Goal: Transaction & Acquisition: Purchase product/service

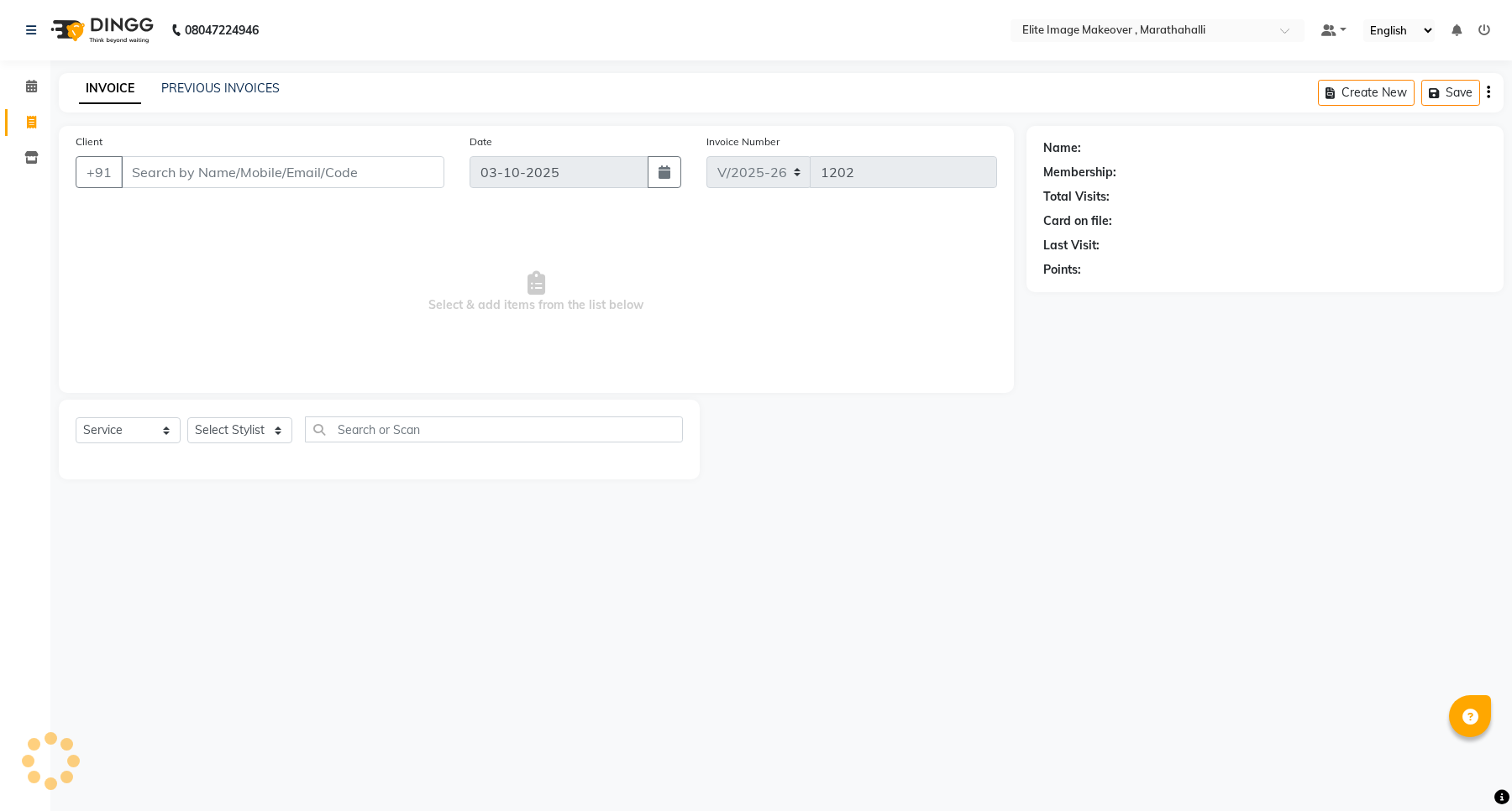
select select "8005"
select select "service"
click at [222, 177] on input "Client" at bounding box center [283, 172] width 324 height 32
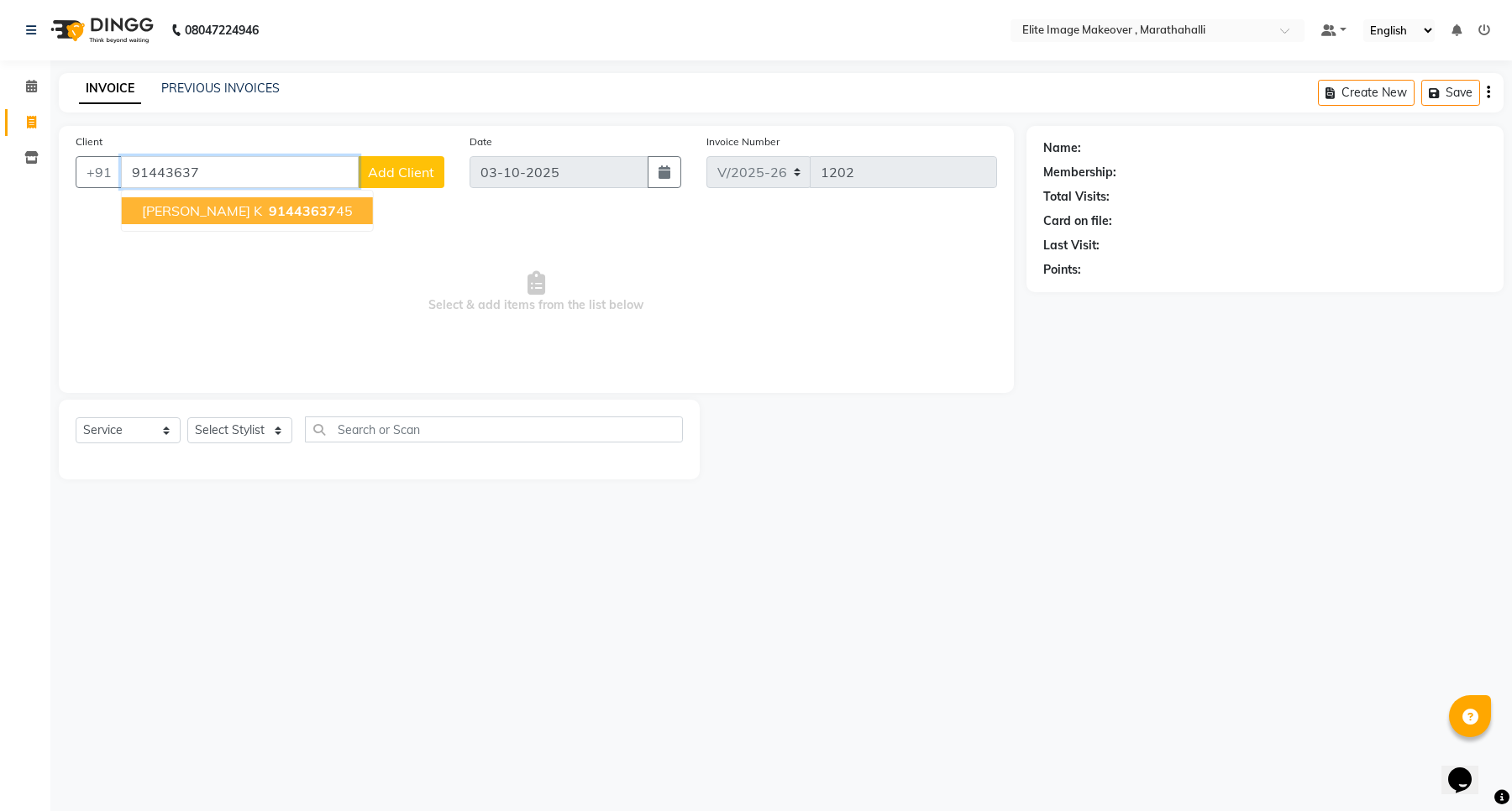
click at [182, 212] on span "Soumya K" at bounding box center [202, 211] width 120 height 17
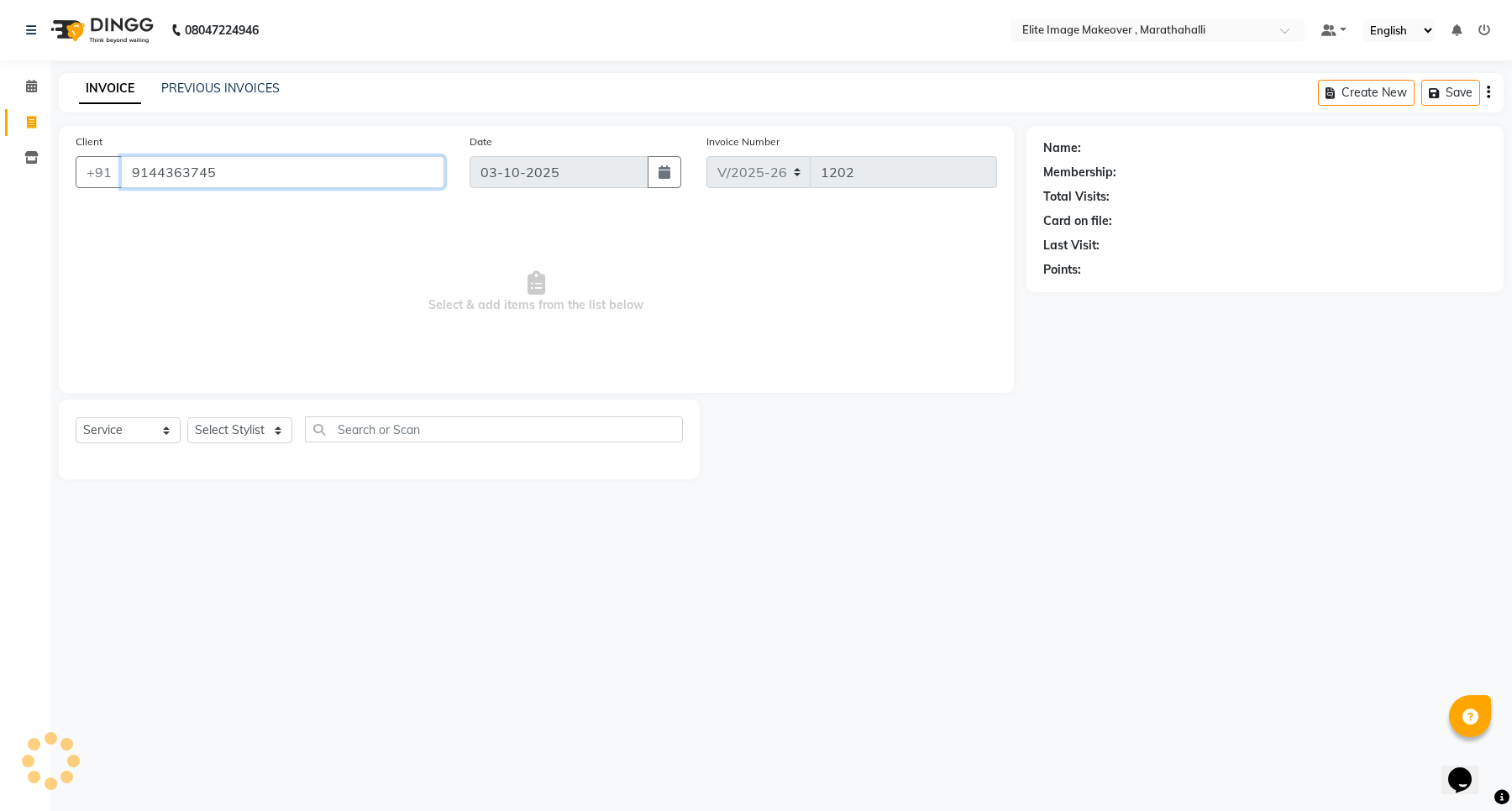
type input "9144363745"
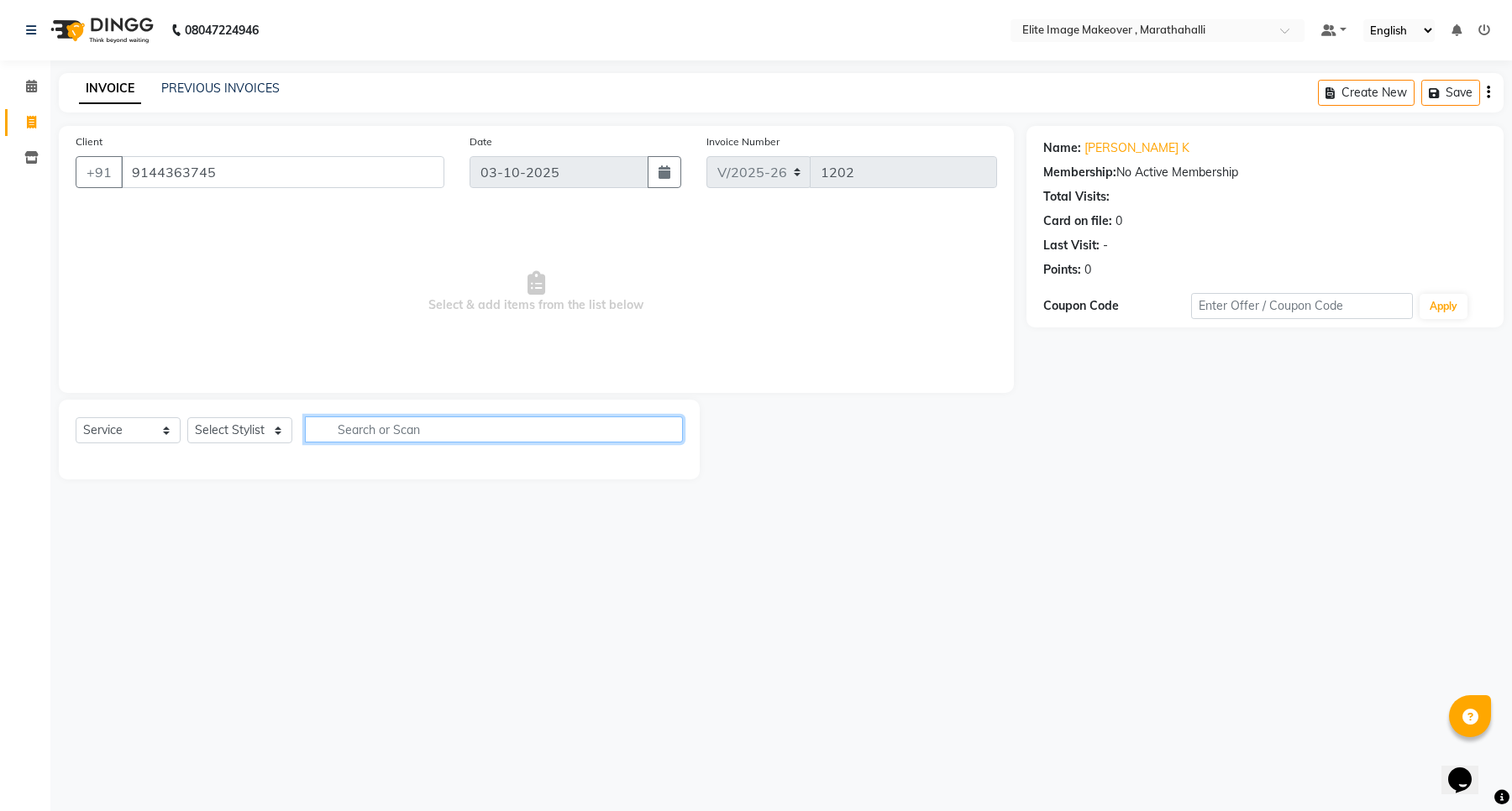
click at [375, 427] on input "text" at bounding box center [494, 429] width 378 height 26
click at [373, 419] on input "damage" at bounding box center [482, 429] width 354 height 26
click at [393, 434] on input "damage" at bounding box center [482, 429] width 354 height 26
click at [393, 429] on input "damage" at bounding box center [482, 429] width 354 height 26
type input "damage"
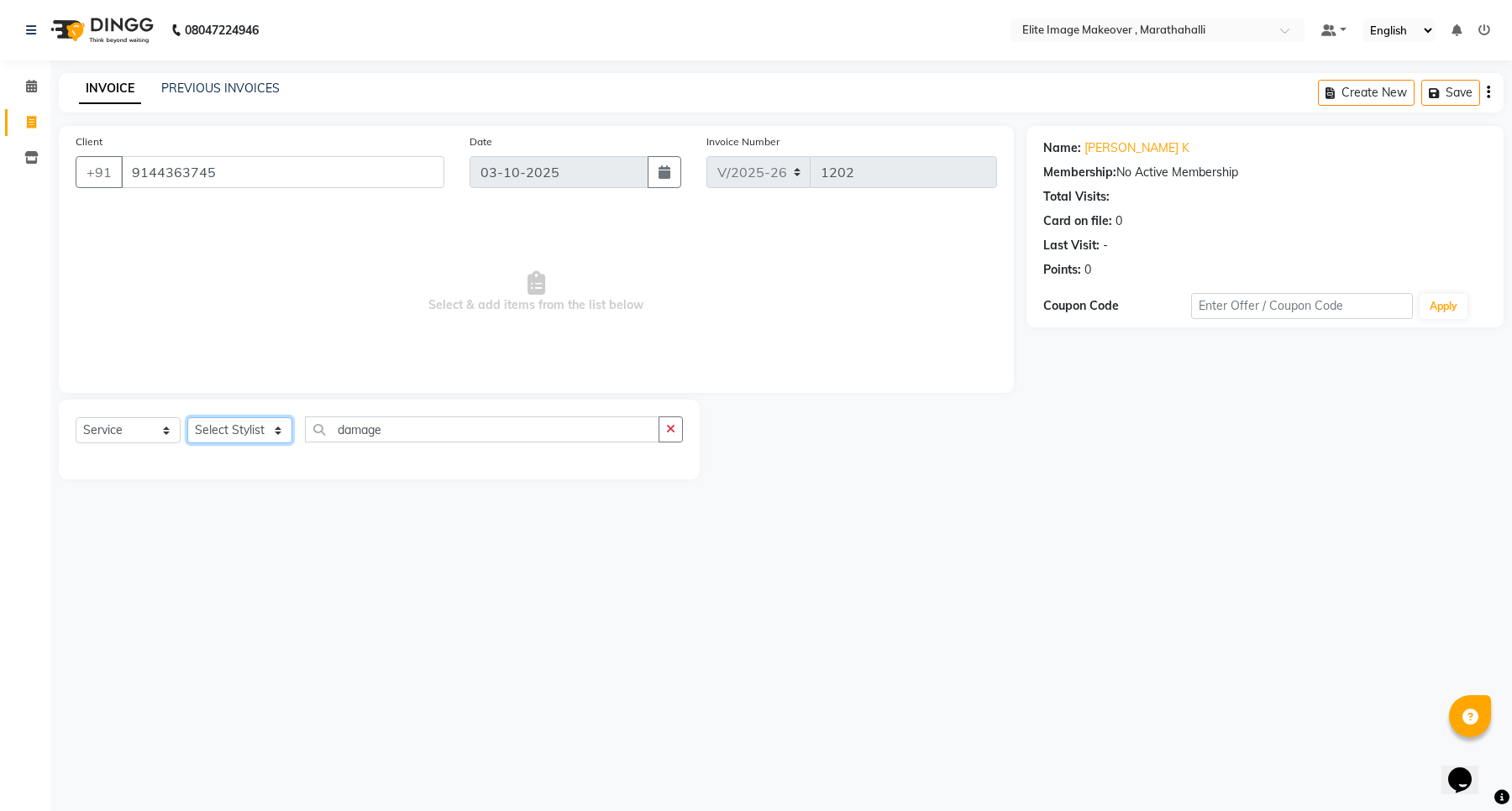
click at [233, 430] on select "Select Stylist [PERSON_NAME] [PERSON_NAME] [PERSON_NAME]" at bounding box center [240, 430] width 105 height 26
select select "88652"
click at [187, 418] on select "Select Stylist [PERSON_NAME] [PERSON_NAME] [PERSON_NAME]" at bounding box center [240, 430] width 105 height 26
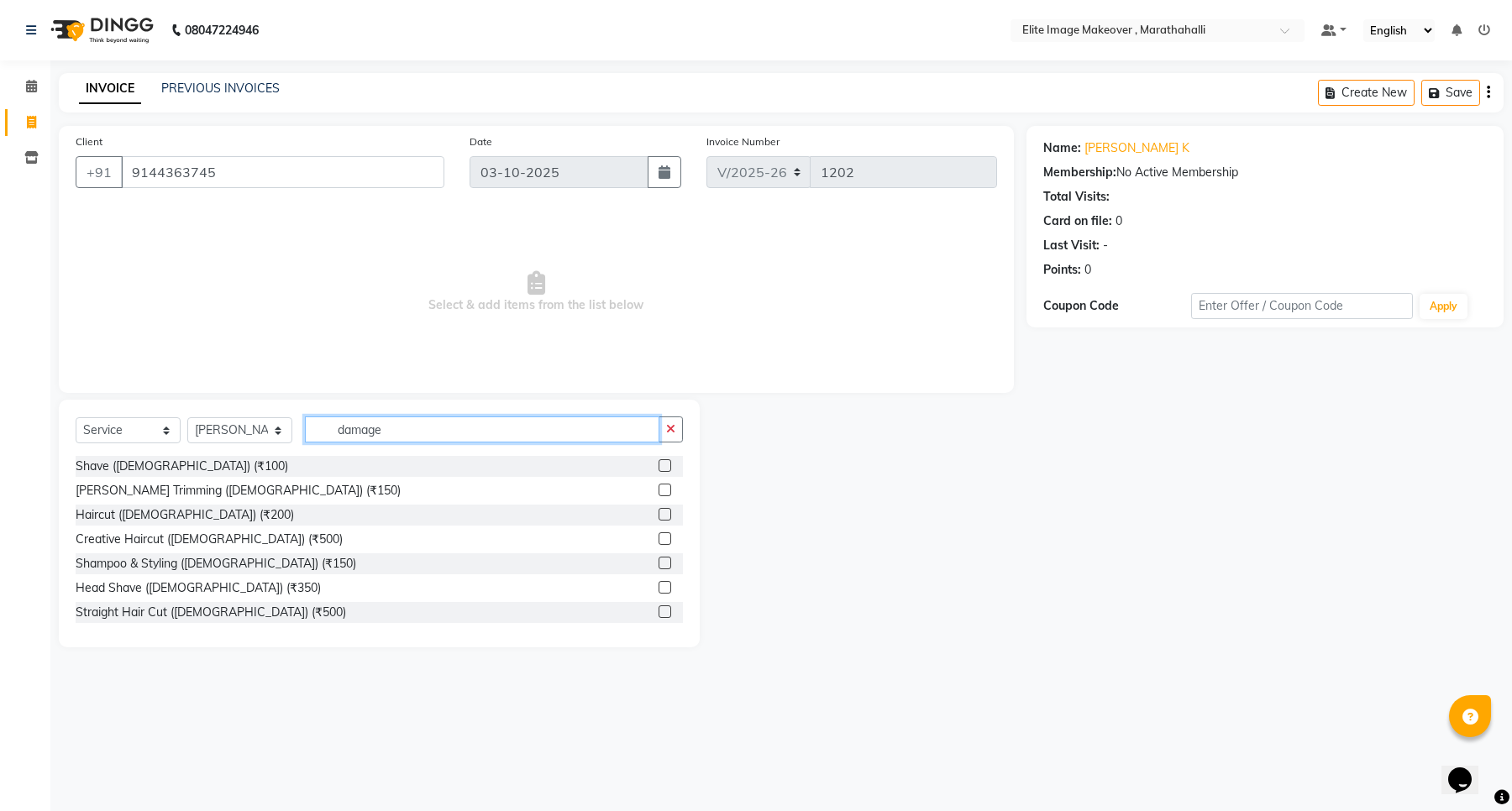
click at [471, 427] on input "damage" at bounding box center [482, 429] width 354 height 26
click at [468, 429] on input "damage" at bounding box center [482, 429] width 354 height 26
type input "d"
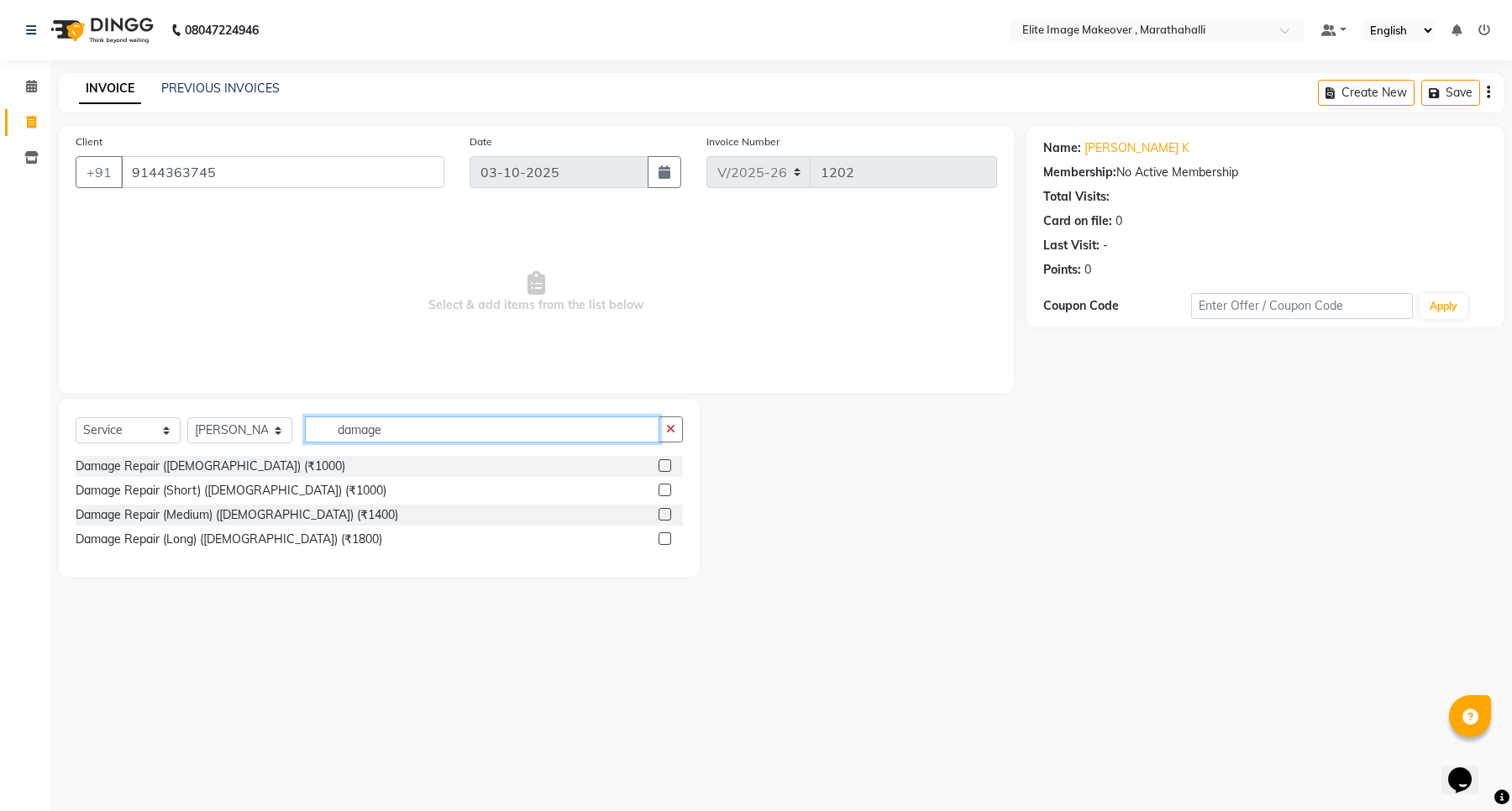
type input "damage"
click at [668, 538] on label at bounding box center [665, 539] width 13 height 13
click at [668, 538] on input "checkbox" at bounding box center [664, 540] width 11 height 11
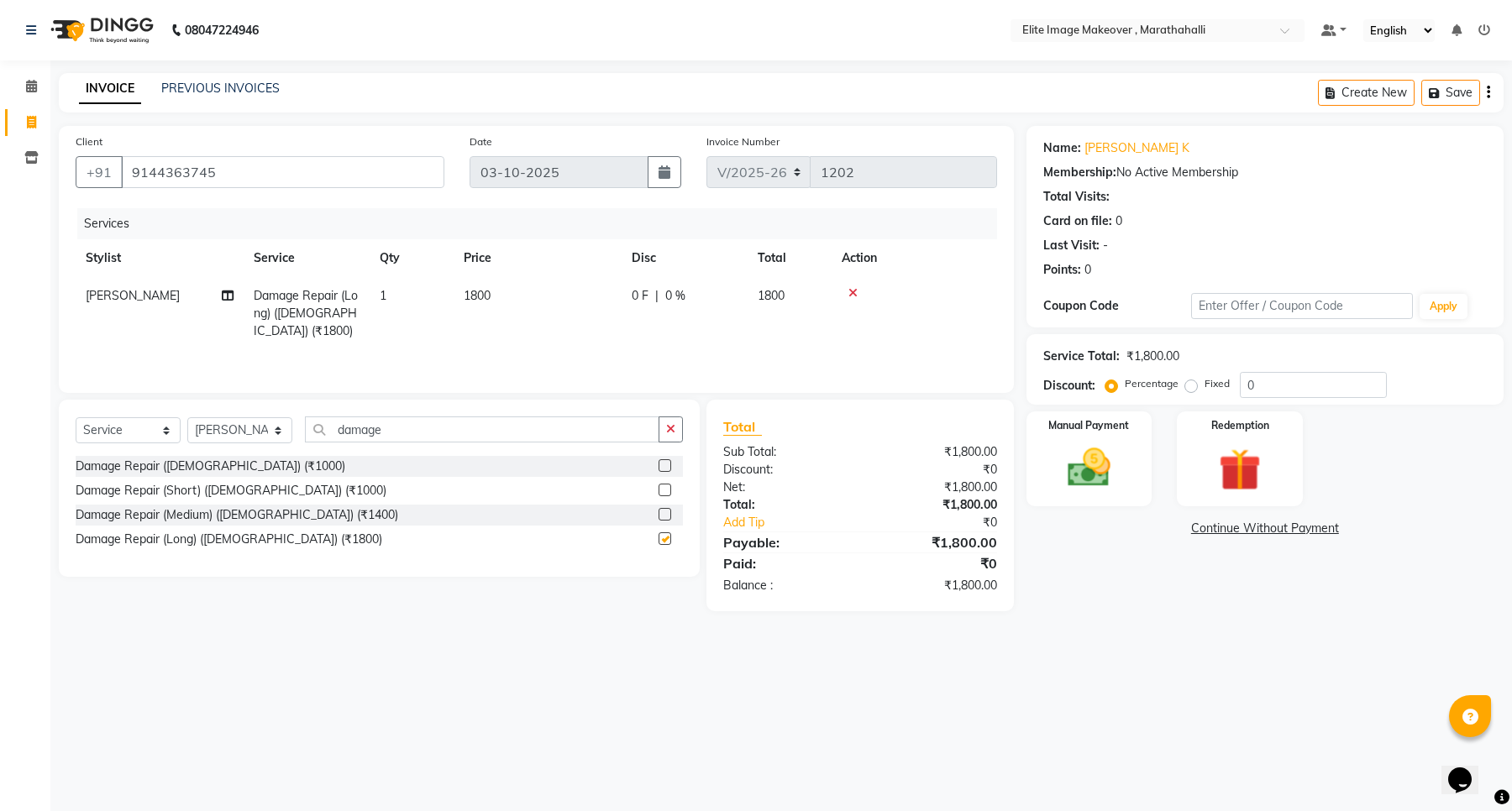
checkbox input "false"
click at [662, 421] on button "button" at bounding box center [670, 429] width 24 height 26
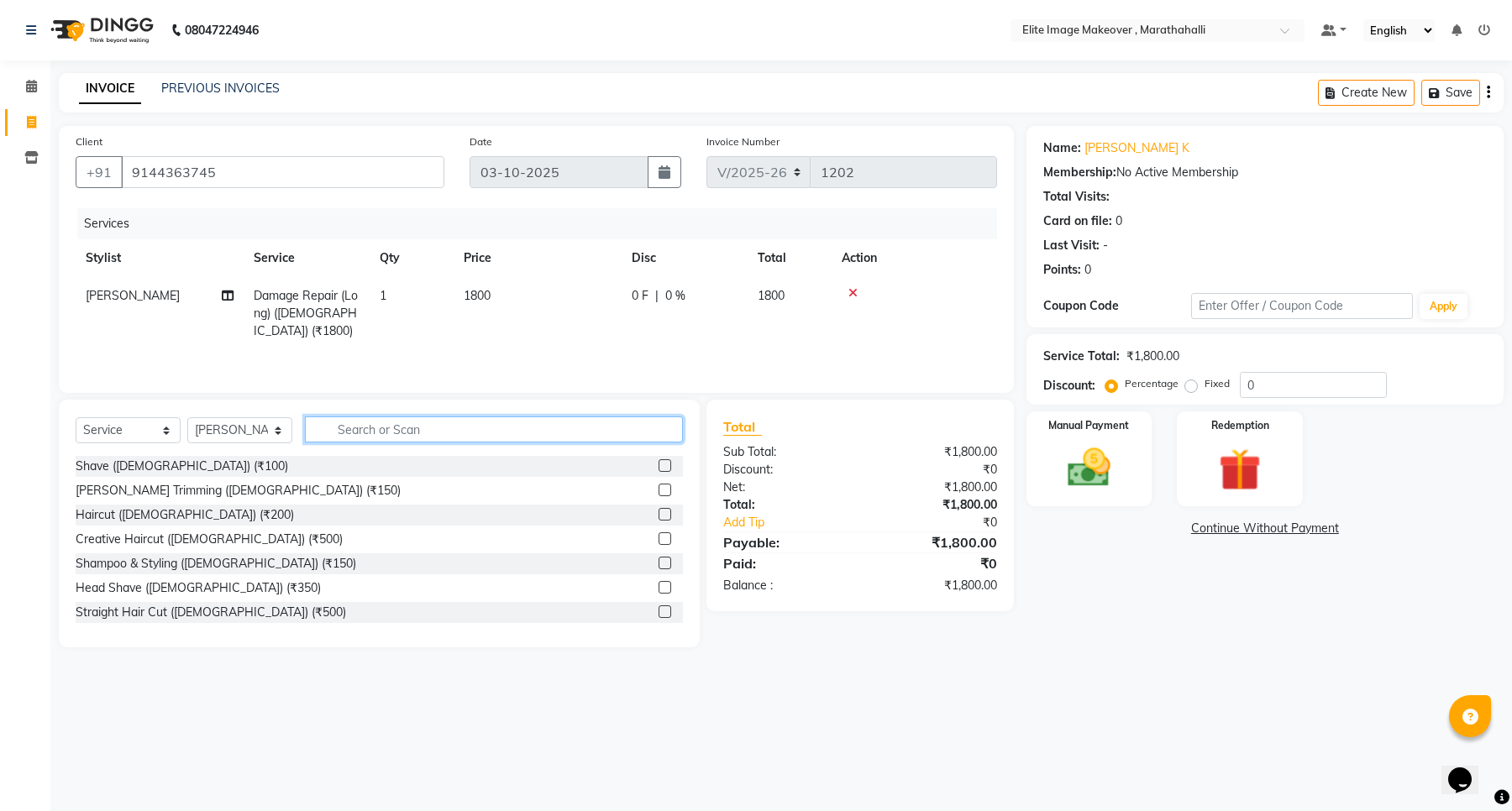
click at [502, 433] on input "text" at bounding box center [494, 429] width 378 height 26
type input "hair u"
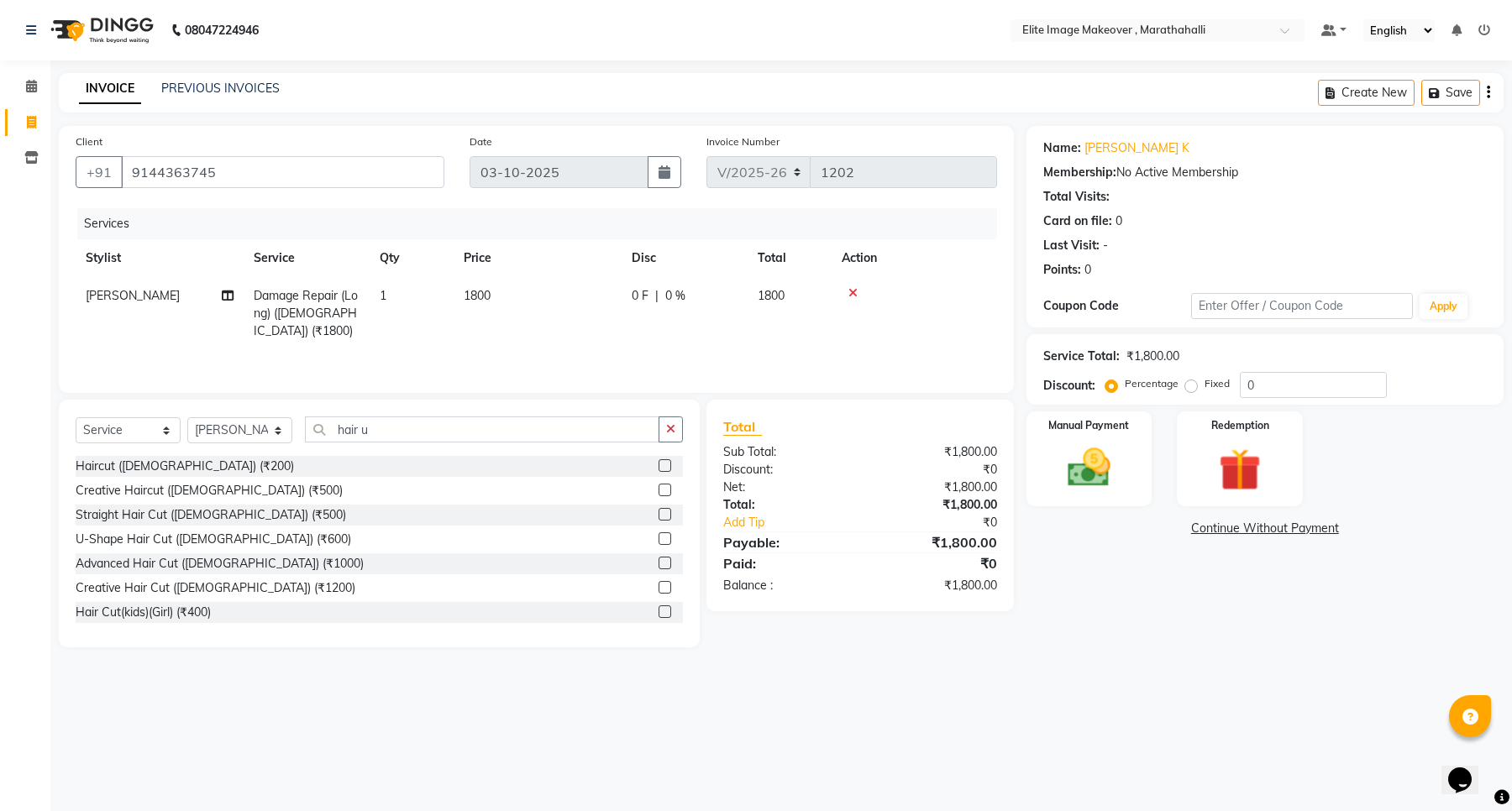
click at [658, 538] on label at bounding box center [665, 539] width 13 height 13
click at [658, 538] on input "checkbox" at bounding box center [664, 540] width 11 height 11
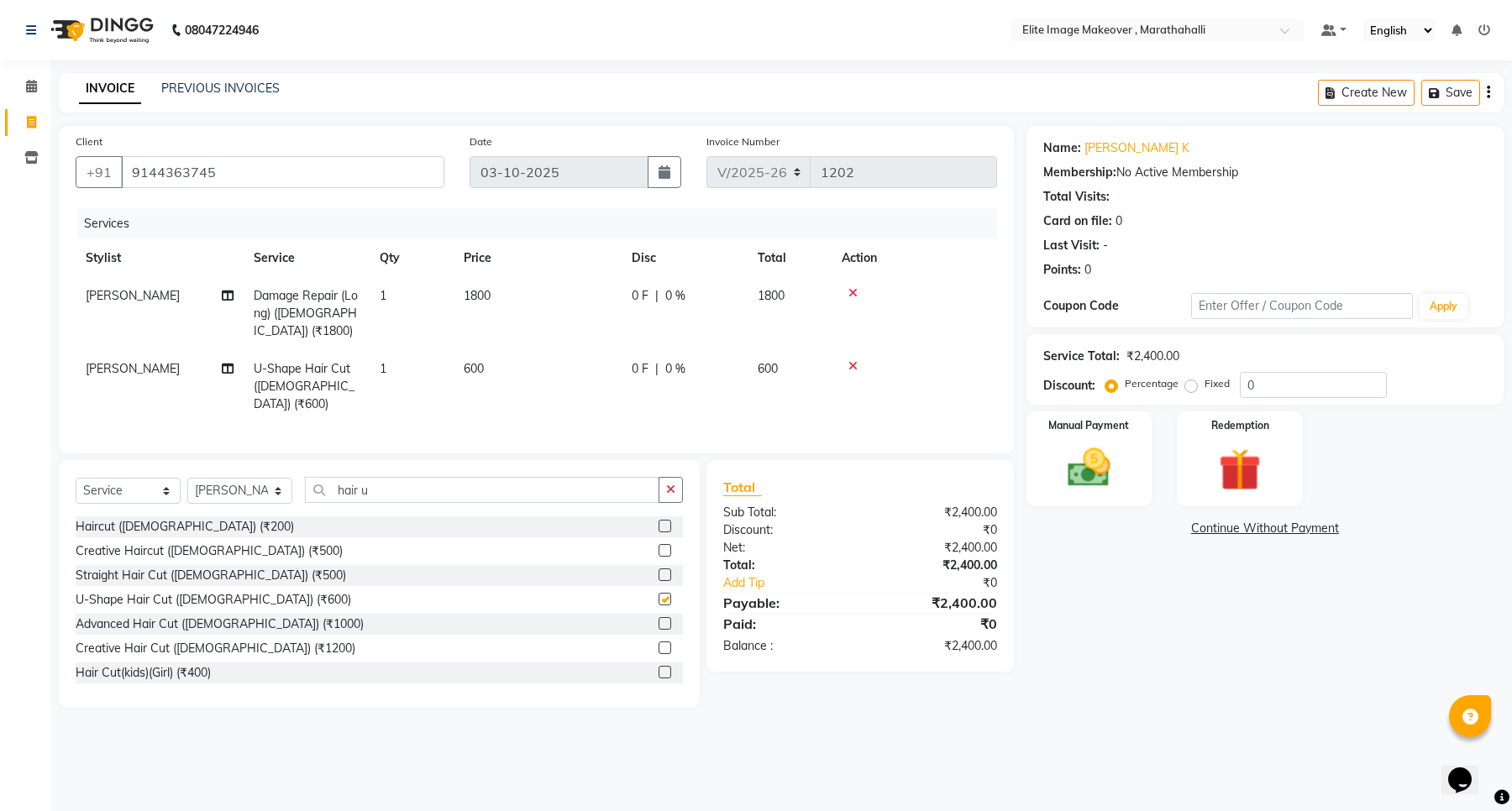
checkbox input "false"
click at [568, 489] on input "hair u" at bounding box center [482, 490] width 354 height 26
type input "h"
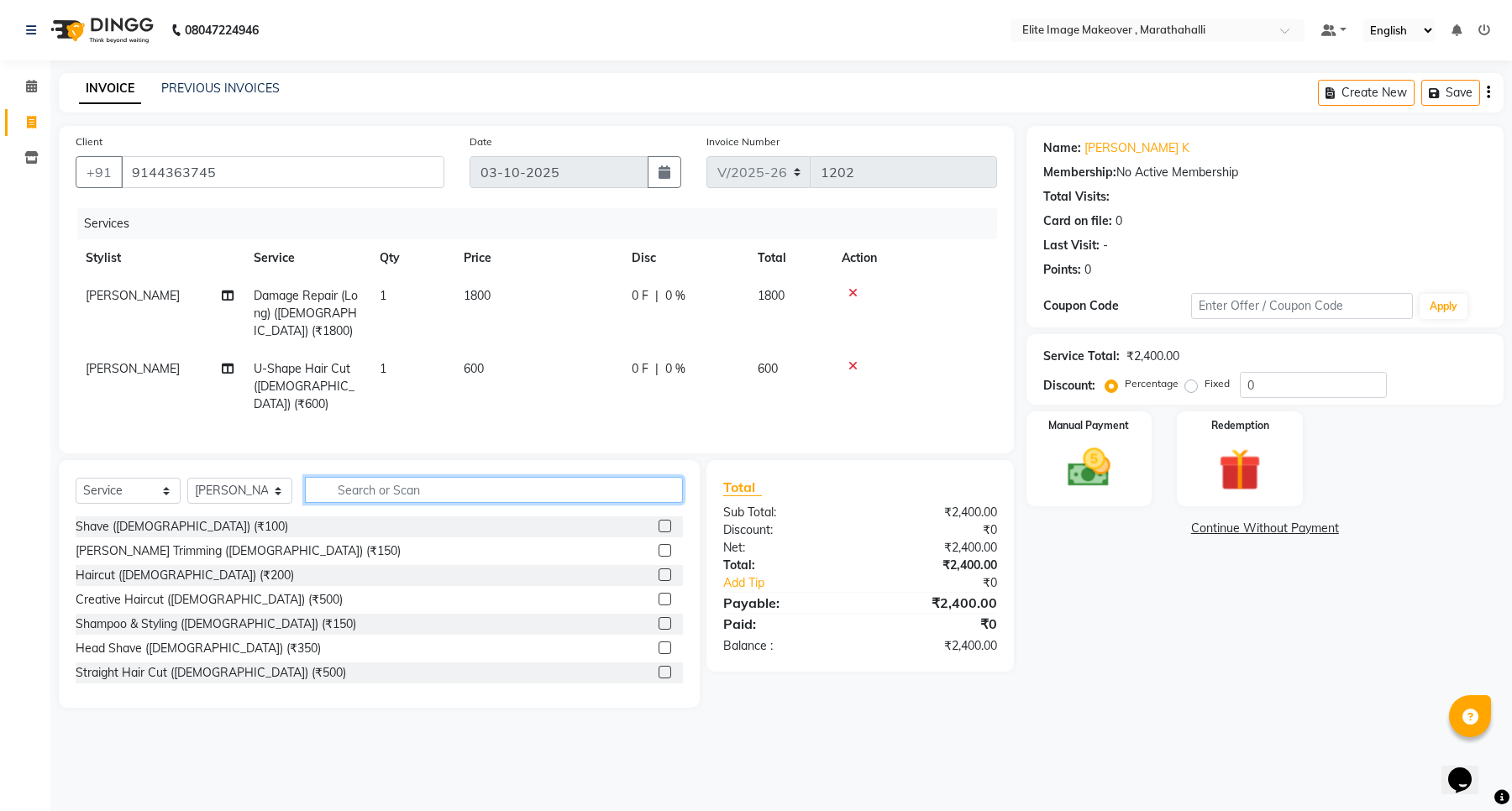
click at [384, 490] on input "text" at bounding box center [494, 490] width 378 height 26
click at [1073, 468] on img at bounding box center [1089, 468] width 71 height 52
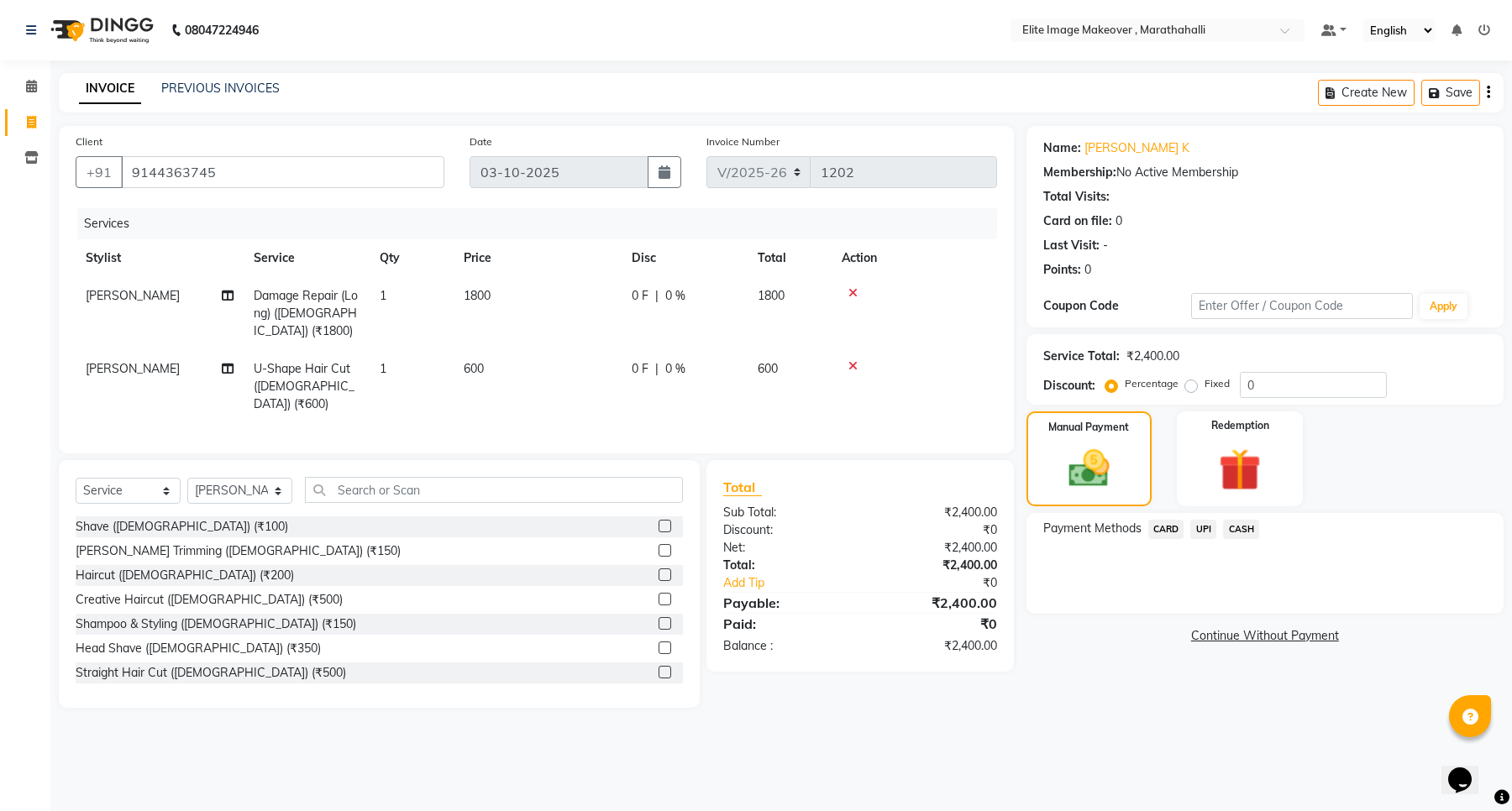
click at [1205, 526] on span "UPI" at bounding box center [1203, 529] width 26 height 19
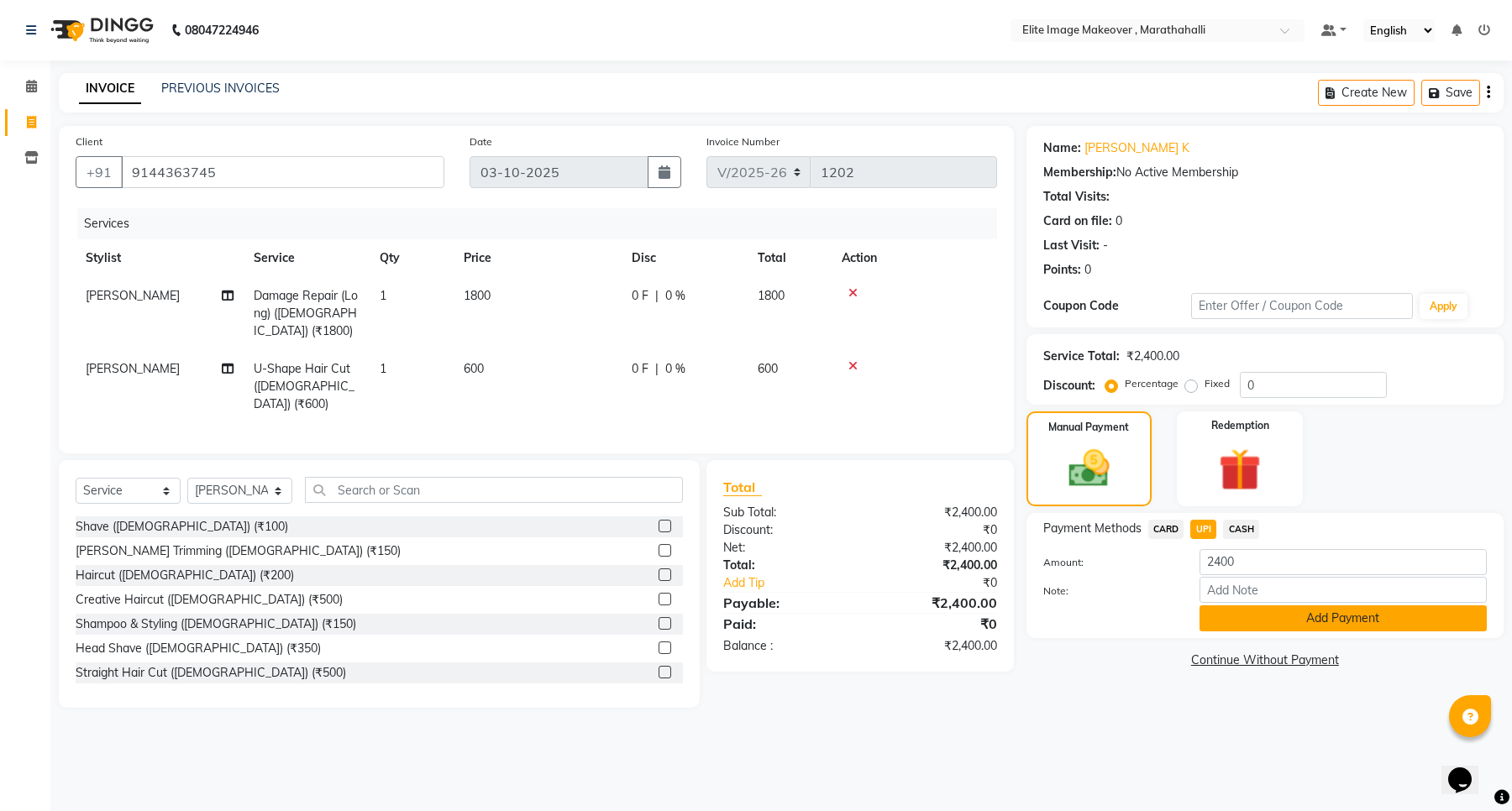
click at [1224, 618] on button "Add Payment" at bounding box center [1344, 618] width 288 height 26
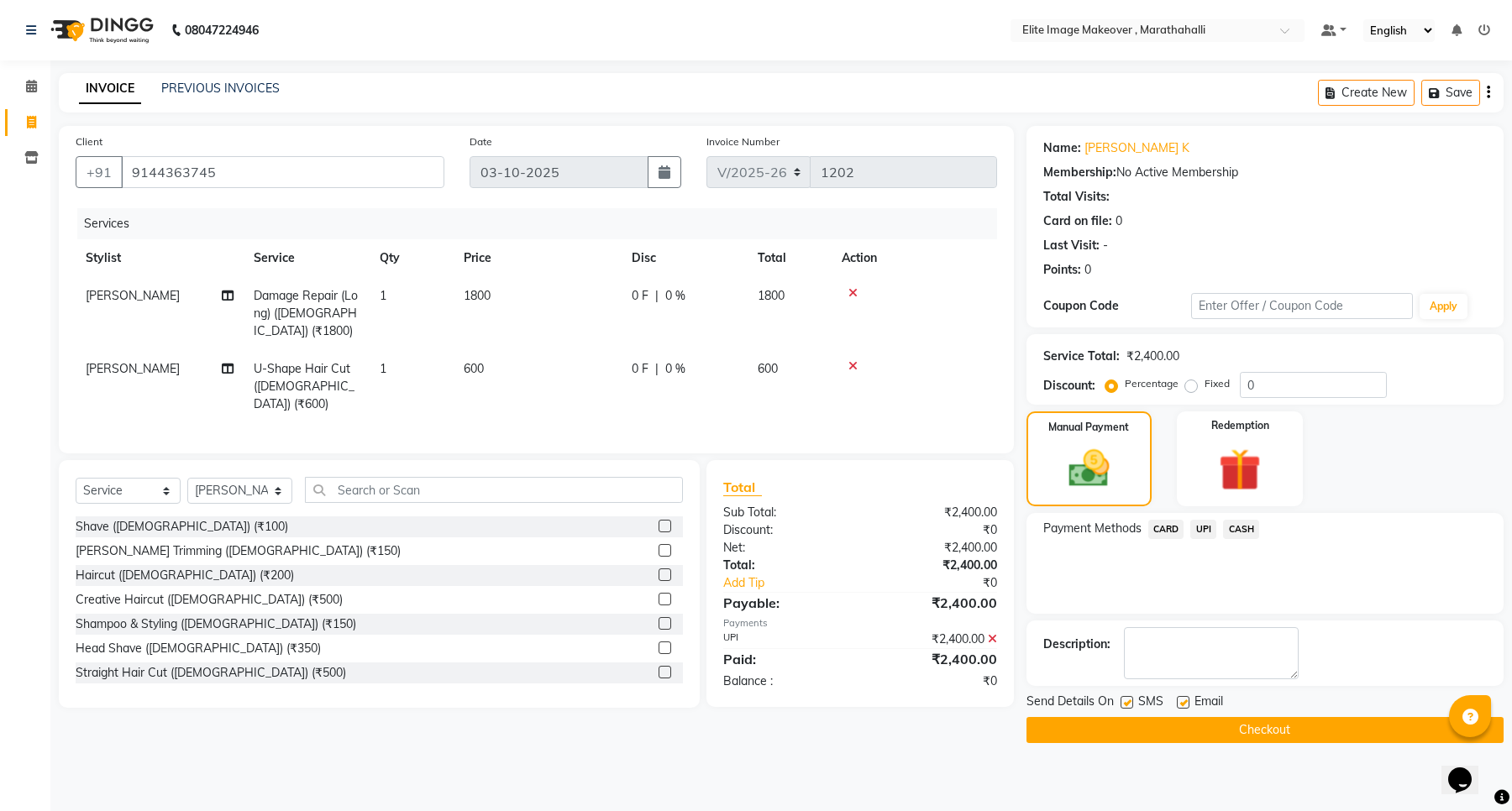
click at [1207, 731] on button "Checkout" at bounding box center [1265, 730] width 477 height 26
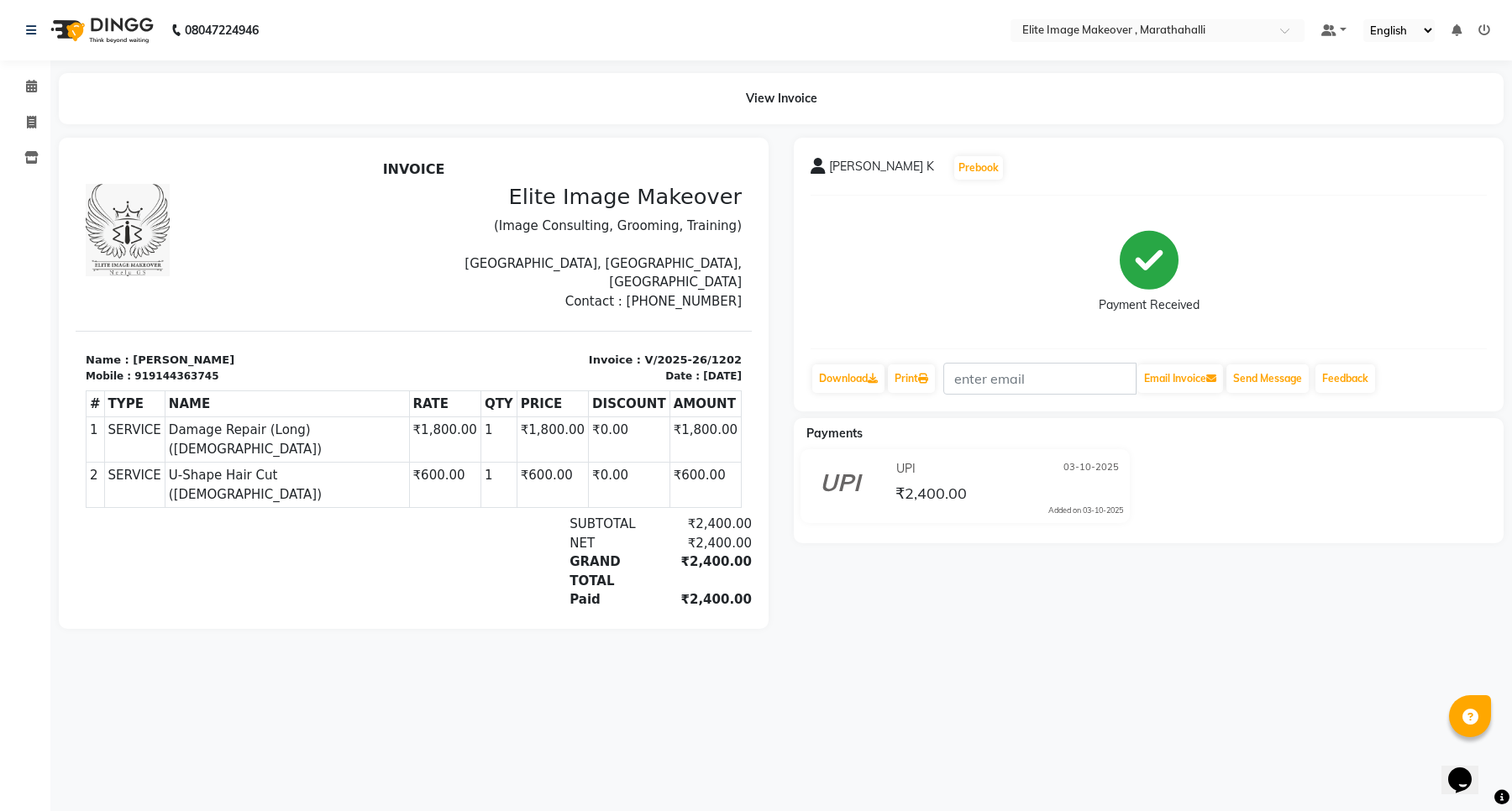
select select "service"
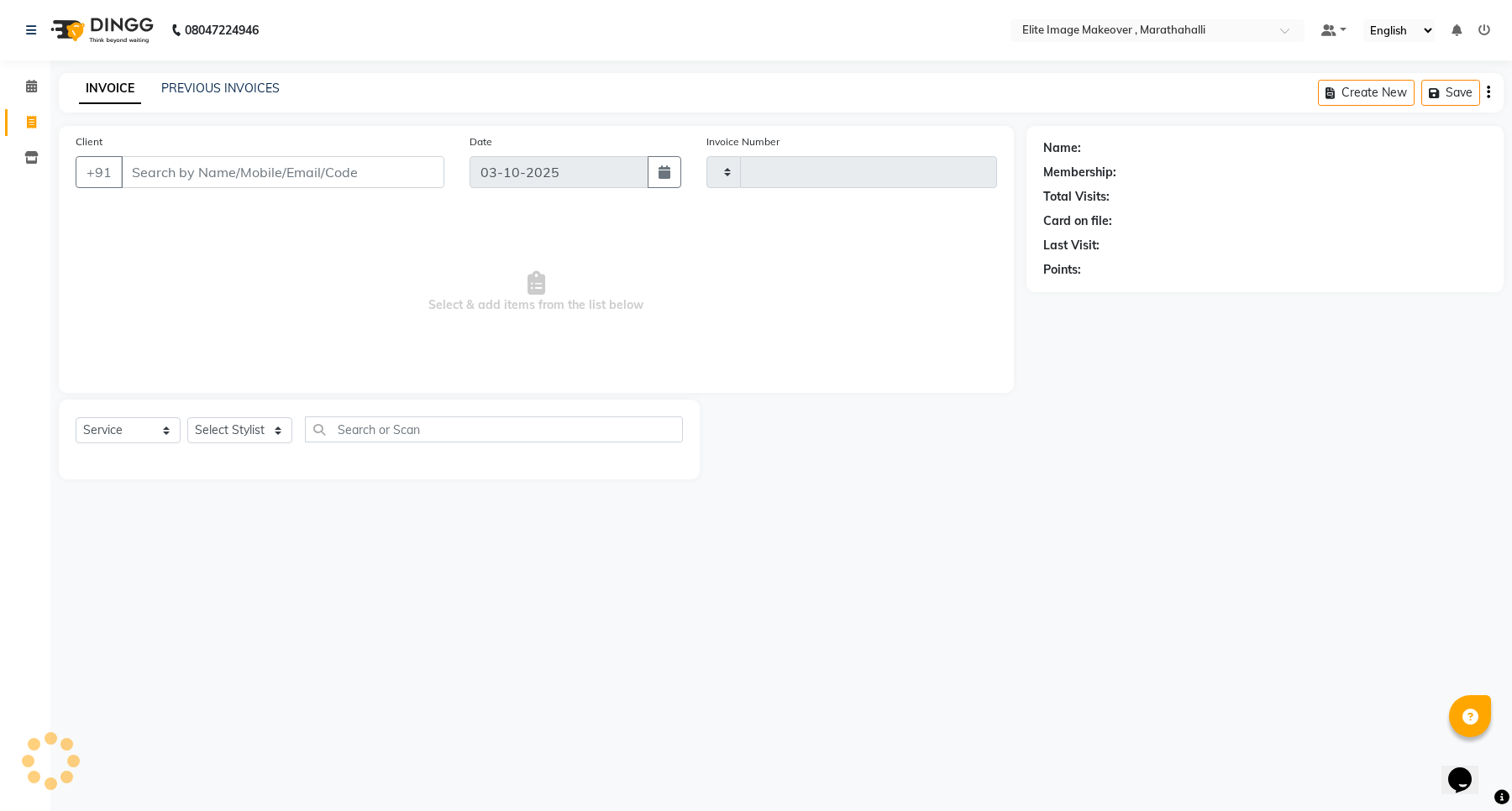
type input "1203"
select select "8005"
click at [170, 178] on input "Client" at bounding box center [283, 172] width 324 height 32
click at [219, 179] on input "Client" at bounding box center [283, 172] width 324 height 32
click at [219, 171] on input "Client" at bounding box center [283, 172] width 324 height 32
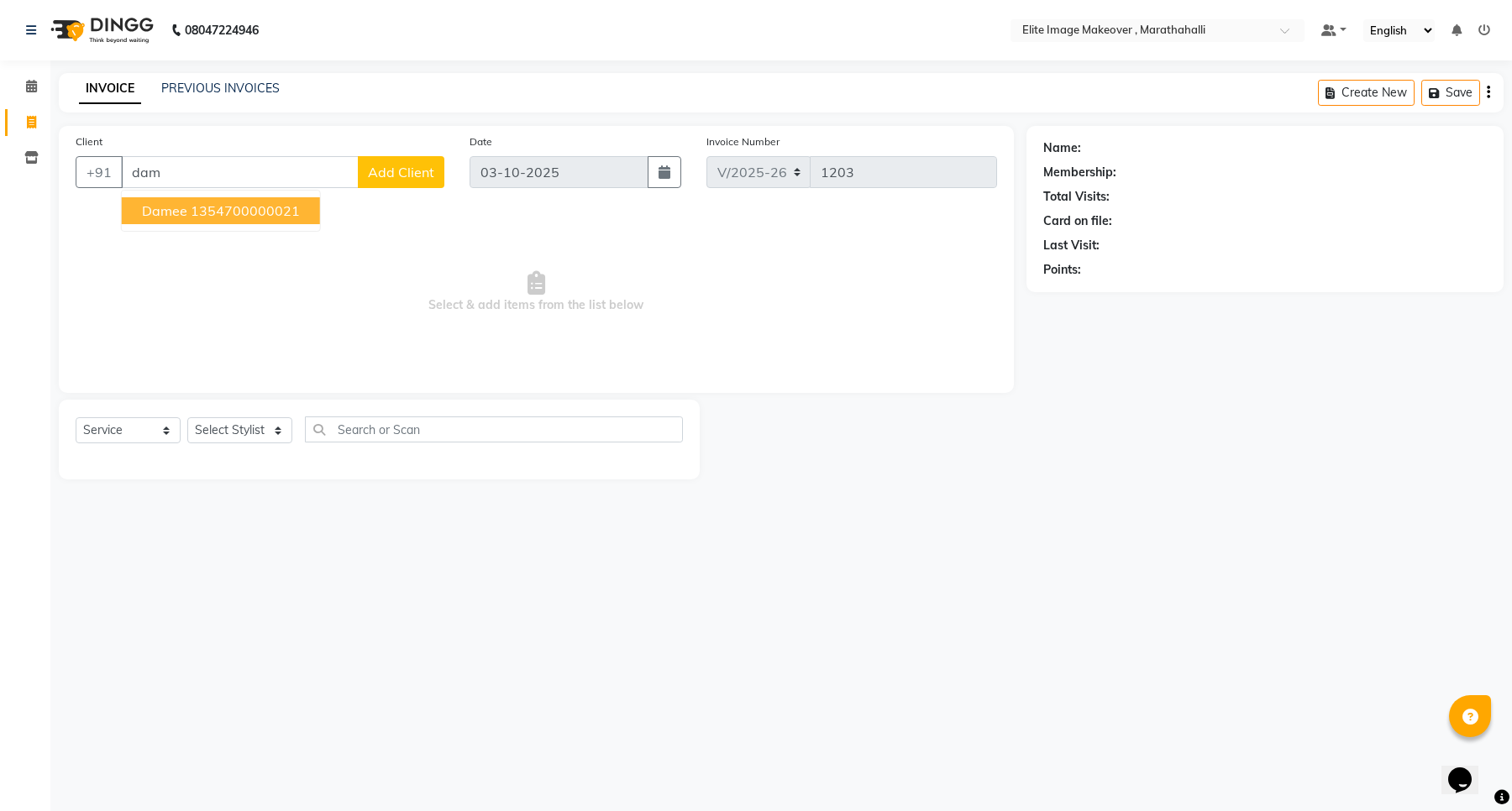
click at [213, 214] on ngb-highlight "1354700000021" at bounding box center [245, 211] width 109 height 17
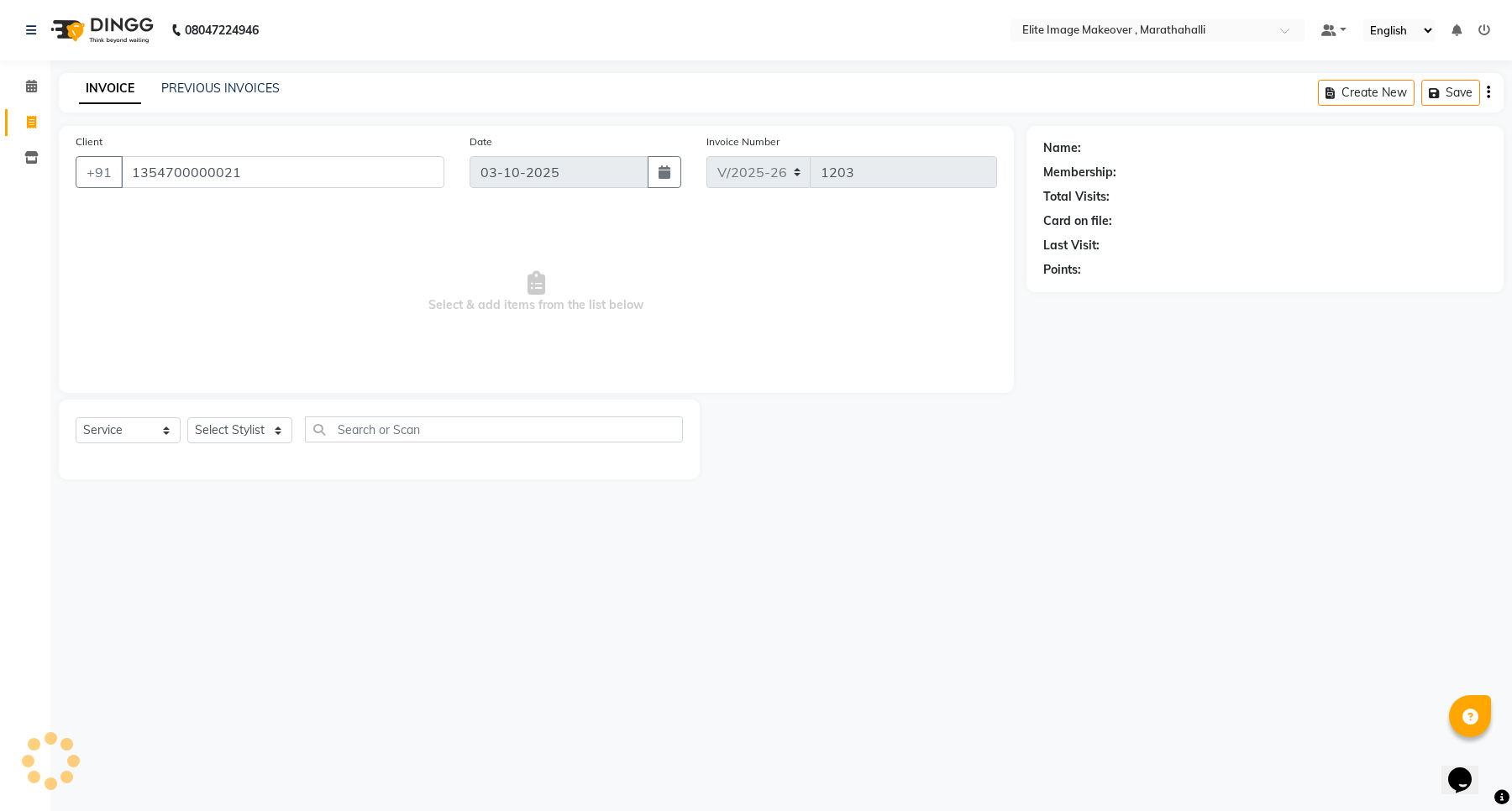
type input "1354700000021"
click at [278, 427] on select "Select Stylist [PERSON_NAME] [PERSON_NAME] [PERSON_NAME]" at bounding box center [240, 430] width 105 height 26
select select "93073"
click at [187, 418] on select "Select Stylist [PERSON_NAME] [PERSON_NAME] [PERSON_NAME]" at bounding box center [240, 430] width 105 height 26
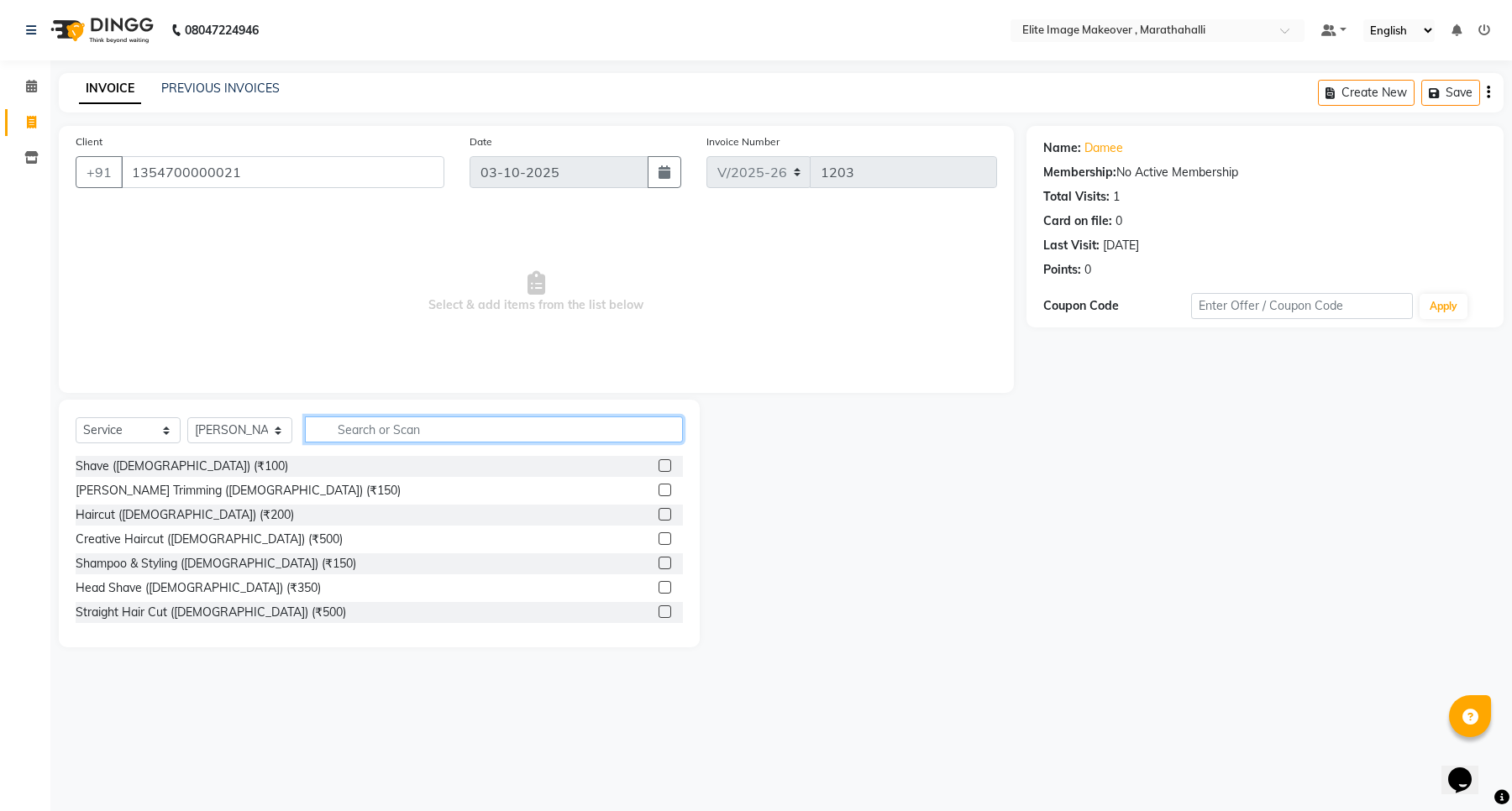
click at [366, 425] on input "text" at bounding box center [494, 429] width 378 height 26
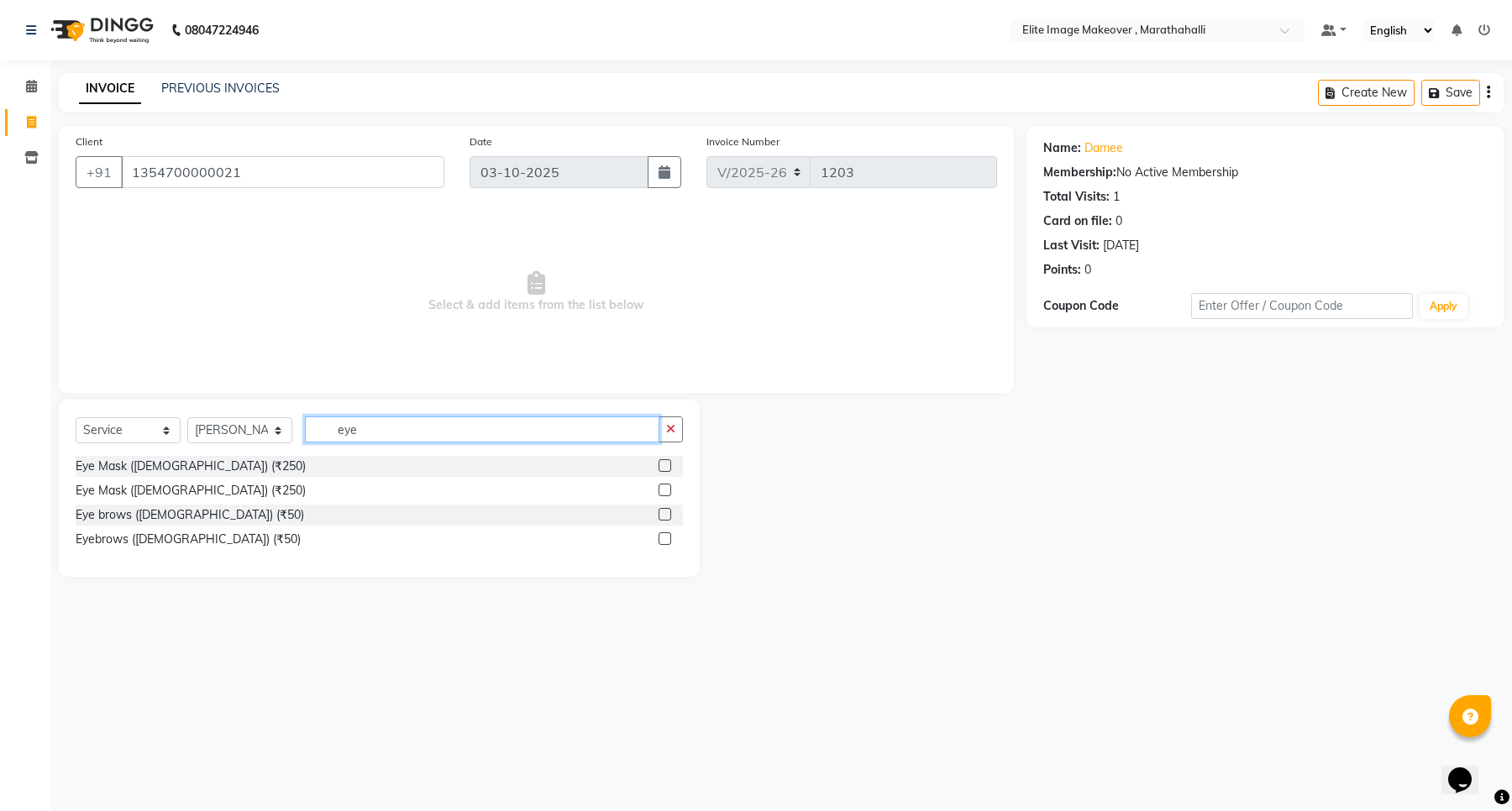
type input "eye"
click at [666, 536] on label at bounding box center [665, 539] width 13 height 13
click at [666, 536] on input "checkbox" at bounding box center [664, 540] width 11 height 11
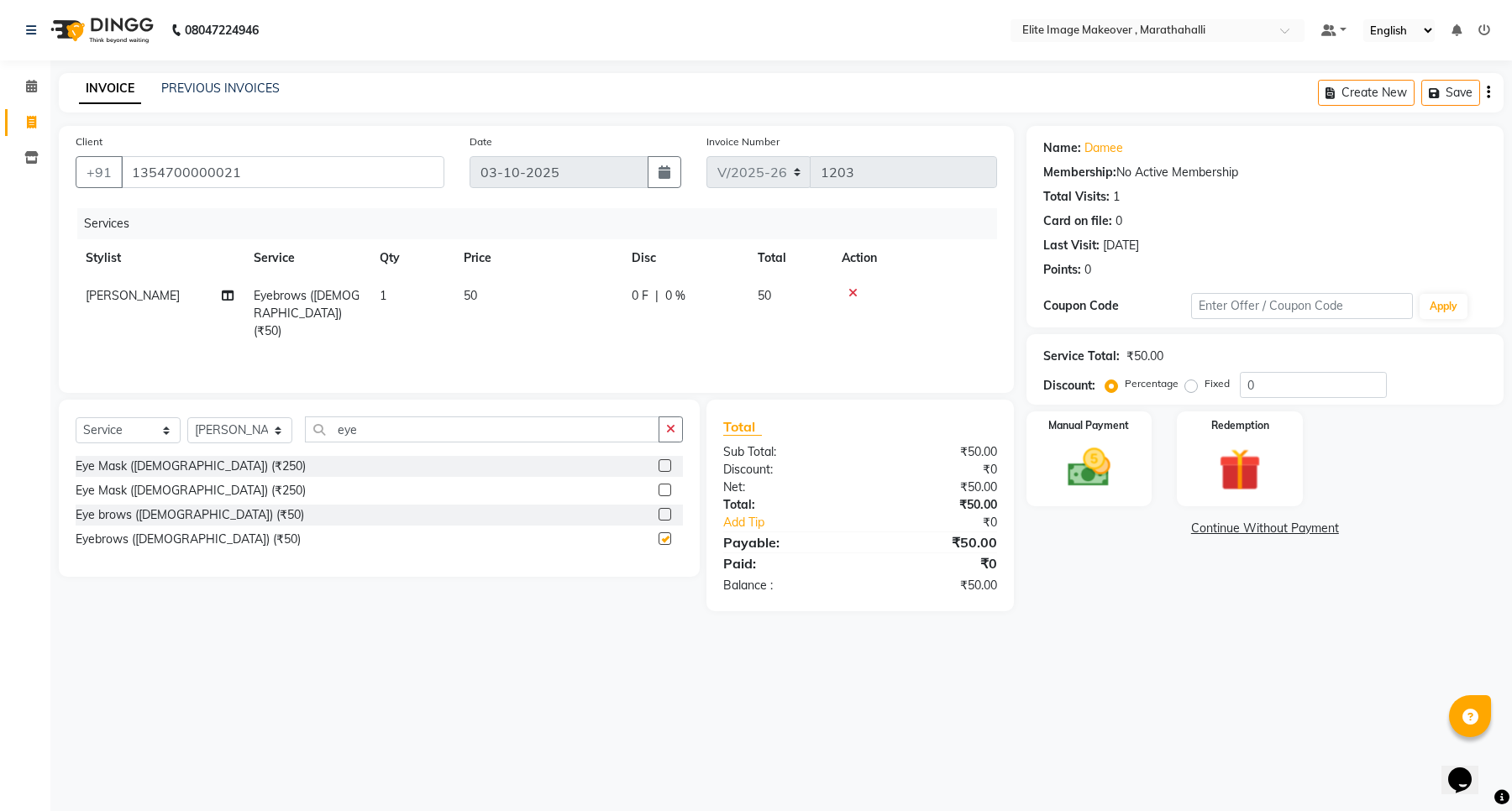
checkbox input "false"
click at [1105, 476] on img at bounding box center [1089, 468] width 71 height 52
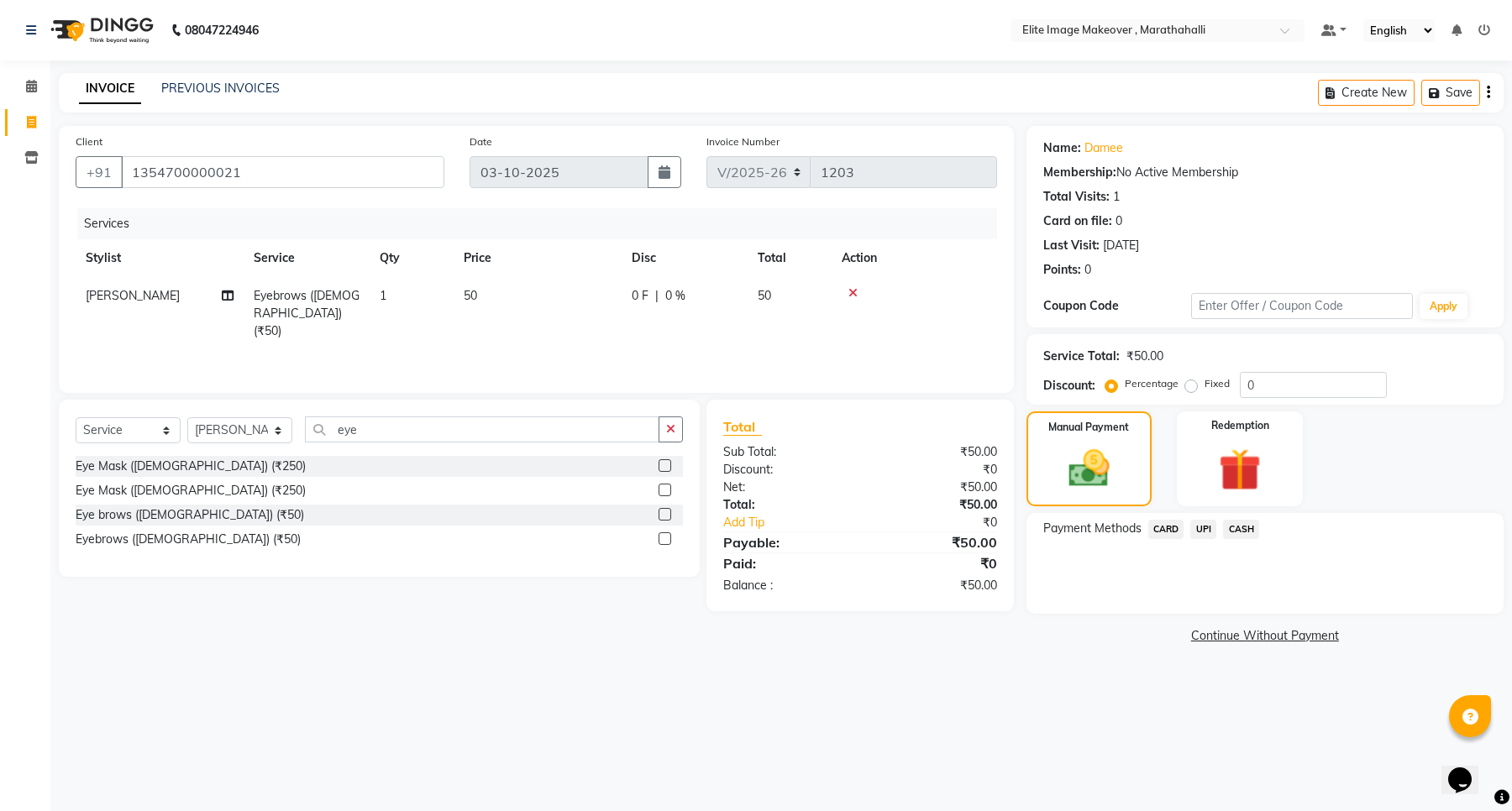
click at [1205, 530] on span "UPI" at bounding box center [1203, 529] width 26 height 19
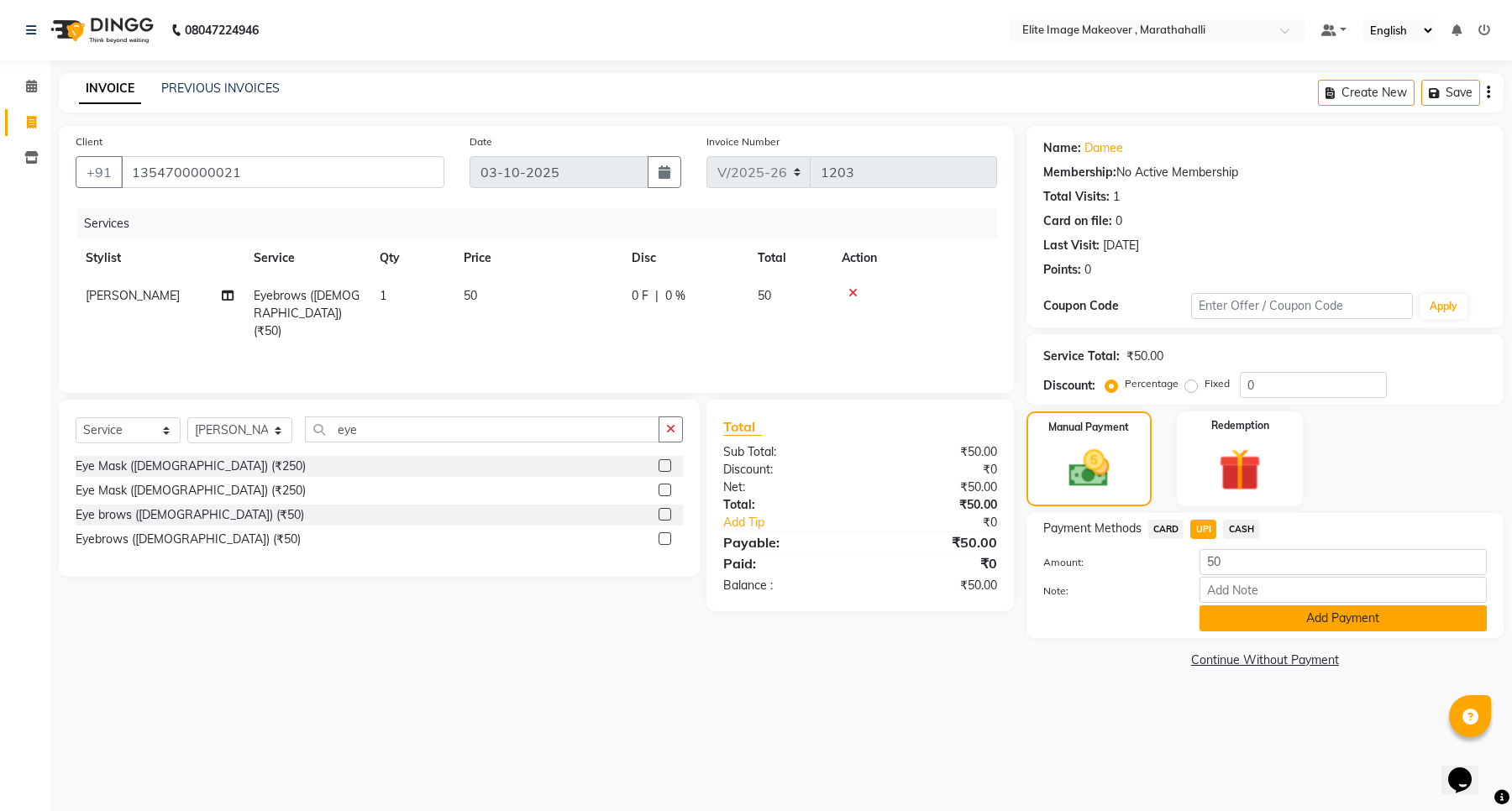
click at [1229, 615] on button "Add Payment" at bounding box center [1344, 618] width 288 height 26
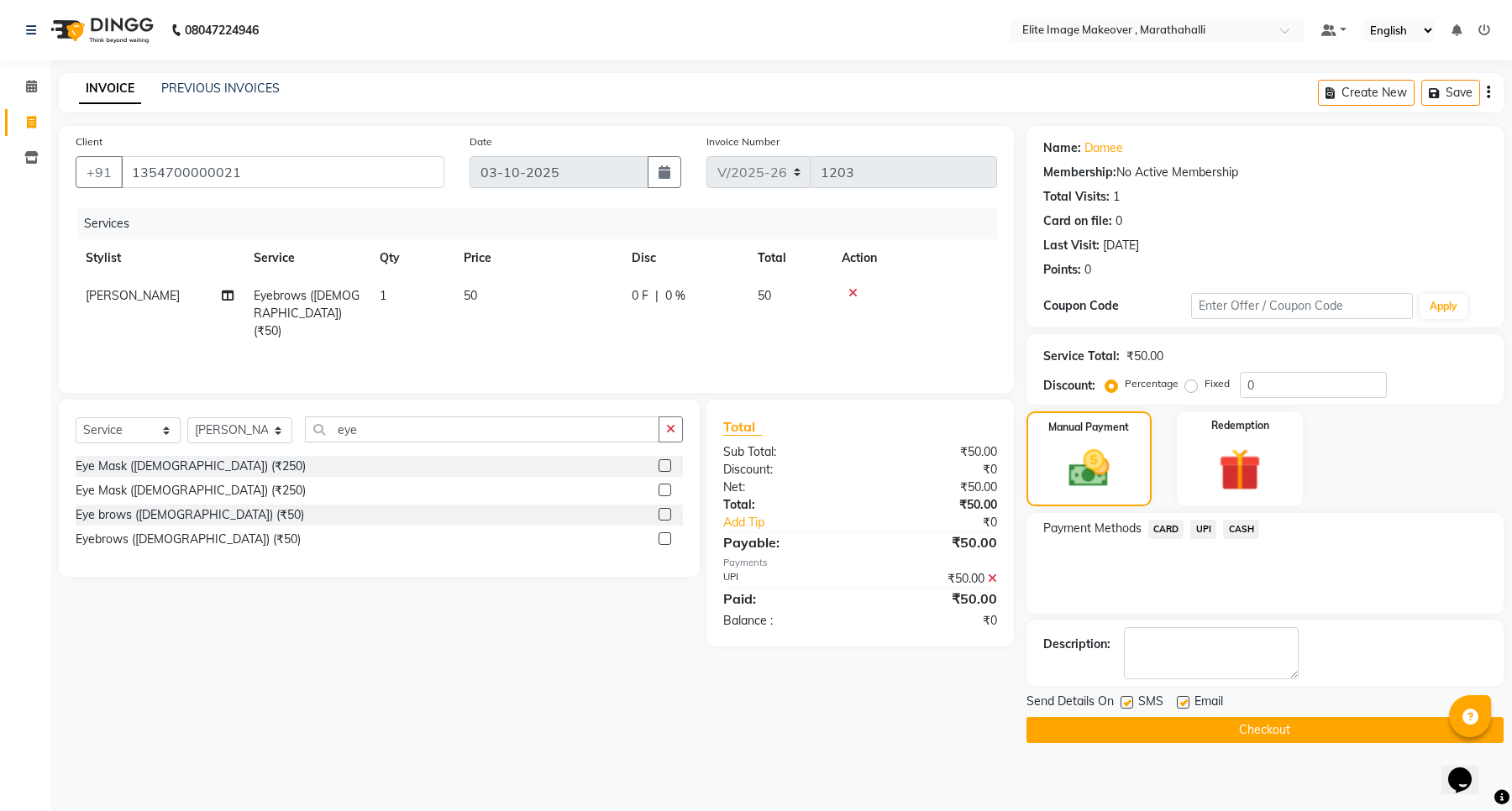
click at [1240, 731] on button "Checkout" at bounding box center [1265, 730] width 477 height 26
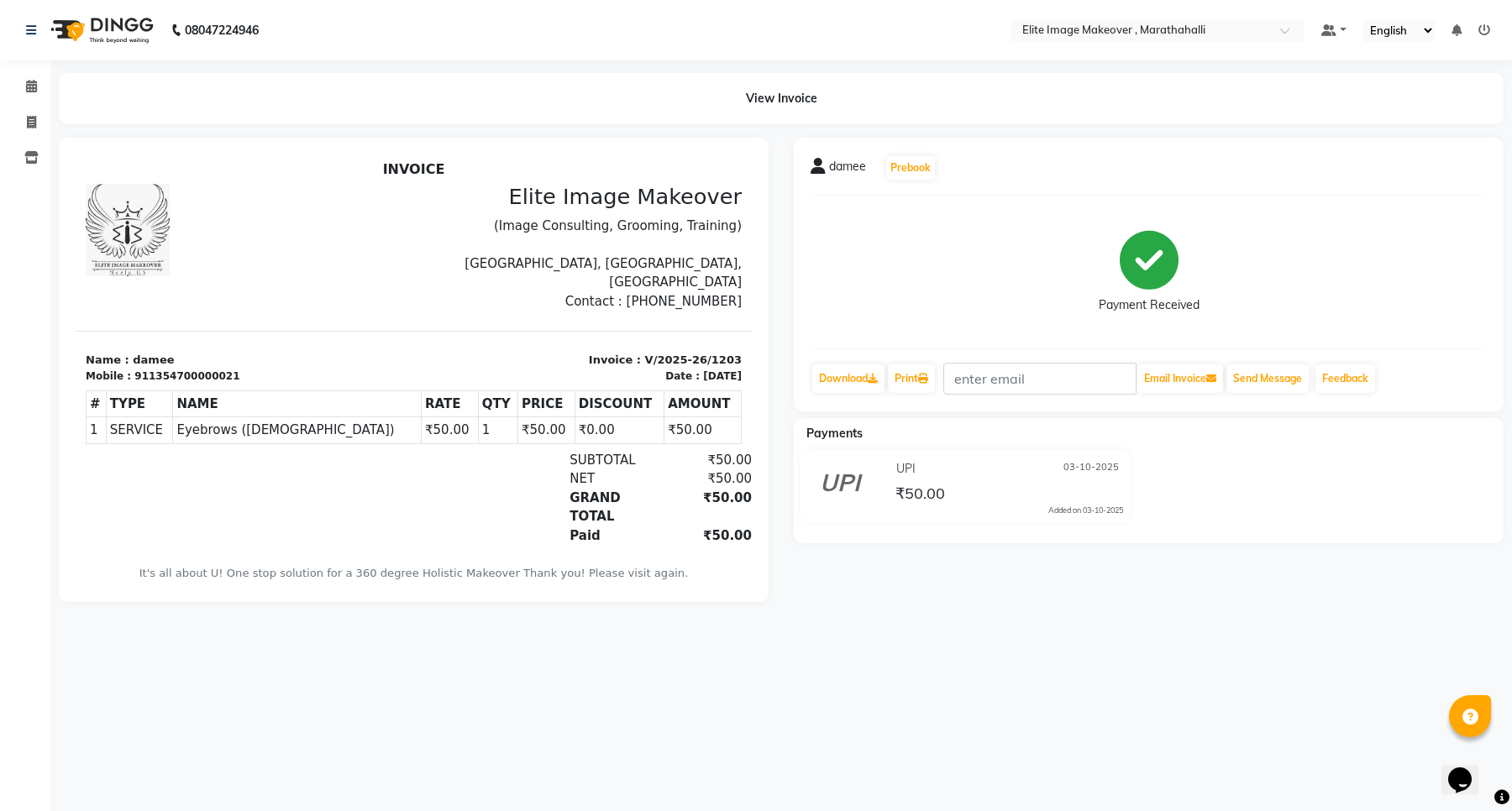
select select "8005"
select select "service"
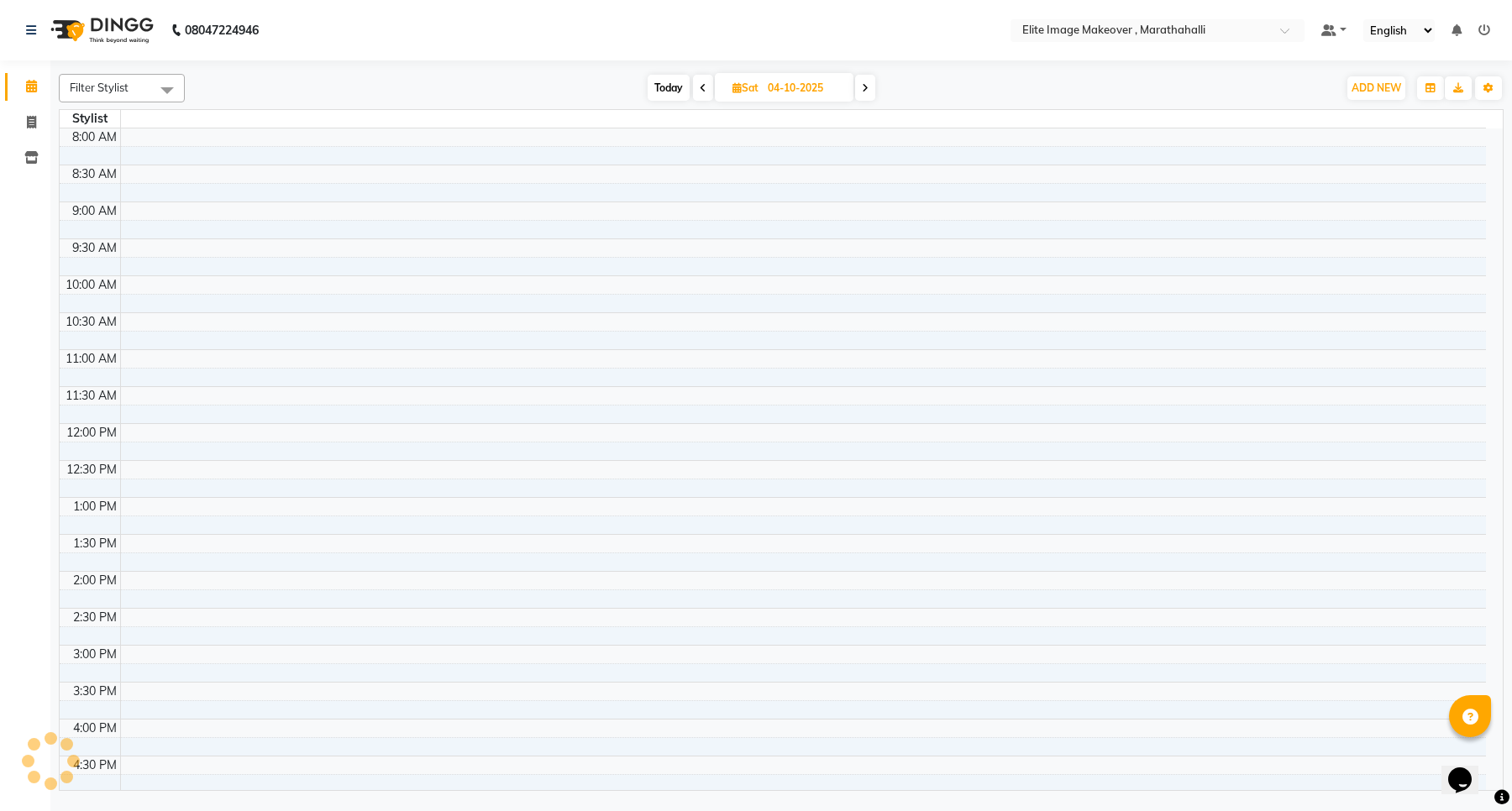
scroll to position [314, 0]
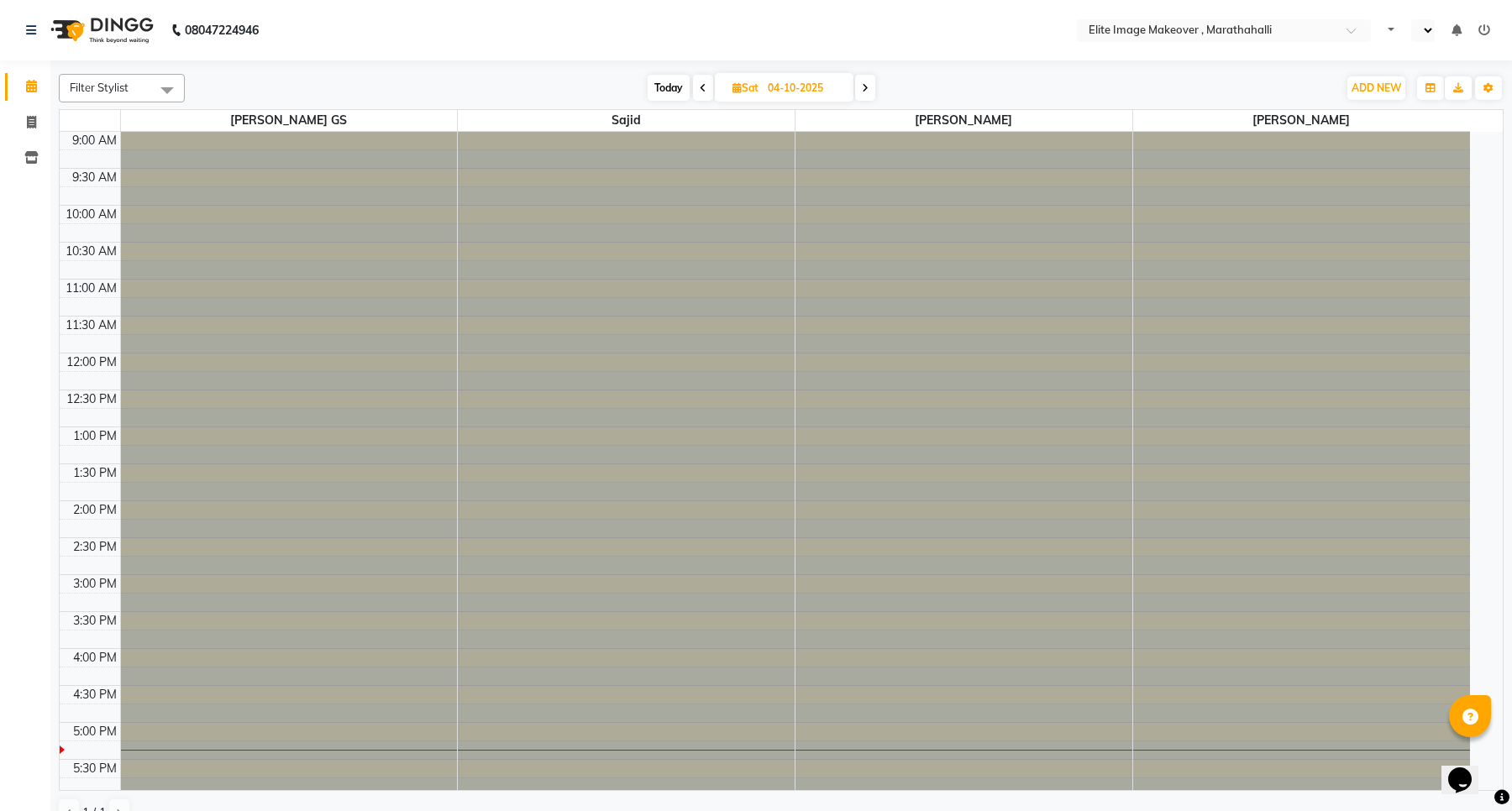
select select "en"
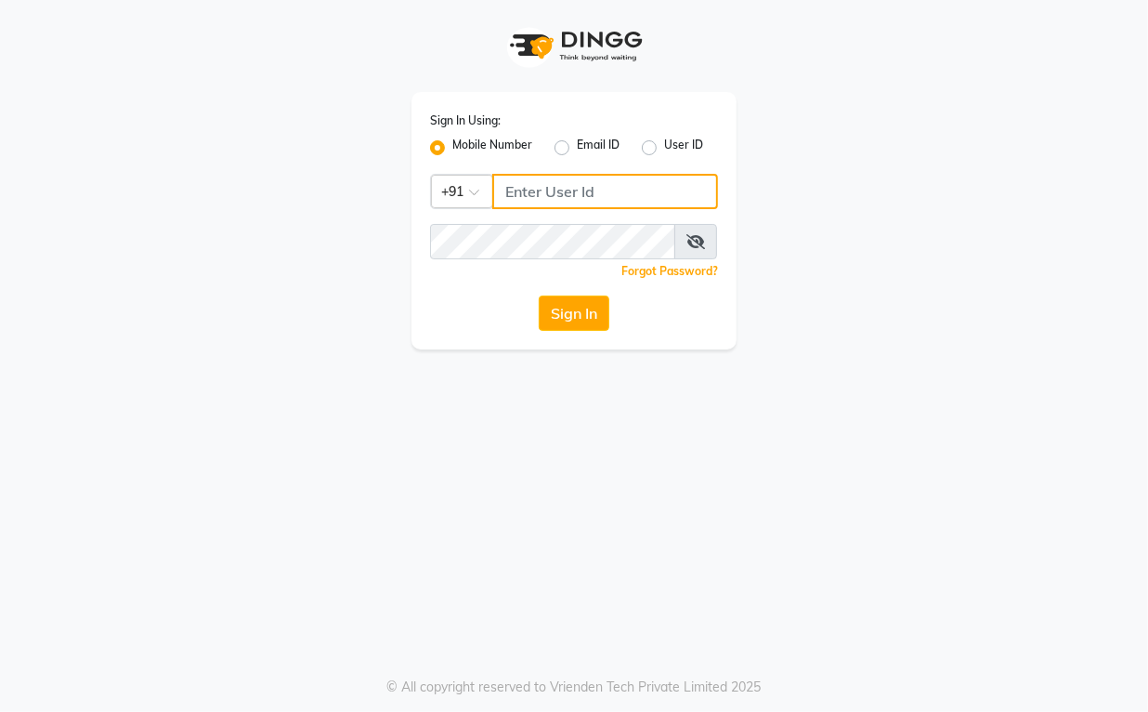
click at [582, 201] on input "Username" at bounding box center [605, 191] width 226 height 35
click at [579, 187] on input "Username" at bounding box center [605, 191] width 226 height 35
type input "8394838494"
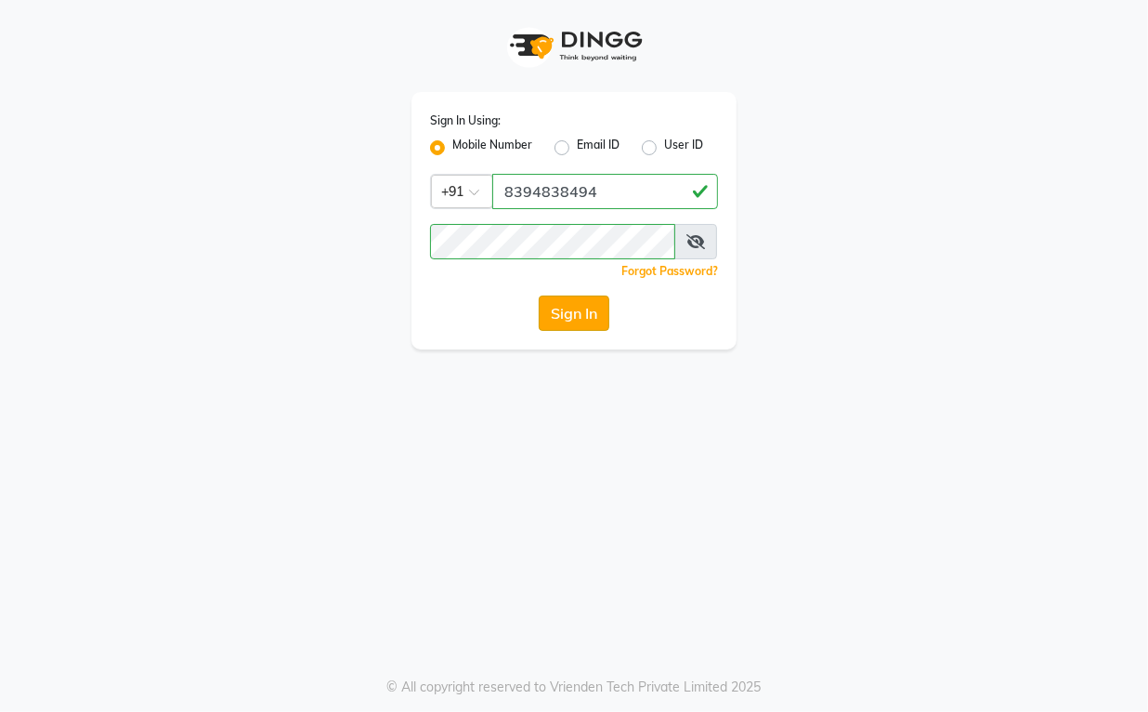
click at [556, 299] on button "Sign In" at bounding box center [574, 312] width 71 height 35
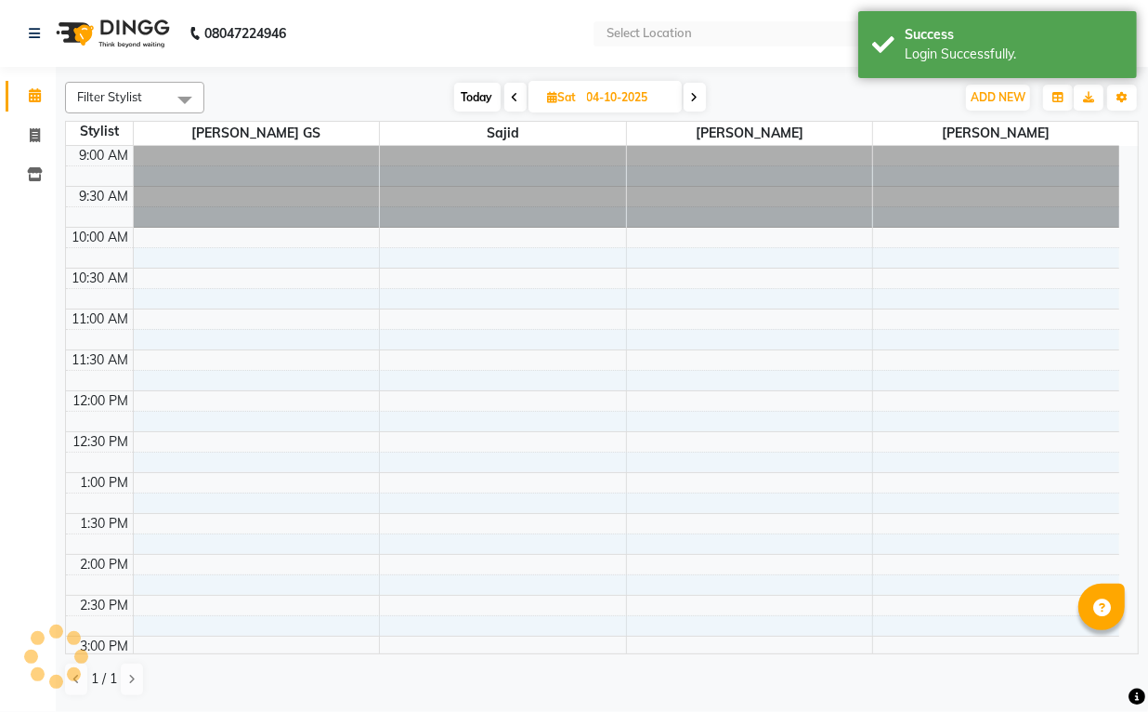
select select "en"
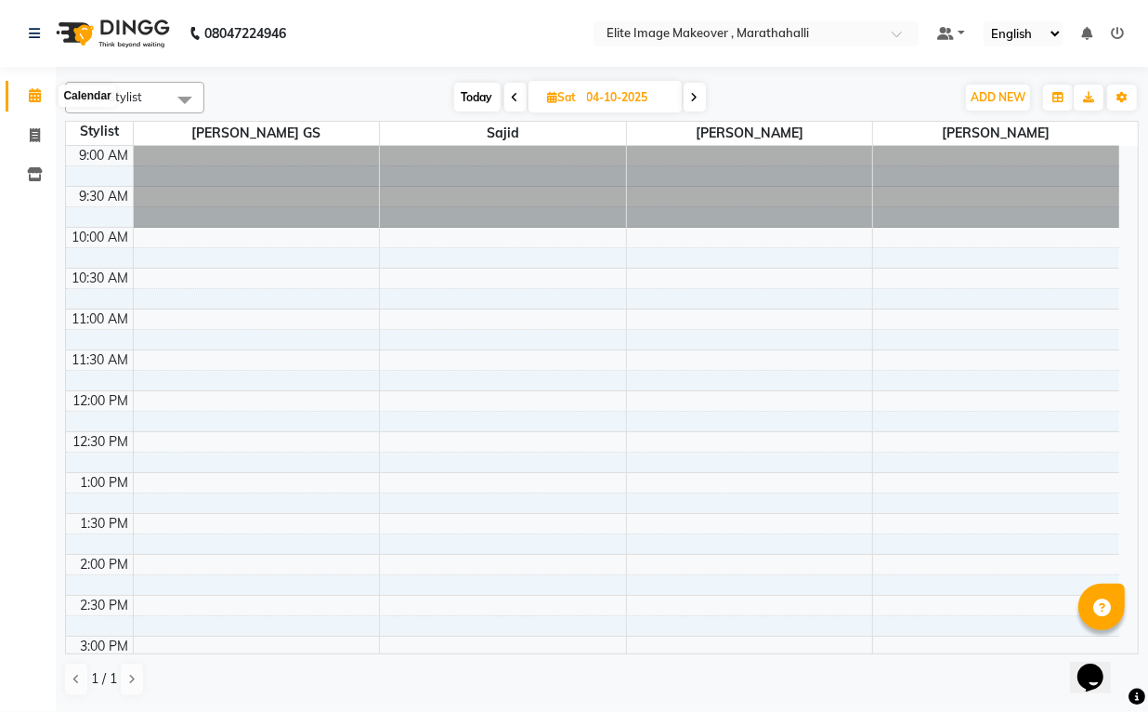
click at [33, 89] on icon at bounding box center [35, 95] width 12 height 14
click at [34, 132] on icon at bounding box center [35, 135] width 10 height 14
select select "service"
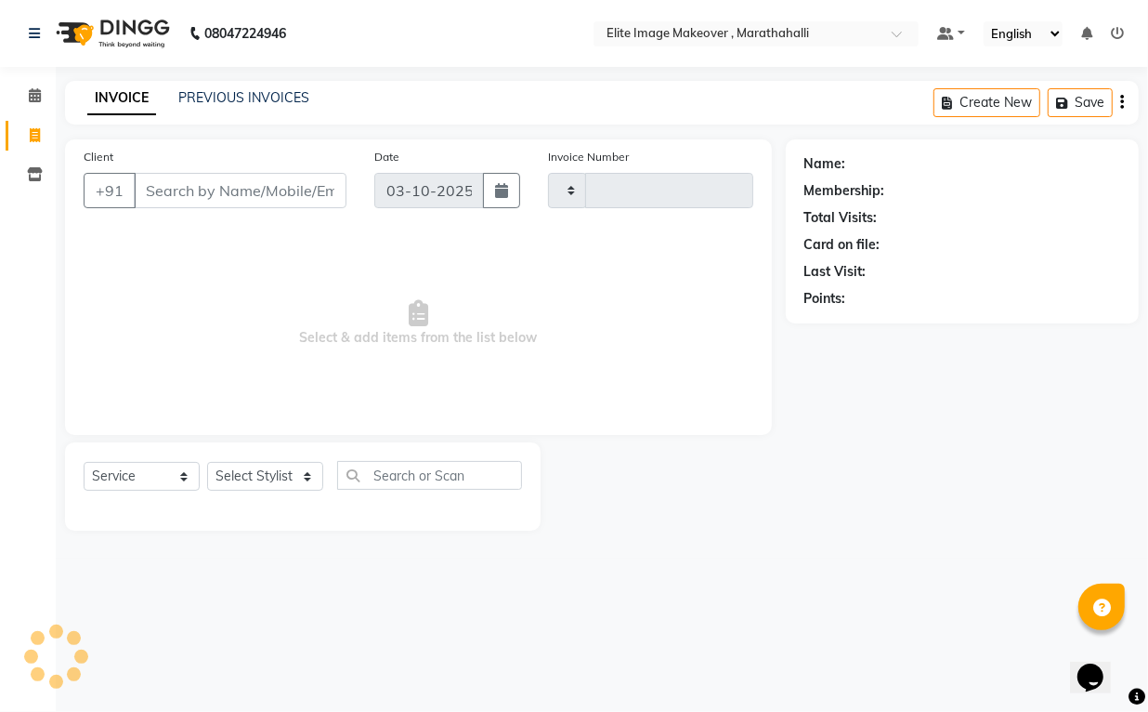
type input "1204"
select select "8005"
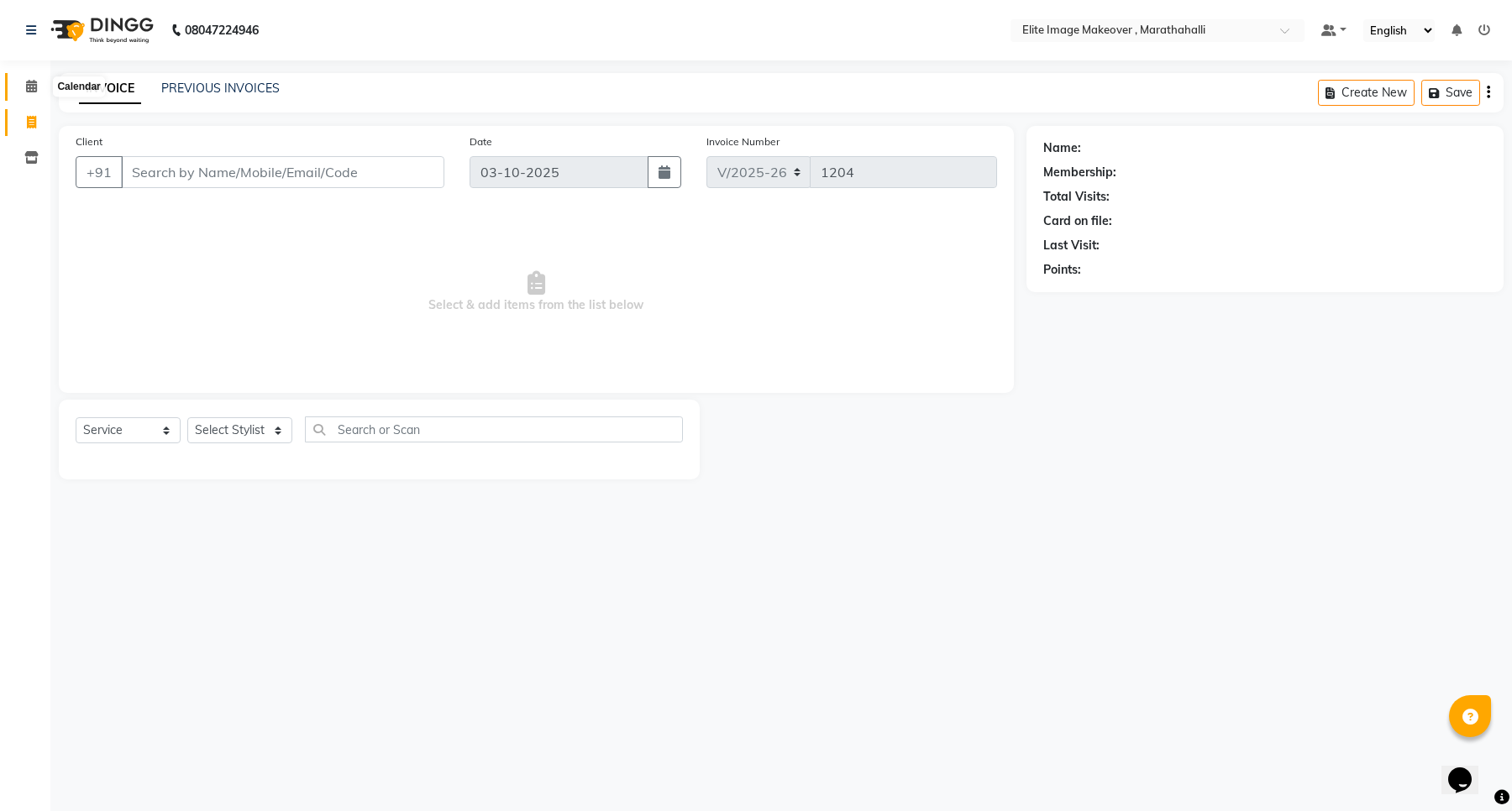
click at [38, 90] on span at bounding box center [32, 86] width 30 height 19
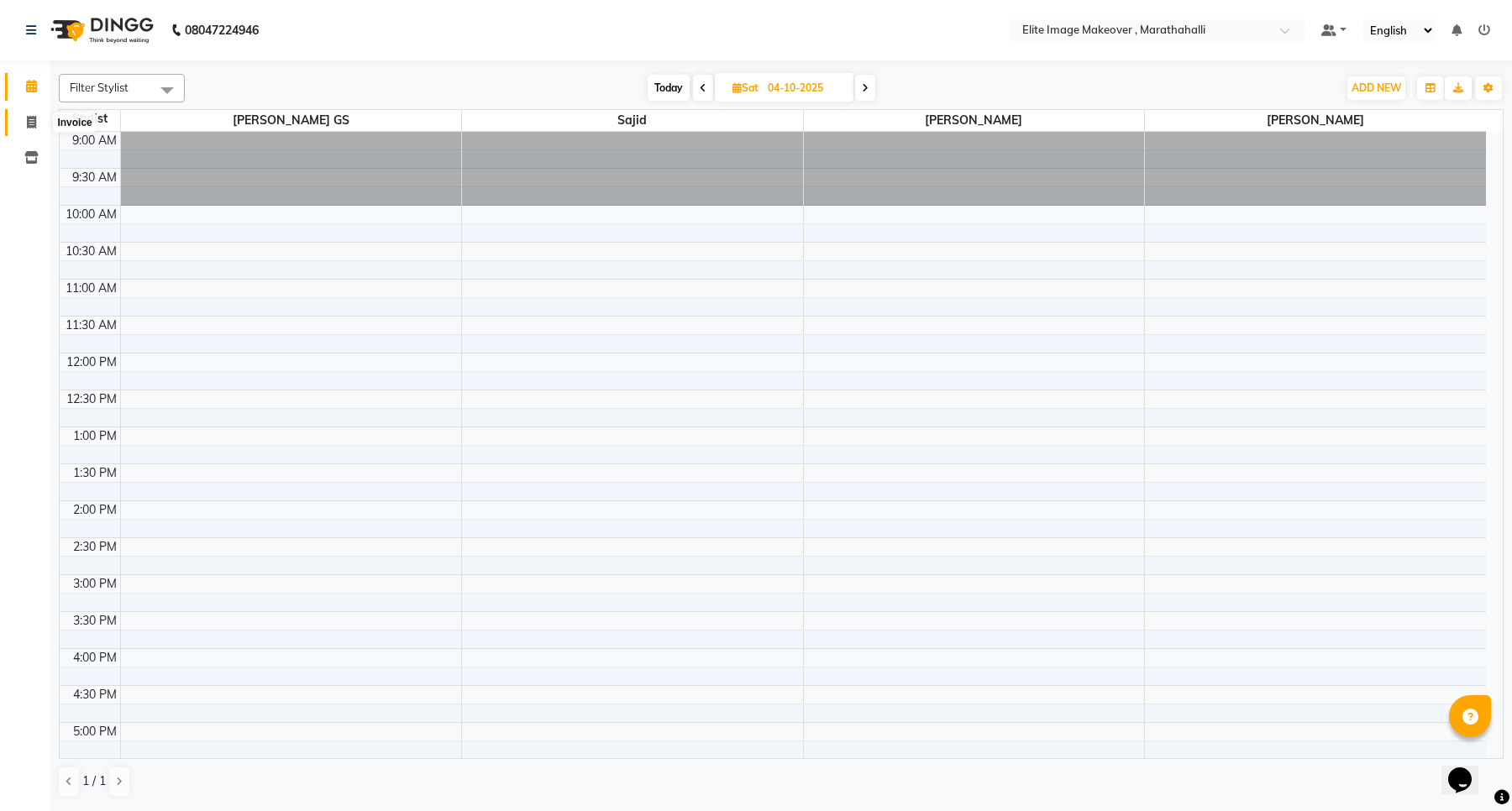
click at [28, 126] on icon at bounding box center [32, 122] width 9 height 13
select select "service"
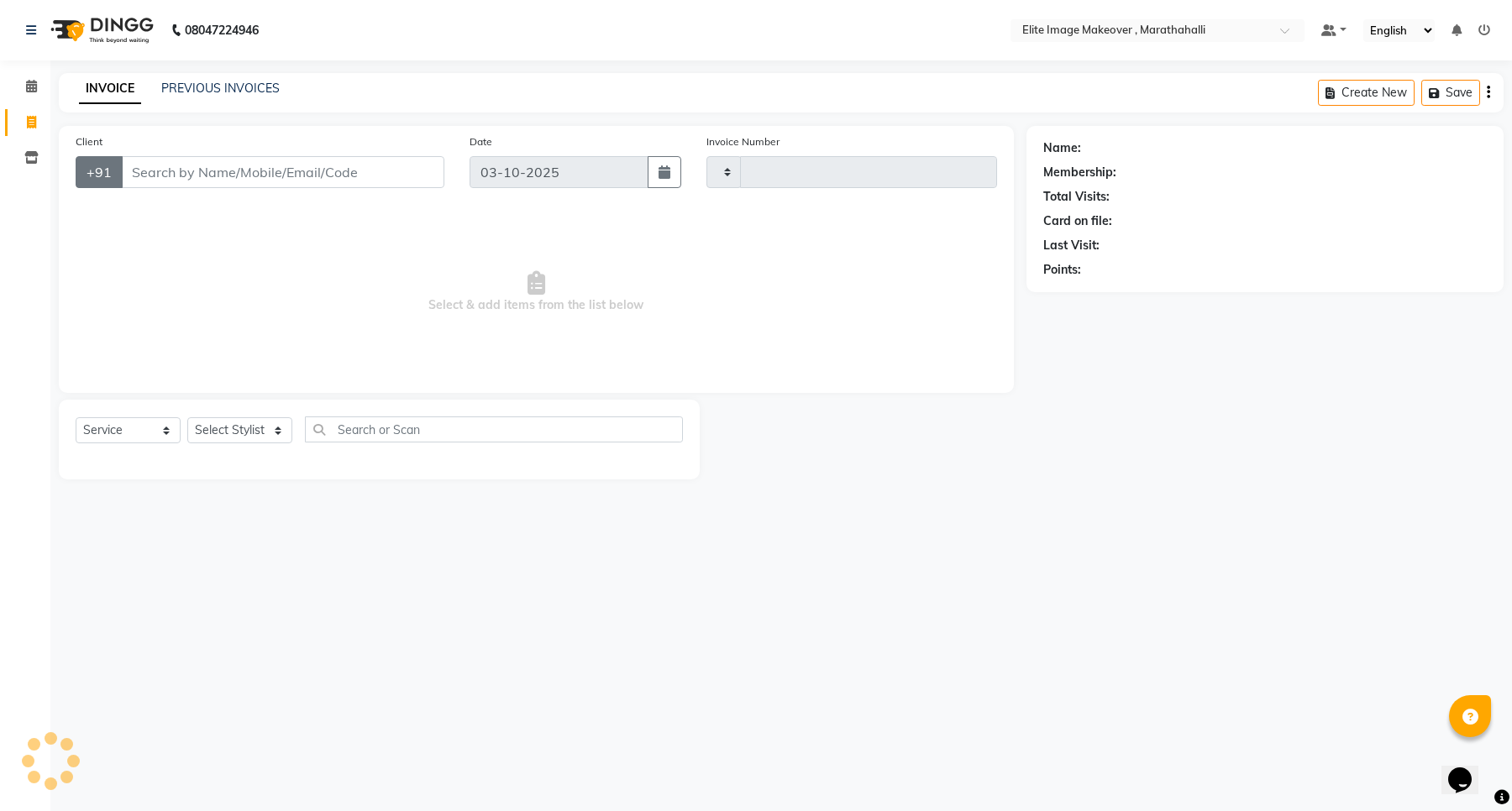
type input "1204"
select select "8005"
click at [219, 424] on select "Select Stylist [PERSON_NAME] [PERSON_NAME] [PERSON_NAME]" at bounding box center [240, 430] width 105 height 26
select select "88652"
click at [187, 418] on select "Select Stylist [PERSON_NAME] [PERSON_NAME] [PERSON_NAME]" at bounding box center [240, 430] width 105 height 26
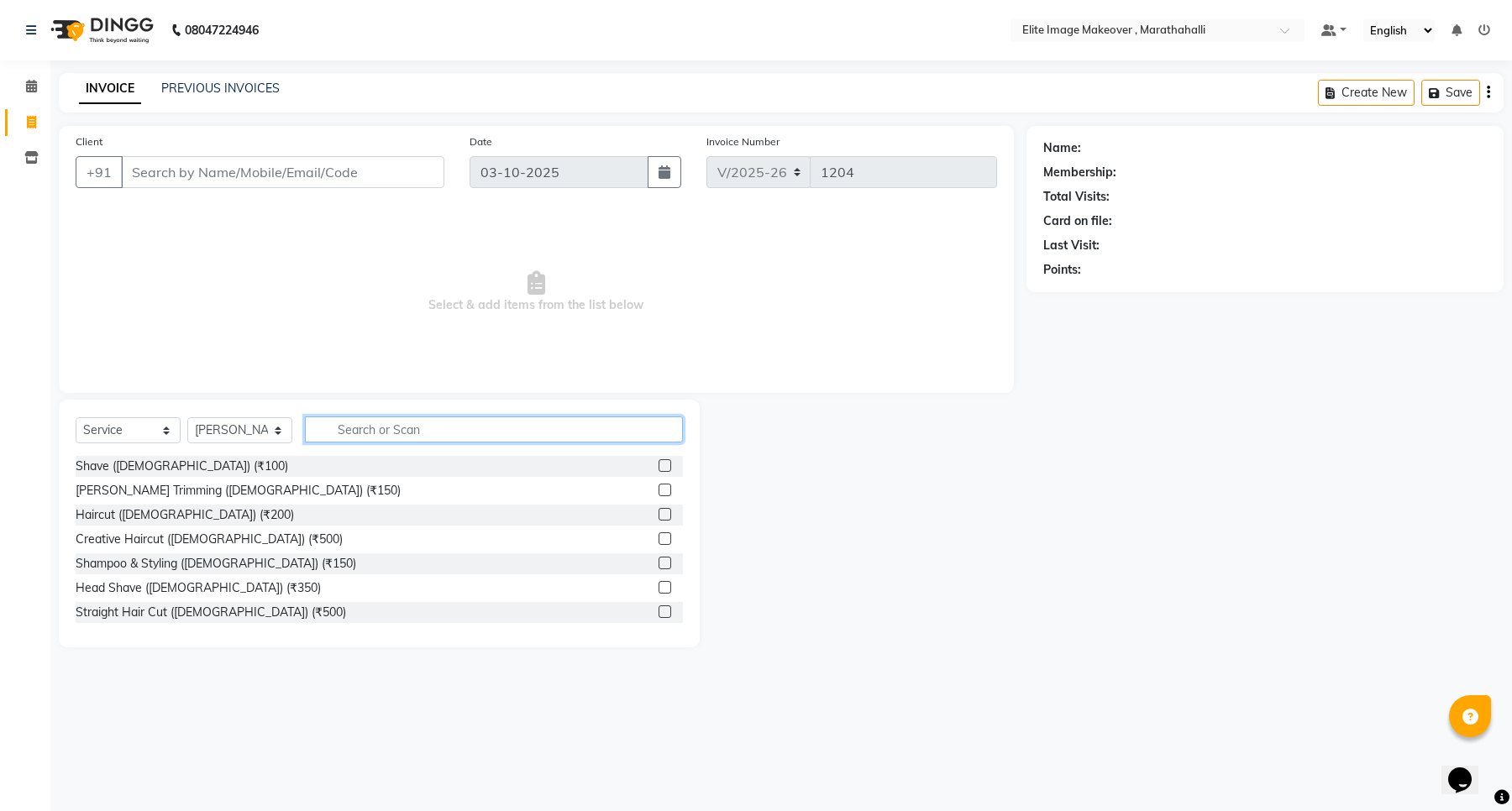
click at [365, 420] on input "text" at bounding box center [494, 429] width 378 height 26
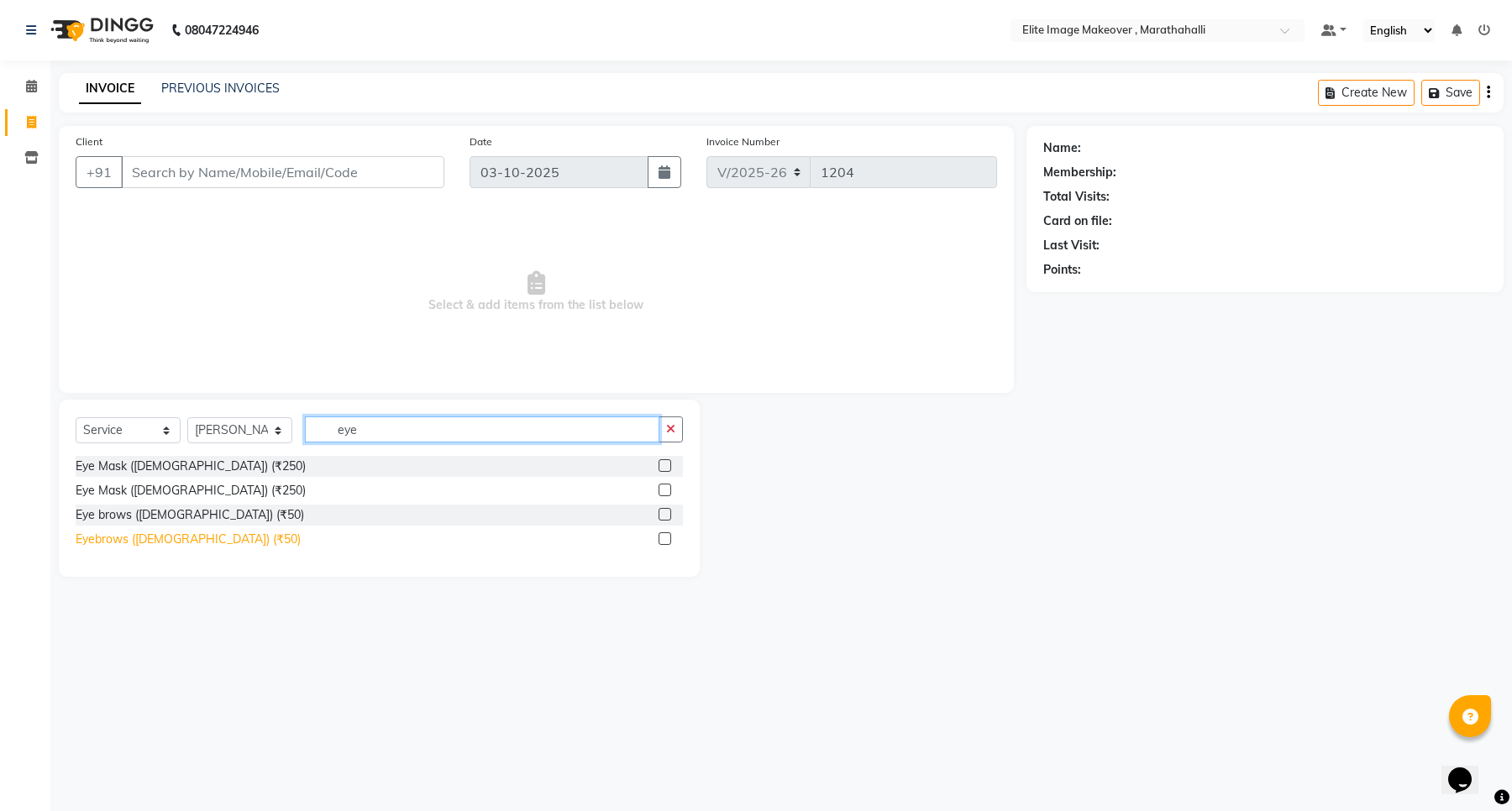
type input "eye"
click at [138, 546] on div "Eyebrows ([DEMOGRAPHIC_DATA]) (₹50)" at bounding box center [188, 540] width 225 height 18
checkbox input "false"
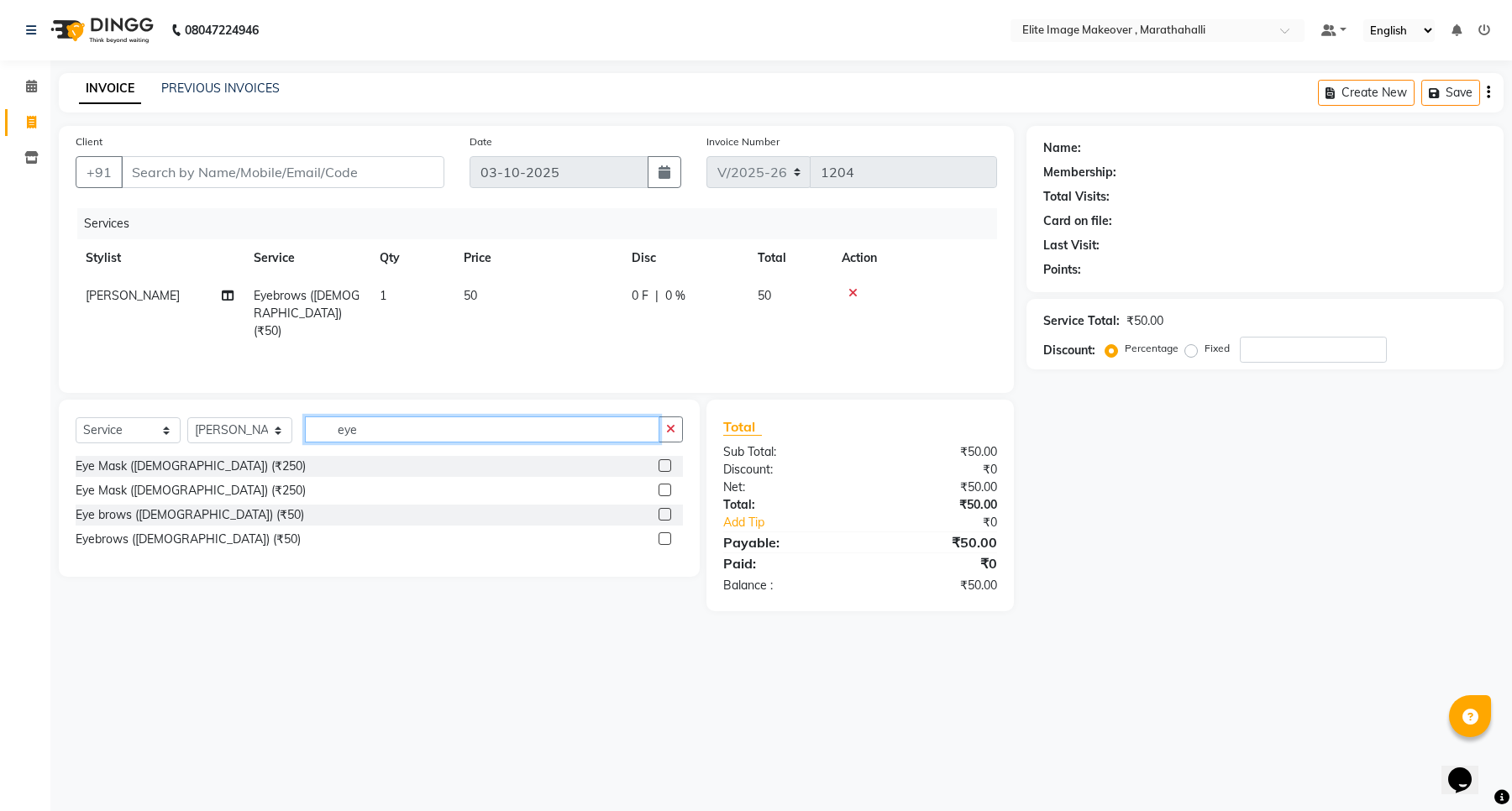
drag, startPoint x: 366, startPoint y: 425, endPoint x: 287, endPoint y: 446, distance: 81.7
click at [287, 446] on div "Select Service Product Membership Package Voucher Prepaid Gift Card Select Styl…" at bounding box center [380, 437] width 608 height 40
click at [32, 128] on span at bounding box center [32, 122] width 30 height 19
click at [36, 82] on span at bounding box center [32, 86] width 30 height 19
click at [531, 643] on div "08047224946 Select Location × Elite Image Makeover , Marathahalli Default Panel…" at bounding box center [756, 405] width 1512 height 811
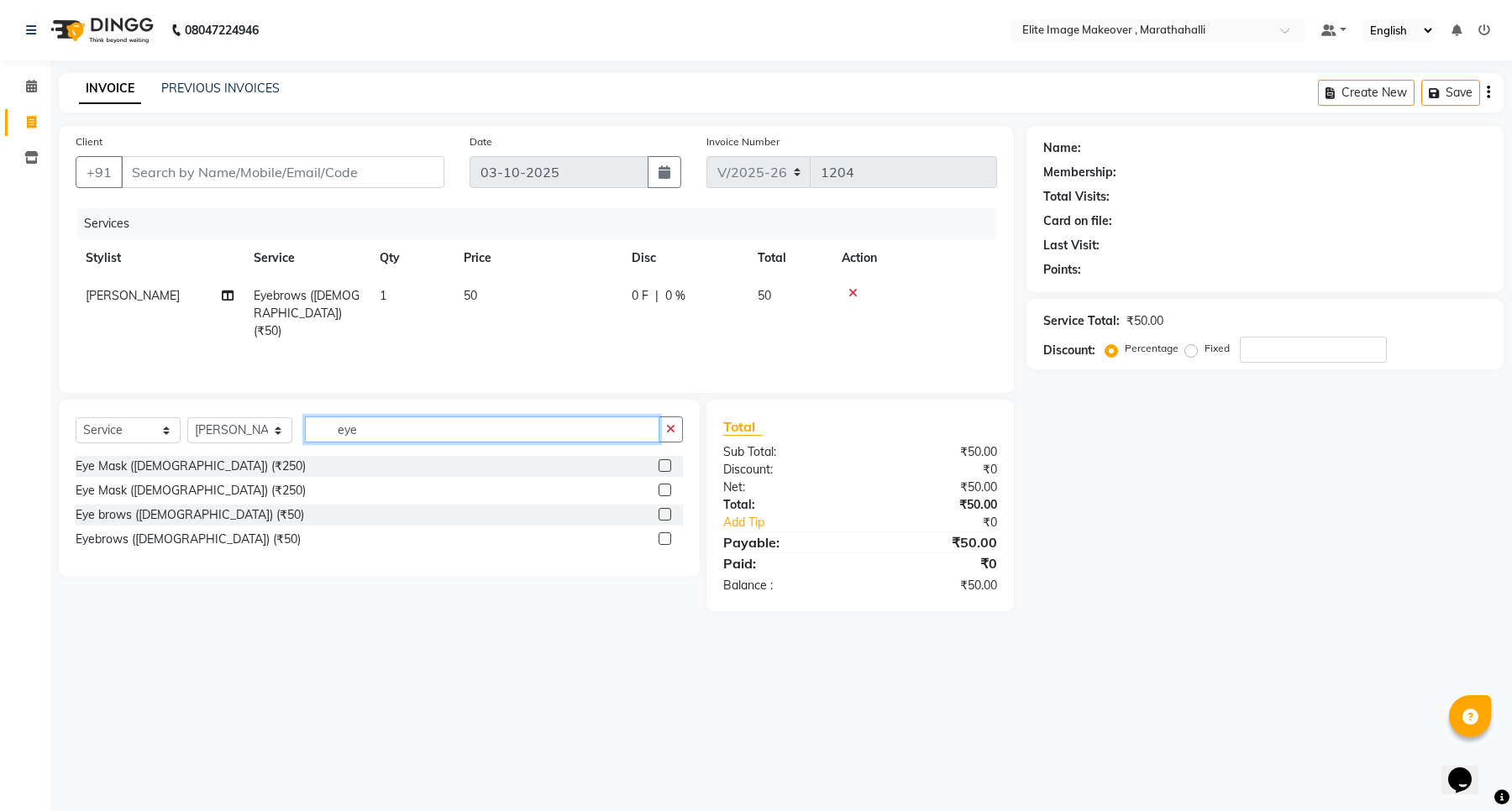
drag, startPoint x: 380, startPoint y: 430, endPoint x: 273, endPoint y: 429, distance: 107.0
click at [273, 429] on div "Select Service Product Membership Package Voucher Prepaid Gift Card Select Styl…" at bounding box center [380, 437] width 608 height 40
type input "upper"
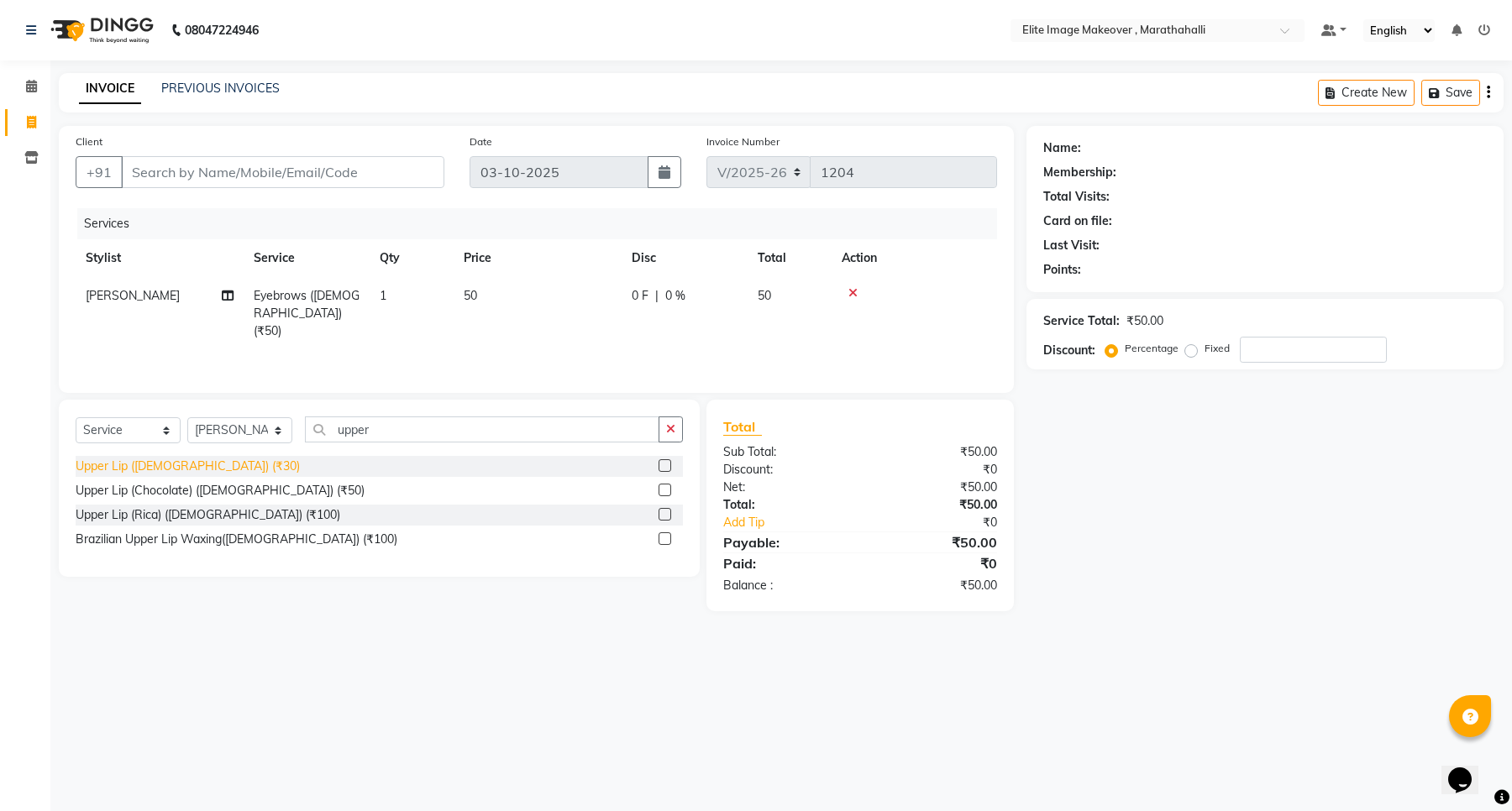
click at [177, 467] on div "Upper Lip ([DEMOGRAPHIC_DATA]) (₹30)" at bounding box center [188, 467] width 224 height 18
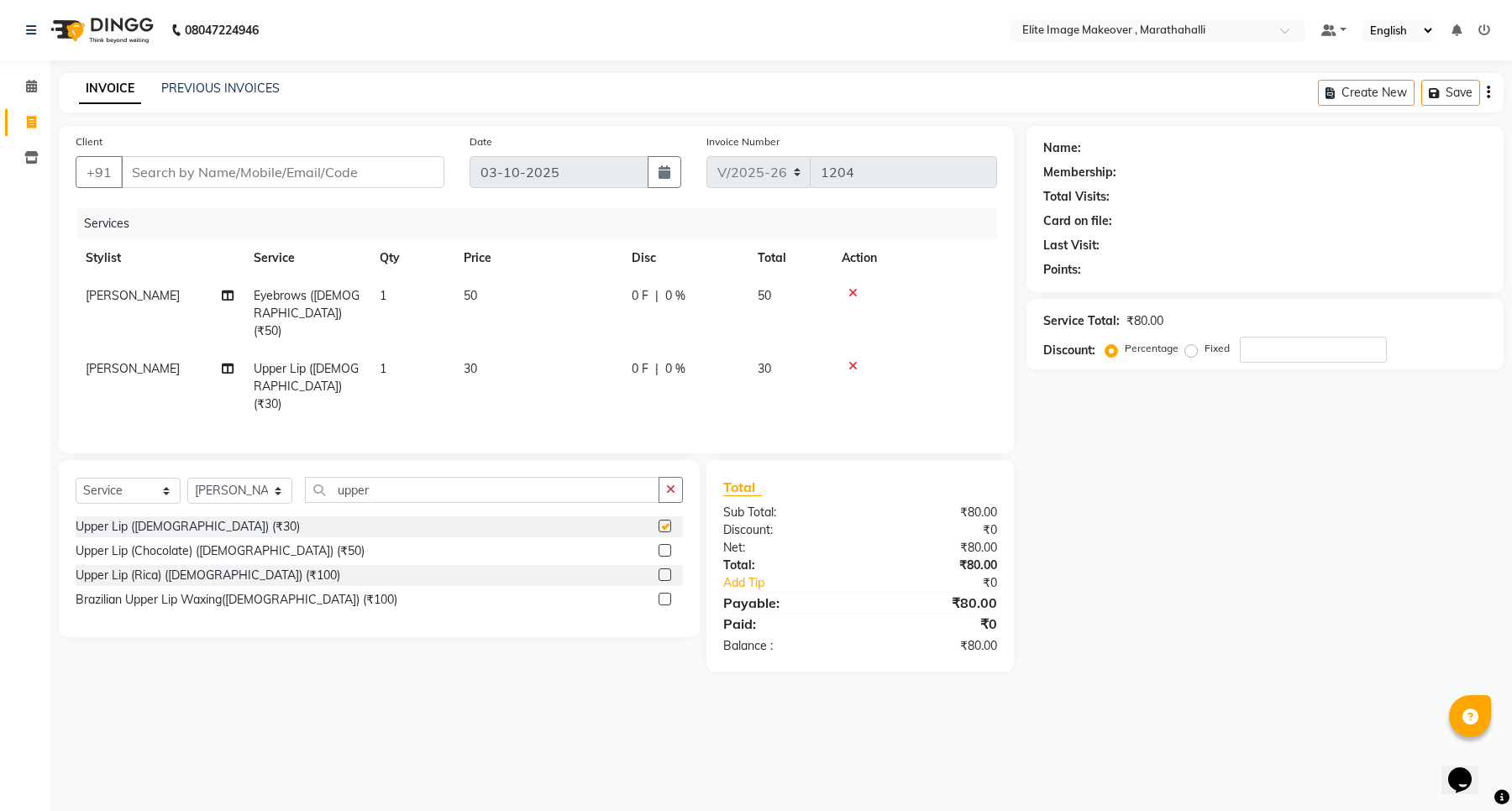
checkbox input "false"
drag, startPoint x: 404, startPoint y: 467, endPoint x: 286, endPoint y: 464, distance: 118.0
click at [286, 477] on div "Select Service Product Membership Package Voucher Prepaid Gift Card Select Styl…" at bounding box center [380, 497] width 608 height 40
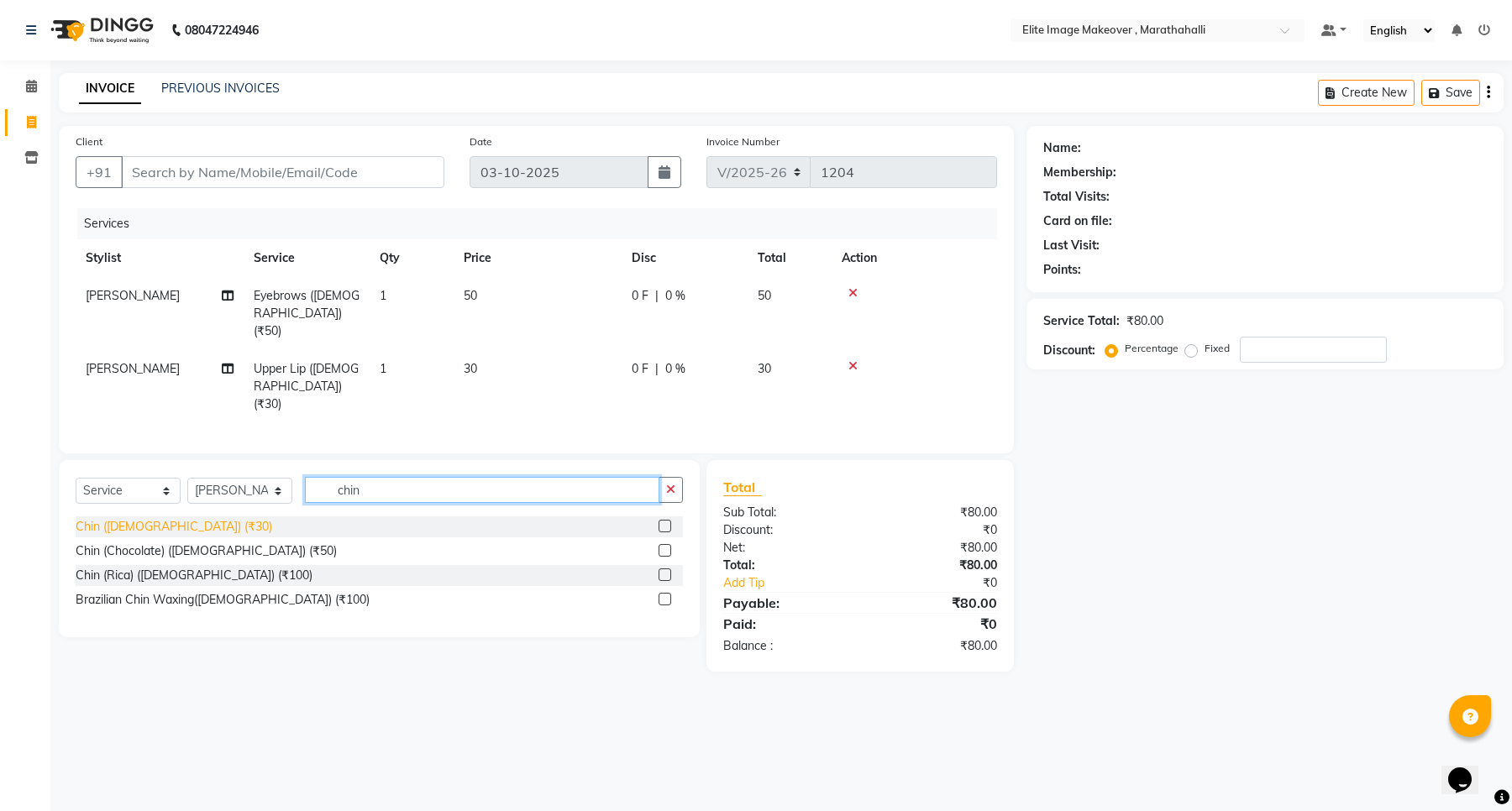
type input "chin"
click at [156, 518] on div "Chin ([DEMOGRAPHIC_DATA]) (₹30)" at bounding box center [174, 527] width 196 height 18
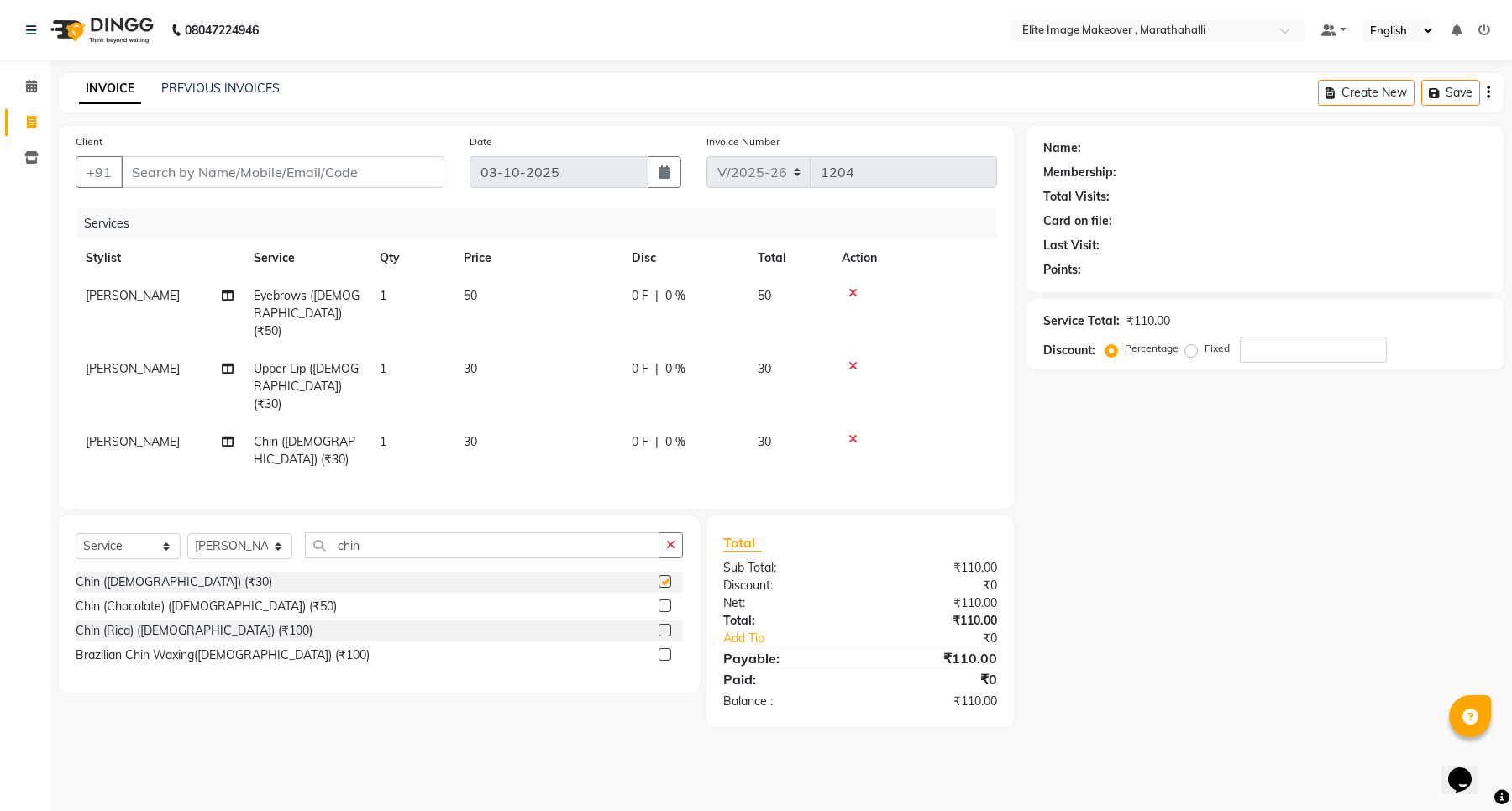
checkbox input "false"
drag, startPoint x: 412, startPoint y: 518, endPoint x: 232, endPoint y: 538, distance: 181.1
click at [232, 538] on div "Select Service Product Membership Package Voucher Prepaid Gift Card Select Styl…" at bounding box center [380, 552] width 608 height 40
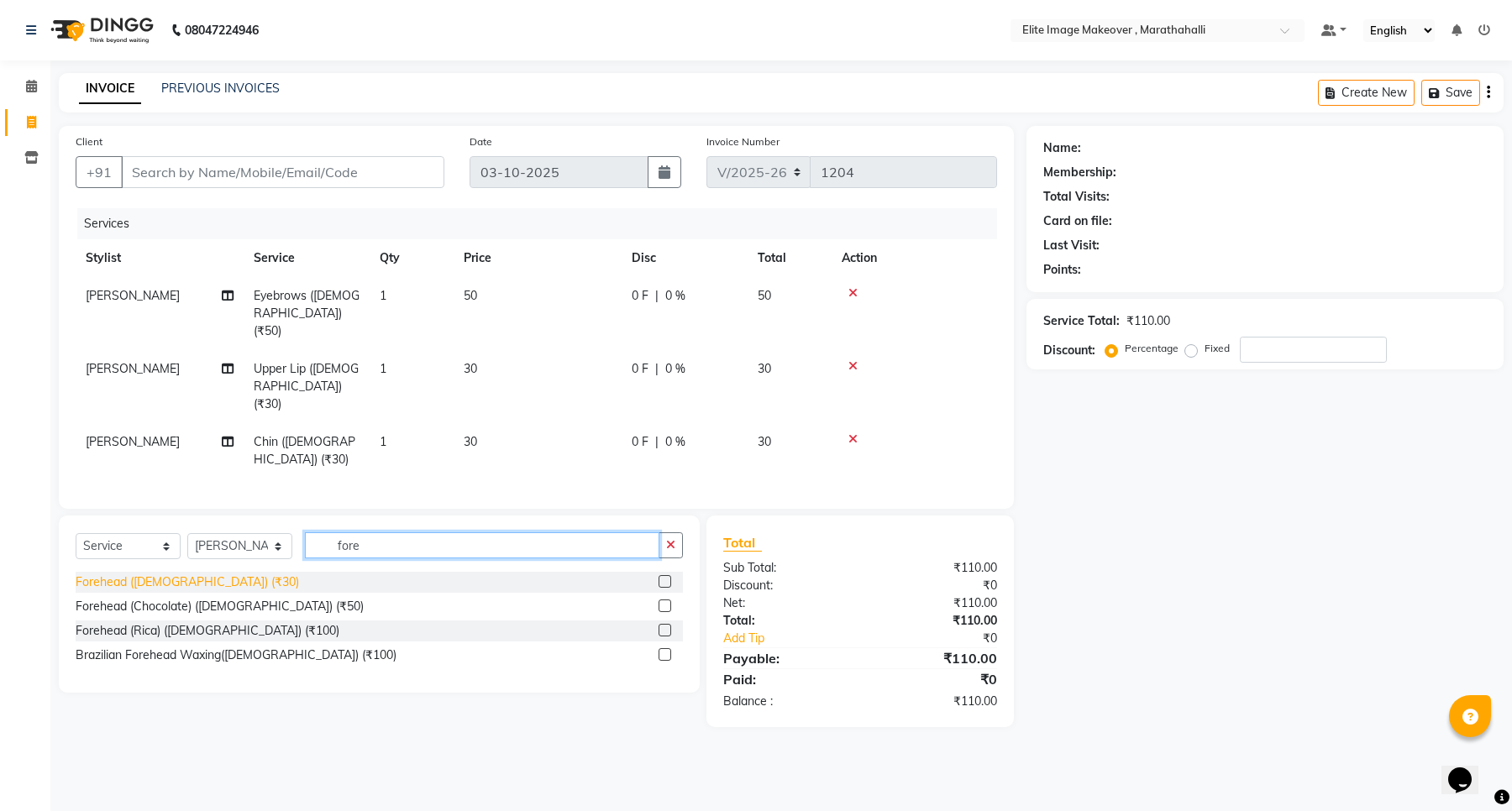
type input "fore"
click at [195, 573] on div "Forehead ([DEMOGRAPHIC_DATA]) (₹30)" at bounding box center [187, 582] width 223 height 18
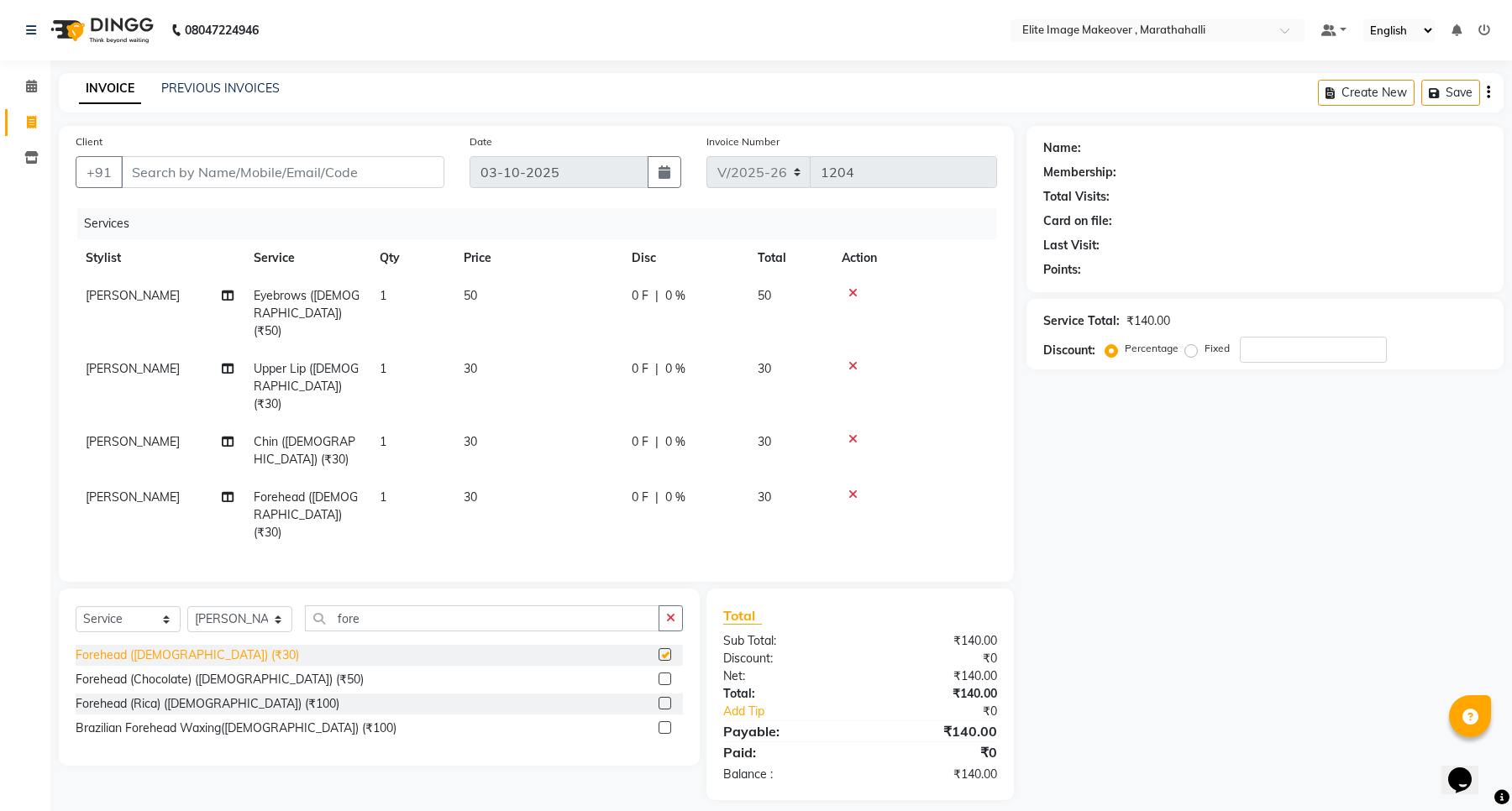
checkbox input "false"
click at [1037, 561] on div "Name: Membership: Total Visits: Card on file: Last Visit: Points: Service Total…" at bounding box center [1271, 463] width 490 height 674
click at [32, 84] on icon at bounding box center [32, 86] width 11 height 13
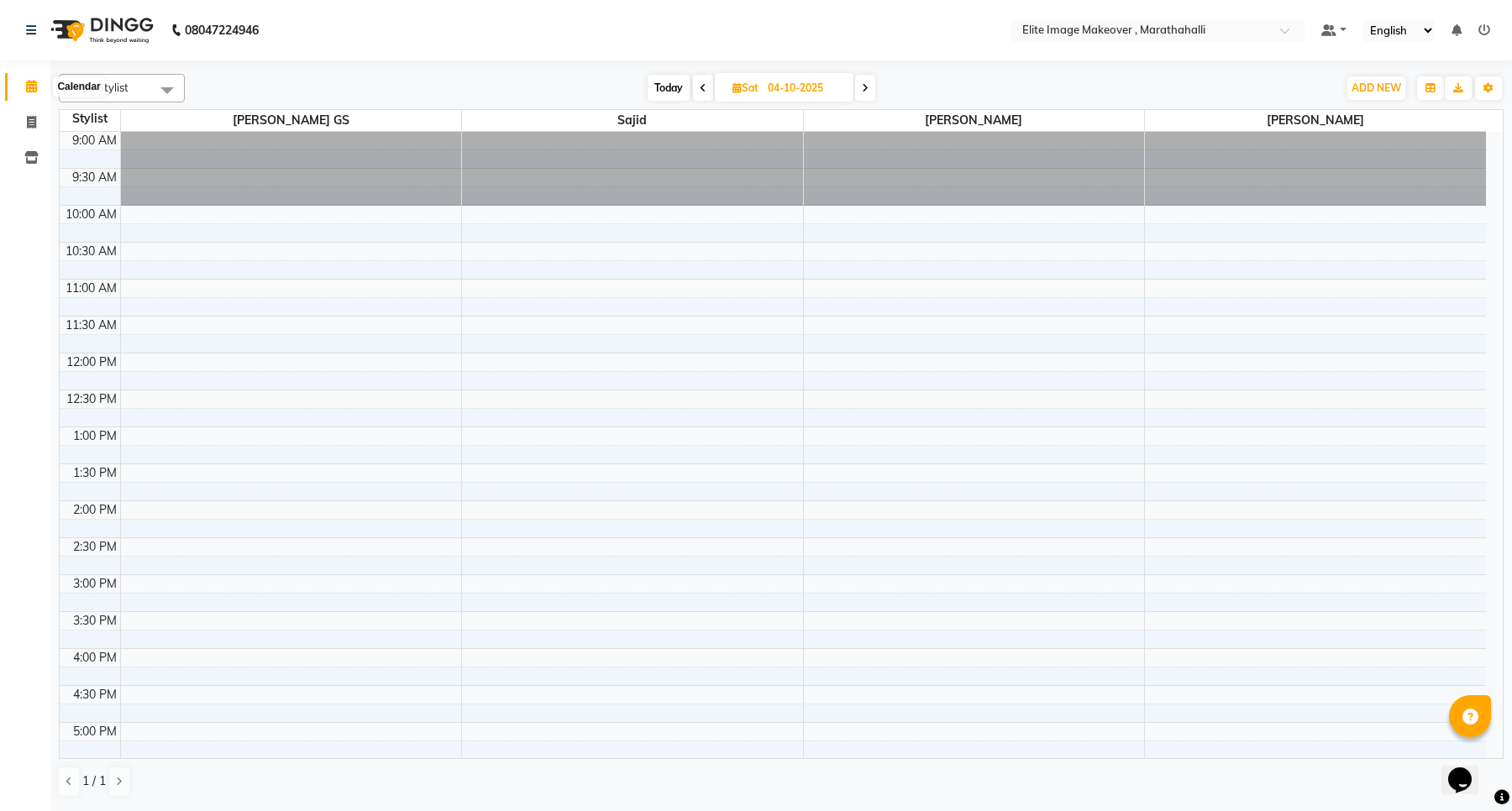
click at [31, 89] on icon at bounding box center [32, 86] width 11 height 13
click at [993, 346] on div "9:00 AM 9:30 AM 10:00 AM 10:30 AM 11:00 AM 11:30 AM 12:00 PM 12:30 PM 1:00 PM 1…" at bounding box center [772, 612] width 1426 height 960
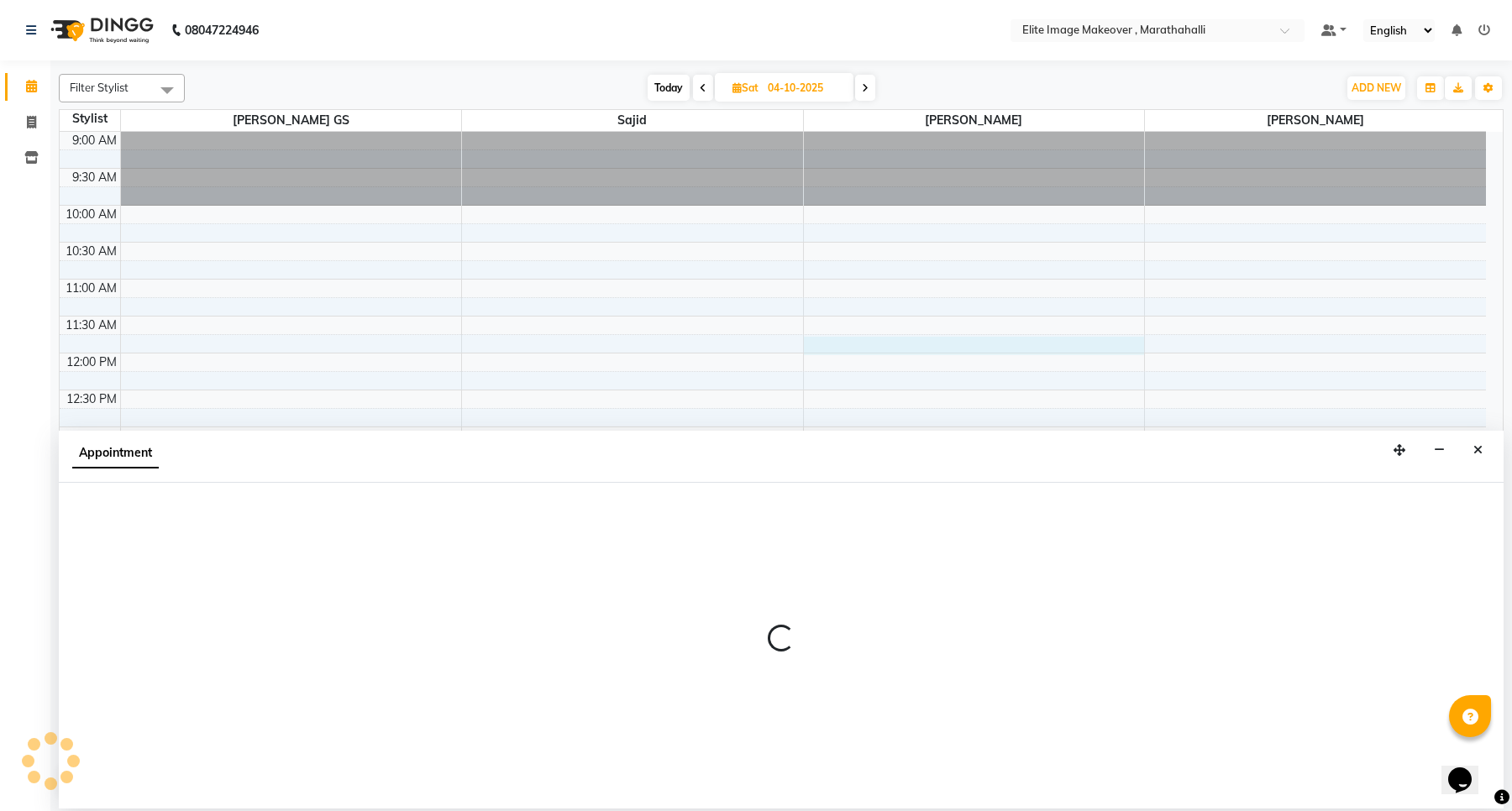
select select "88652"
select select "705"
select select "tentative"
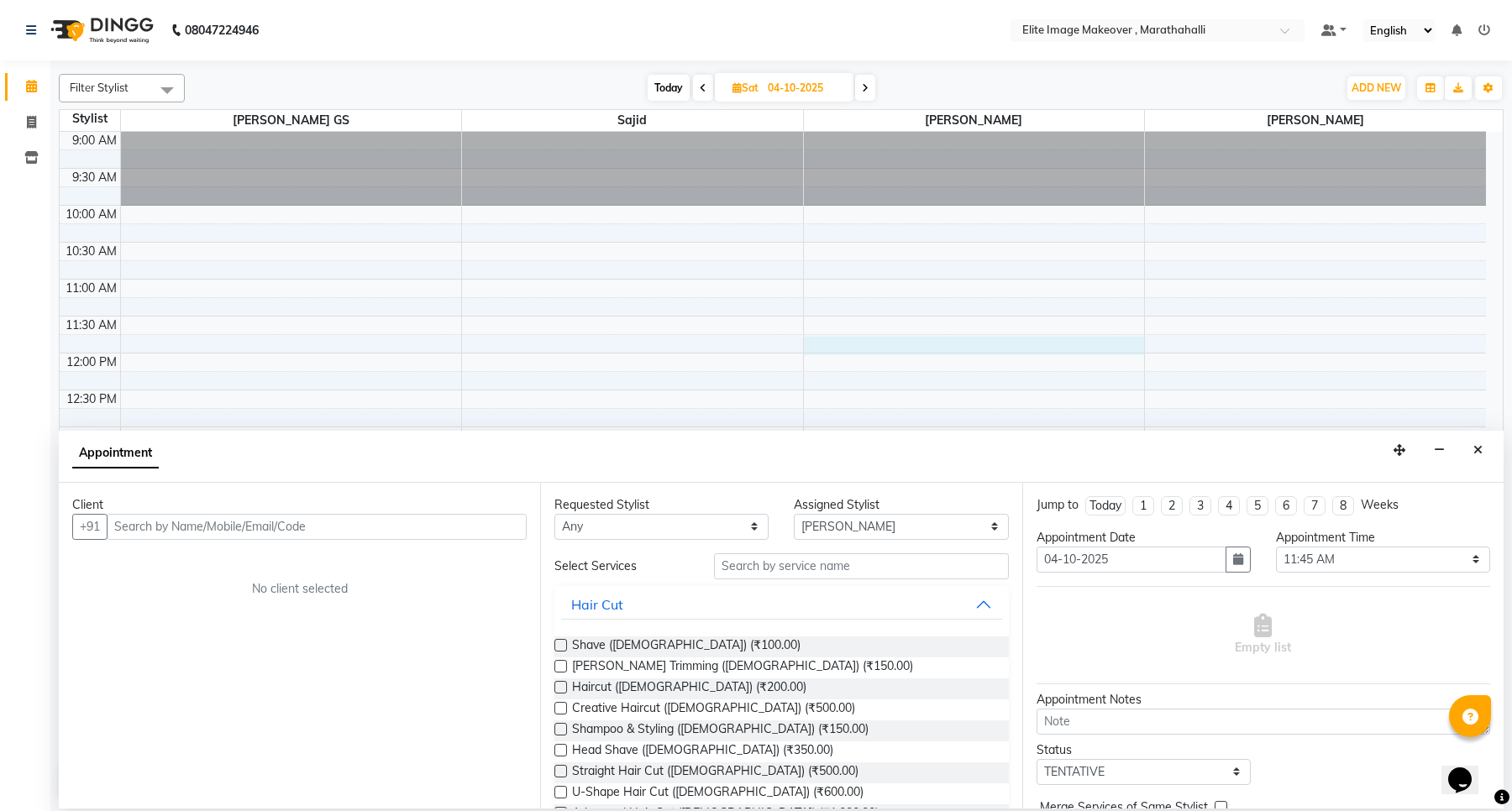
select select "service"
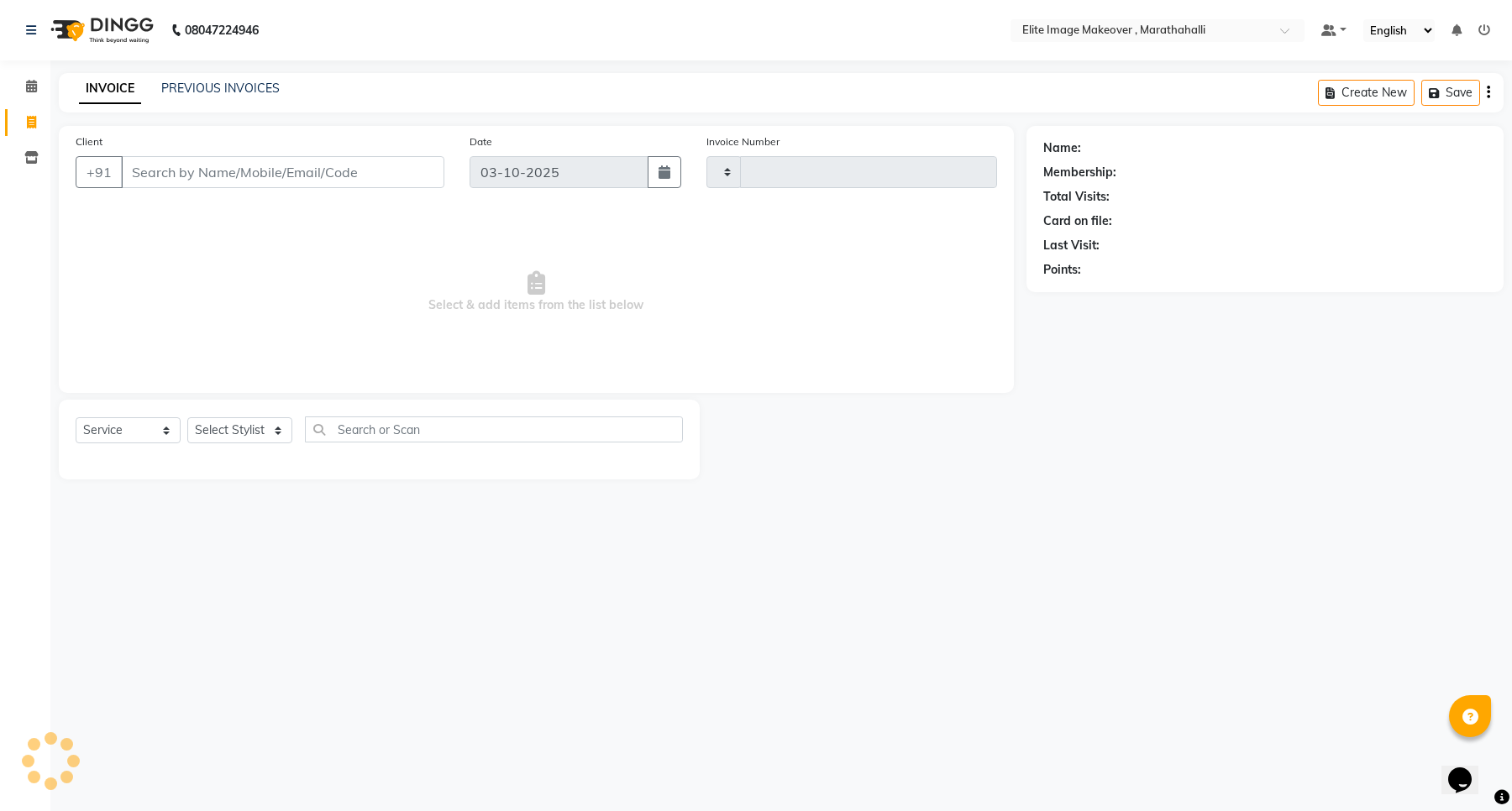
type input "1204"
select select "8005"
click at [353, 174] on input "Client" at bounding box center [283, 172] width 324 height 32
type input "8838046372"
click at [379, 186] on button "Add Client" at bounding box center [402, 172] width 87 height 32
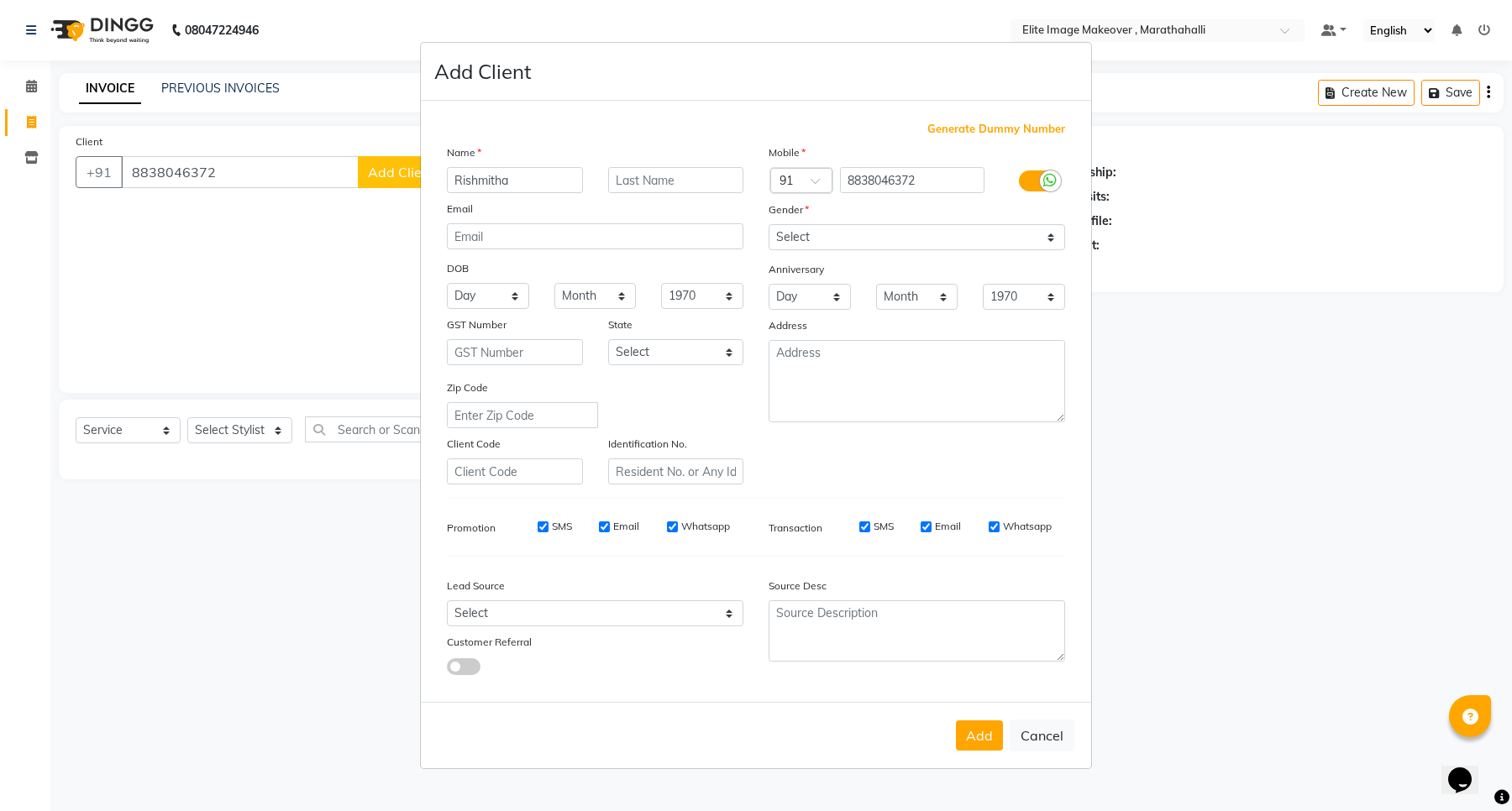
type input "Rishmitha"
click at [828, 232] on select "Select [DEMOGRAPHIC_DATA] [DEMOGRAPHIC_DATA] Other Prefer Not To Say" at bounding box center [917, 237] width 297 height 26
select select "[DEMOGRAPHIC_DATA]"
click at [769, 226] on select "Select [DEMOGRAPHIC_DATA] [DEMOGRAPHIC_DATA] Other Prefer Not To Say" at bounding box center [917, 237] width 297 height 26
click at [988, 643] on button "Add" at bounding box center [979, 735] width 47 height 30
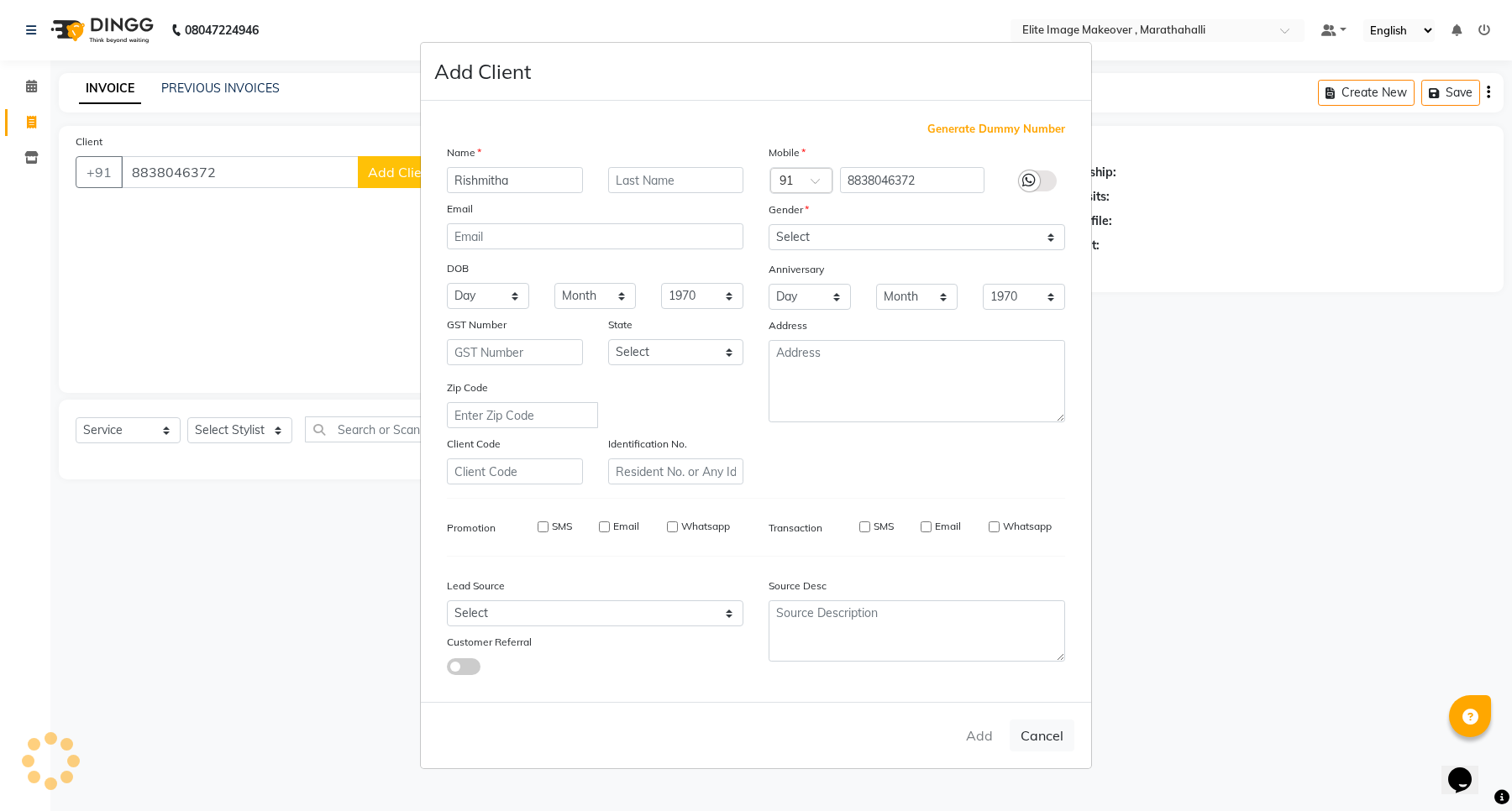
select select
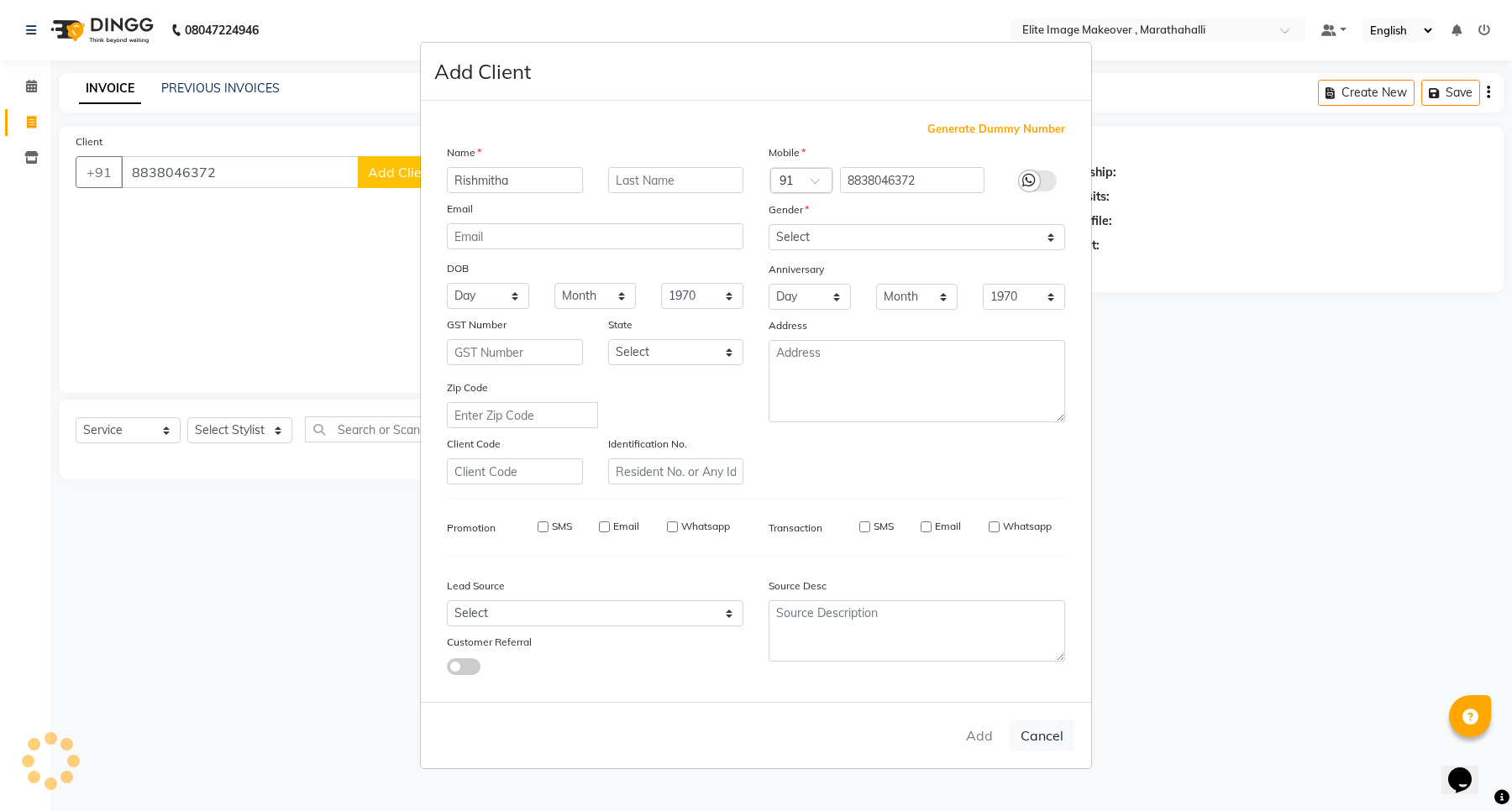
select select
checkbox input "false"
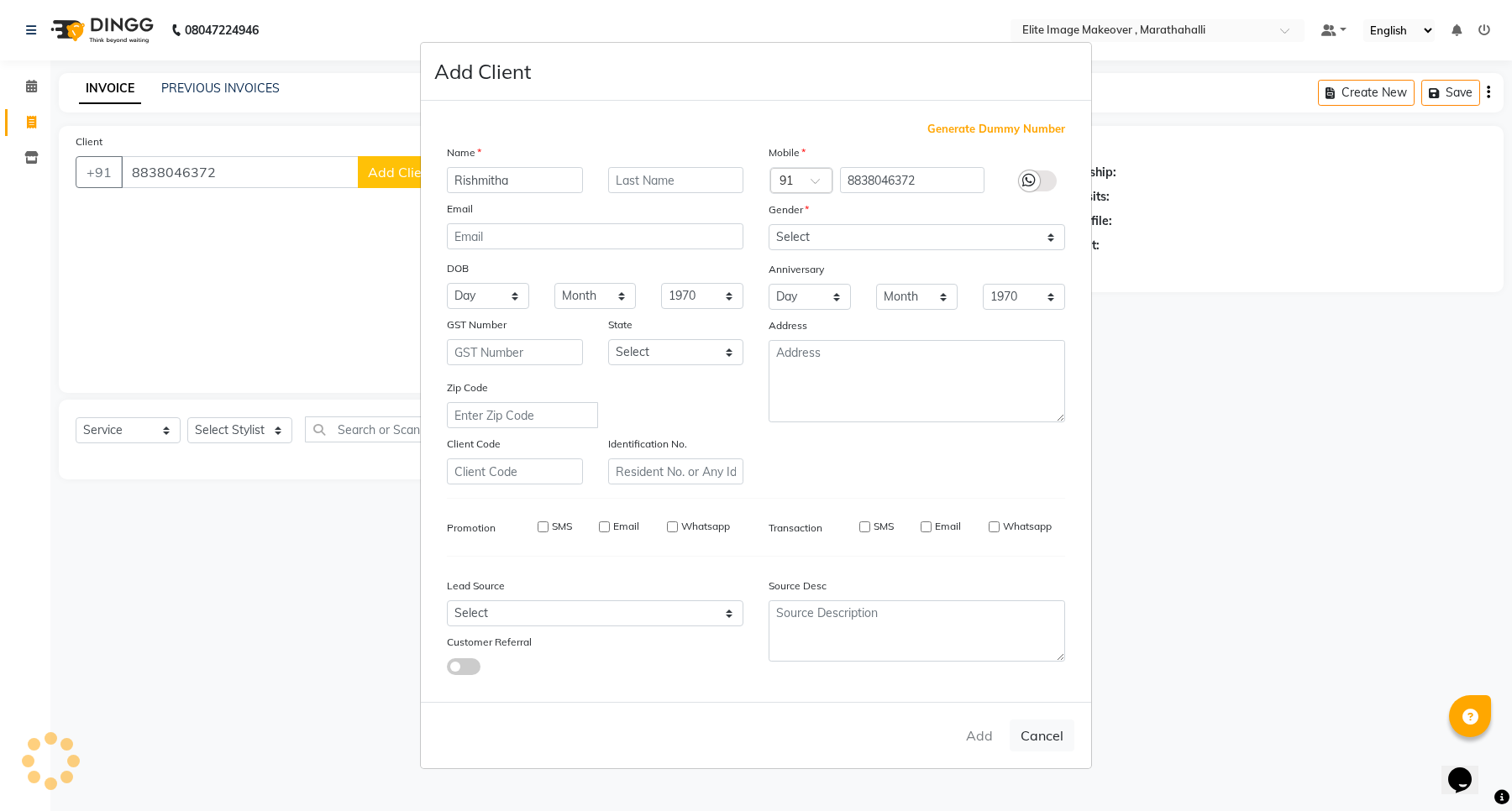
checkbox input "false"
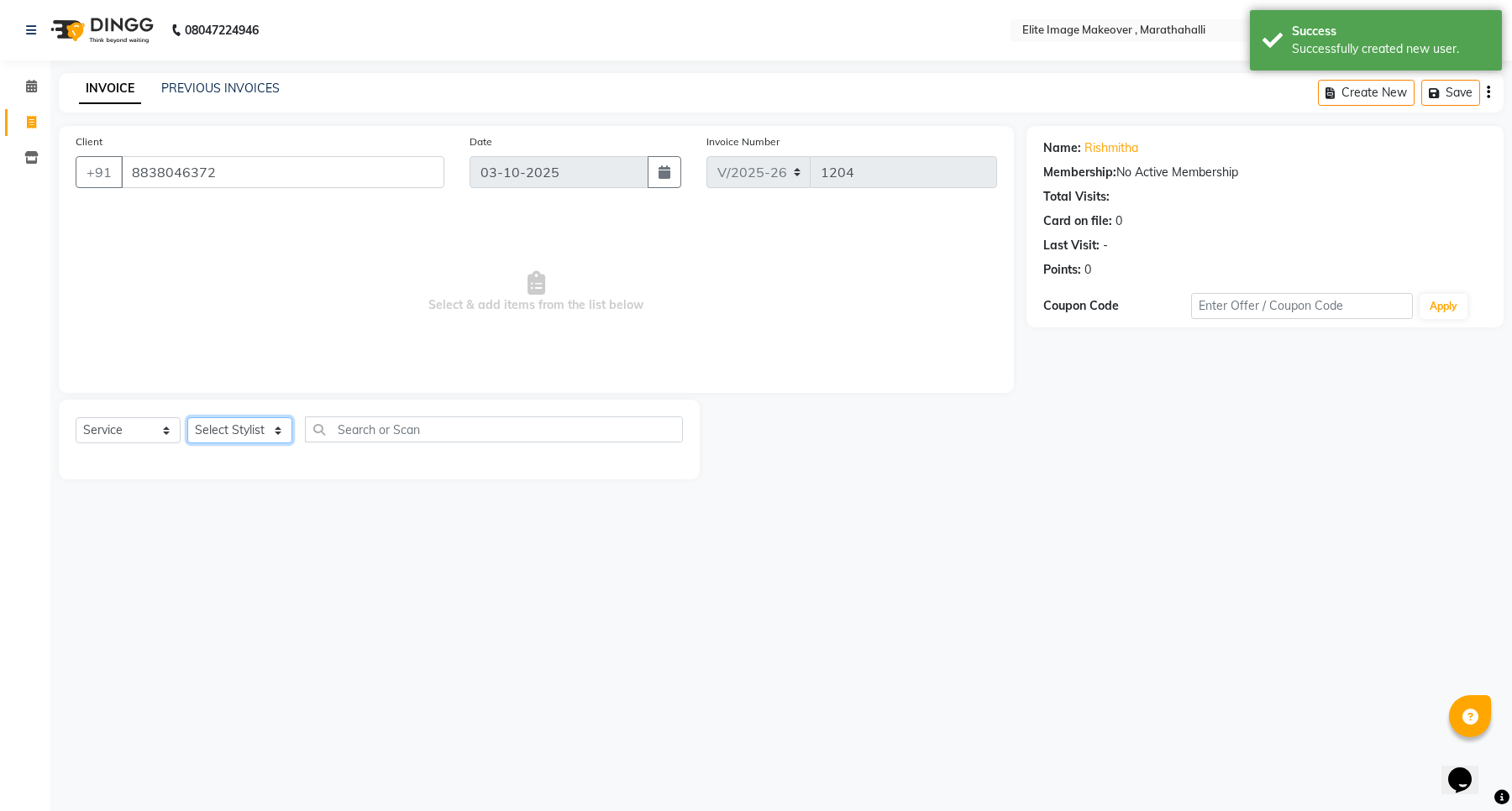
click at [229, 425] on select "Select Stylist [PERSON_NAME] [PERSON_NAME] [PERSON_NAME]" at bounding box center [240, 430] width 105 height 26
select select "93073"
click at [187, 418] on select "Select Stylist [PERSON_NAME] [PERSON_NAME] [PERSON_NAME]" at bounding box center [240, 430] width 105 height 26
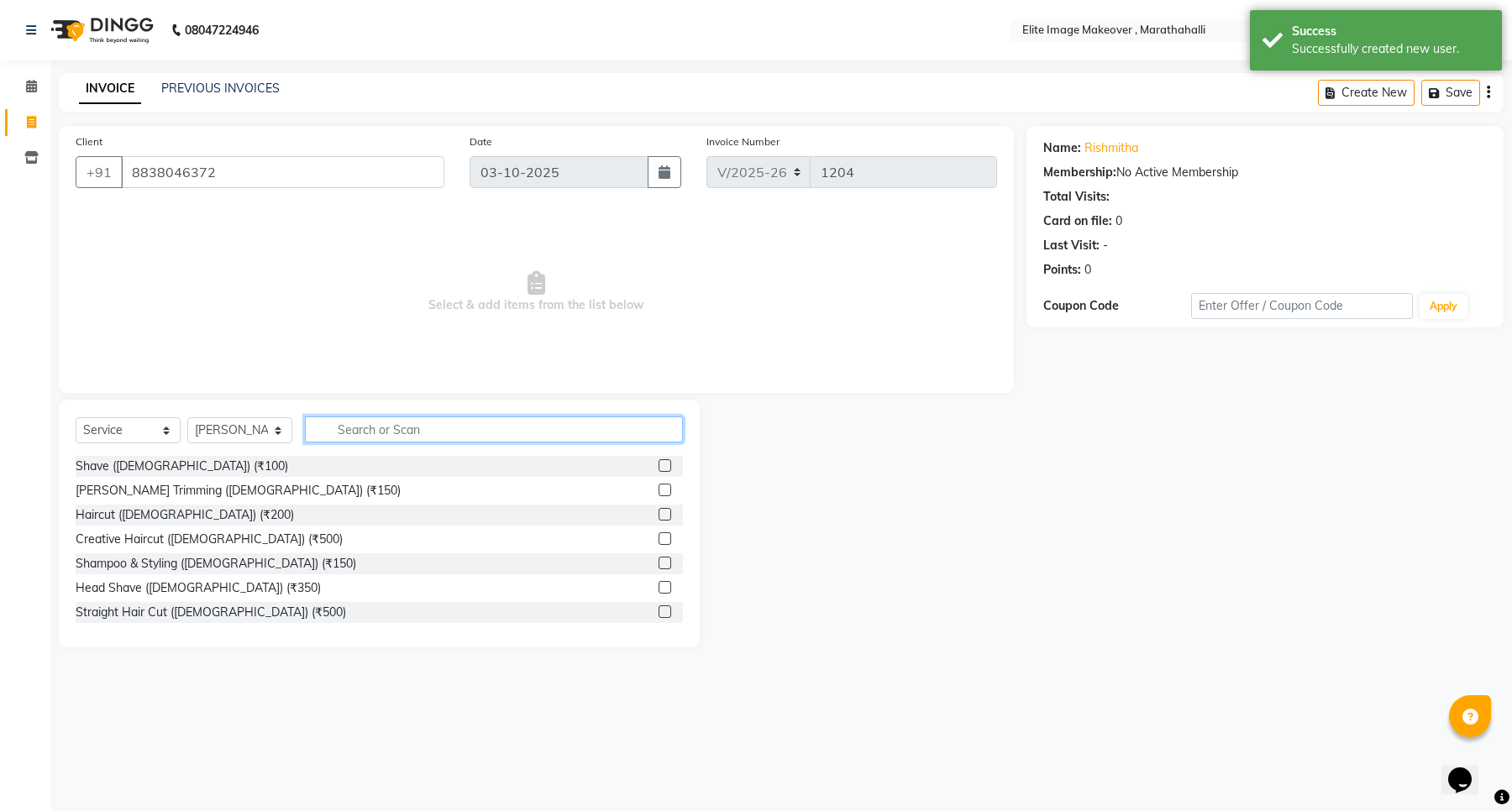
click at [379, 430] on input "text" at bounding box center [494, 429] width 378 height 26
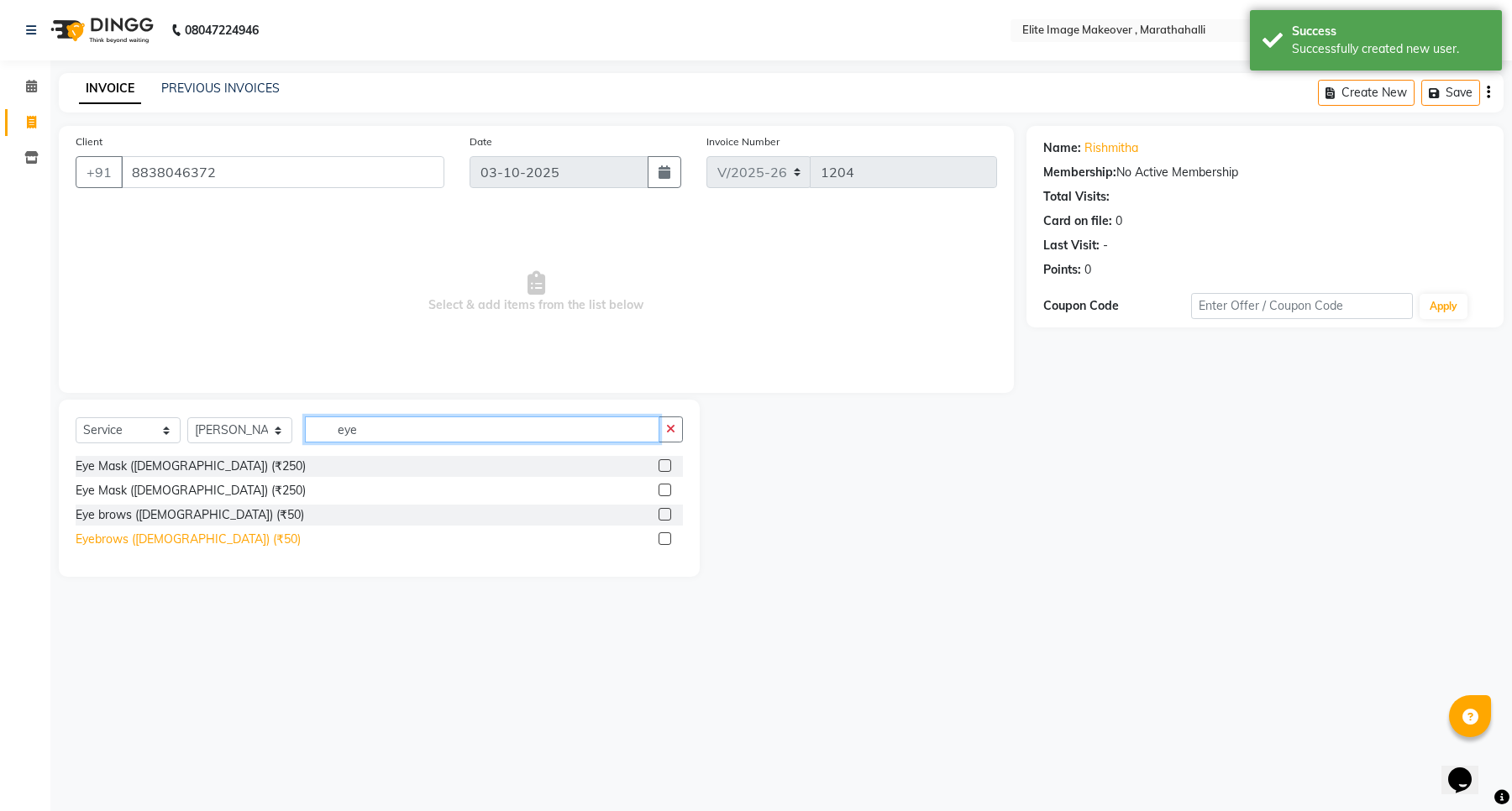
type input "eye"
drag, startPoint x: 130, startPoint y: 540, endPoint x: 284, endPoint y: 505, distance: 157.9
click at [139, 532] on div "Eyebrows ([DEMOGRAPHIC_DATA]) (₹50)" at bounding box center [188, 540] width 225 height 18
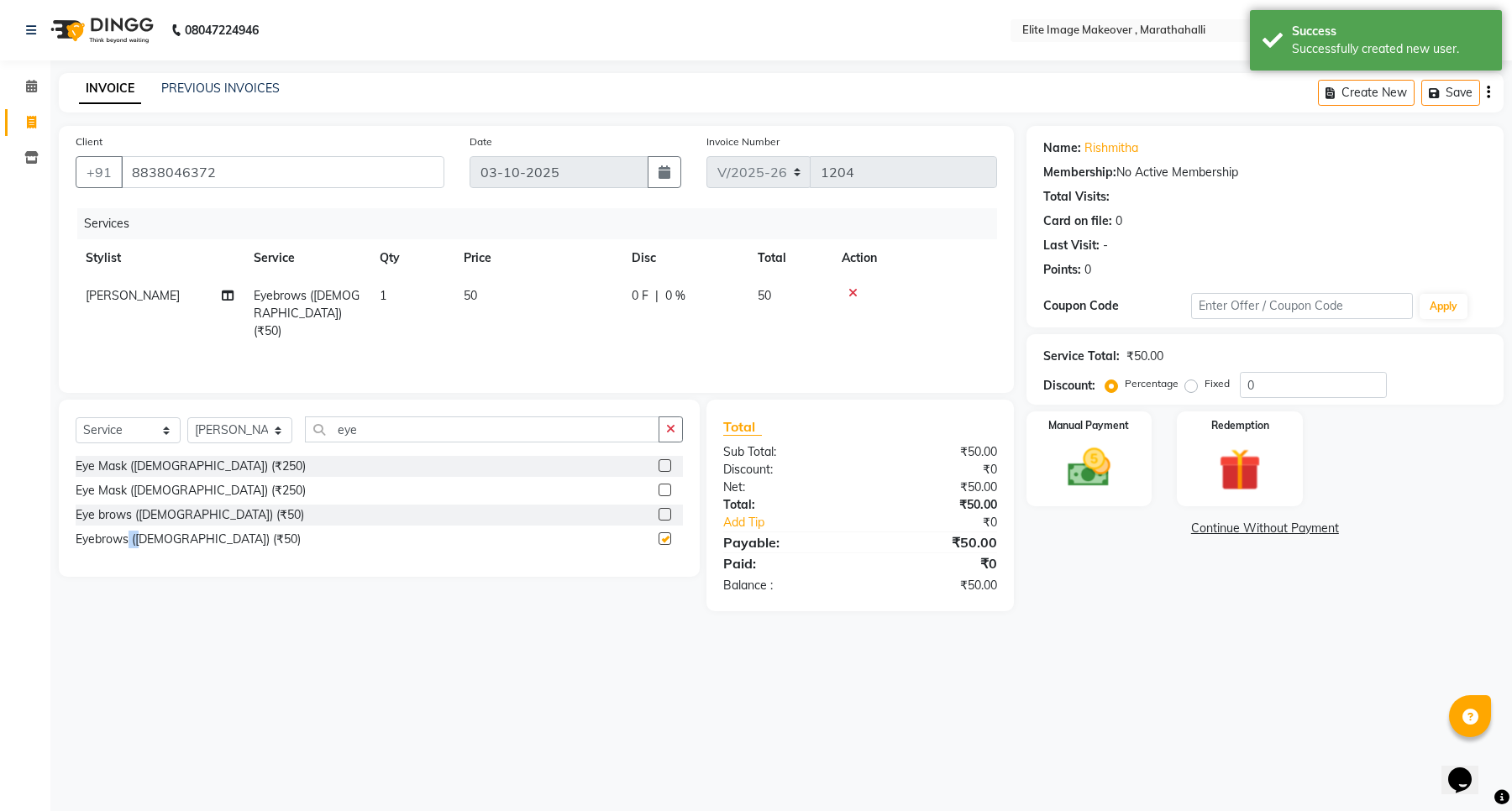
checkbox input "false"
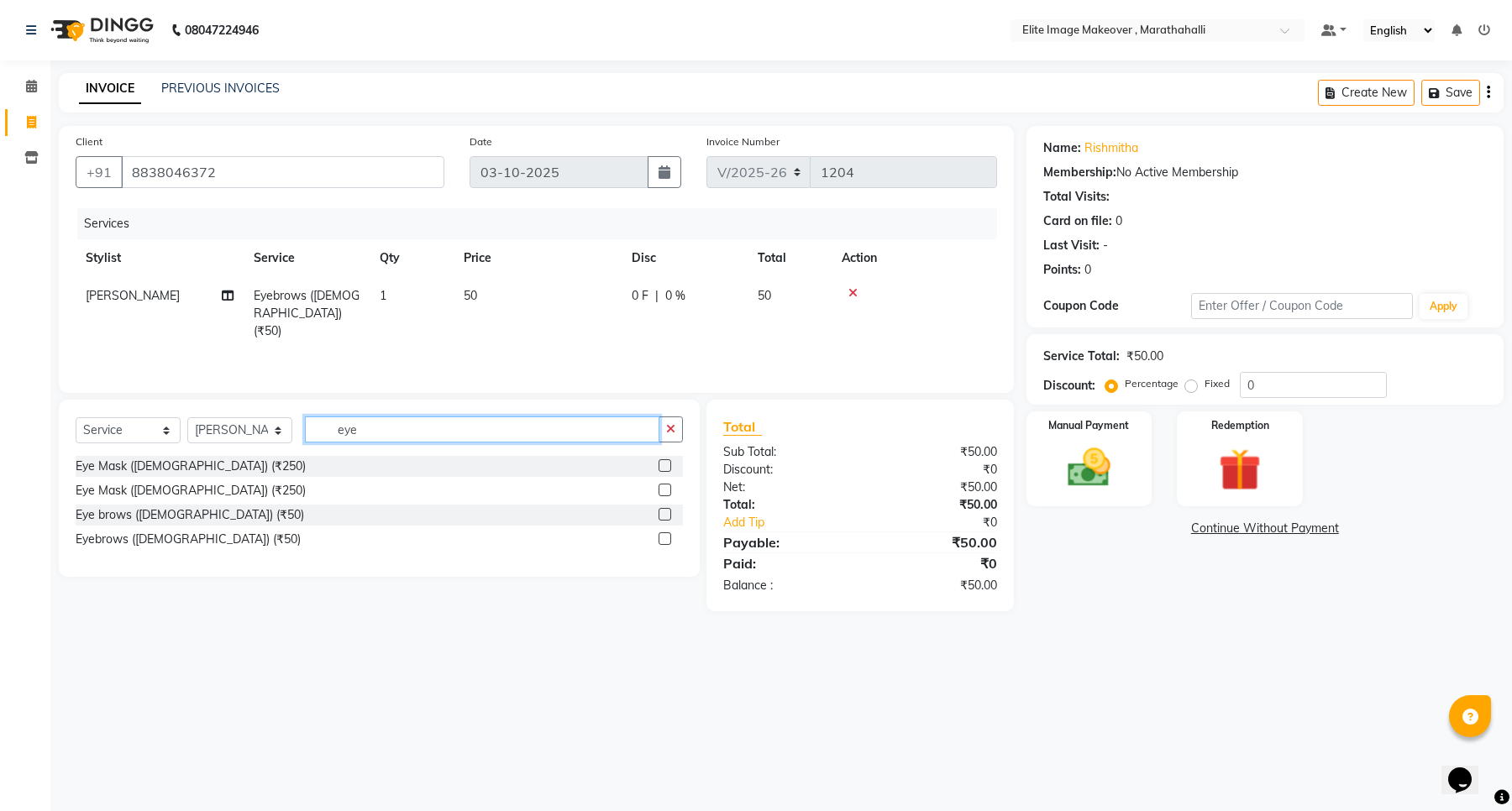
drag, startPoint x: 384, startPoint y: 429, endPoint x: 289, endPoint y: 408, distance: 97.3
click at [289, 408] on div "Select Service Product Membership Package Voucher Prepaid Gift Card Select Styl…" at bounding box center [379, 488] width 641 height 177
type input "upper"
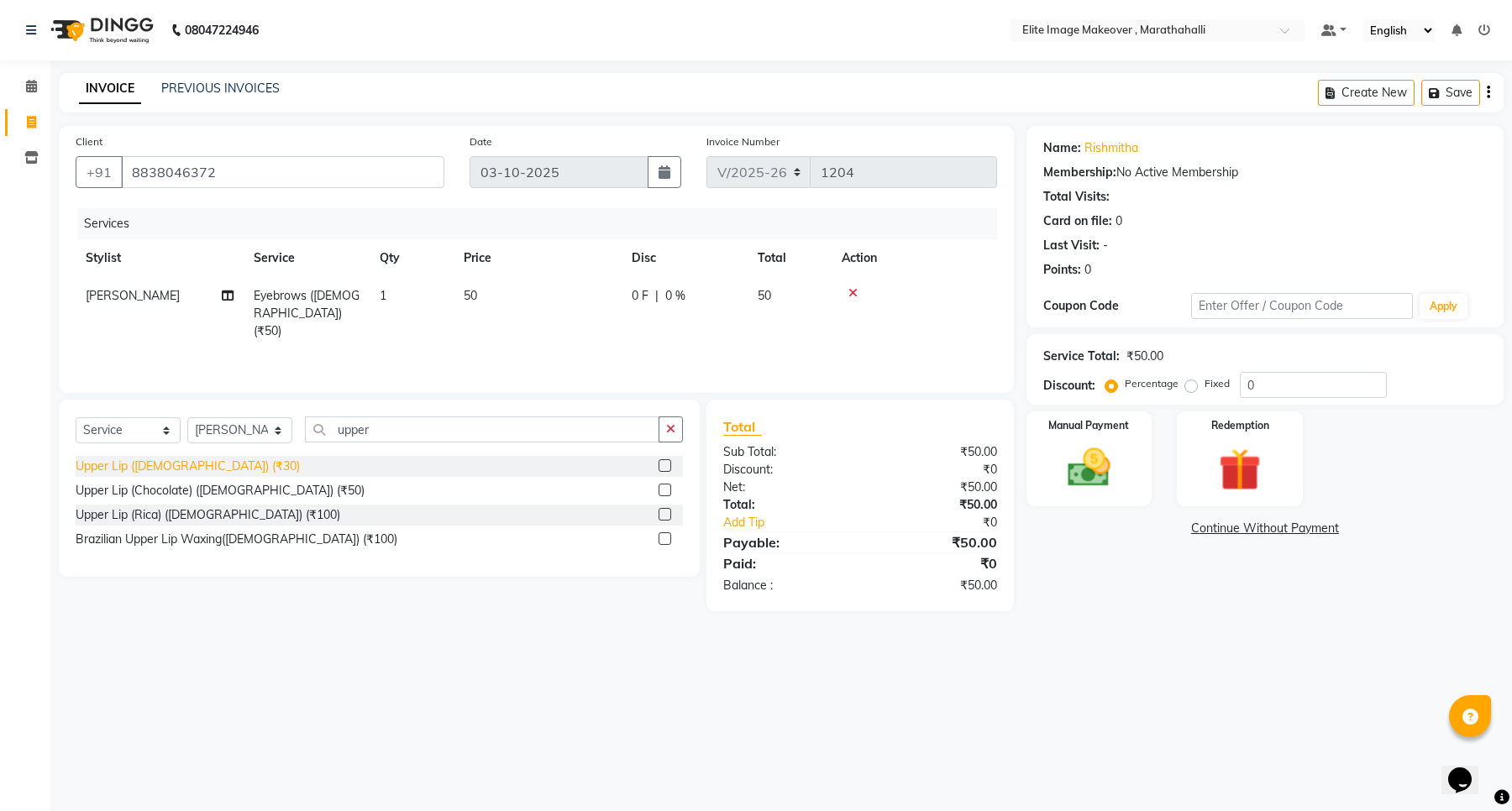
click at [156, 467] on div "Upper Lip ([DEMOGRAPHIC_DATA]) (₹30)" at bounding box center [188, 467] width 224 height 18
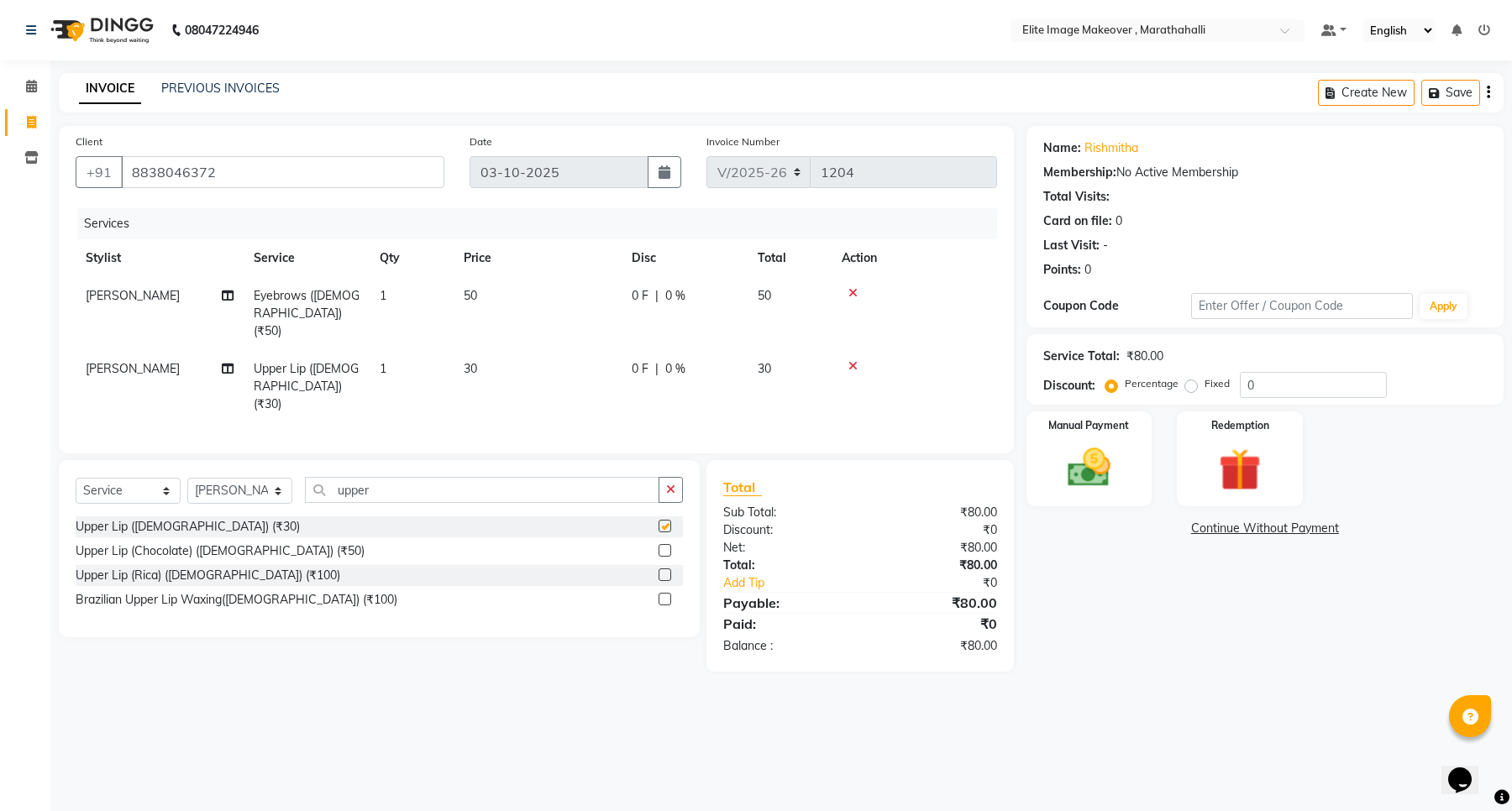
checkbox input "false"
drag, startPoint x: 383, startPoint y: 475, endPoint x: 302, endPoint y: 472, distance: 81.1
click at [302, 477] on div "Select Service Product Membership Package Voucher Prepaid Gift Card Select Styl…" at bounding box center [380, 497] width 608 height 40
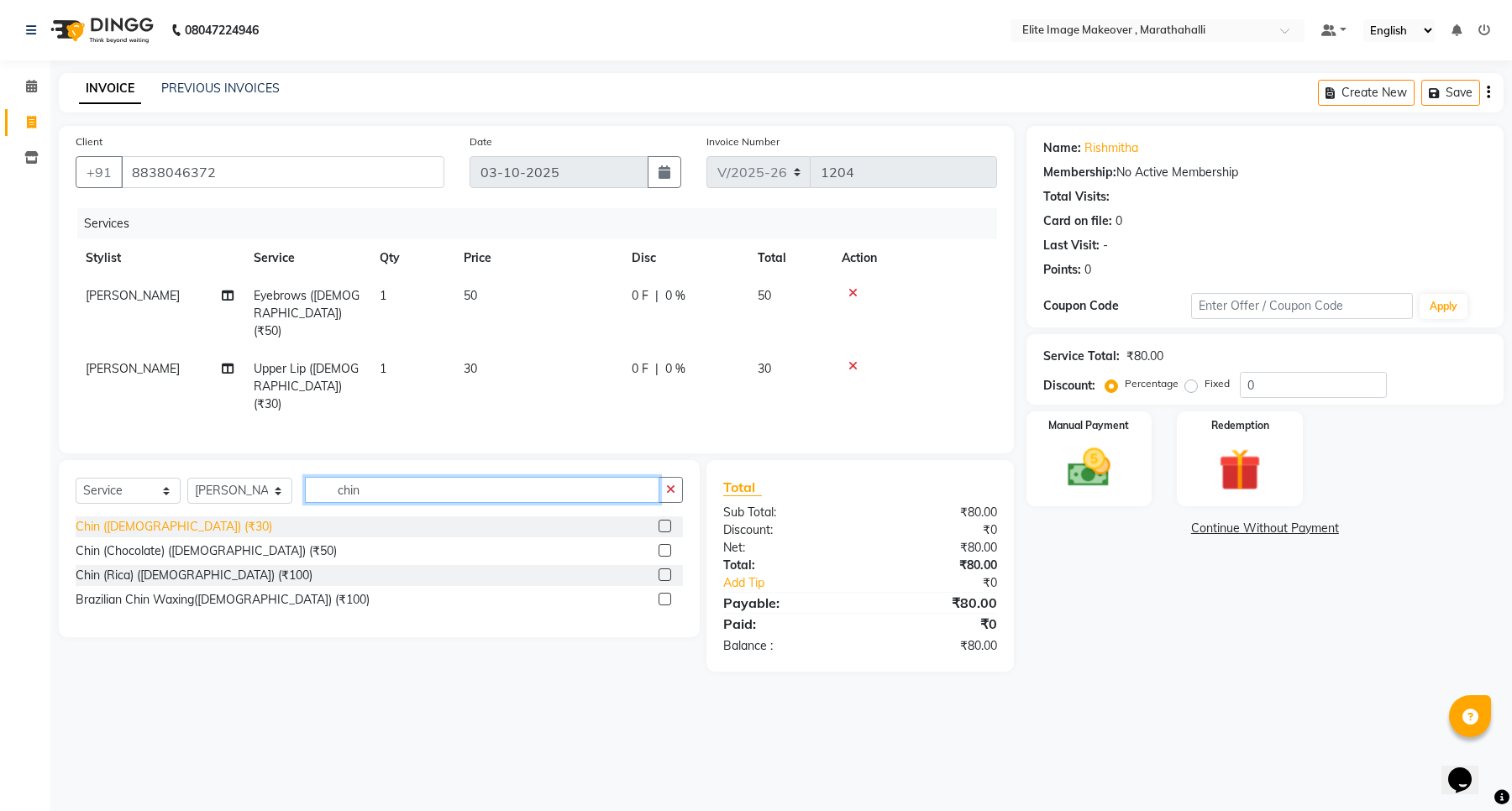
type input "chin"
click at [161, 518] on div "Chin ([DEMOGRAPHIC_DATA]) (₹30)" at bounding box center [174, 527] width 196 height 18
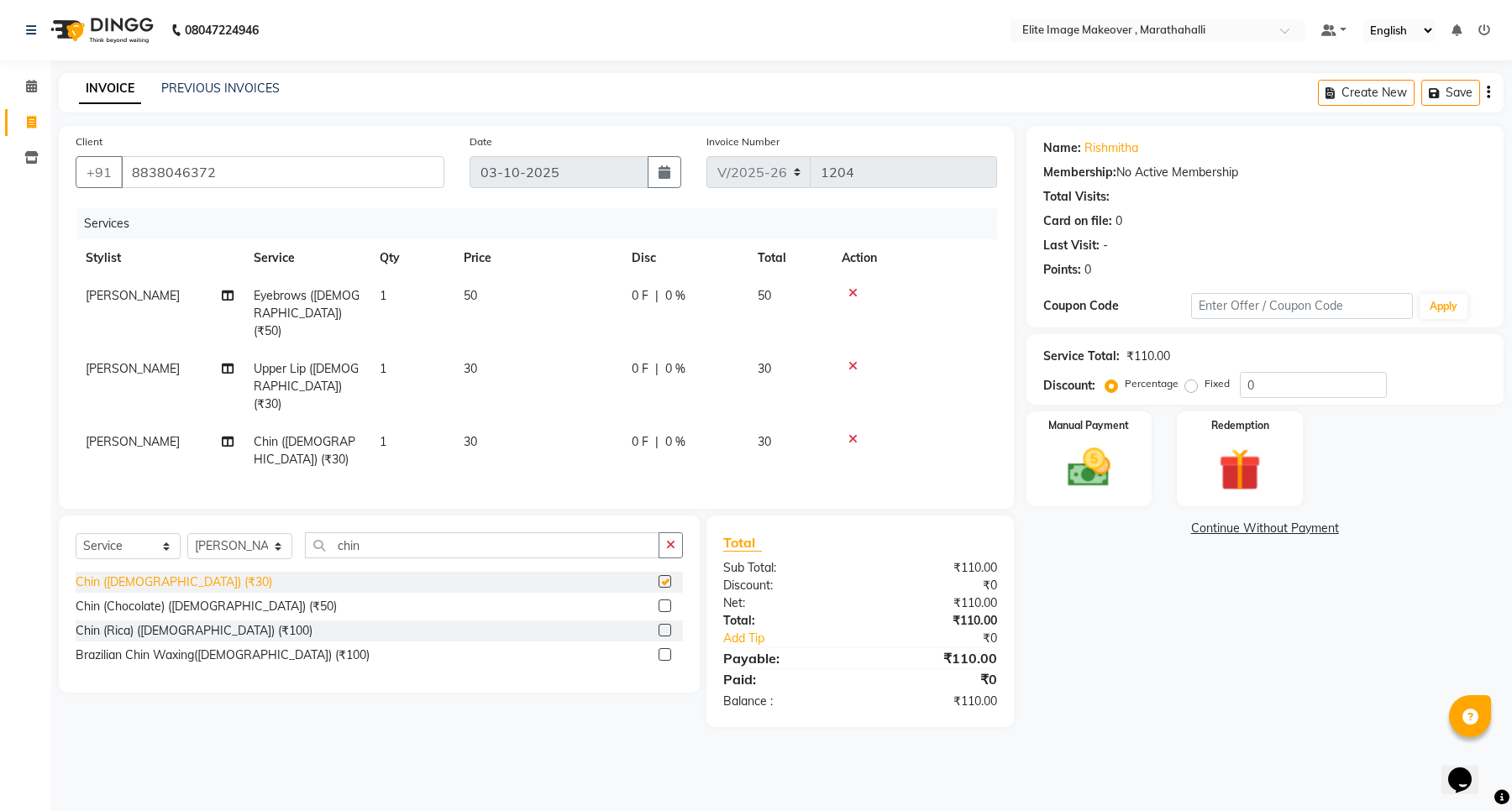
checkbox input "false"
click at [1037, 477] on img at bounding box center [1089, 468] width 71 height 52
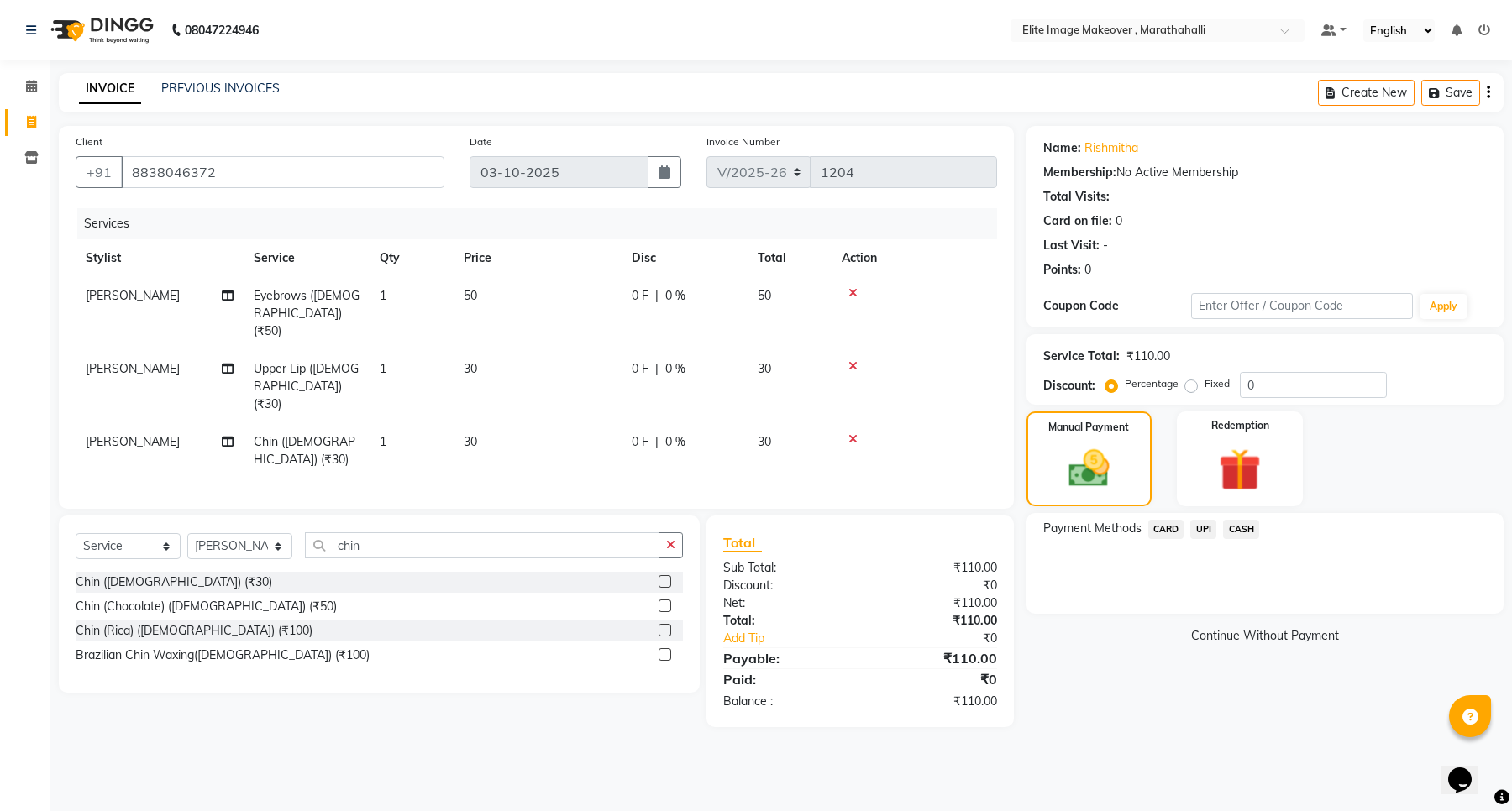
click at [1037, 526] on span "UPI" at bounding box center [1203, 529] width 26 height 19
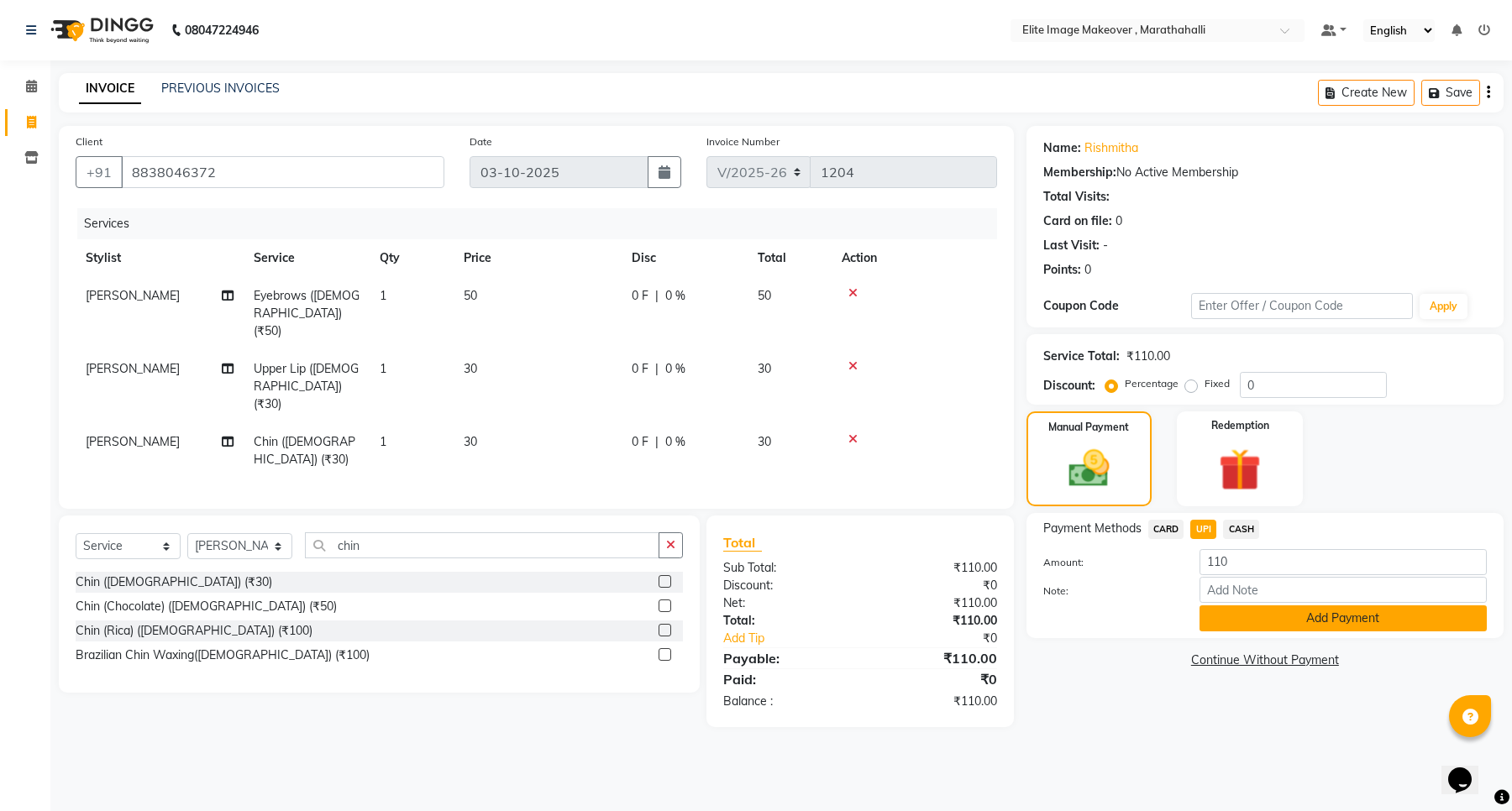
click at [1037, 618] on button "Add Payment" at bounding box center [1344, 618] width 288 height 26
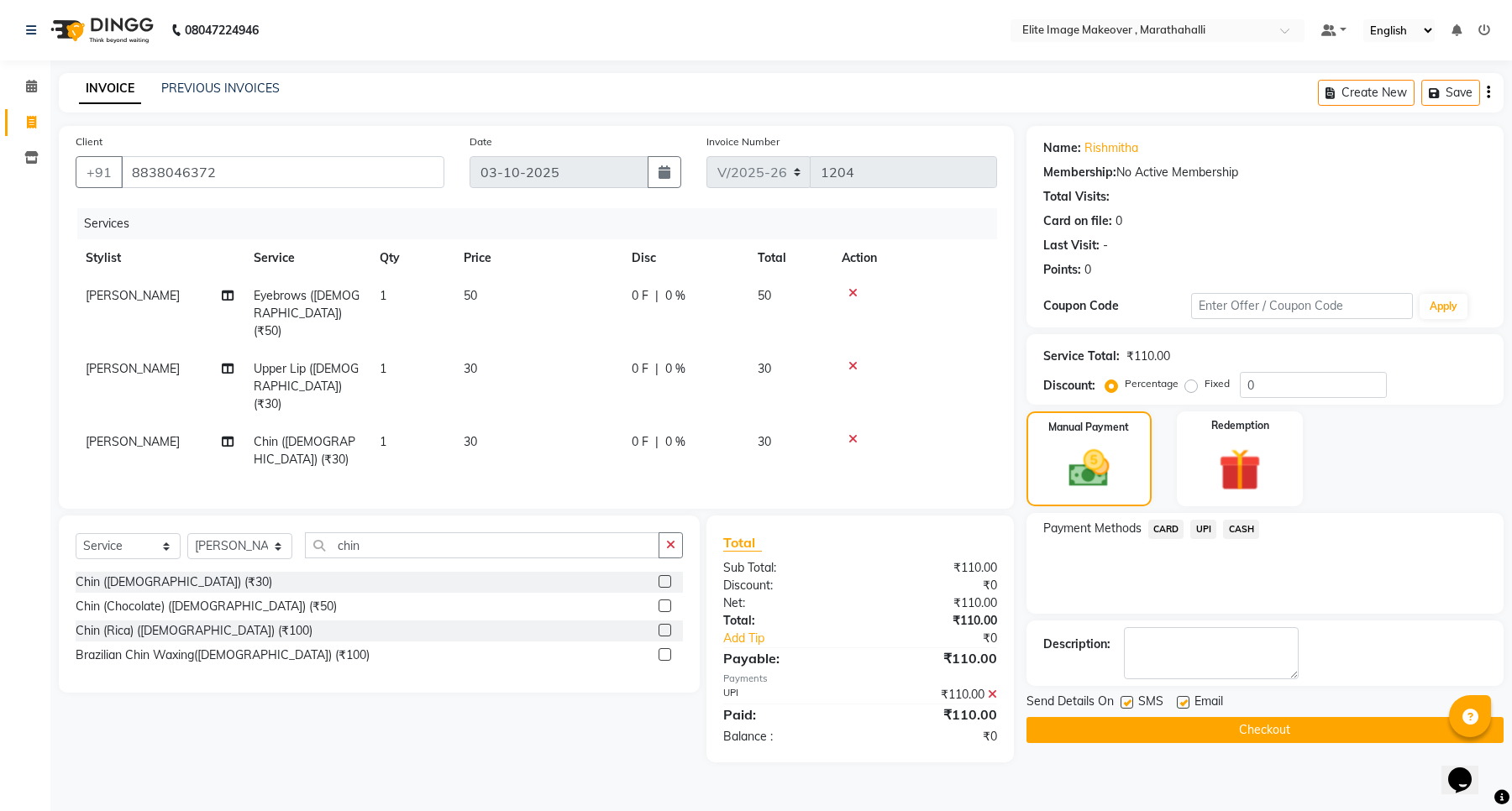
click at [1037, 643] on button "Checkout" at bounding box center [1265, 730] width 477 height 26
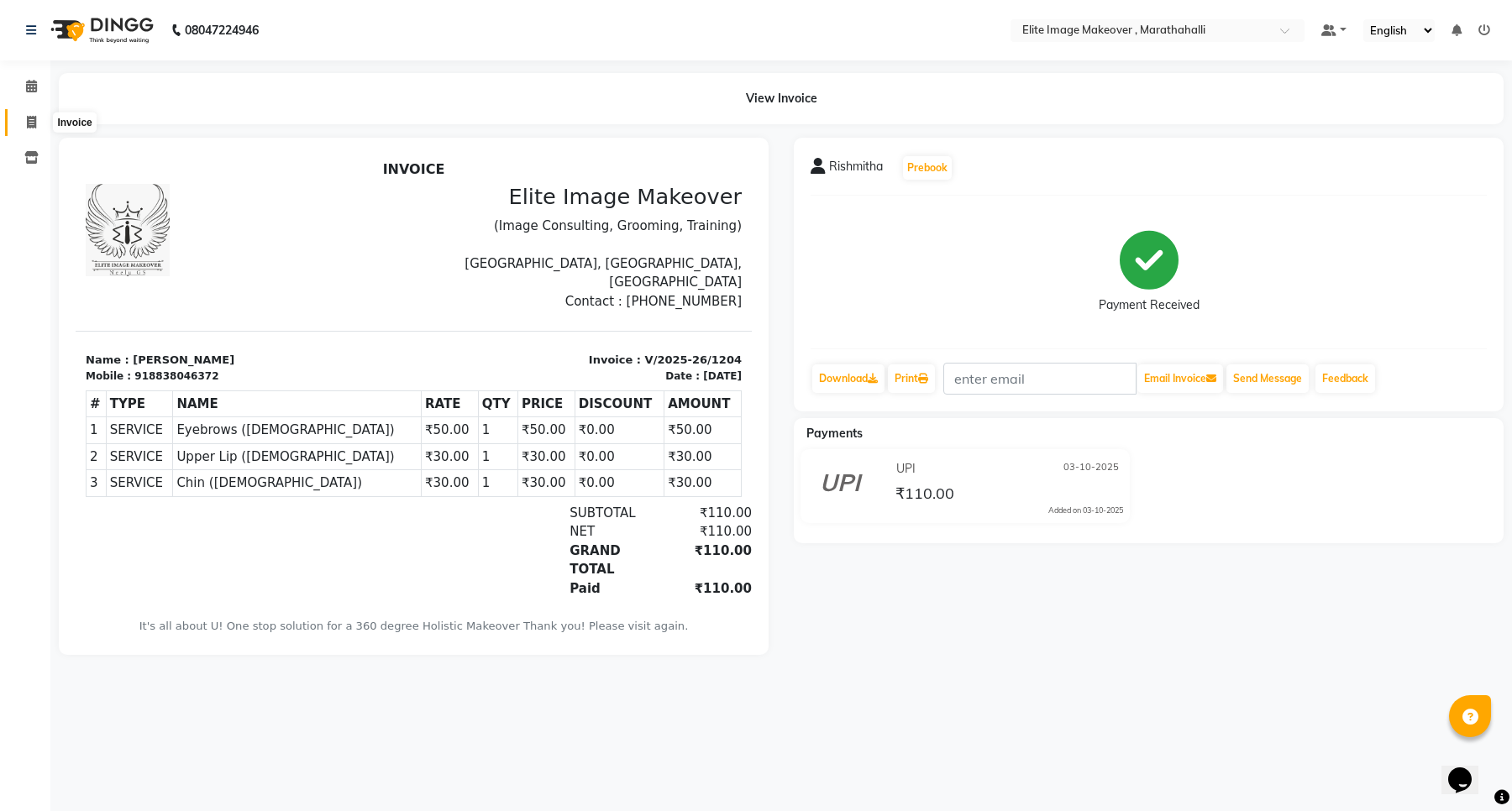
click at [31, 116] on icon at bounding box center [32, 122] width 9 height 13
select select "service"
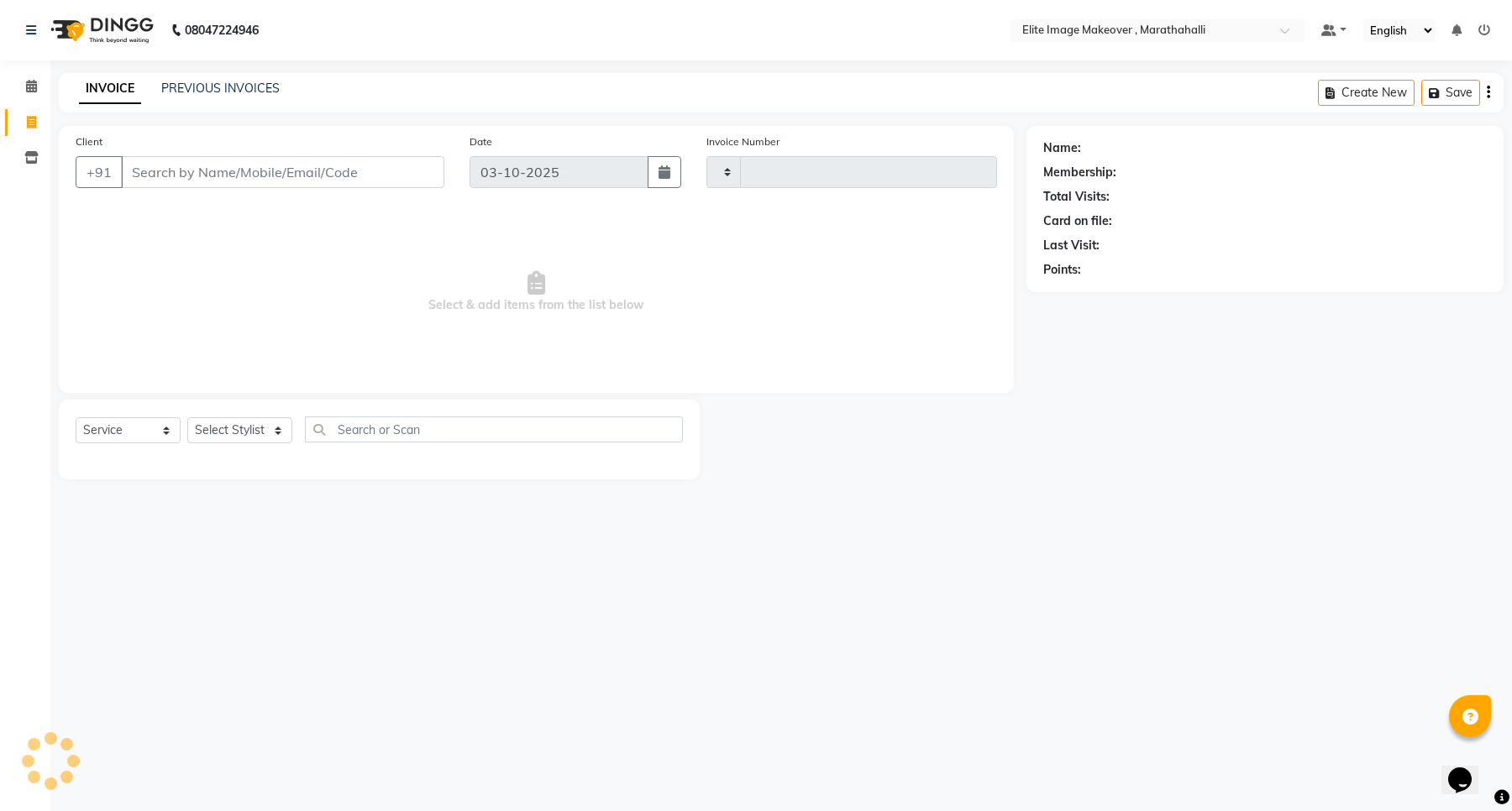
type input "1205"
select select "8005"
click at [179, 182] on input "Client" at bounding box center [283, 172] width 324 height 32
click at [172, 183] on input "Client" at bounding box center [283, 172] width 324 height 32
click at [35, 84] on icon at bounding box center [32, 86] width 11 height 13
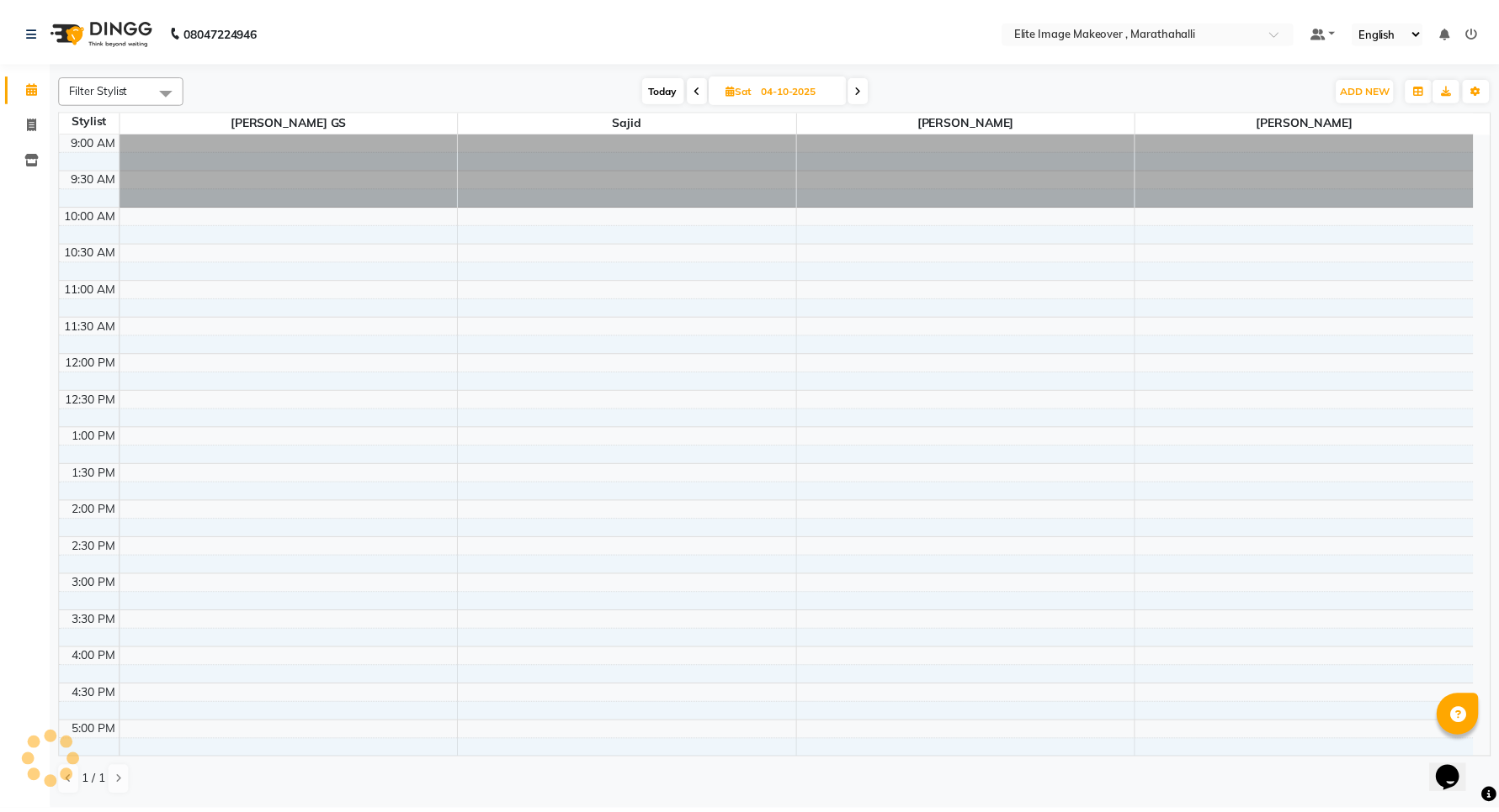
scroll to position [346, 0]
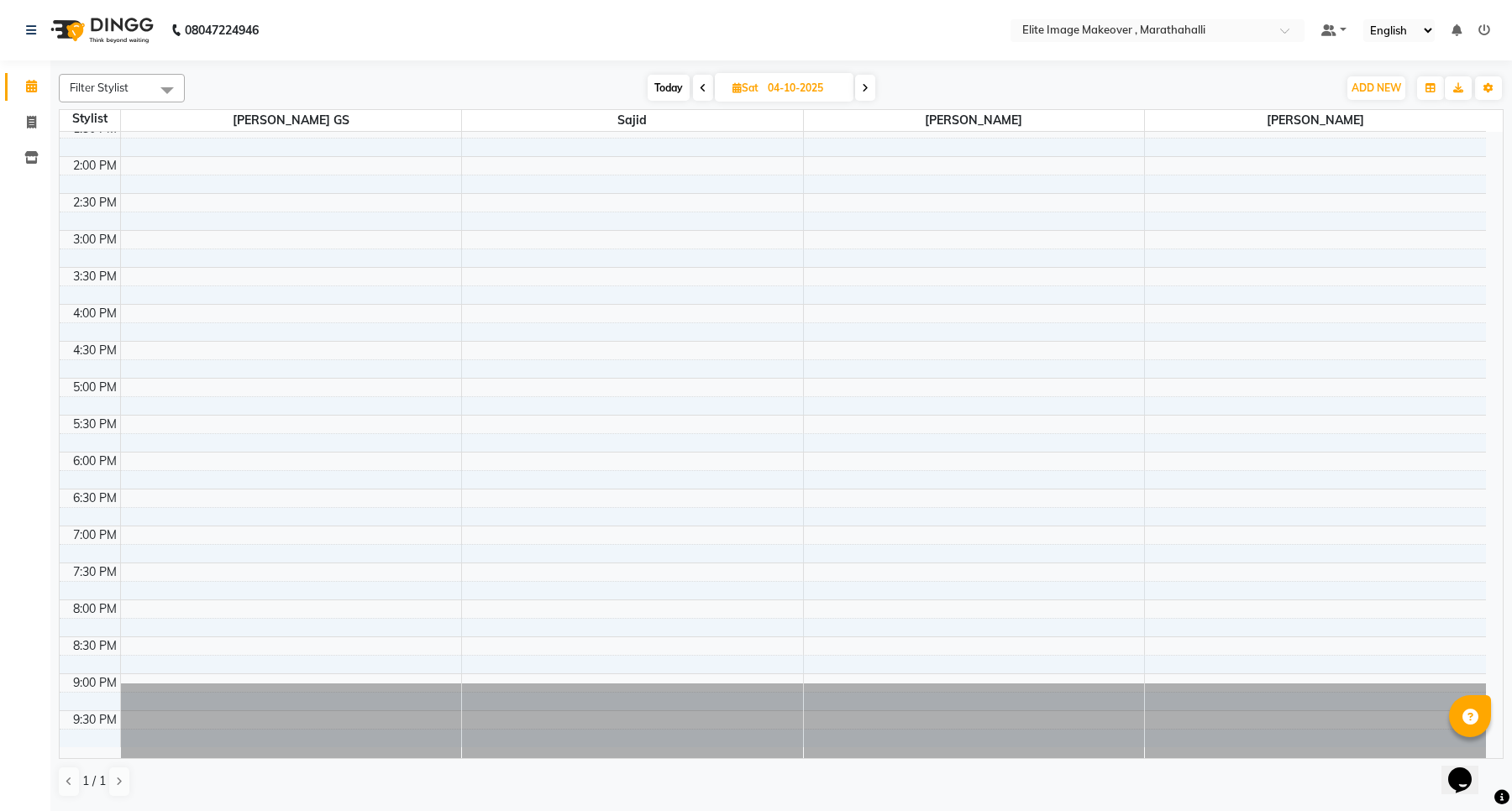
click at [997, 254] on div "9:00 AM 9:30 AM 10:00 AM 10:30 AM 11:00 AM 11:30 AM 12:00 PM 12:30 PM 1:00 PM 1…" at bounding box center [772, 268] width 1426 height 960
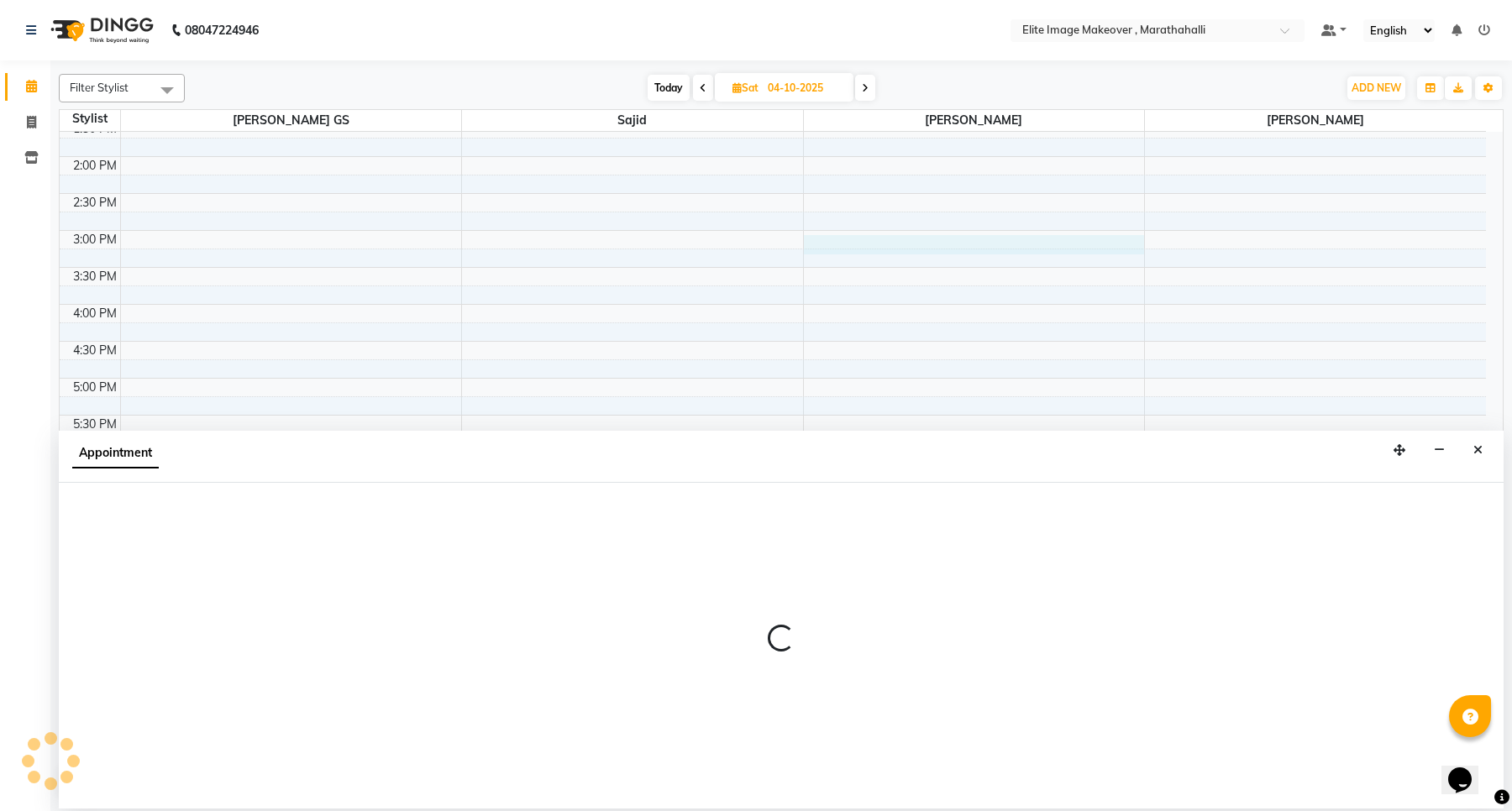
select select "88652"
select select "900"
select select "tentative"
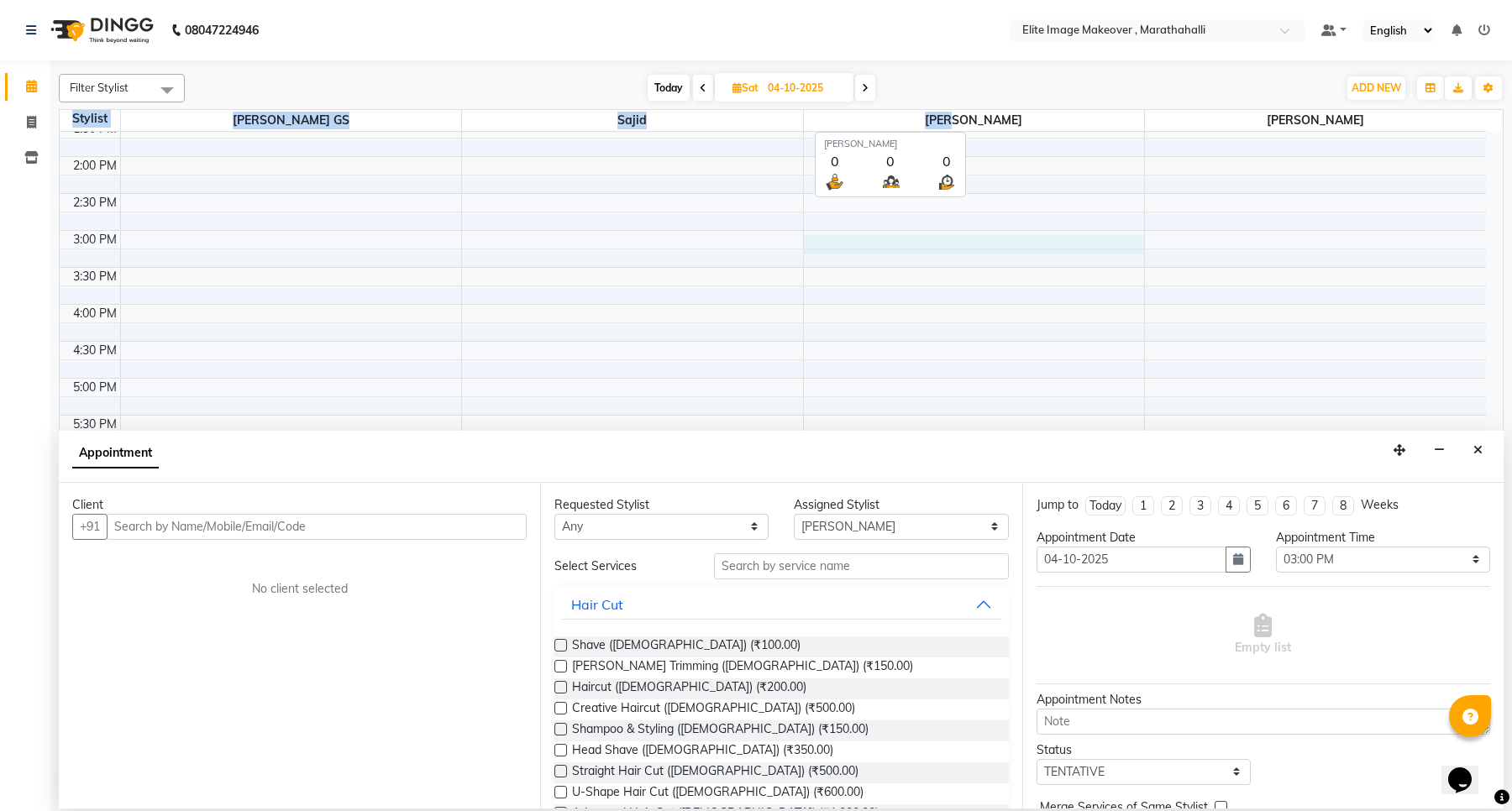
click at [988, 113] on div "Filter Stylist Select All [PERSON_NAME] [PERSON_NAME] [PERSON_NAME] [DATE] [DAT…" at bounding box center [781, 436] width 1445 height 738
select select "service"
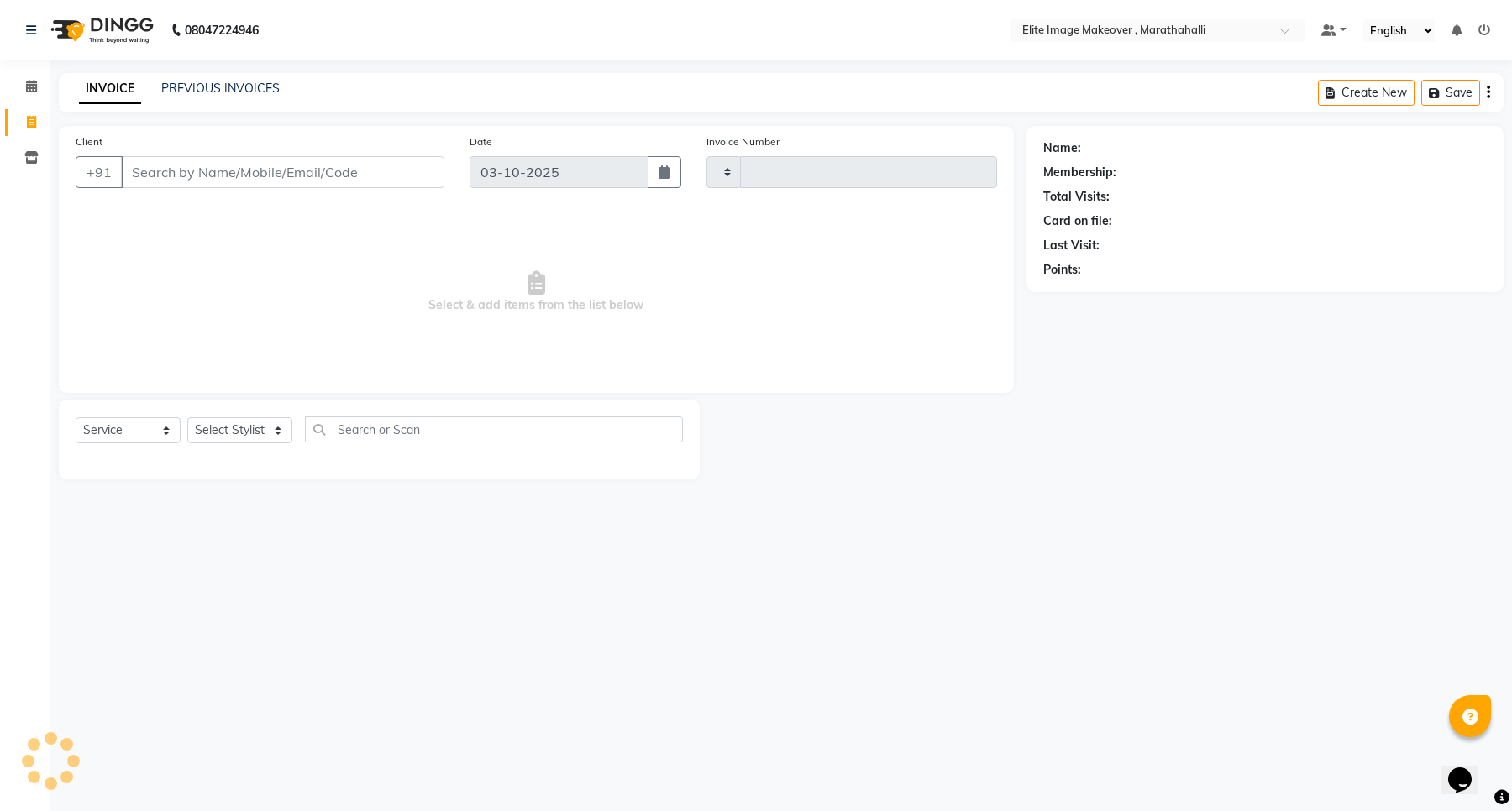
type input "1205"
select select "8005"
click at [26, 82] on icon at bounding box center [32, 86] width 11 height 13
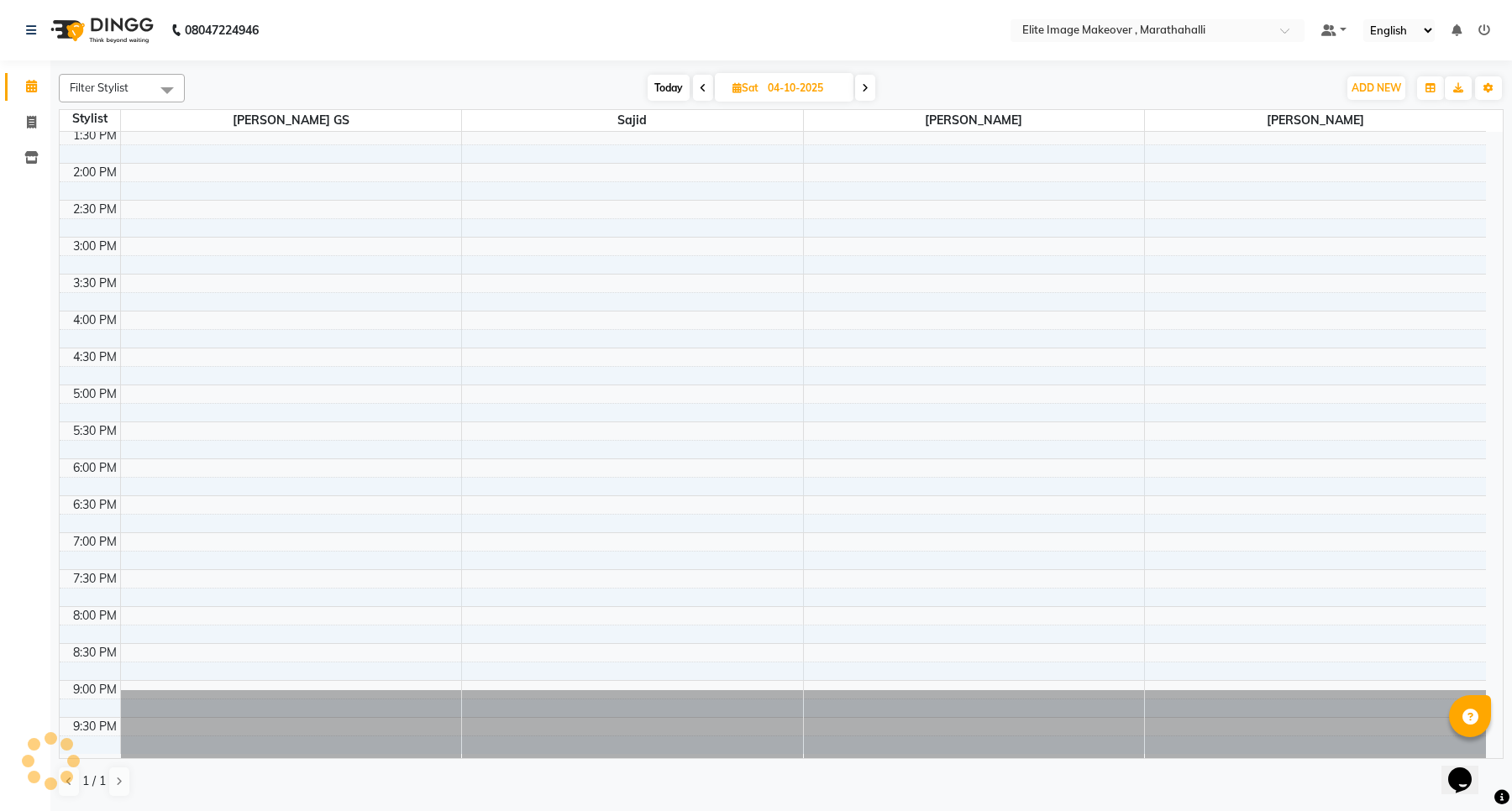
scroll to position [345, 0]
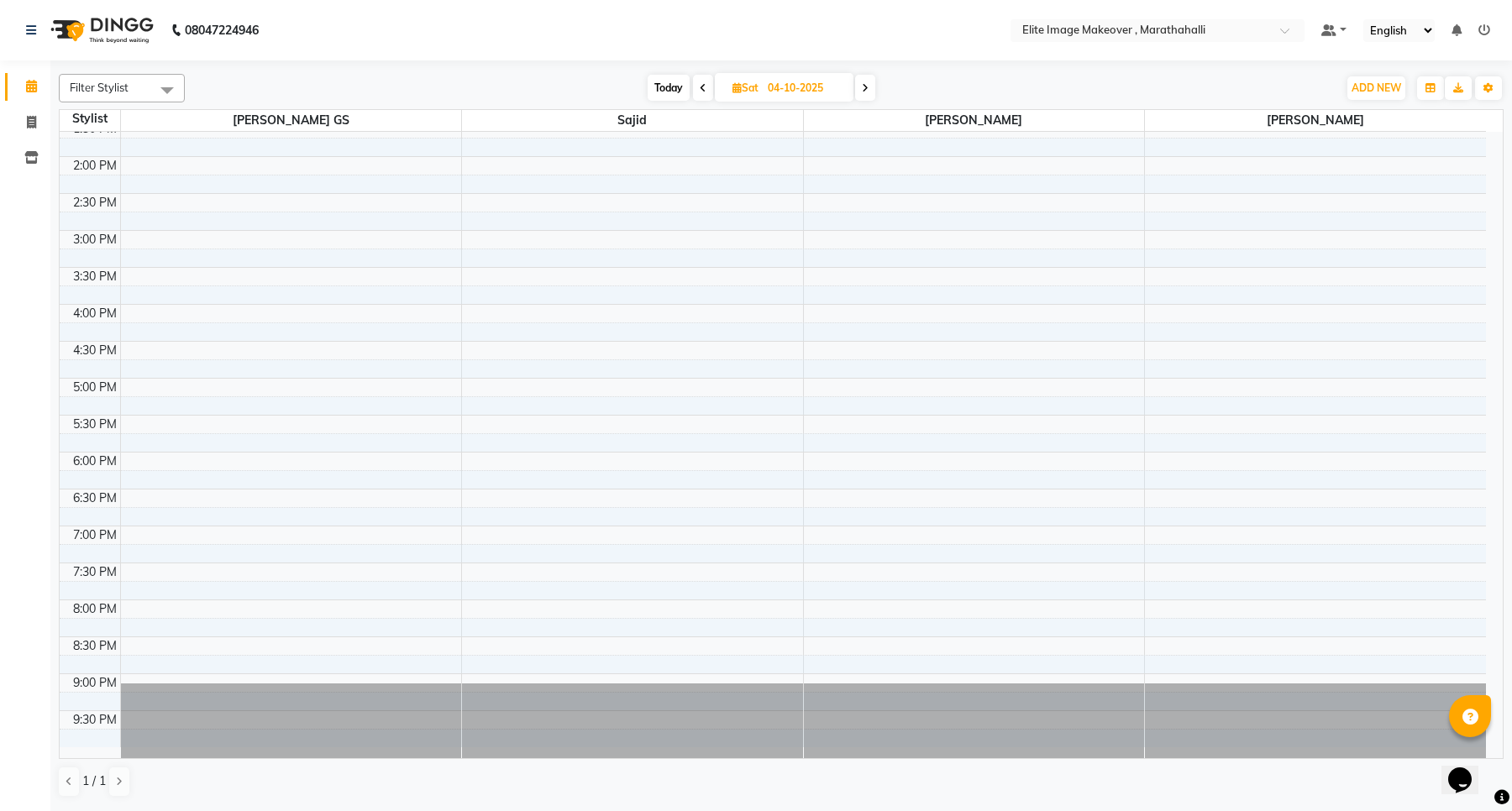
click at [913, 643] on div at bounding box center [974, 721] width 341 height 75
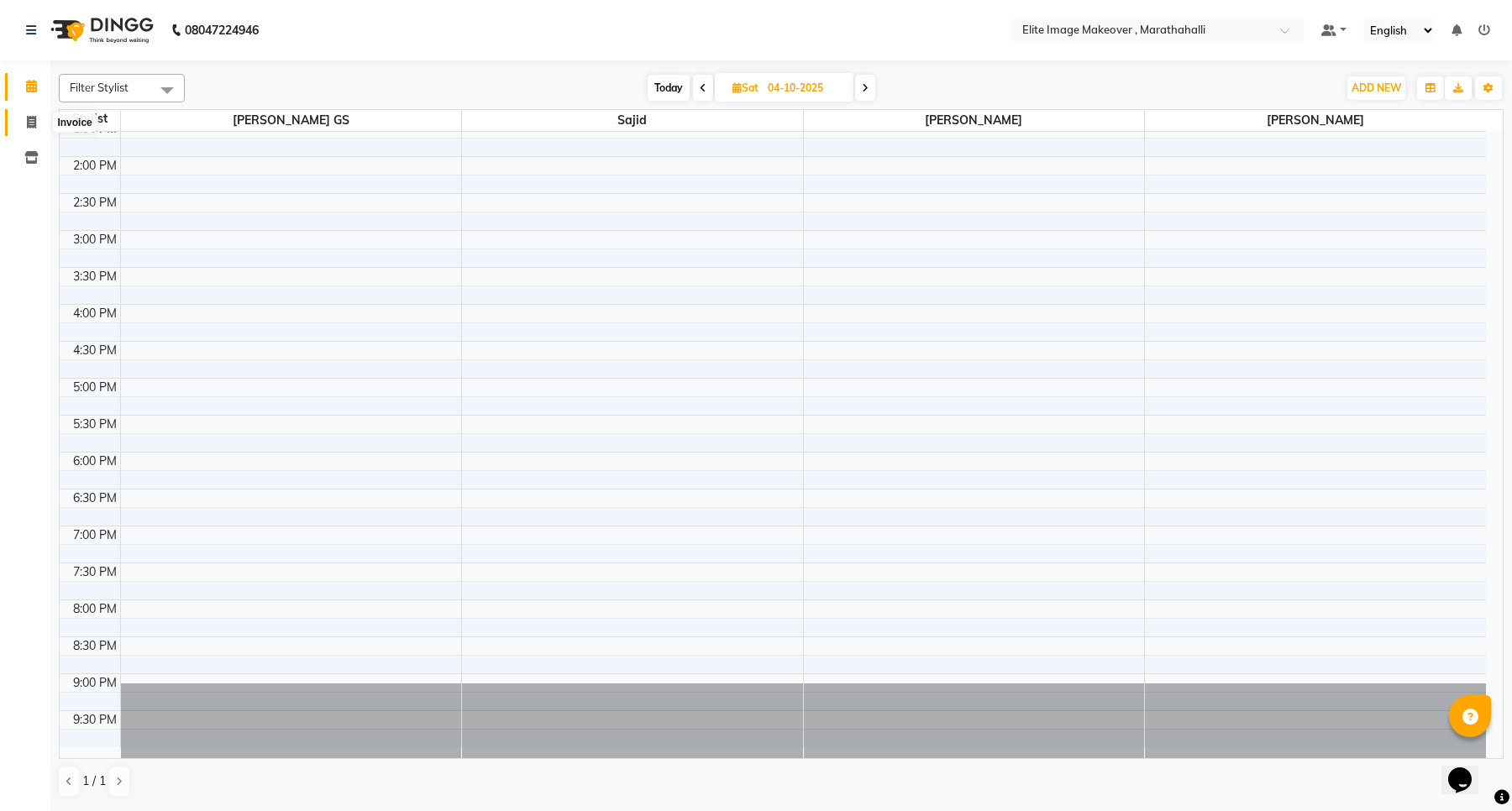
click at [25, 118] on span at bounding box center [32, 122] width 30 height 19
select select "8005"
select select "service"
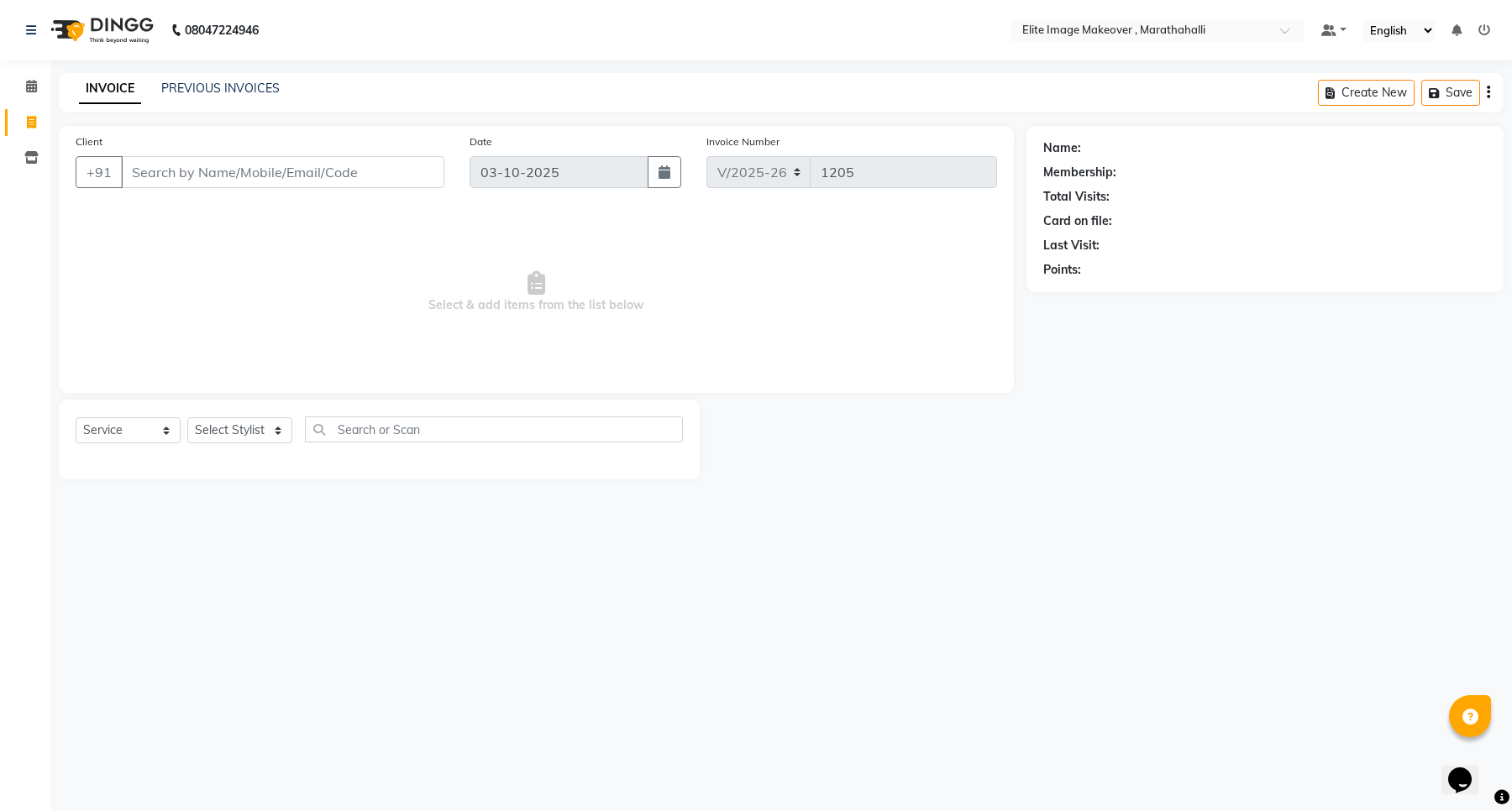
click at [148, 170] on input "Client" at bounding box center [283, 172] width 324 height 32
click at [154, 170] on input "Client" at bounding box center [283, 172] width 324 height 32
click at [141, 170] on input "Client" at bounding box center [283, 172] width 324 height 32
type input "7702689022"
click at [408, 168] on span "Add Client" at bounding box center [401, 172] width 66 height 17
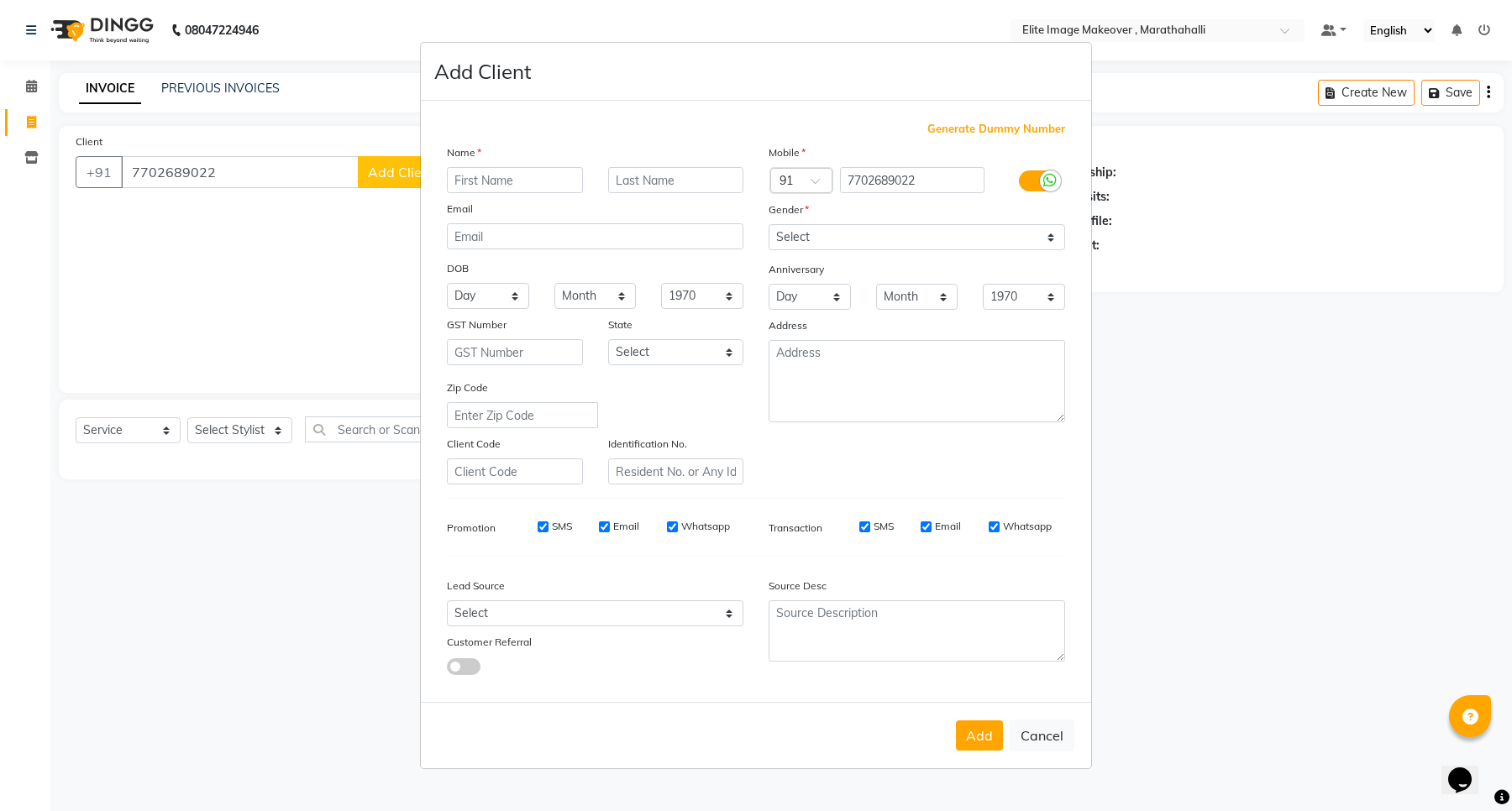
click at [519, 176] on input "text" at bounding box center [515, 180] width 136 height 26
click at [513, 179] on input "text" at bounding box center [515, 180] width 136 height 26
type input "[PERSON_NAME]"
click at [816, 240] on select "Select [DEMOGRAPHIC_DATA] [DEMOGRAPHIC_DATA] Other Prefer Not To Say" at bounding box center [917, 237] width 297 height 26
select select "[DEMOGRAPHIC_DATA]"
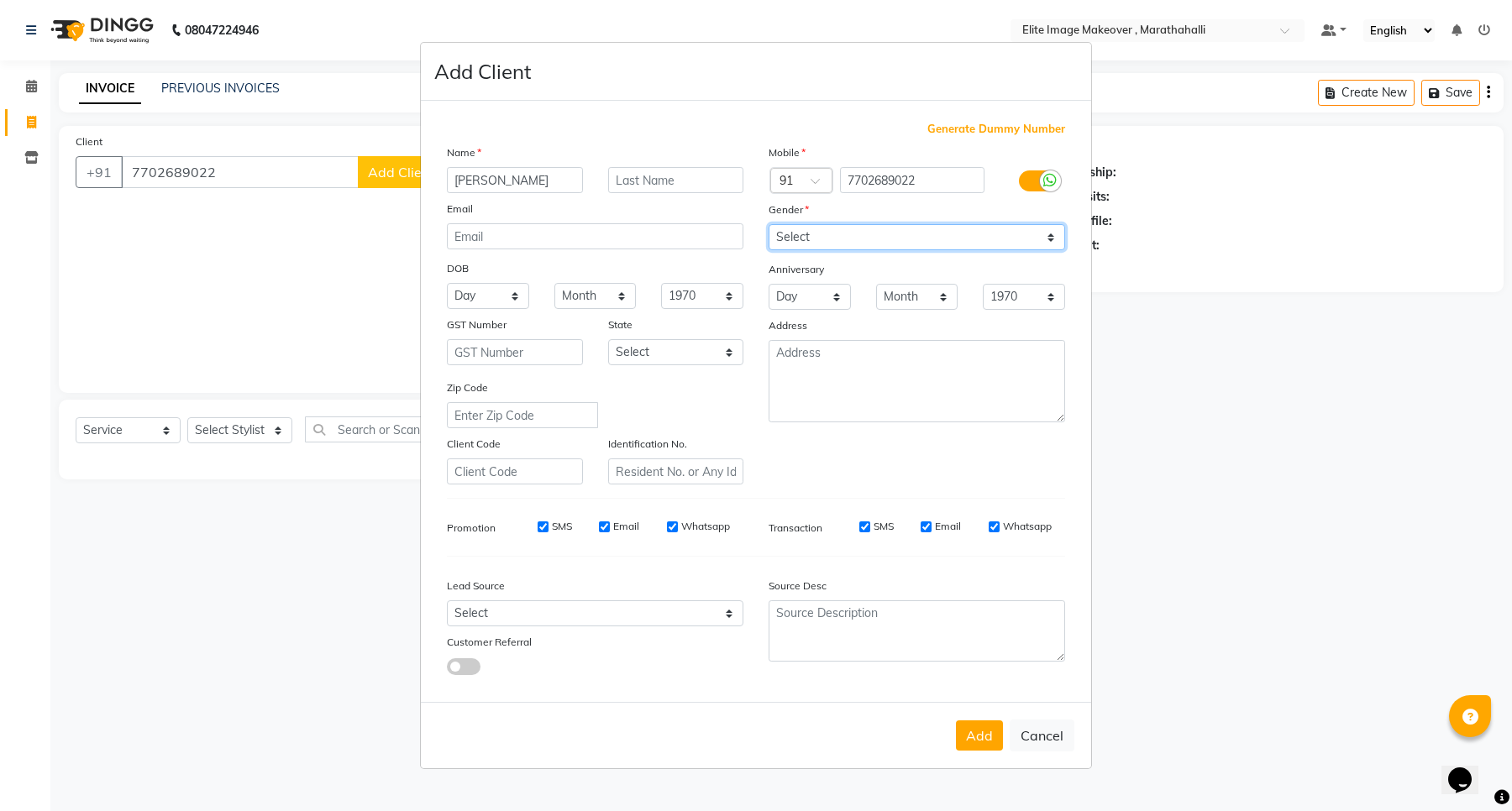
click at [769, 226] on select "Select [DEMOGRAPHIC_DATA] [DEMOGRAPHIC_DATA] Other Prefer Not To Say" at bounding box center [917, 237] width 297 height 26
click at [976, 643] on button "Add" at bounding box center [979, 735] width 47 height 30
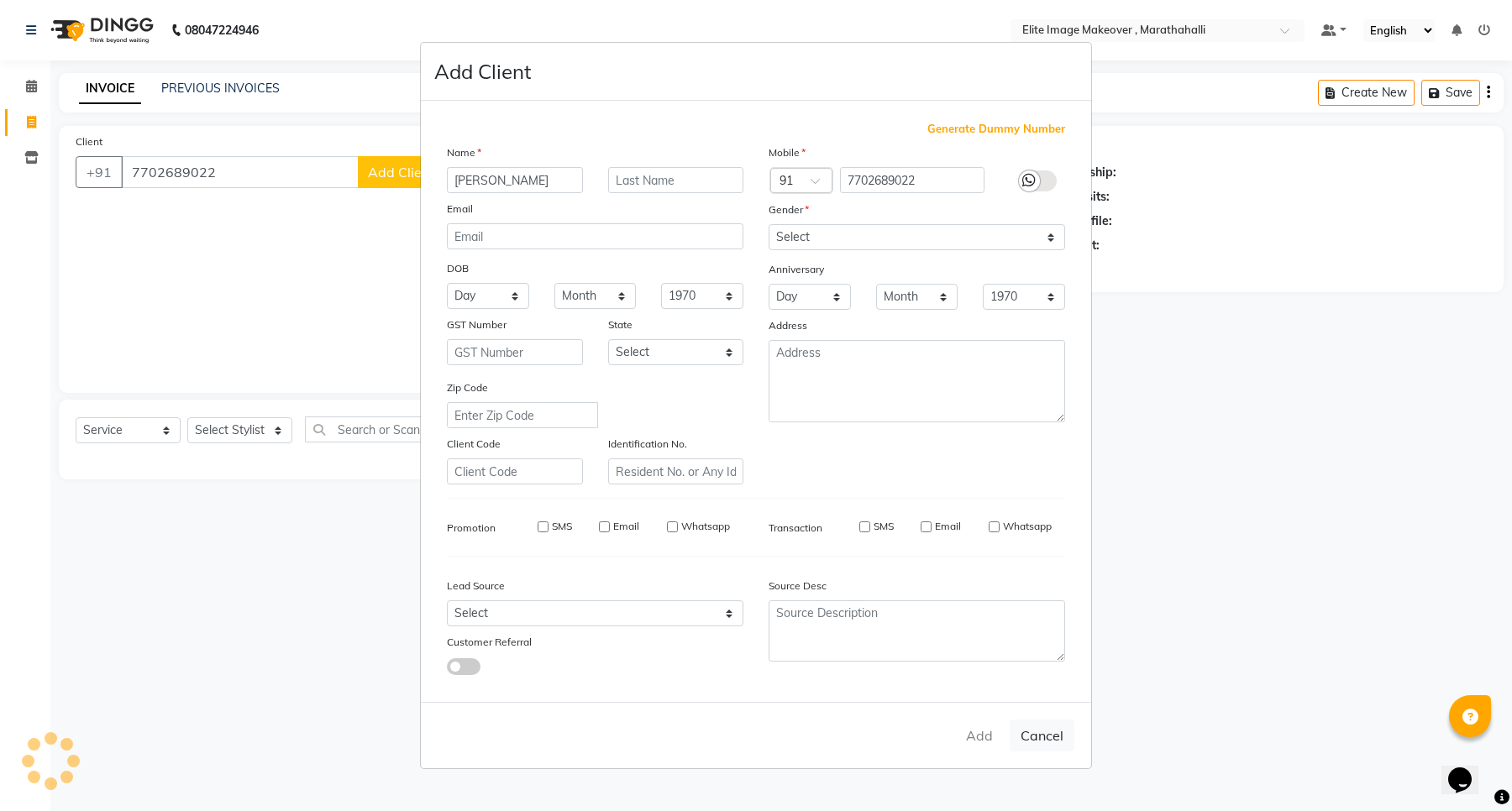
select select
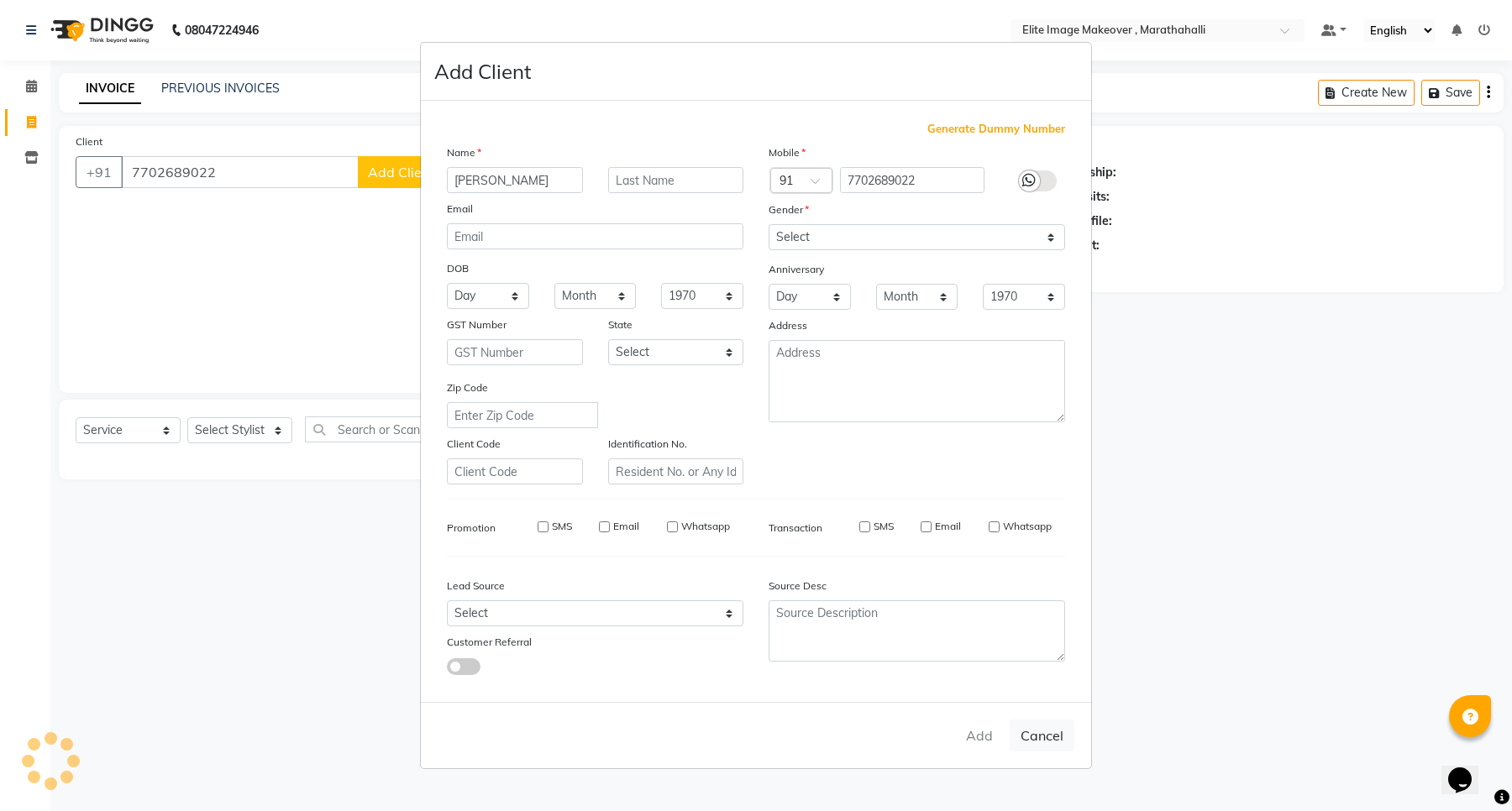
select select
checkbox input "false"
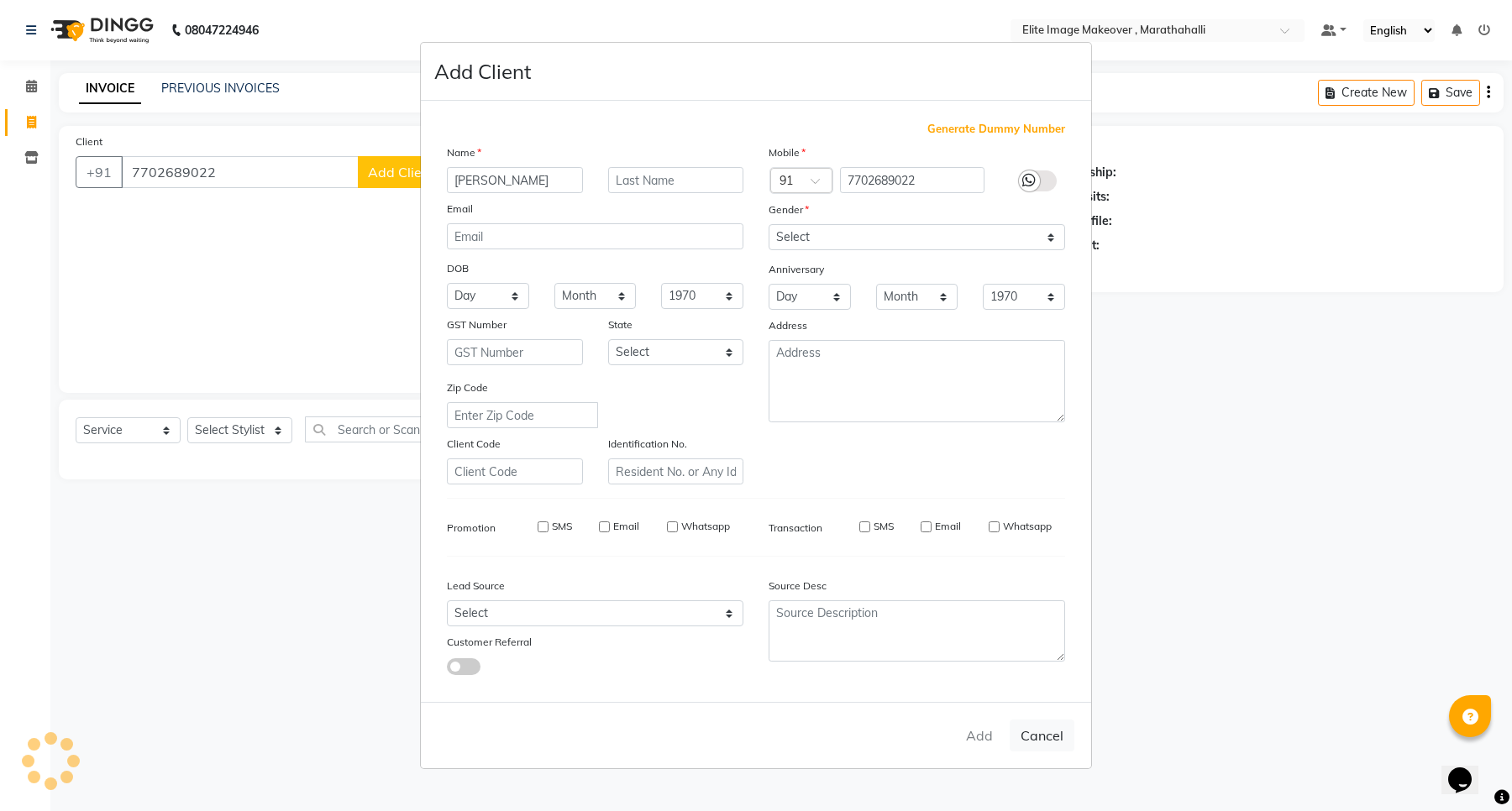
checkbox input "false"
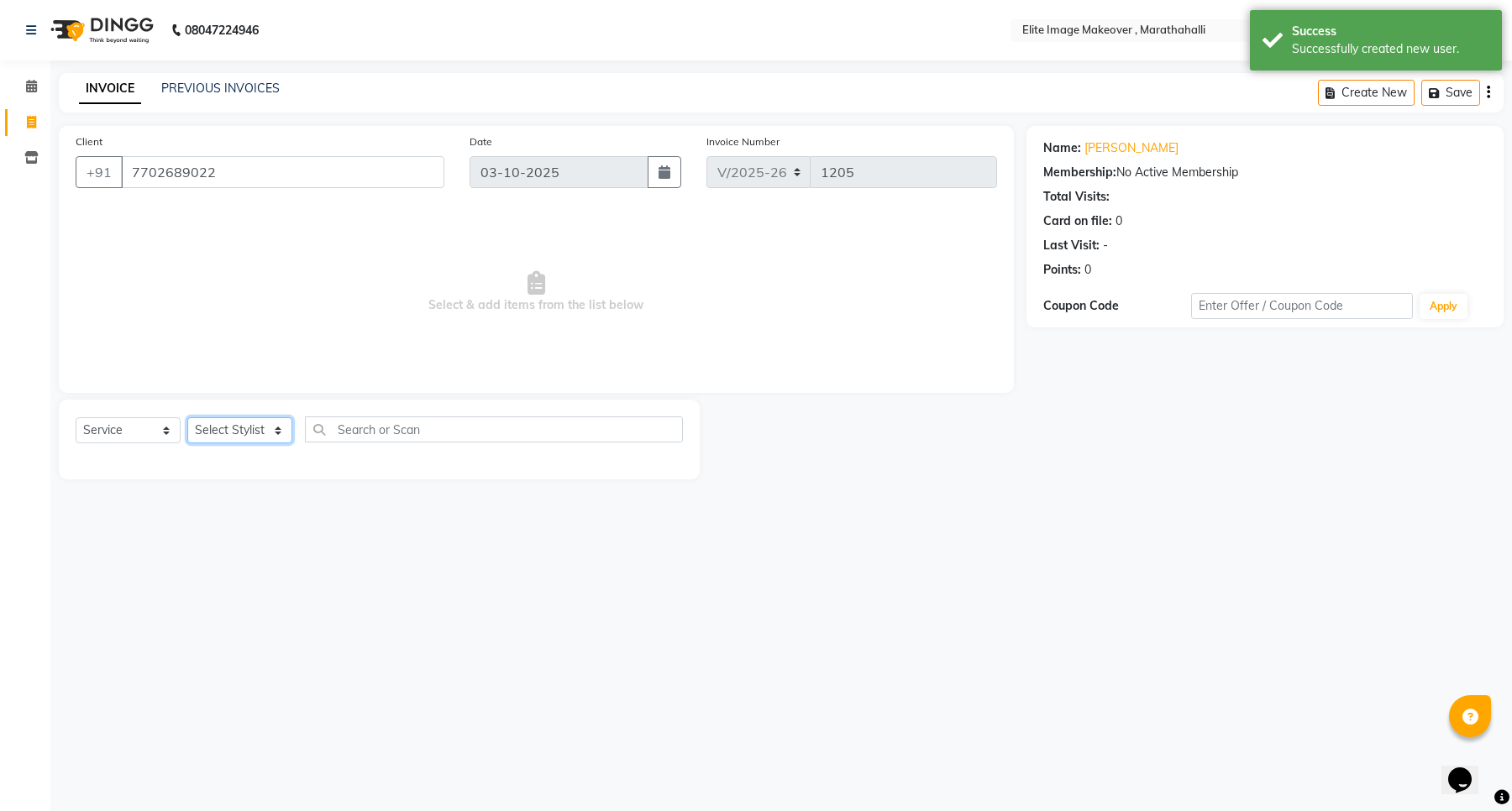
click at [278, 429] on select "Select Stylist [PERSON_NAME] [PERSON_NAME] [PERSON_NAME]" at bounding box center [240, 430] width 105 height 26
select select "88056"
click at [187, 418] on select "Select Stylist [PERSON_NAME] [PERSON_NAME] [PERSON_NAME]" at bounding box center [240, 430] width 105 height 26
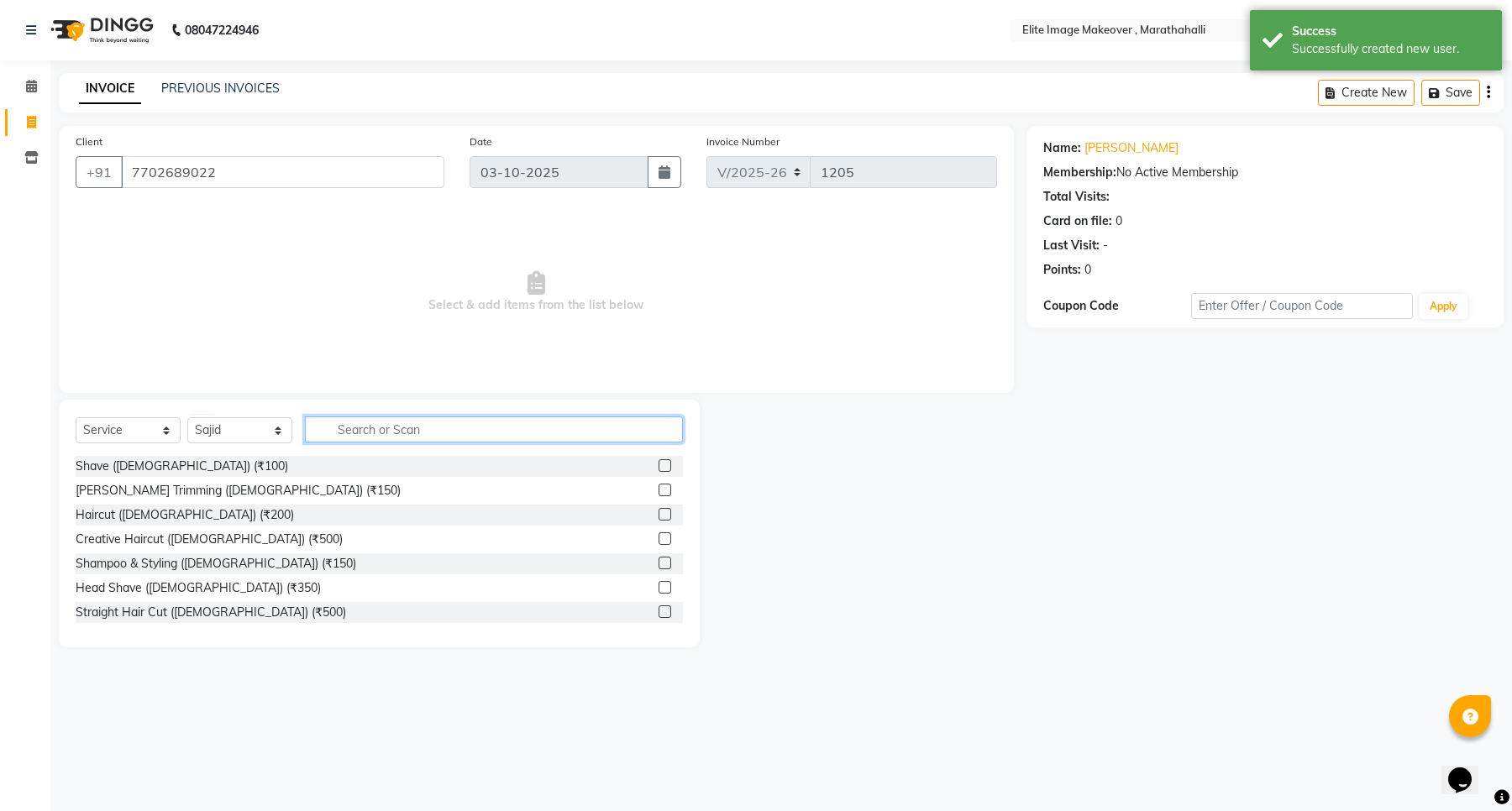
click at [354, 431] on input "text" at bounding box center [494, 429] width 378 height 26
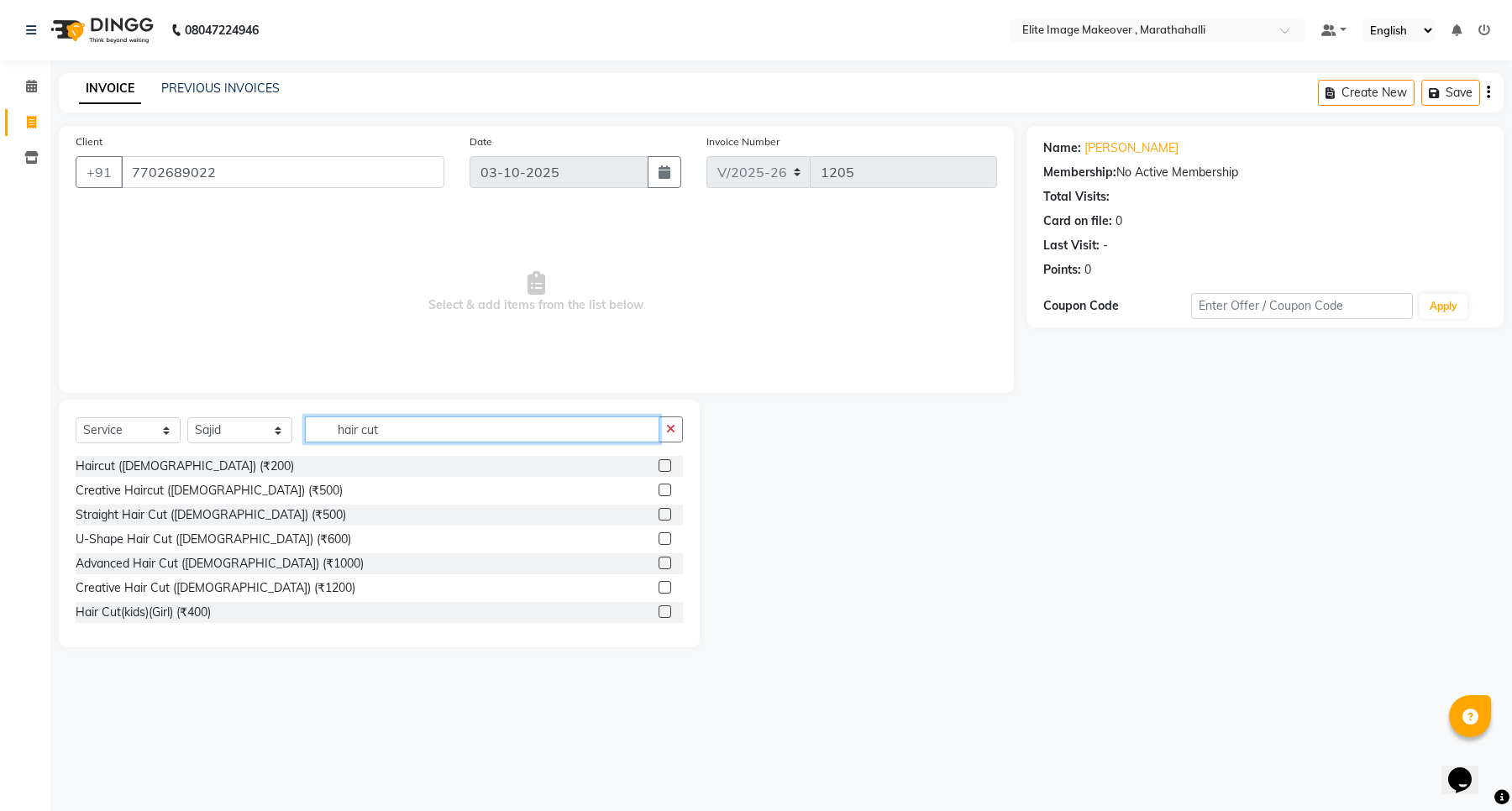
type input "hair cut"
click at [658, 563] on label at bounding box center [665, 563] width 13 height 13
click at [658, 563] on input "checkbox" at bounding box center [664, 564] width 11 height 11
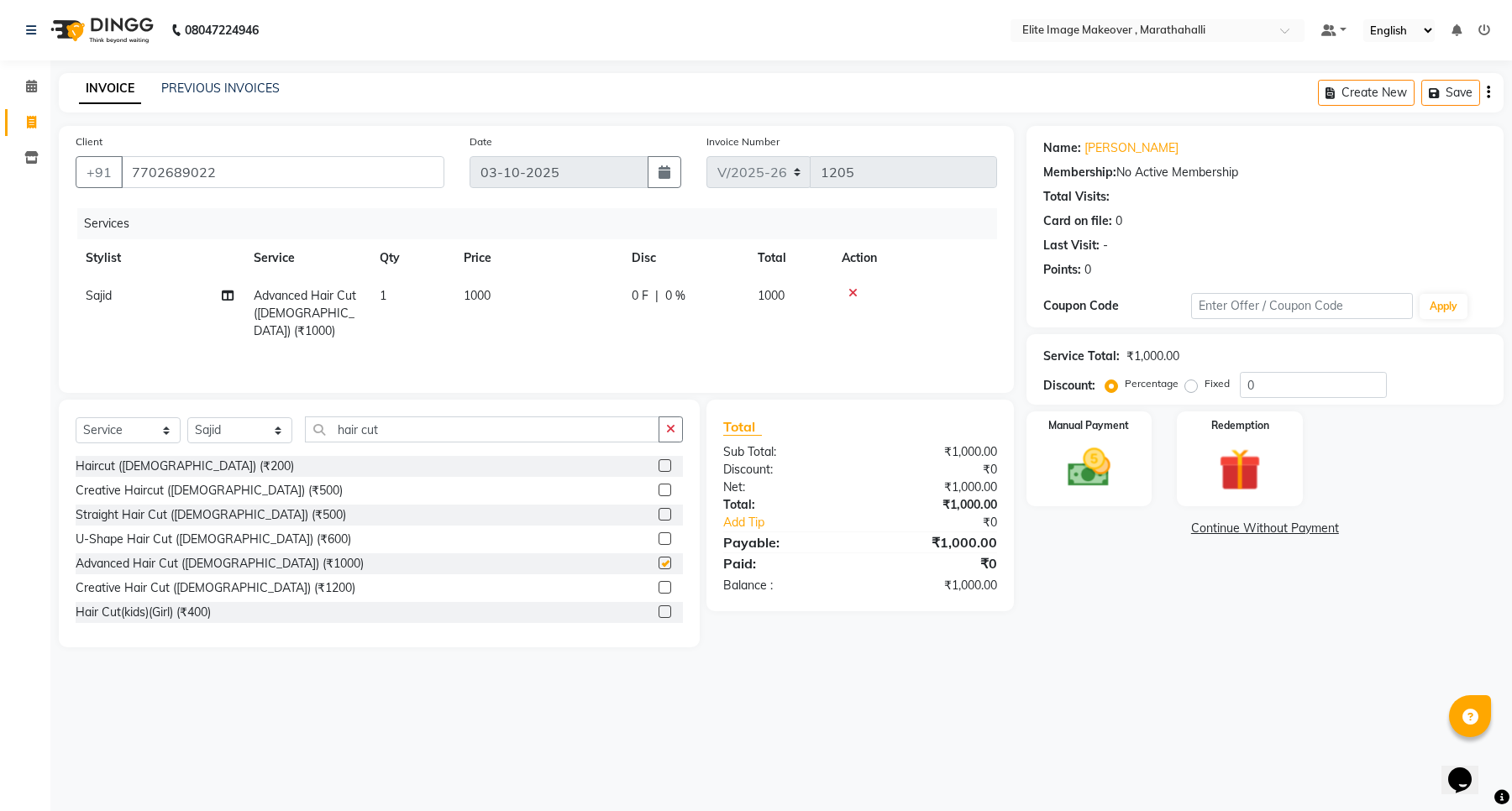
checkbox input "false"
click at [1037, 494] on div "Manual Payment" at bounding box center [1089, 458] width 131 height 99
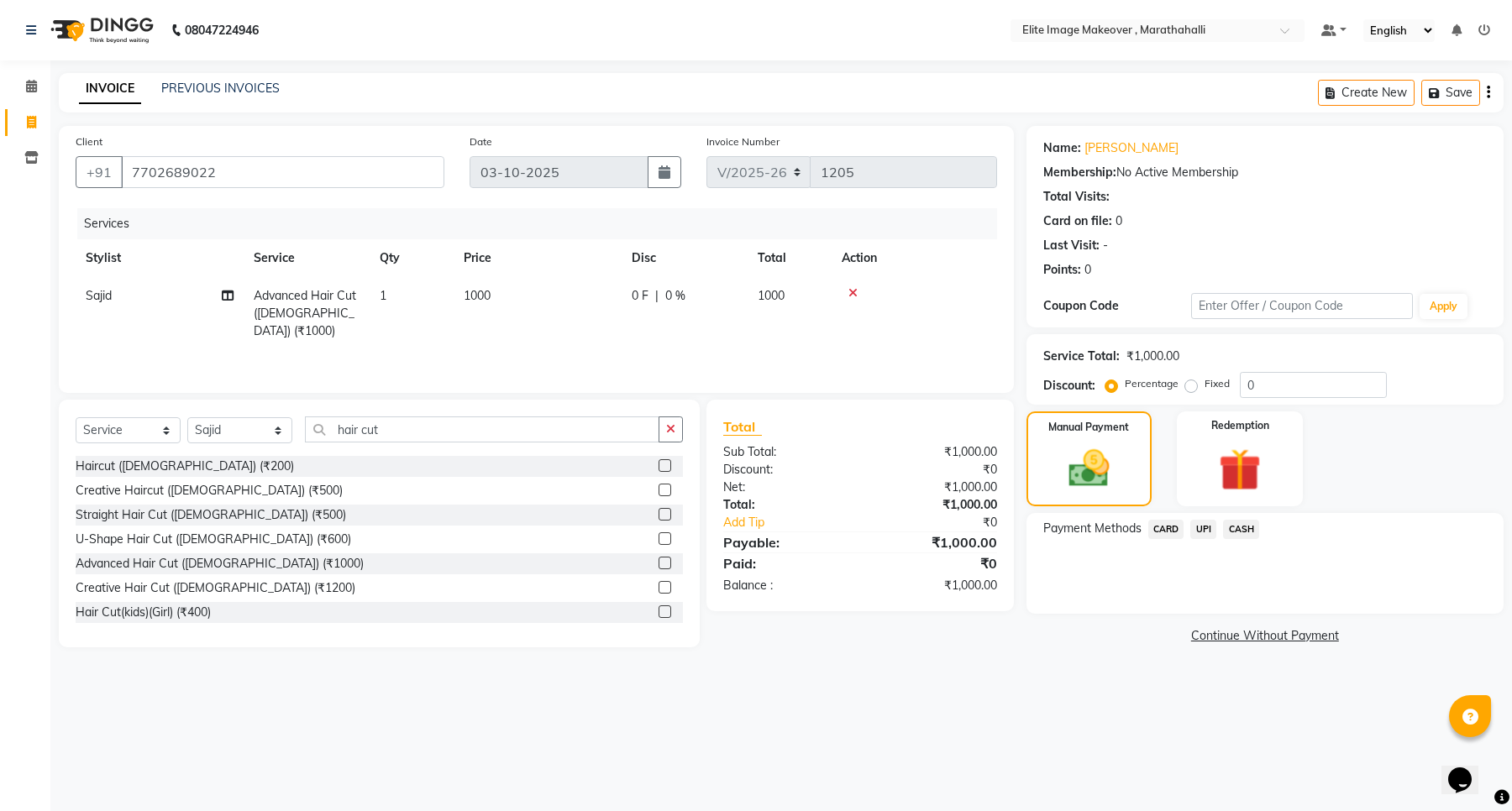
click at [1037, 523] on span "UPI" at bounding box center [1203, 529] width 26 height 19
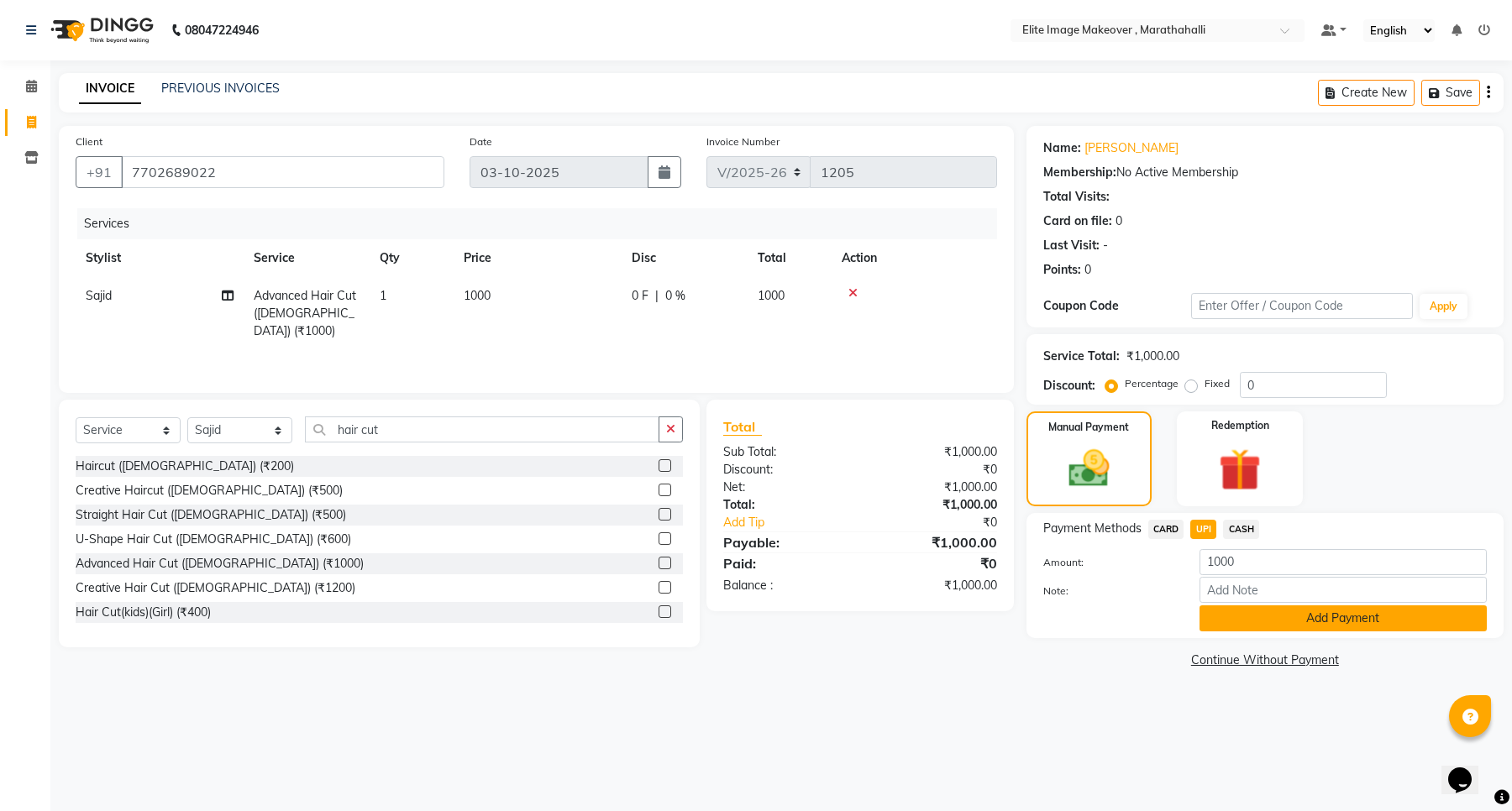
click at [1037, 618] on button "Add Payment" at bounding box center [1344, 618] width 288 height 26
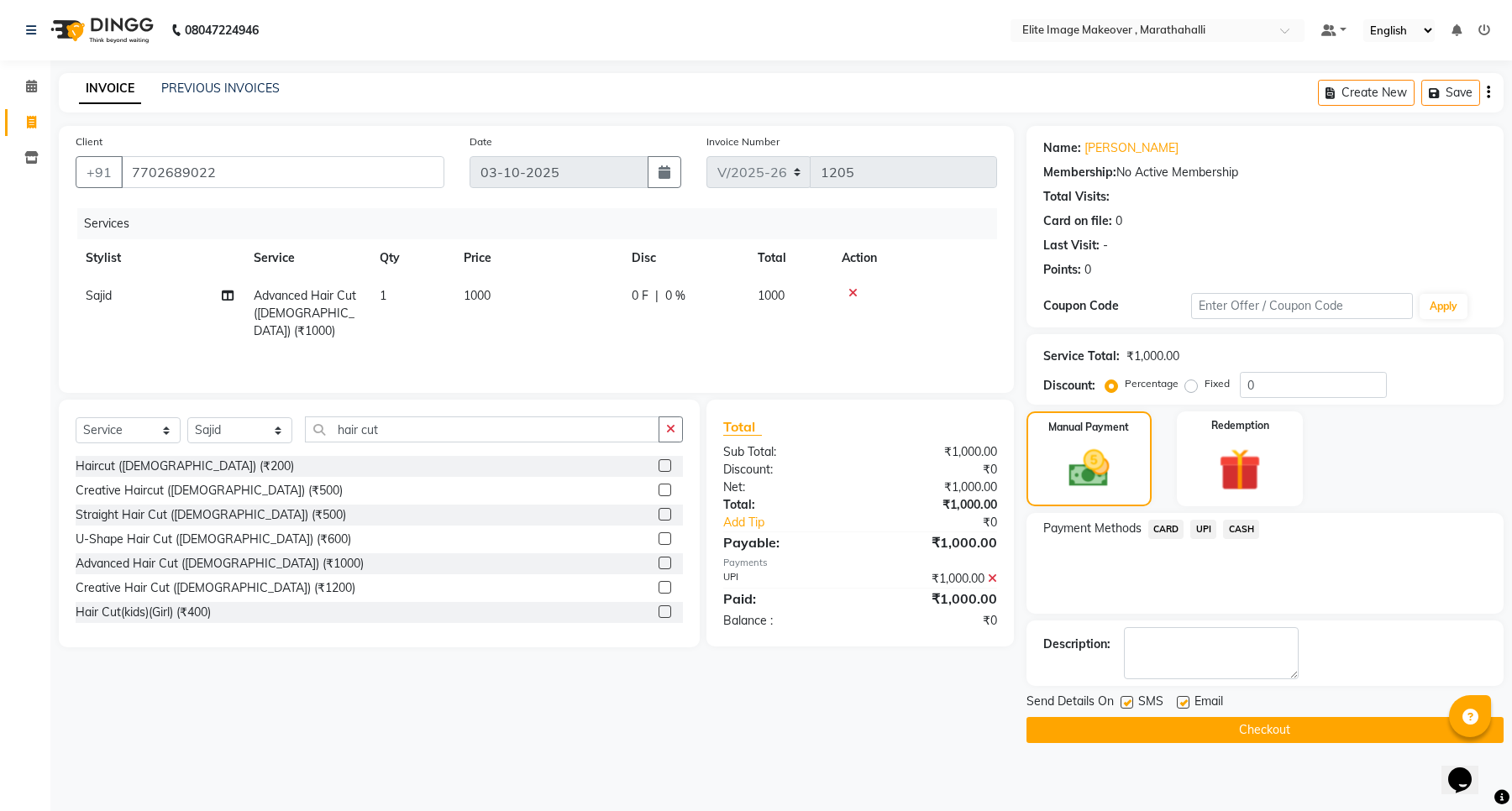
click at [1037, 643] on button "Checkout" at bounding box center [1265, 730] width 477 height 26
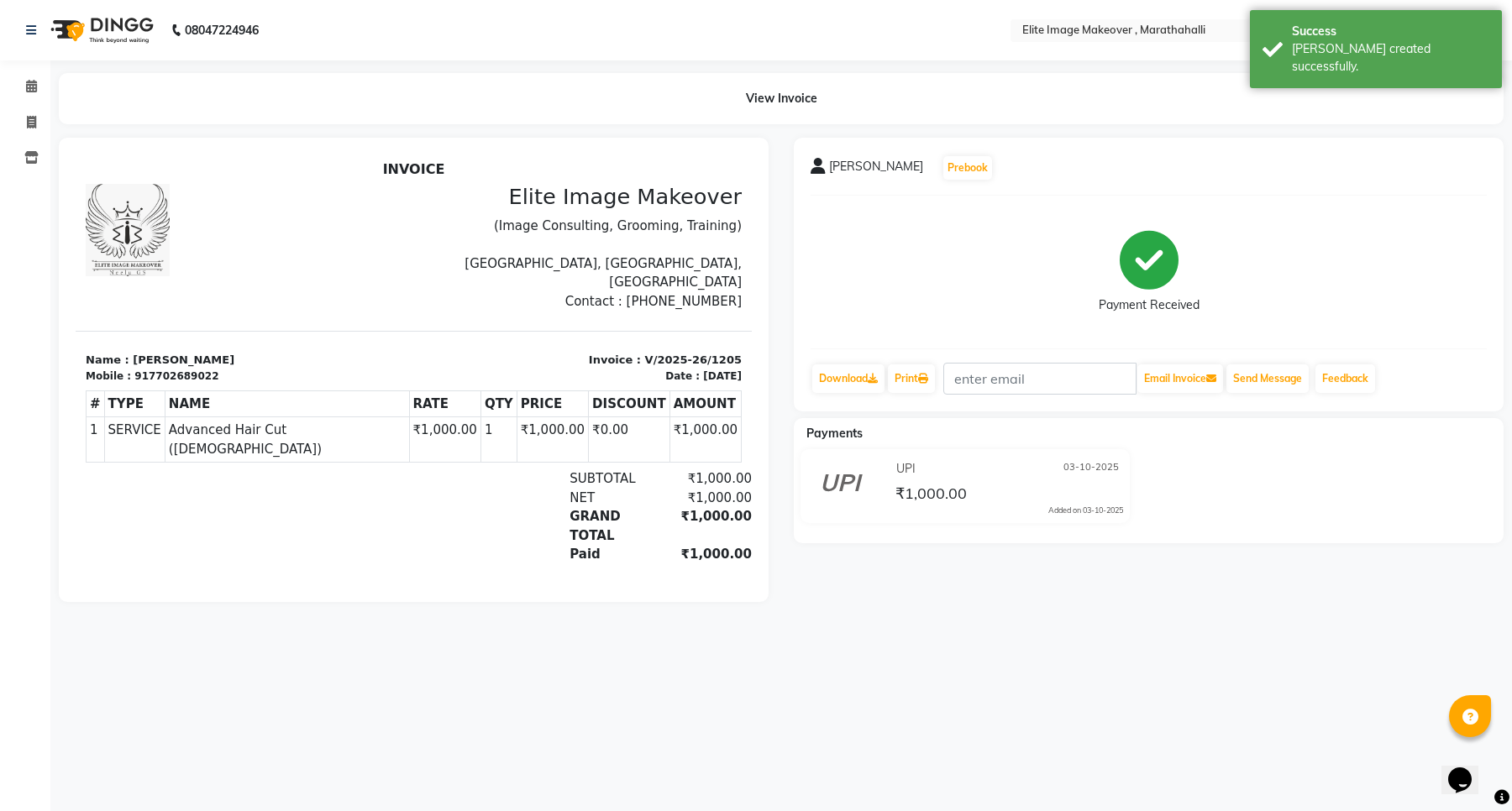
click at [47, 110] on div "View Invoice" at bounding box center [781, 99] width 1470 height 52
click at [27, 124] on icon at bounding box center [32, 122] width 9 height 13
select select "service"
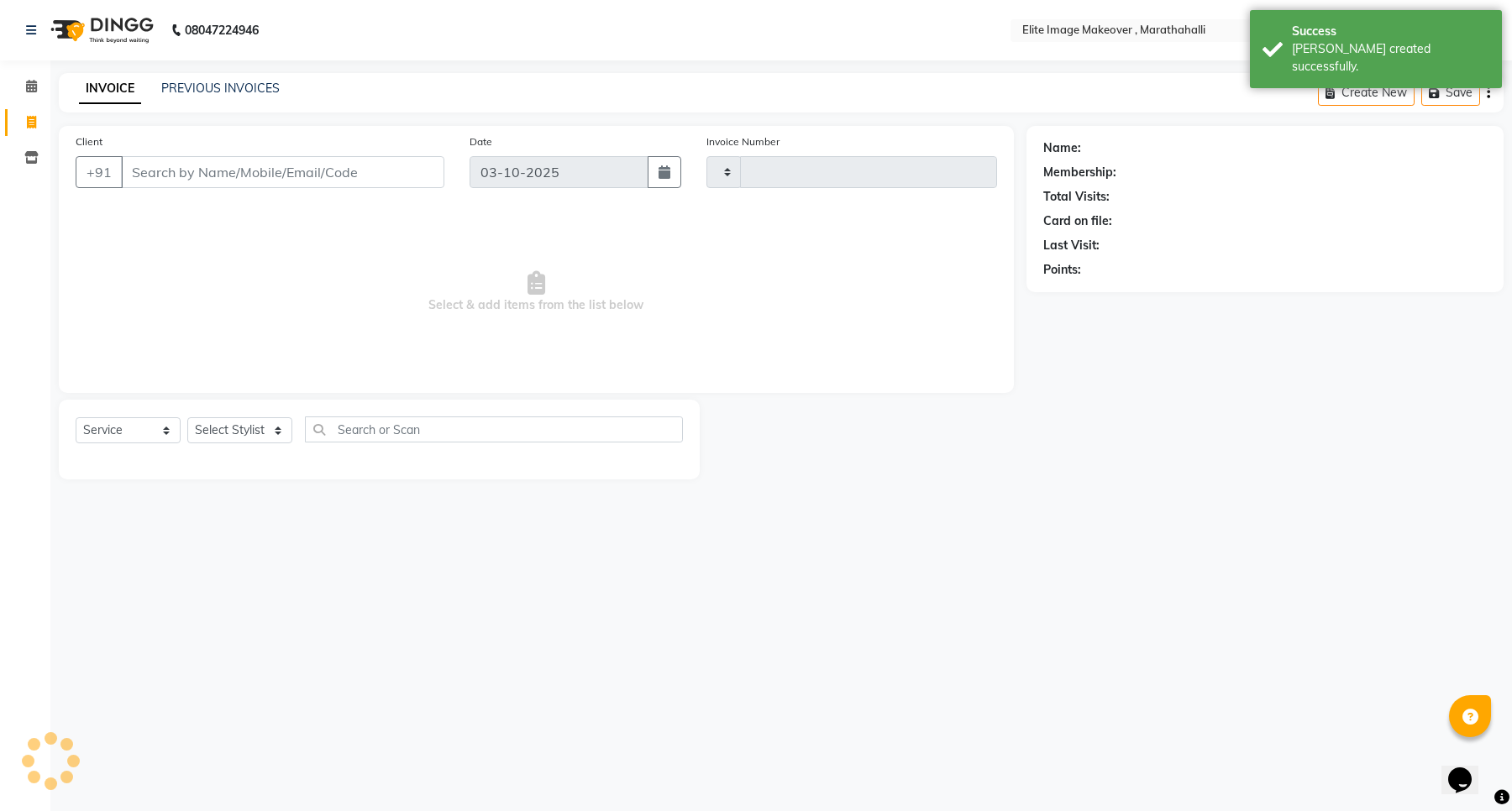
type input "1206"
select select "8005"
click at [236, 177] on input "Client" at bounding box center [283, 172] width 324 height 32
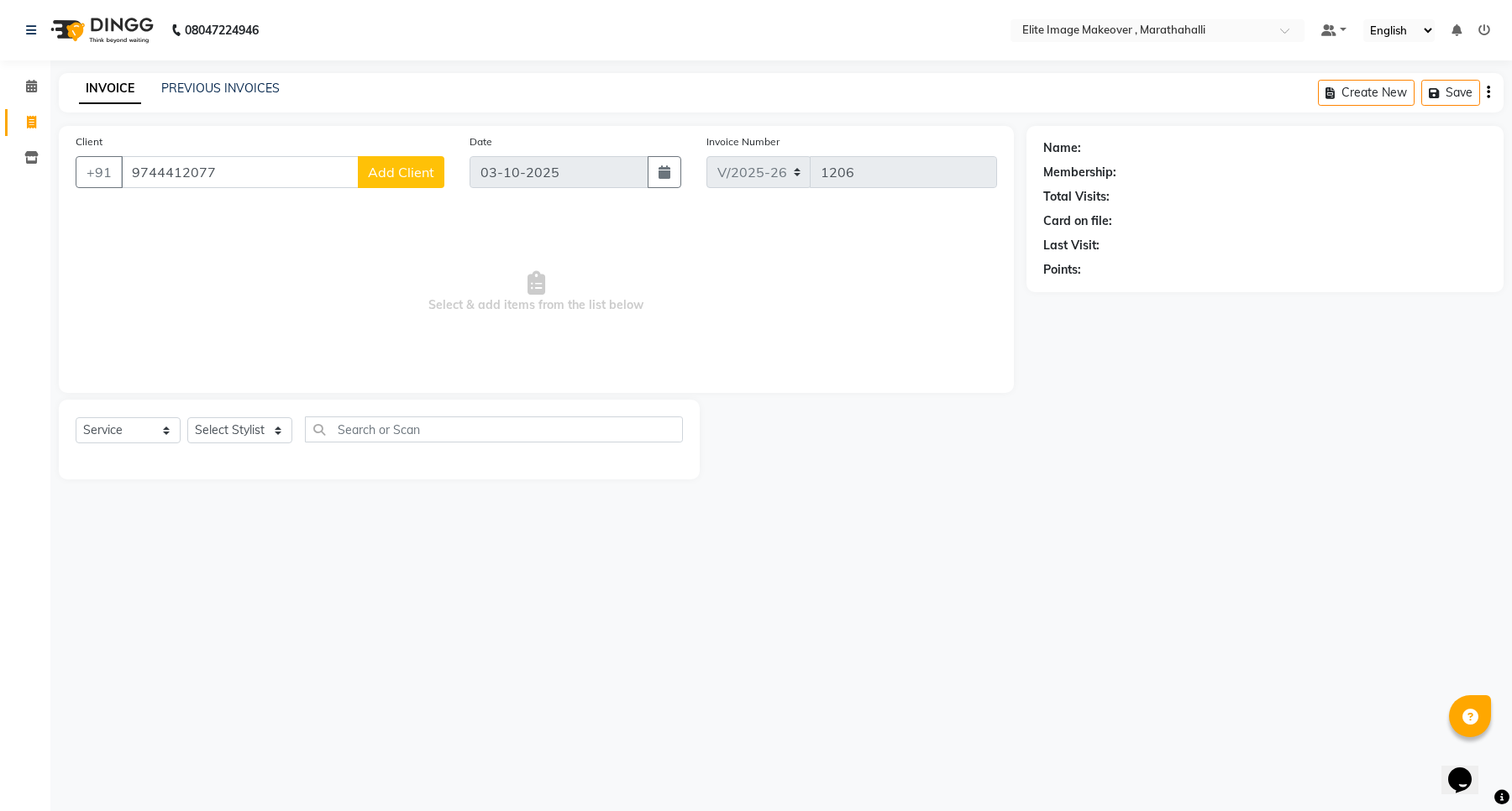
type input "9744412077"
click at [414, 165] on span "Add Client" at bounding box center [401, 172] width 66 height 17
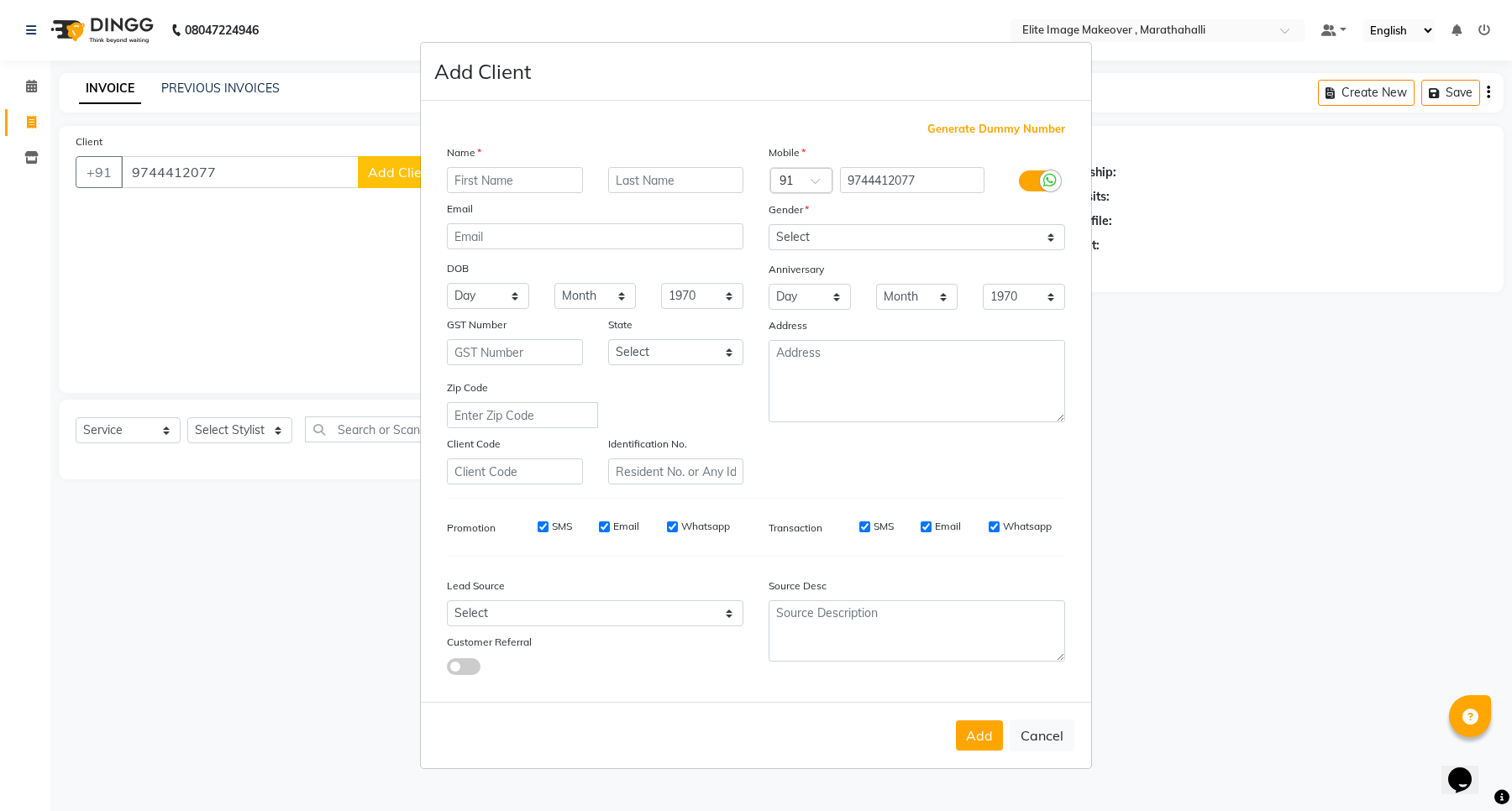
click at [479, 184] on input "text" at bounding box center [515, 180] width 136 height 26
type input "Aditi"
click at [979, 643] on button "Add" at bounding box center [979, 735] width 47 height 30
click at [976, 643] on button "Add" at bounding box center [979, 735] width 47 height 30
click at [972, 643] on button "Add" at bounding box center [979, 735] width 47 height 30
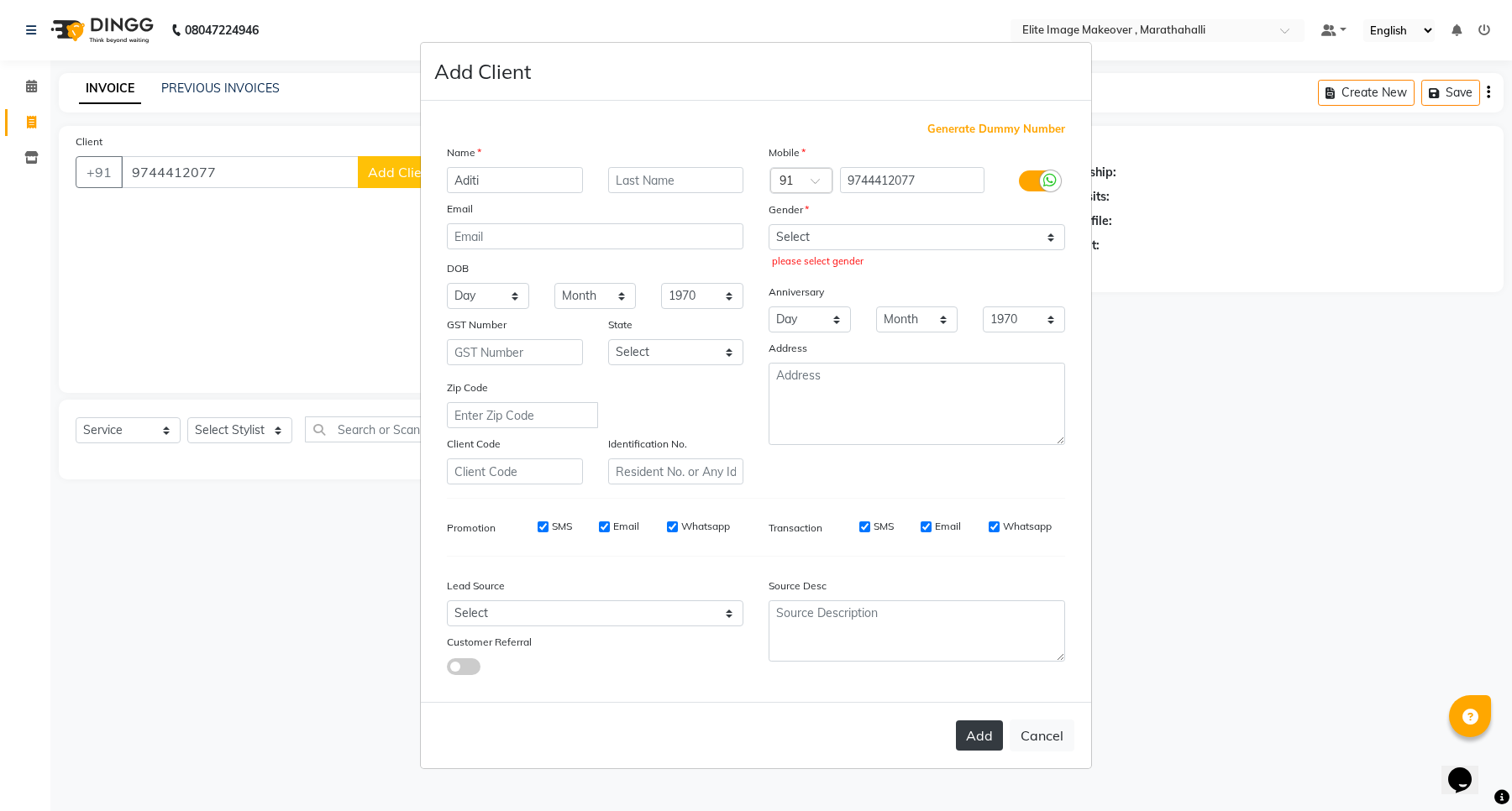
click at [972, 643] on button "Add" at bounding box center [979, 735] width 47 height 30
click at [876, 235] on select "Select [DEMOGRAPHIC_DATA] [DEMOGRAPHIC_DATA] Other Prefer Not To Say" at bounding box center [917, 237] width 297 height 26
select select "[DEMOGRAPHIC_DATA]"
click at [769, 226] on select "Select [DEMOGRAPHIC_DATA] [DEMOGRAPHIC_DATA] Other Prefer Not To Say" at bounding box center [917, 237] width 297 height 26
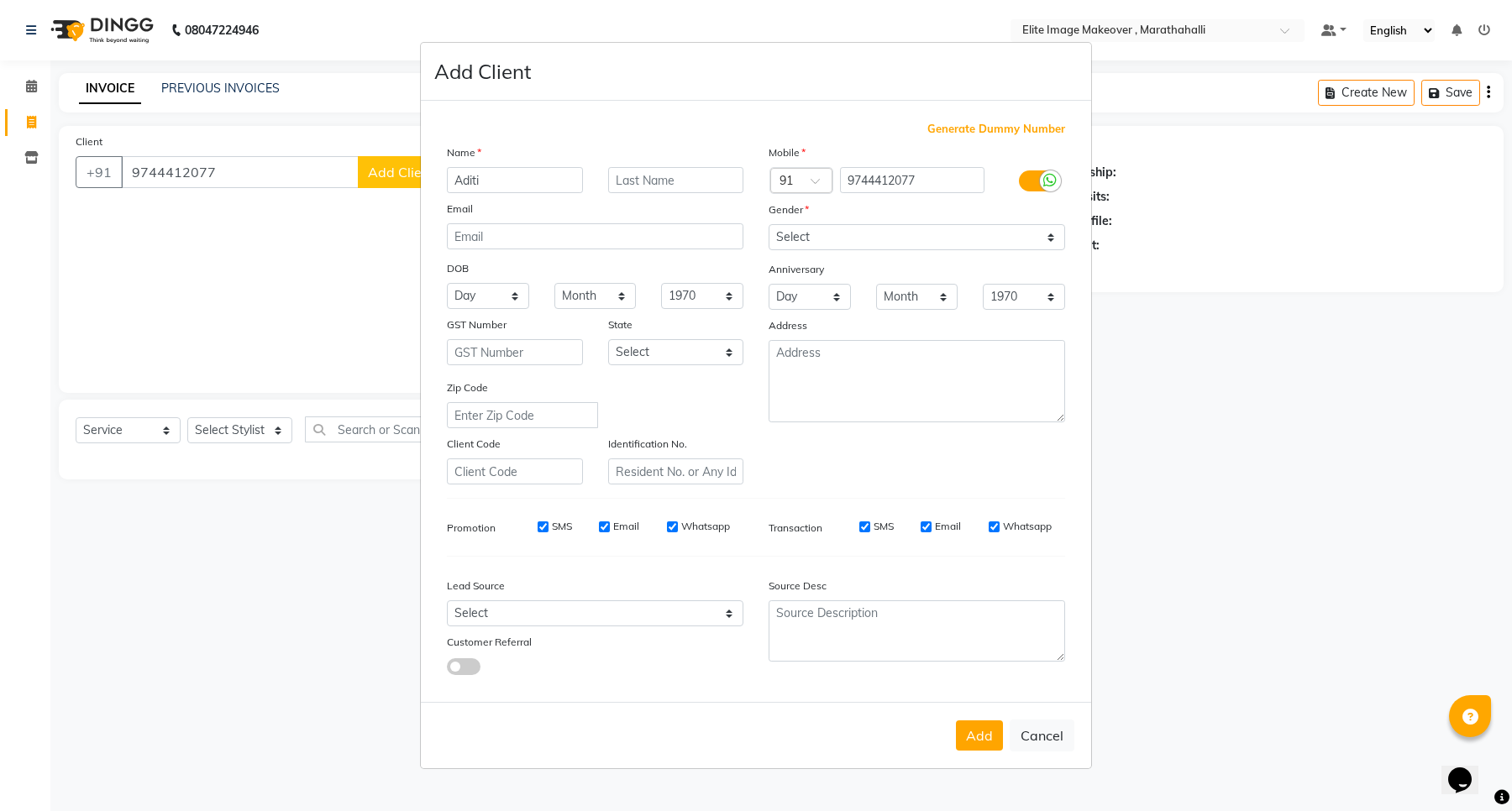
click at [973, 643] on div "Add Cancel" at bounding box center [755, 735] width 670 height 66
click at [975, 643] on button "Add" at bounding box center [979, 735] width 47 height 30
select select
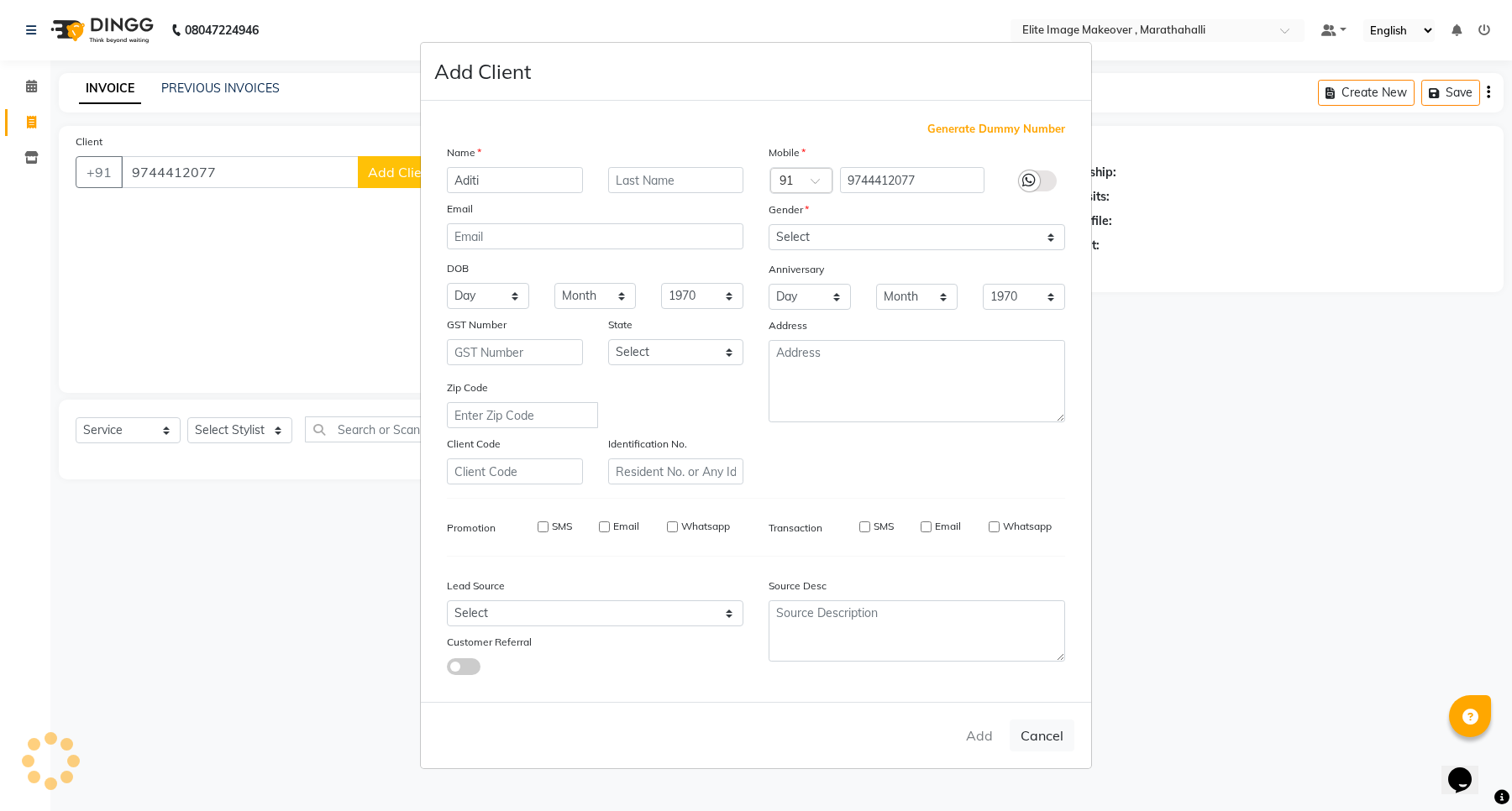
select select
checkbox input "false"
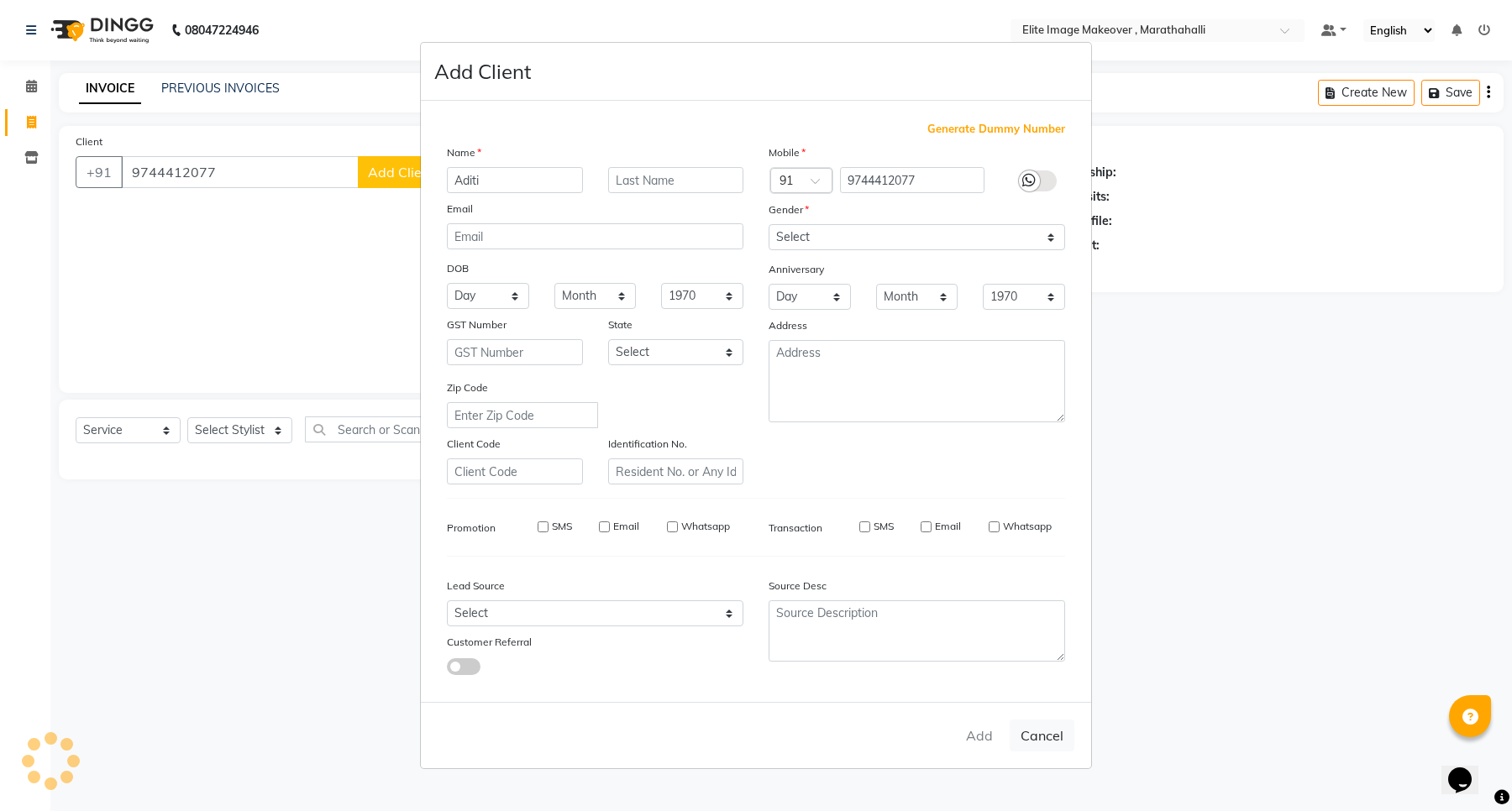
checkbox input "false"
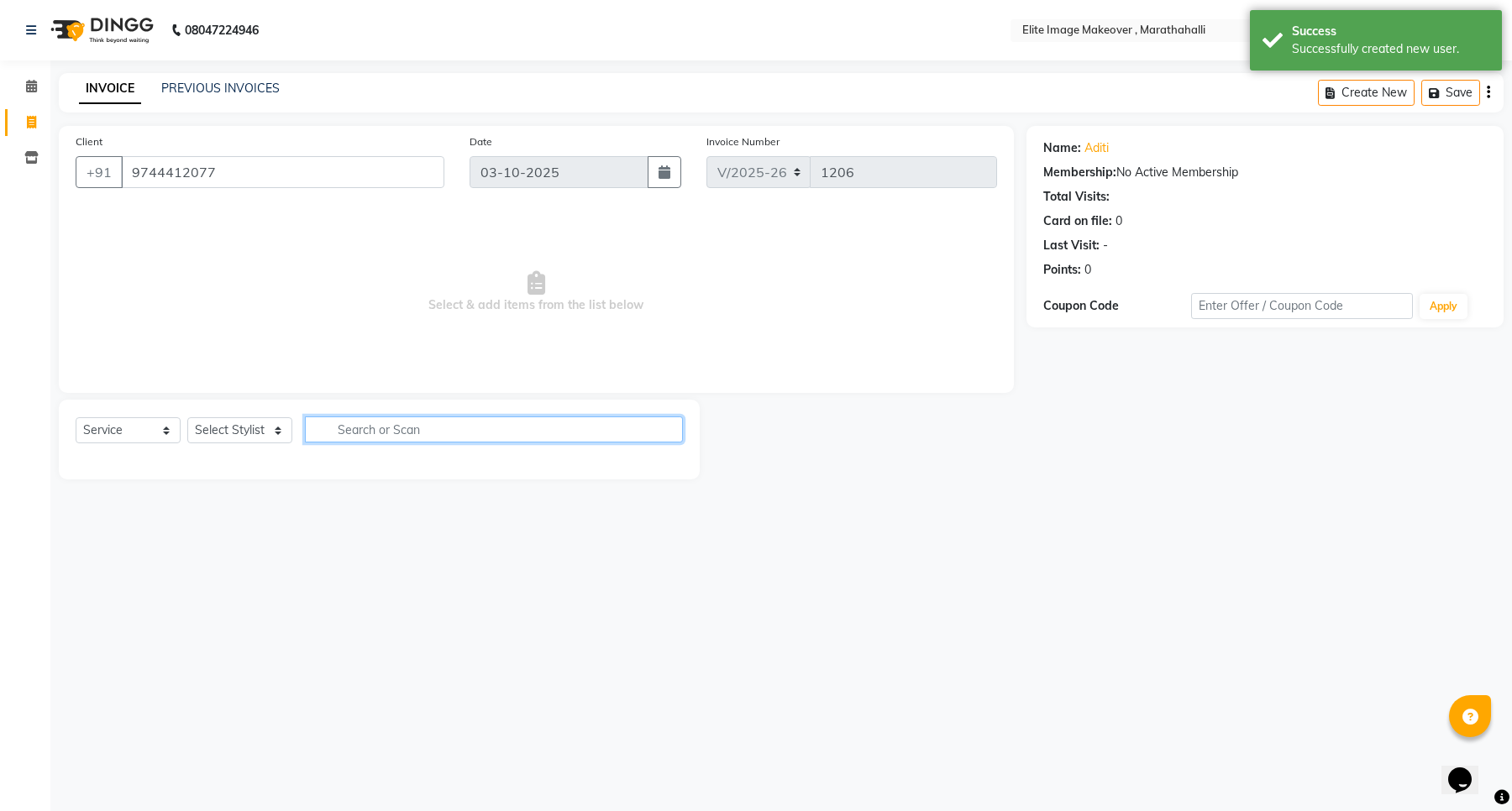
click at [328, 427] on input "text" at bounding box center [494, 429] width 378 height 26
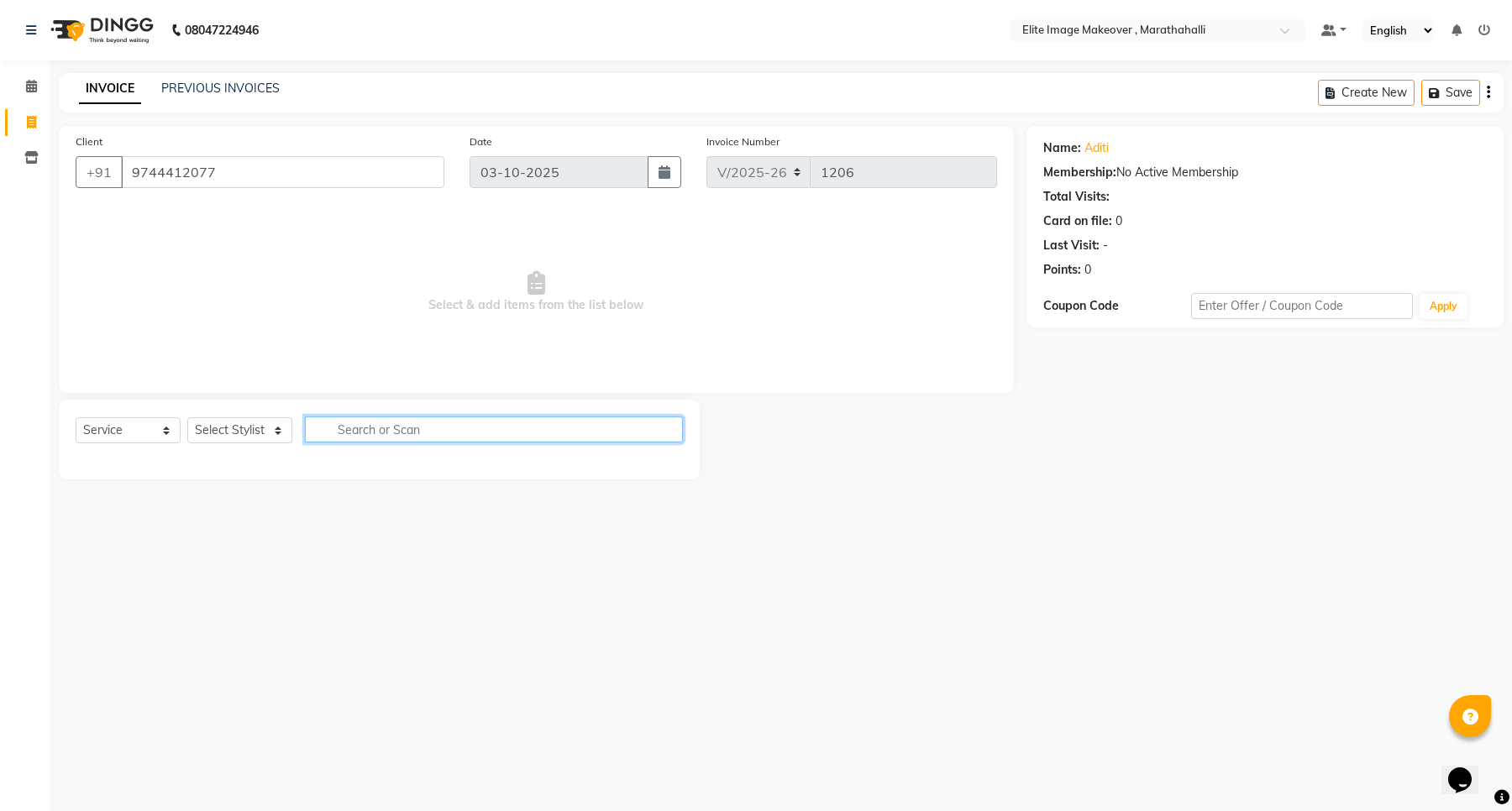
click at [349, 426] on input "text" at bounding box center [494, 429] width 378 height 26
click at [346, 426] on input "text" at bounding box center [494, 429] width 378 height 26
type input "eye"
click at [281, 426] on select "Select Stylist [PERSON_NAME] [PERSON_NAME] [PERSON_NAME]" at bounding box center [240, 430] width 105 height 26
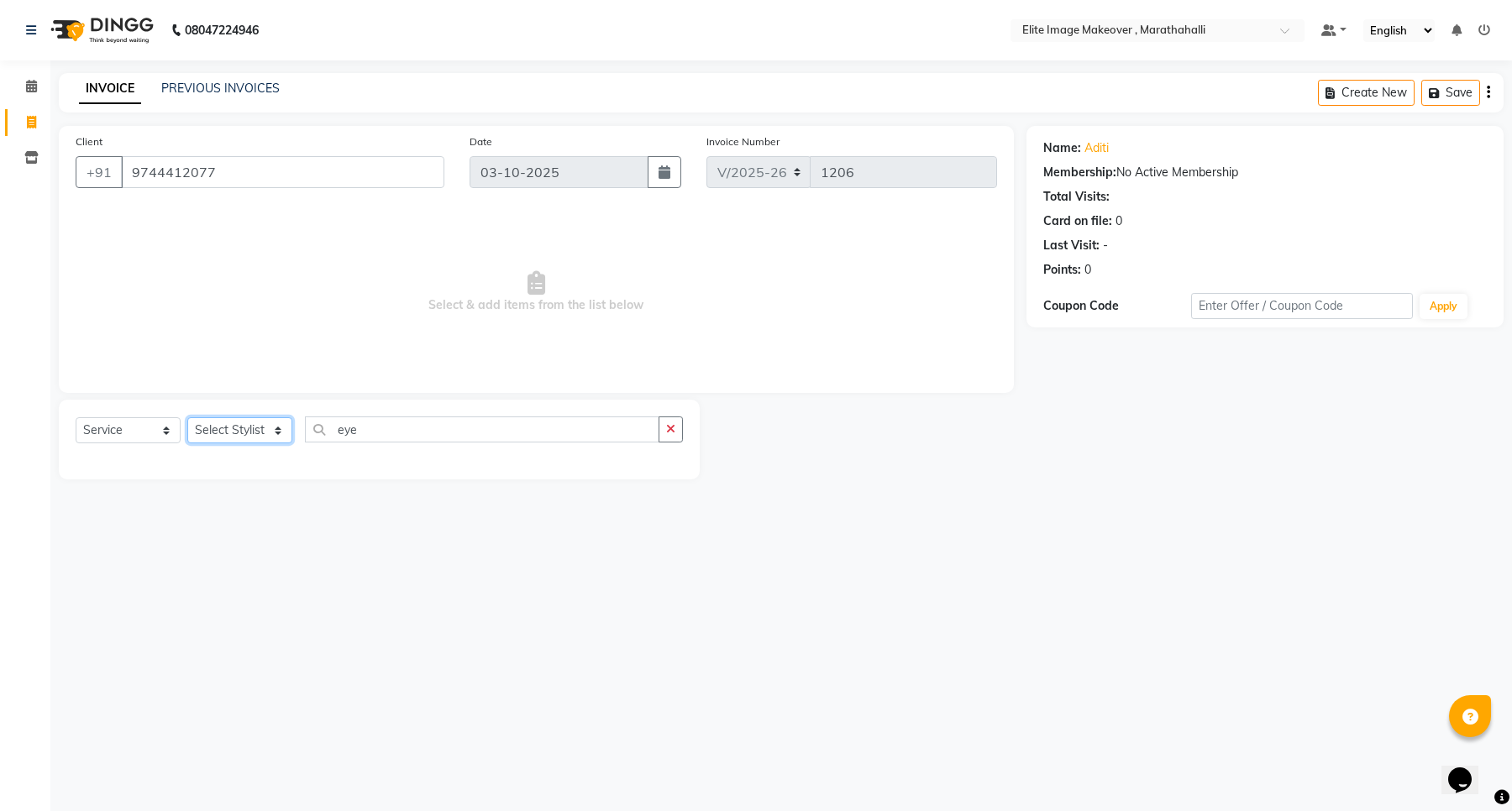
select select "88652"
click at [187, 418] on select "Select Stylist [PERSON_NAME] [PERSON_NAME] [PERSON_NAME]" at bounding box center [240, 430] width 105 height 26
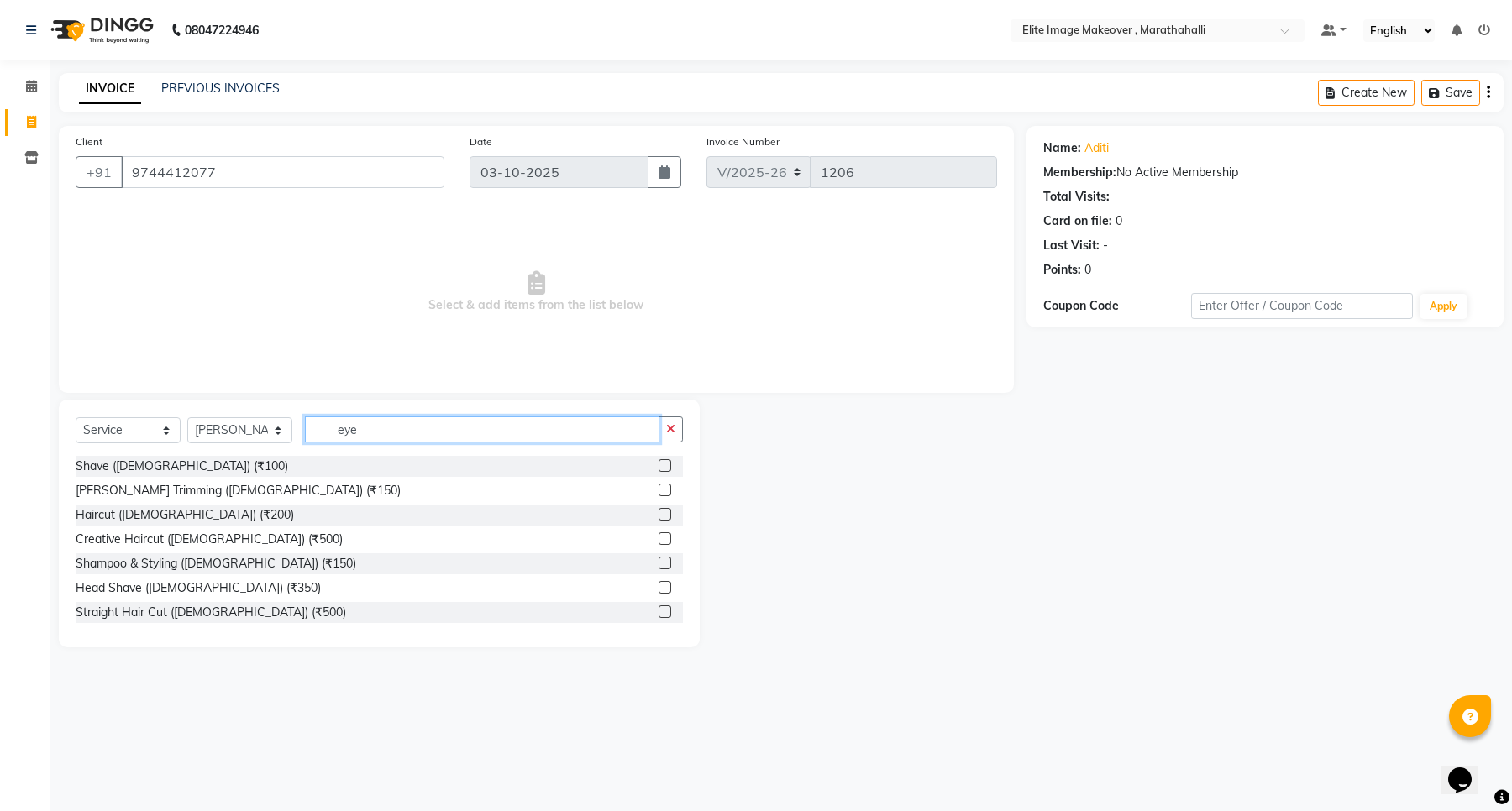
click at [421, 432] on input "eye" at bounding box center [482, 429] width 354 height 26
type input "e"
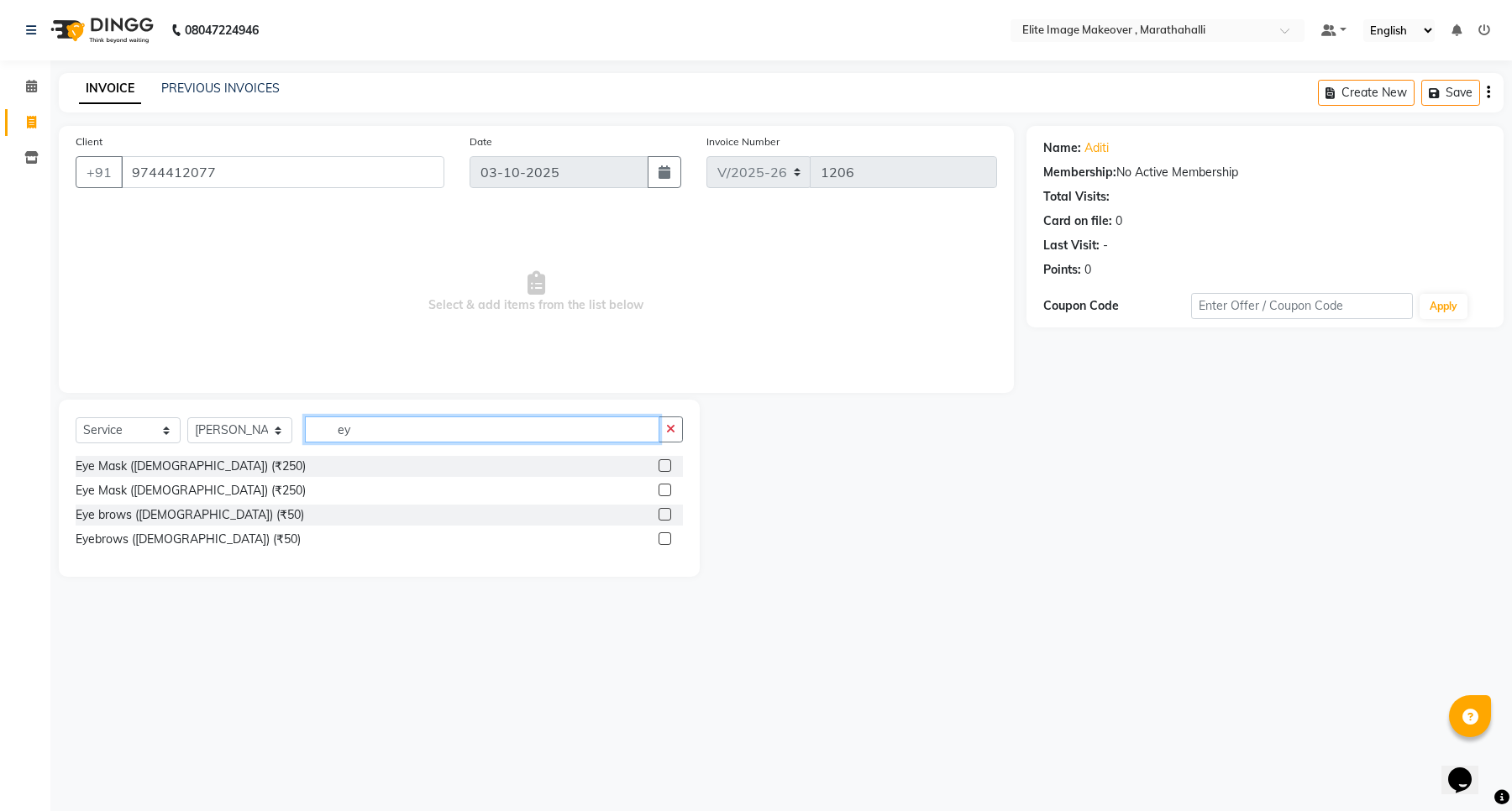
type input "eye"
click at [664, 535] on label at bounding box center [665, 539] width 13 height 13
click at [664, 535] on input "checkbox" at bounding box center [664, 540] width 11 height 11
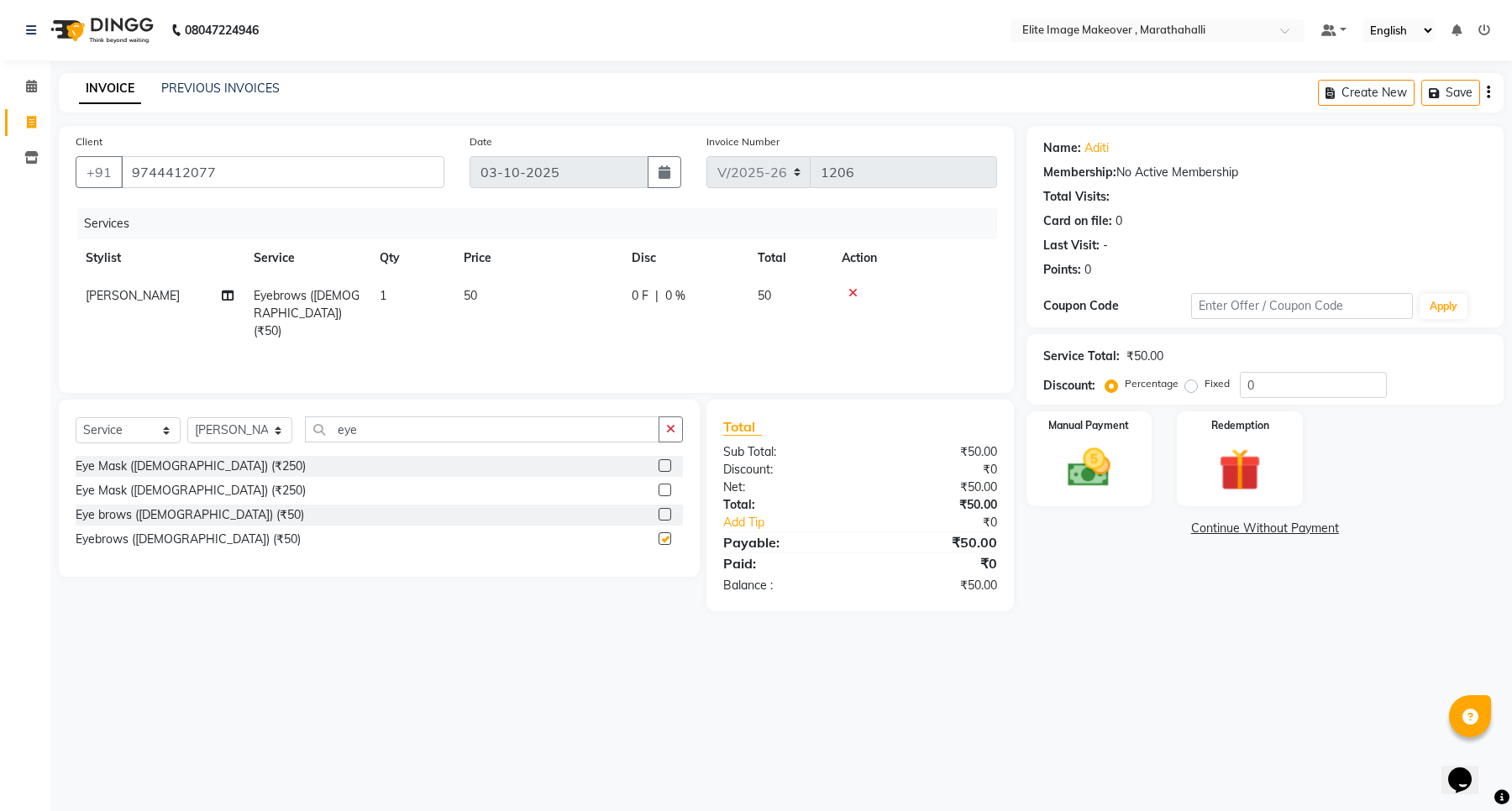
checkbox input "false"
click at [406, 424] on input "eye" at bounding box center [482, 429] width 354 height 26
type input "e"
type input "upp"
click at [665, 467] on label at bounding box center [665, 466] width 13 height 13
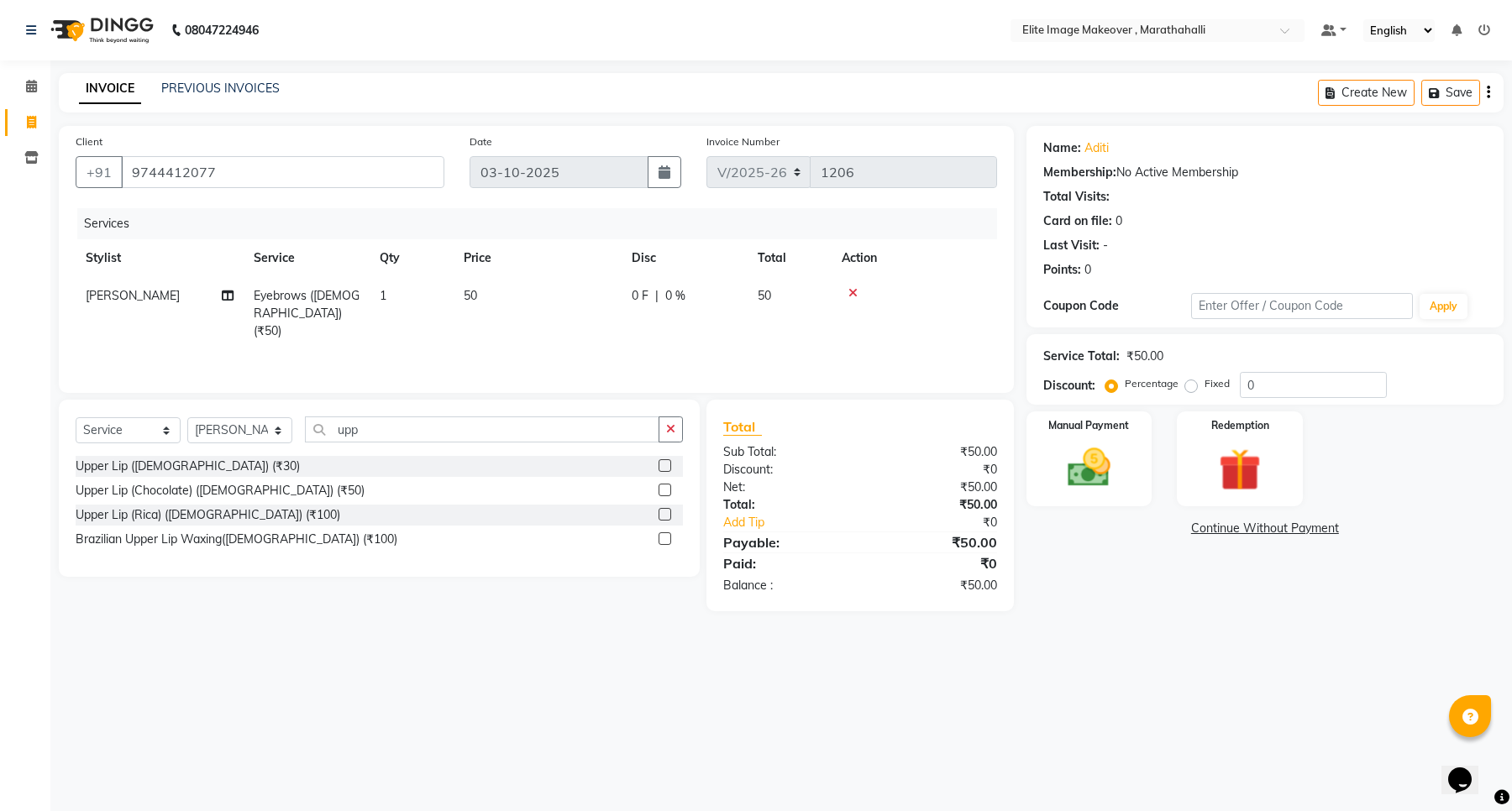
click at [665, 467] on input "checkbox" at bounding box center [664, 467] width 11 height 11
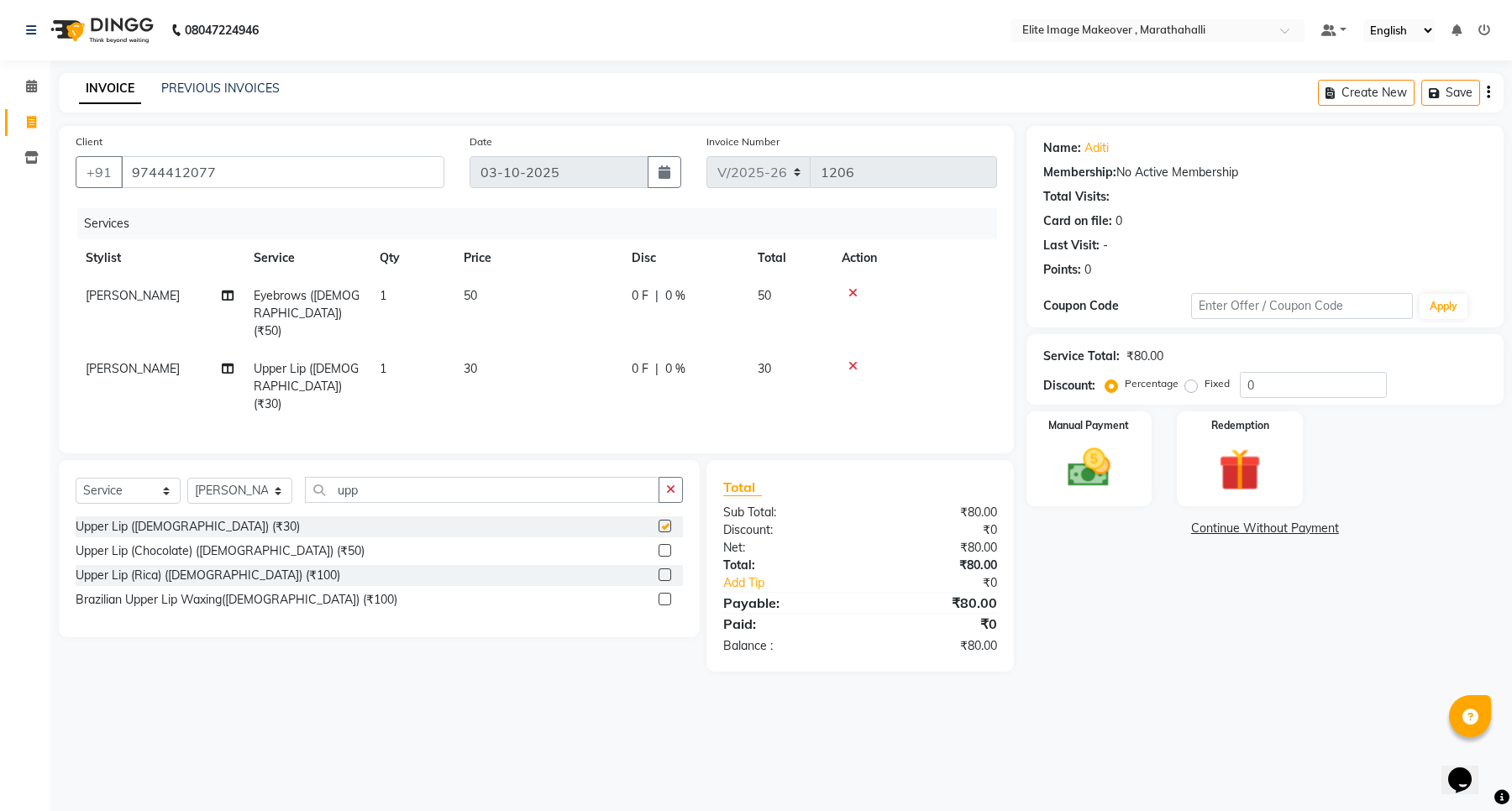
checkbox input "false"
click at [421, 477] on input "upp" at bounding box center [482, 490] width 354 height 26
type input "u"
type input "fo"
click at [666, 520] on label at bounding box center [665, 526] width 13 height 13
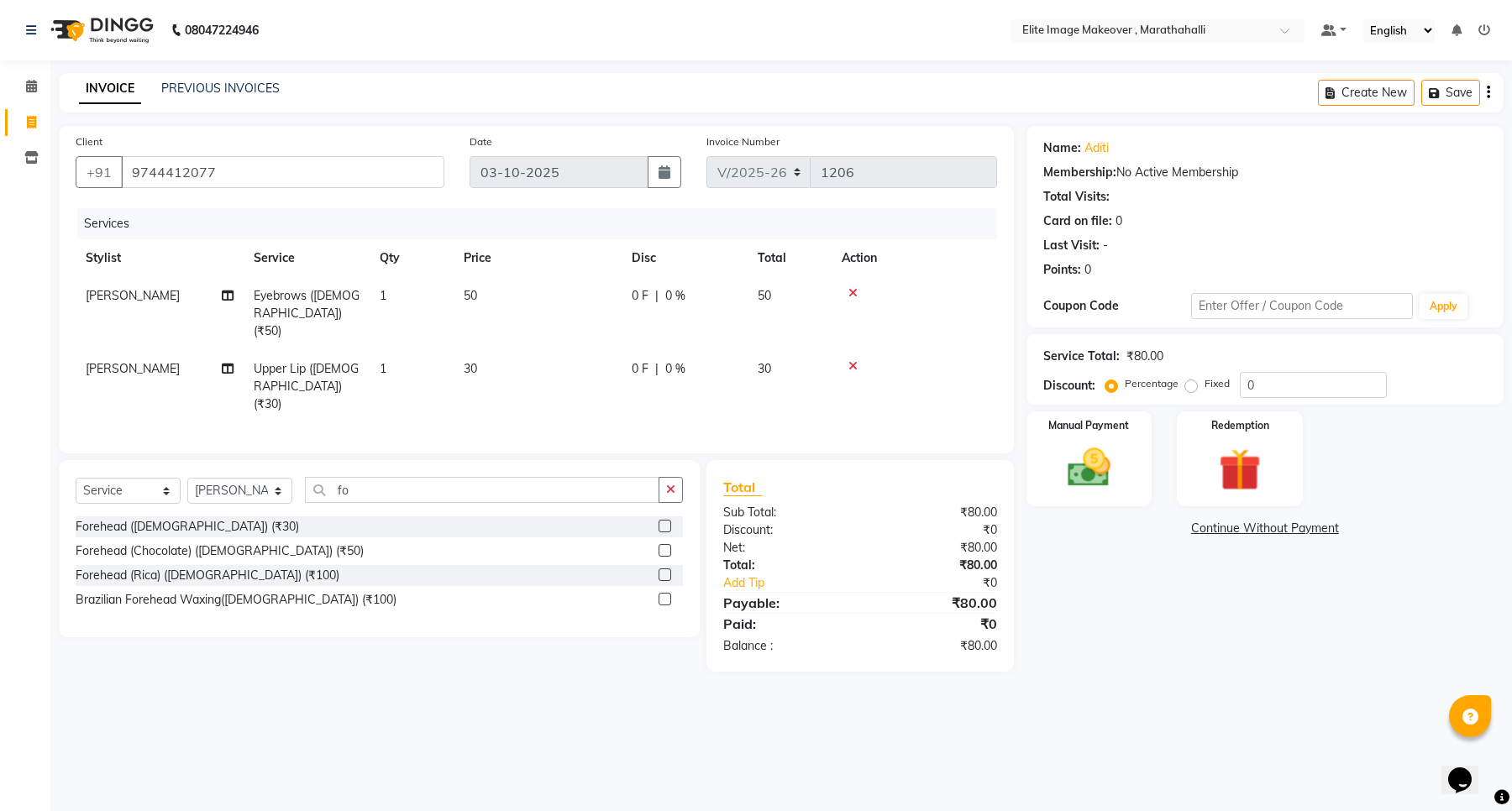
click at [666, 522] on input "checkbox" at bounding box center [664, 527] width 11 height 11
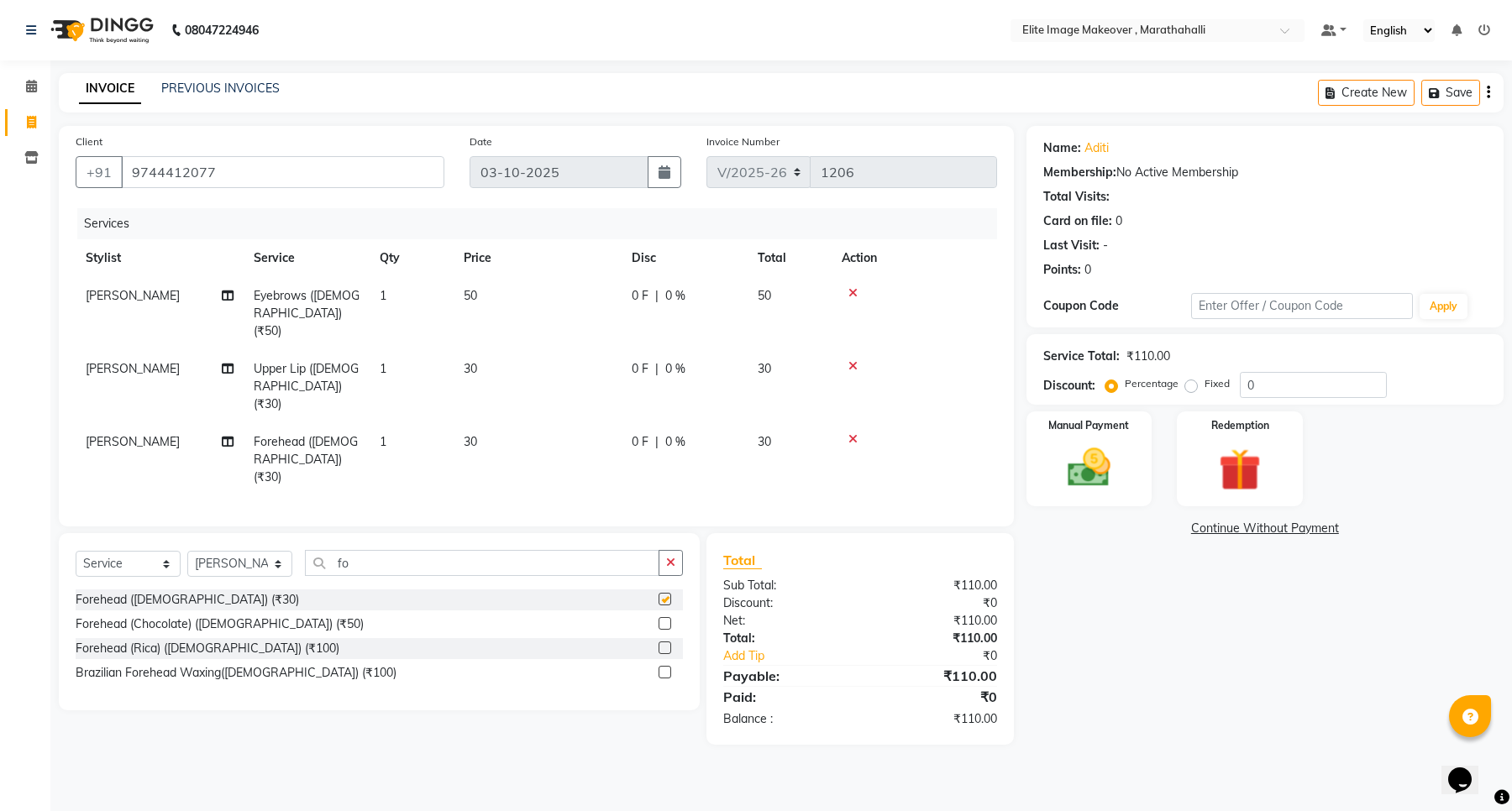
checkbox input "false"
click at [438, 550] on input "fo" at bounding box center [482, 562] width 354 height 26
type input "f"
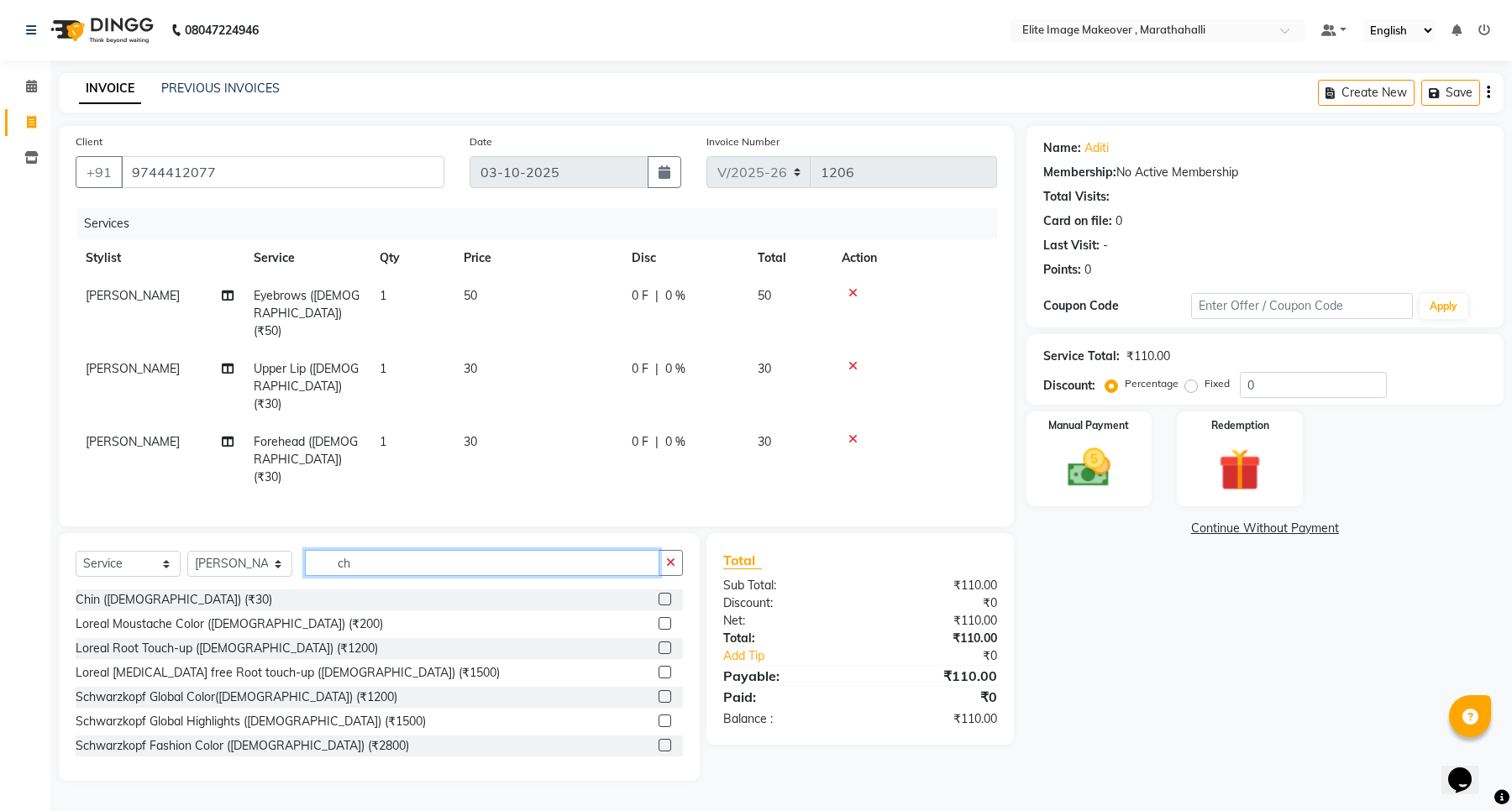
type input "ch"
click at [658, 593] on label at bounding box center [665, 599] width 13 height 13
click at [658, 595] on input "checkbox" at bounding box center [664, 600] width 11 height 11
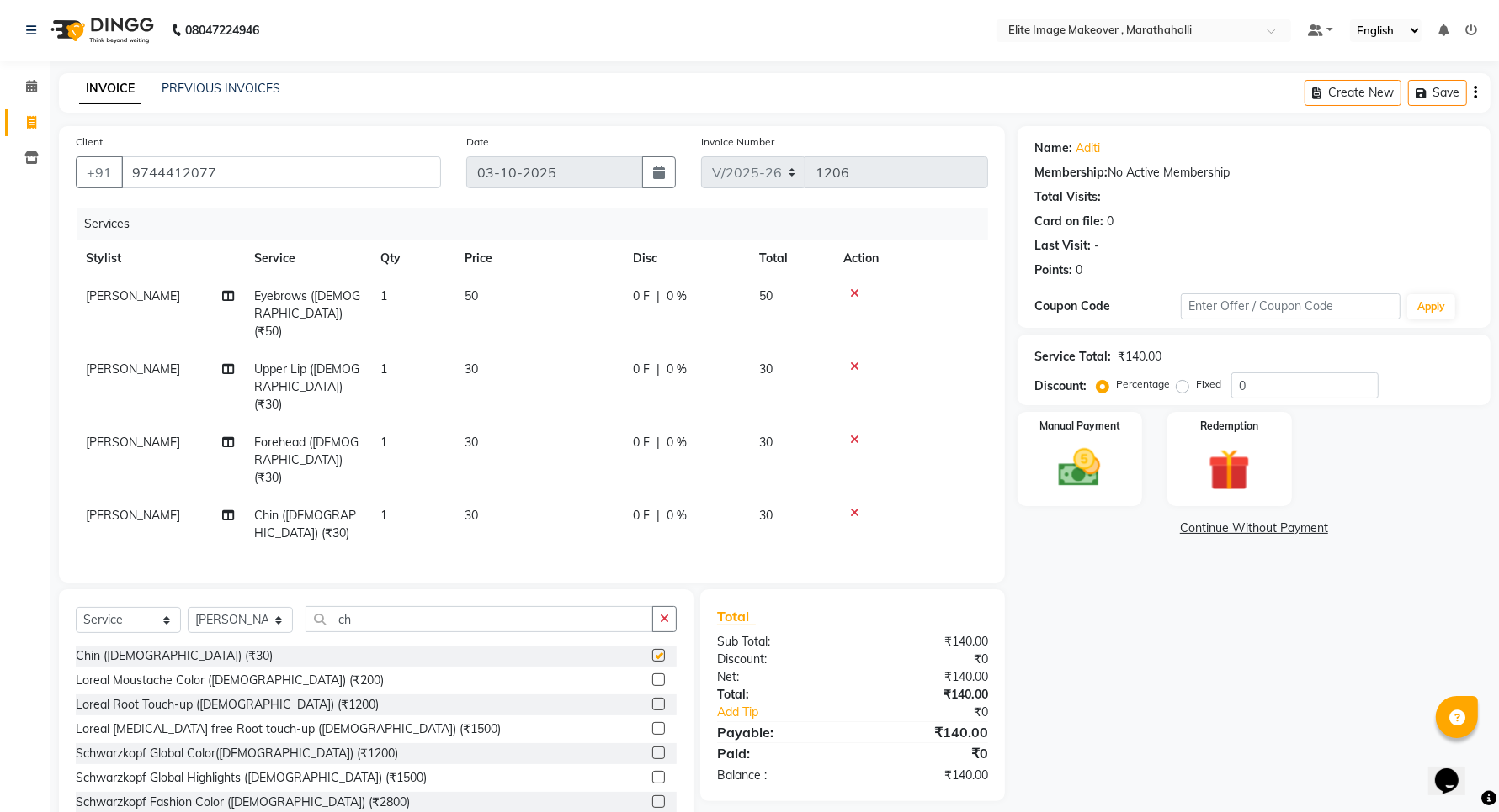
checkbox input "false"
click at [370, 607] on input "ch" at bounding box center [479, 619] width 348 height 26
type input "c"
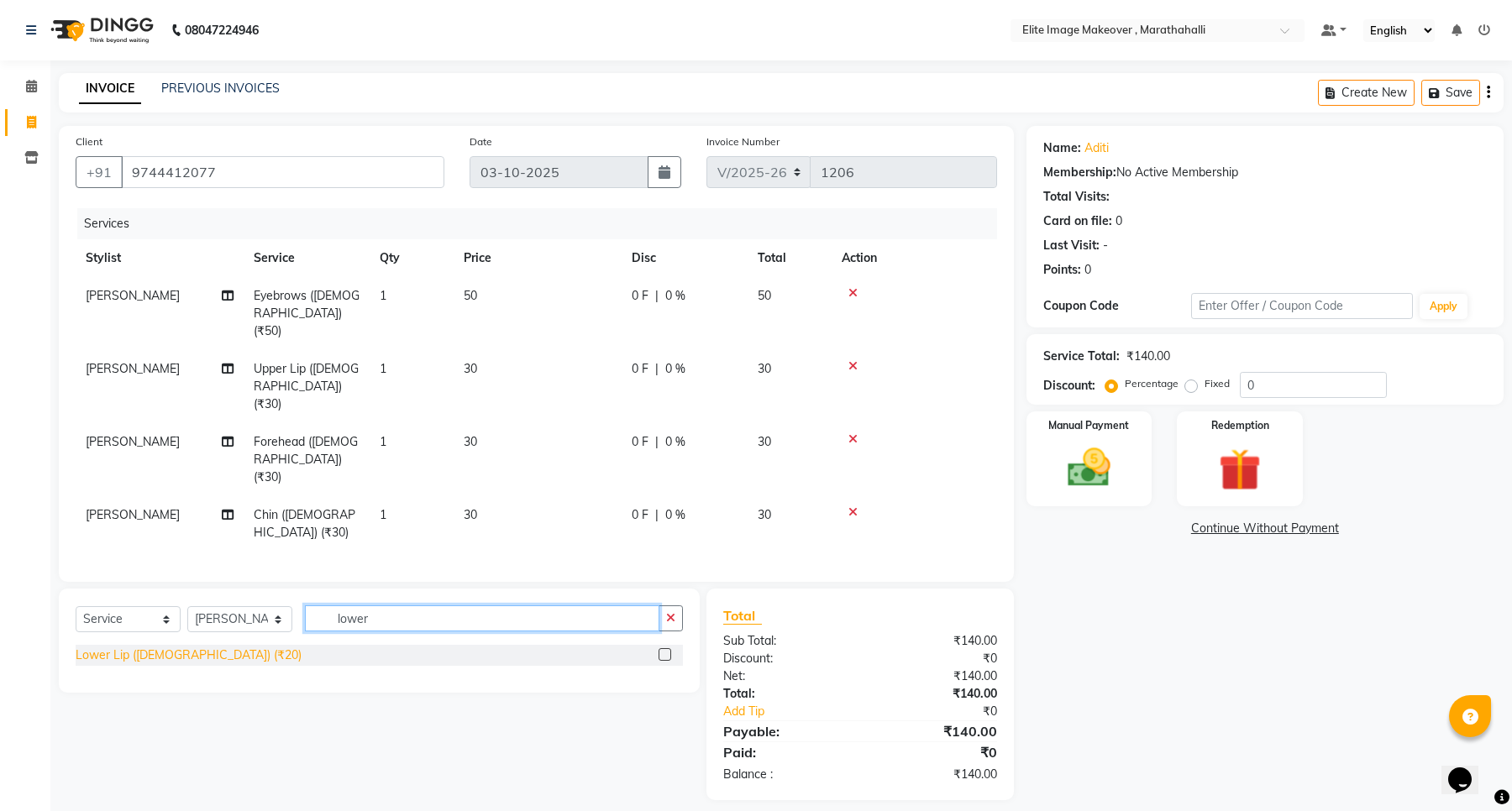
type input "lower"
click at [181, 643] on div "Lower Lip ([DEMOGRAPHIC_DATA]) (₹20)" at bounding box center [189, 655] width 226 height 18
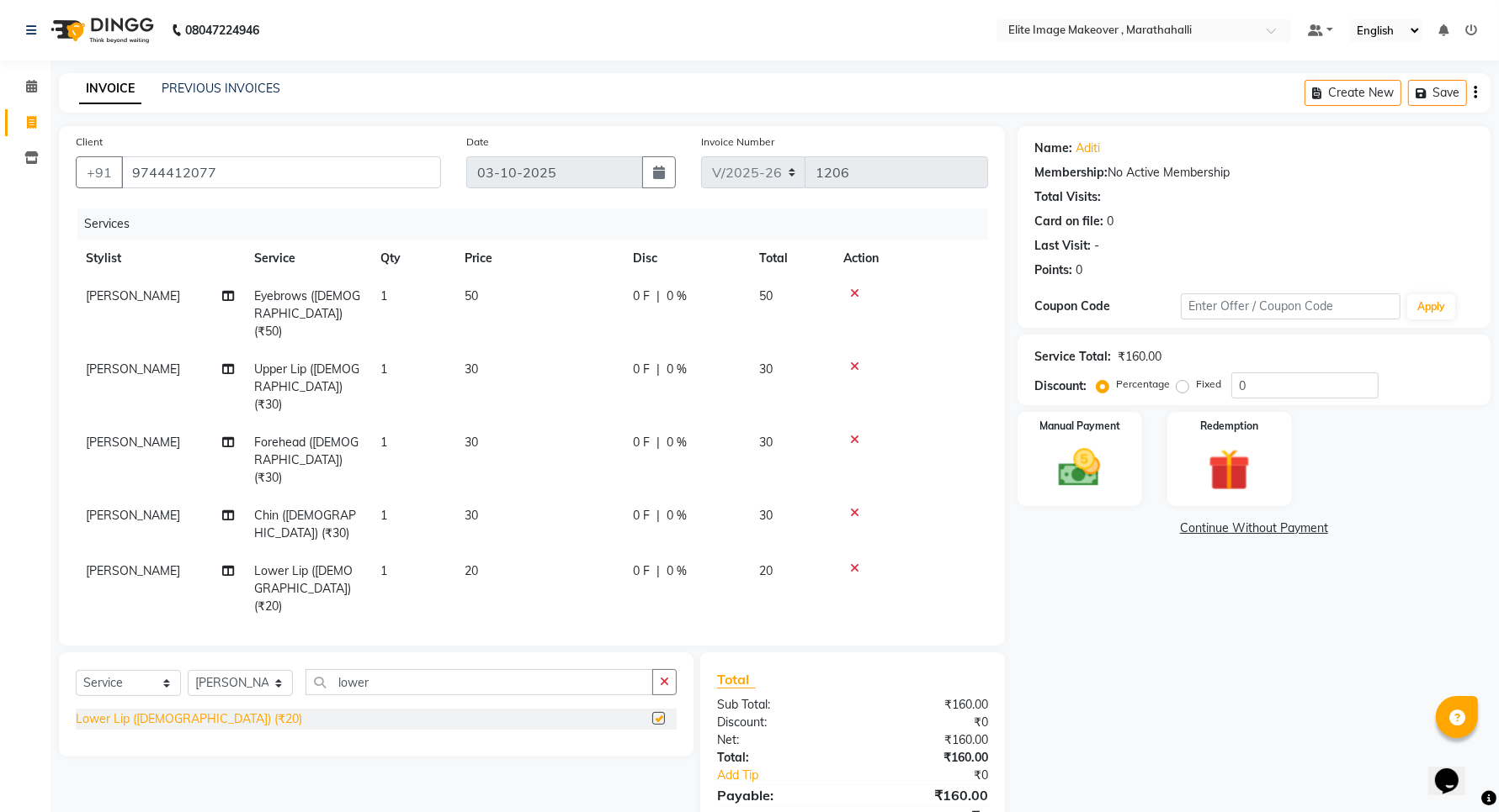
checkbox input "false"
click at [1039, 468] on img at bounding box center [1080, 469] width 71 height 51
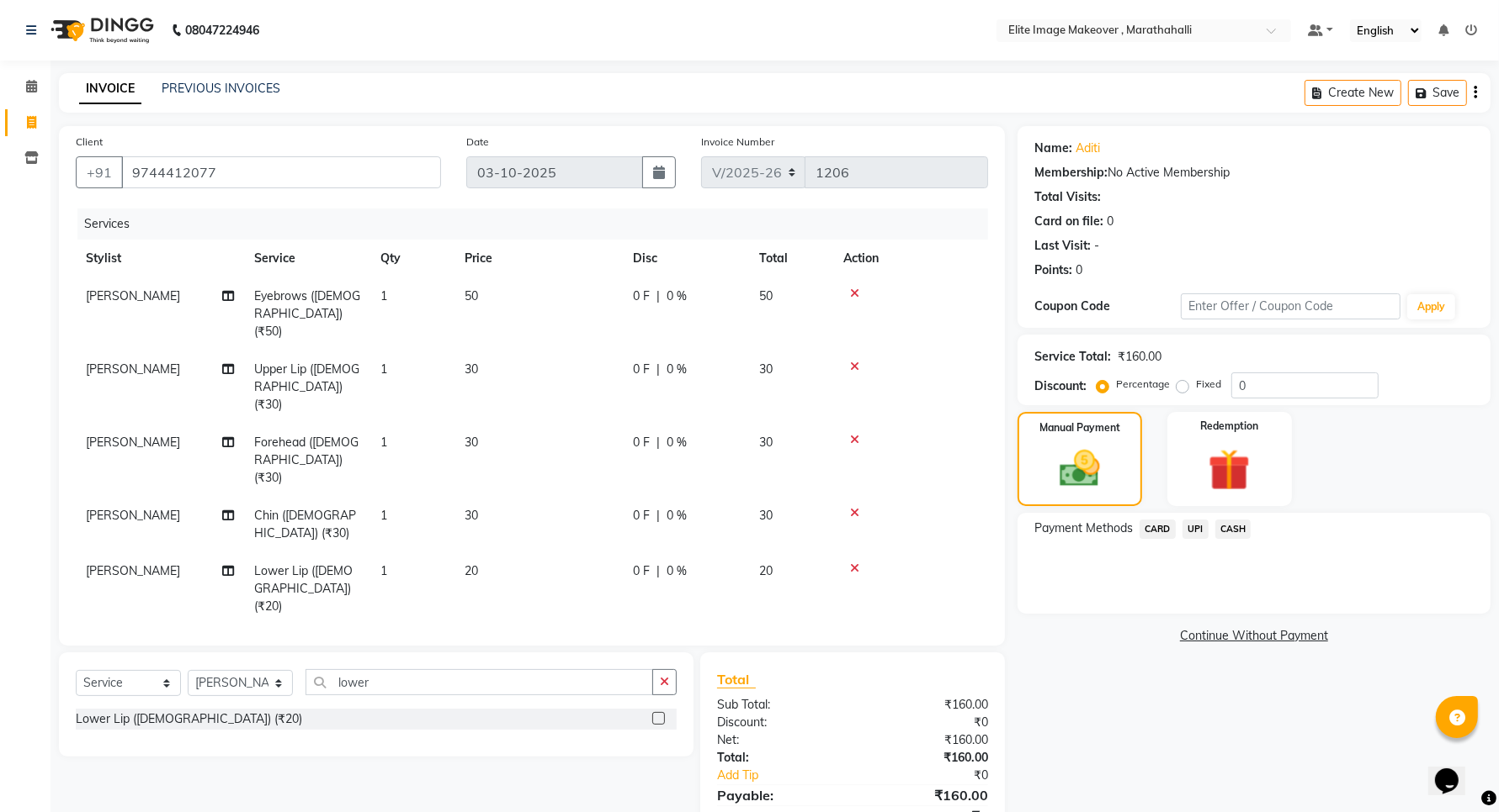
drag, startPoint x: 1197, startPoint y: 528, endPoint x: 1313, endPoint y: 634, distance: 157.1
click at [1039, 530] on span "UPI" at bounding box center [1195, 529] width 26 height 19
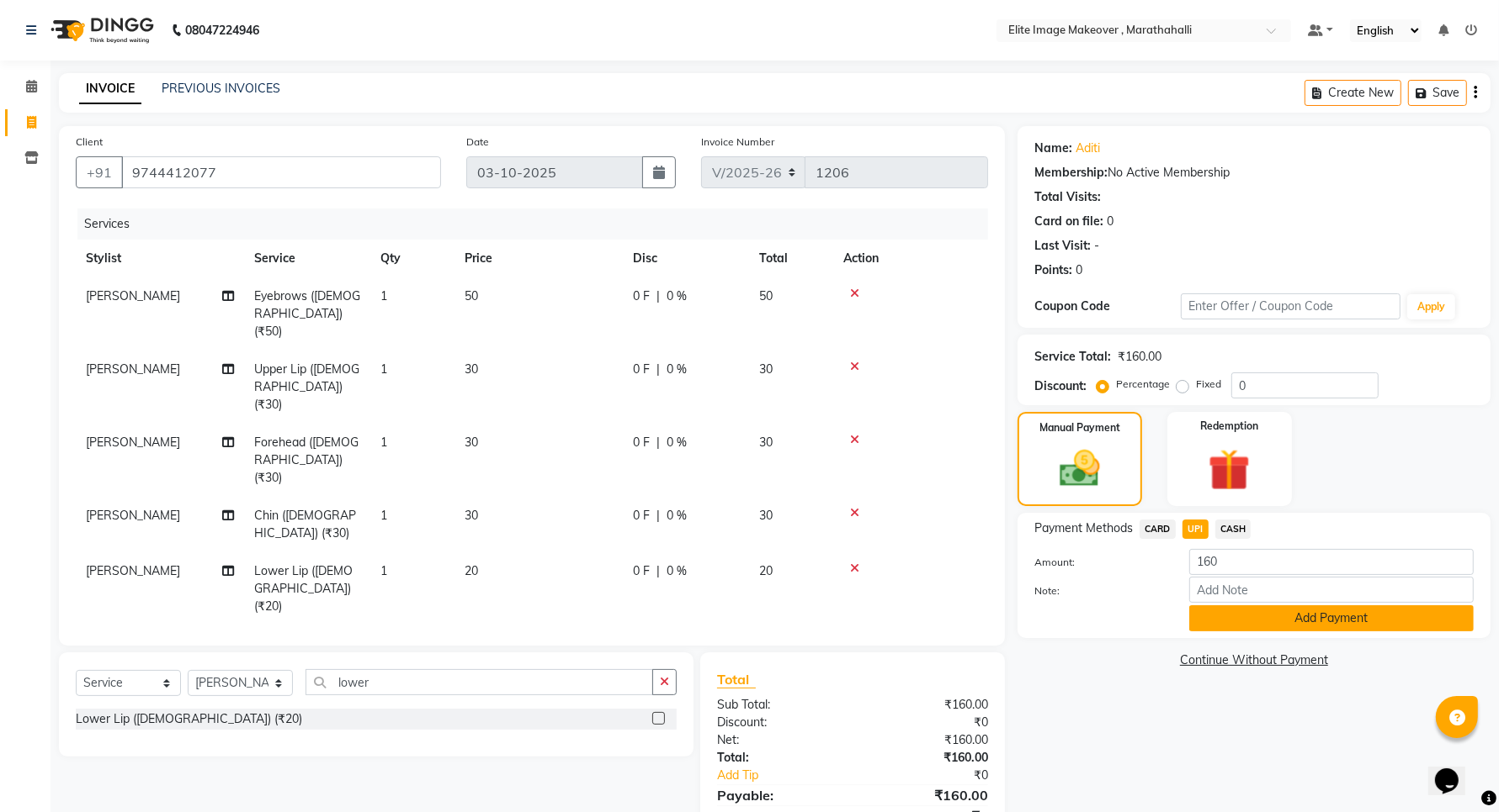
click at [1039, 618] on button "Add Payment" at bounding box center [1331, 618] width 284 height 26
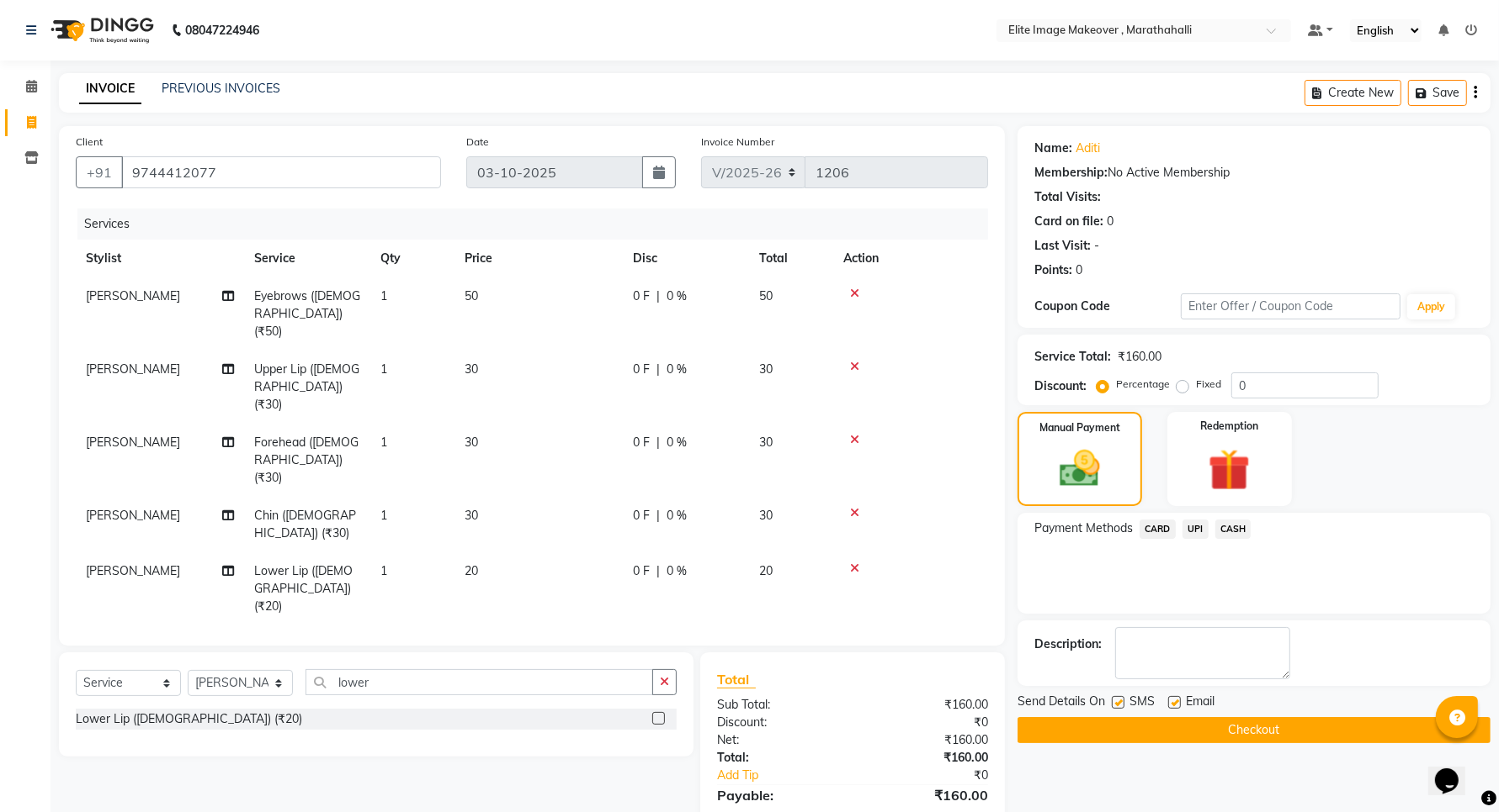
click at [1039, 644] on button "Checkout" at bounding box center [1254, 730] width 473 height 26
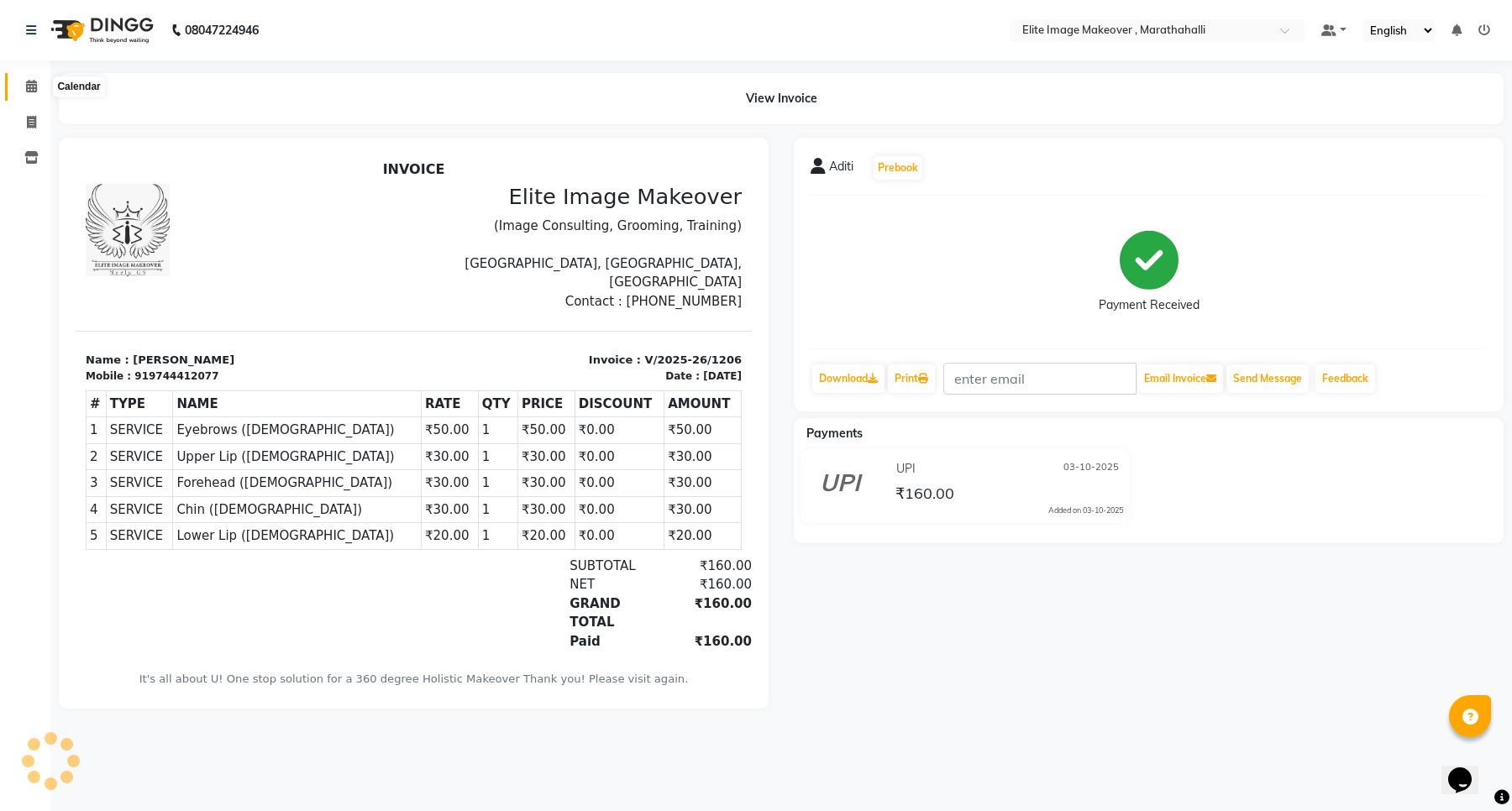
click at [26, 85] on icon at bounding box center [32, 86] width 11 height 13
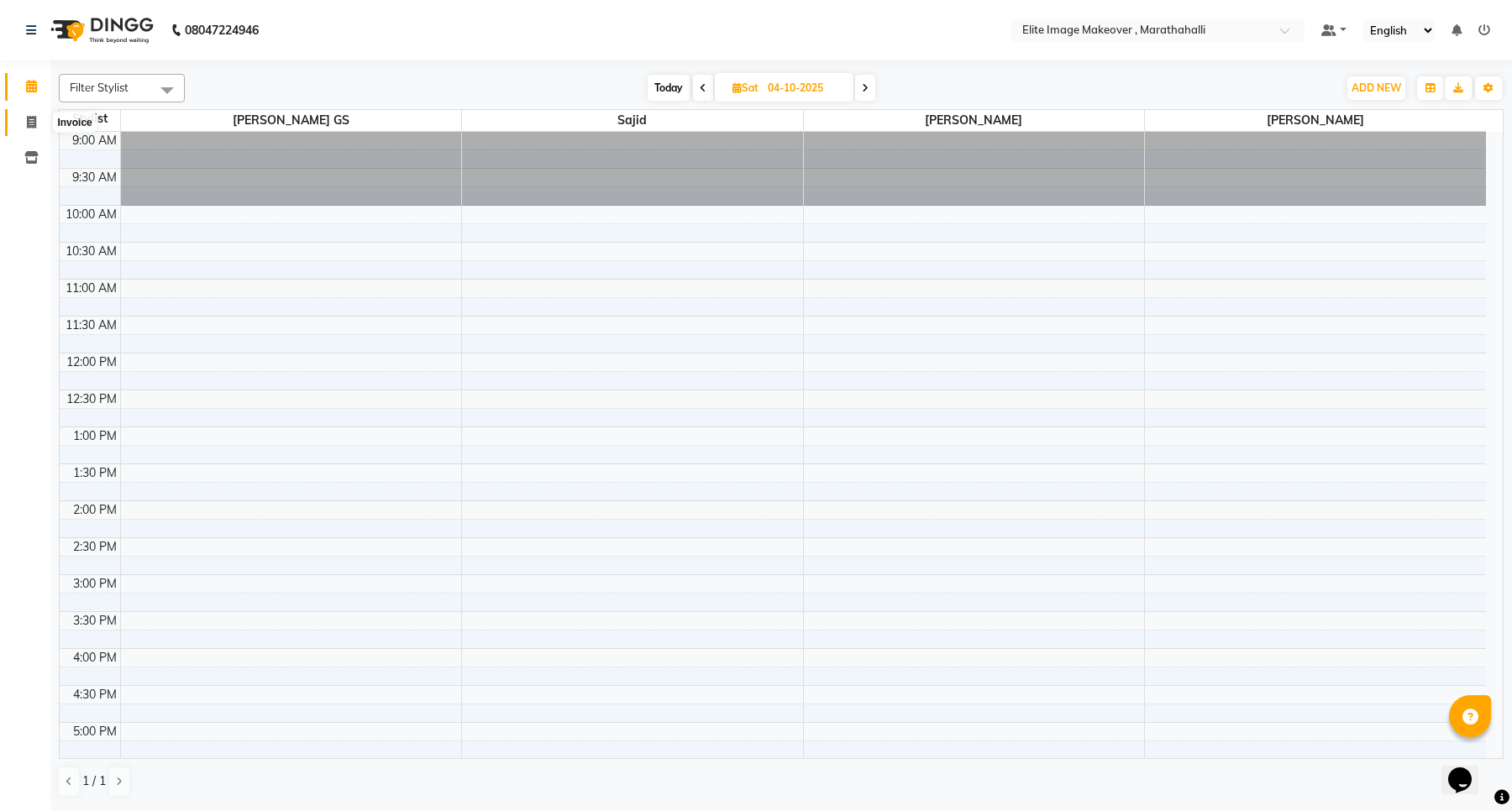
click at [27, 124] on icon at bounding box center [32, 122] width 9 height 13
select select "service"
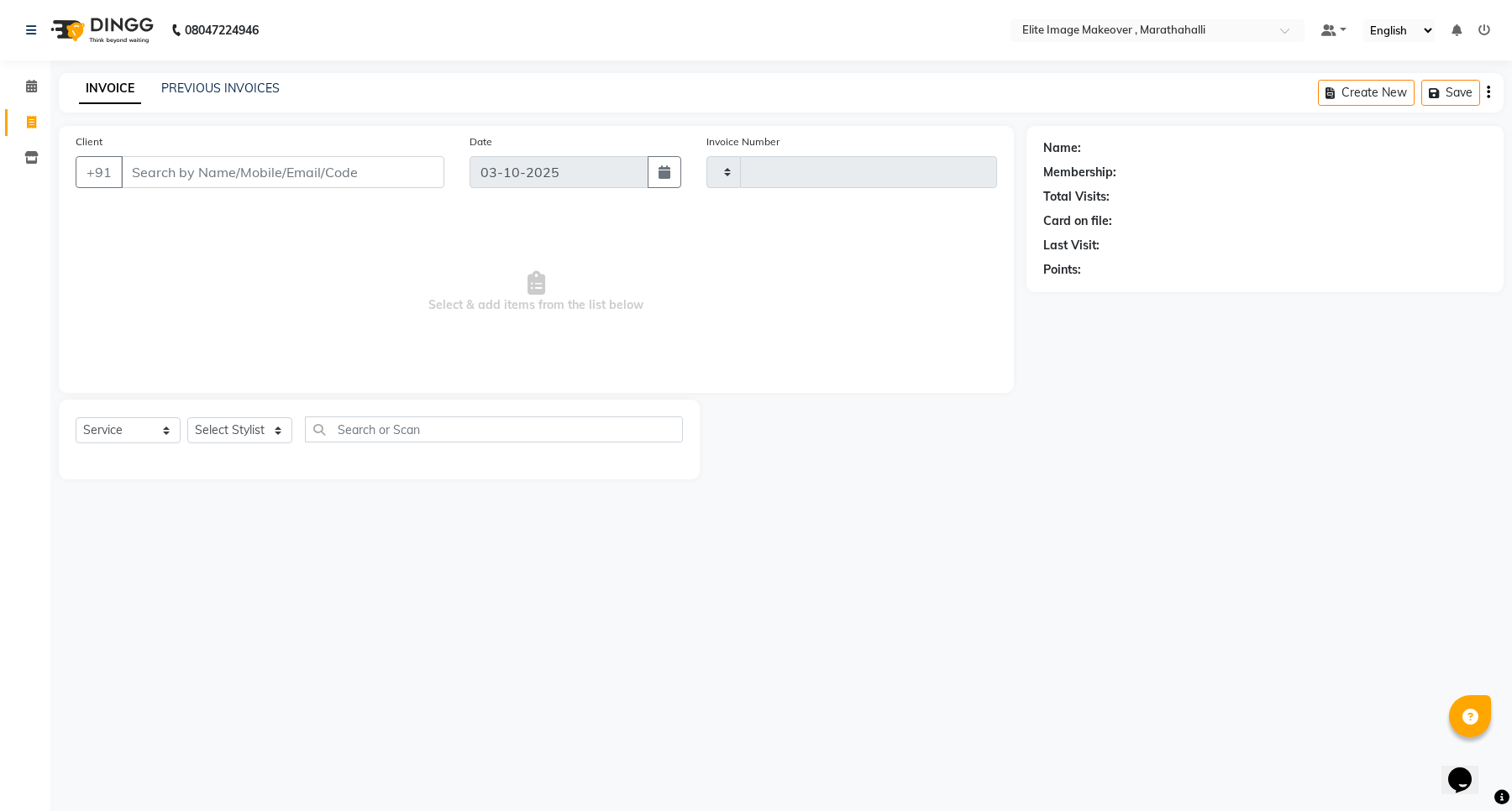
type input "1207"
select select "8005"
click at [973, 316] on span "Select & add items from the list below" at bounding box center [536, 292] width 921 height 168
